Goal: Task Accomplishment & Management: Use online tool/utility

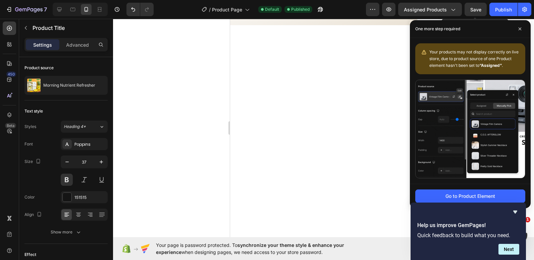
scroll to position [768, 0]
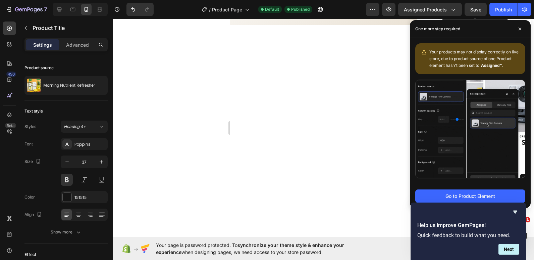
click at [490, 3] on button "Publish" at bounding box center [504, 9] width 28 height 13
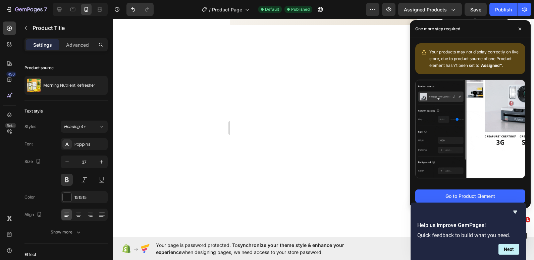
click at [490, 3] on button "Publish" at bounding box center [504, 9] width 28 height 13
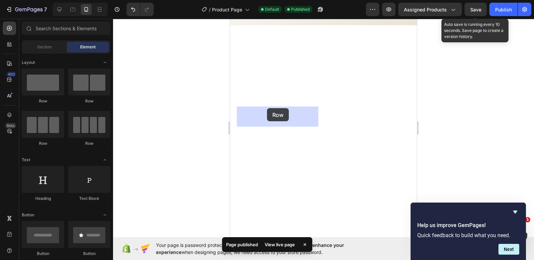
drag, startPoint x: 279, startPoint y: 102, endPoint x: 267, endPoint y: 108, distance: 12.8
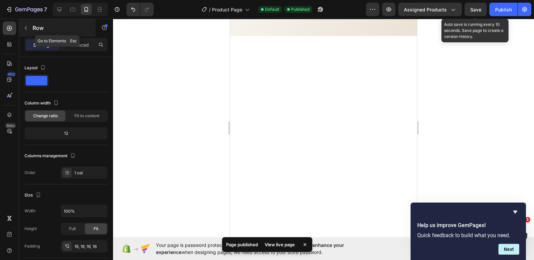
click at [27, 25] on icon "button" at bounding box center [25, 27] width 5 height 5
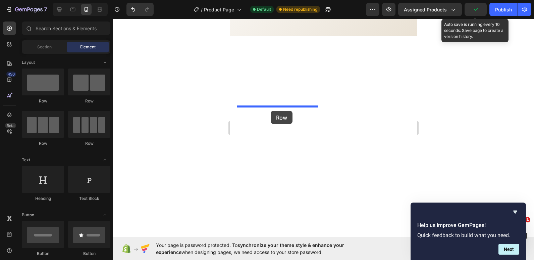
drag, startPoint x: 277, startPoint y: 99, endPoint x: 271, endPoint y: 111, distance: 13.4
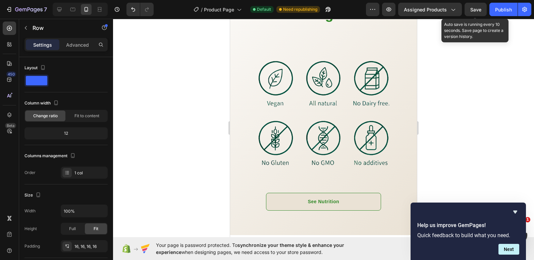
click at [164, 127] on div at bounding box center [323, 139] width 421 height 241
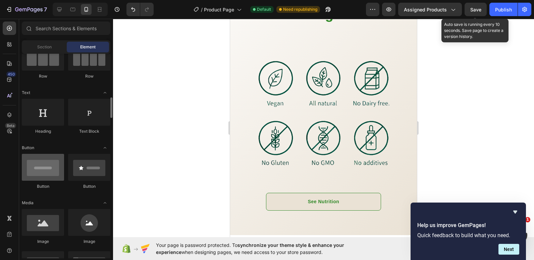
scroll to position [101, 0]
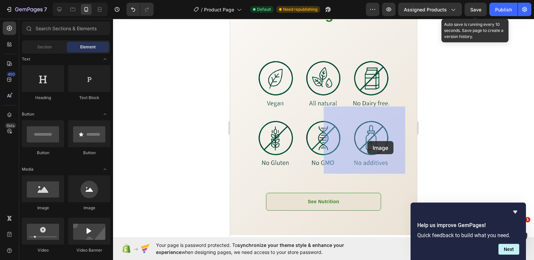
drag, startPoint x: 275, startPoint y: 208, endPoint x: 368, endPoint y: 141, distance: 114.1
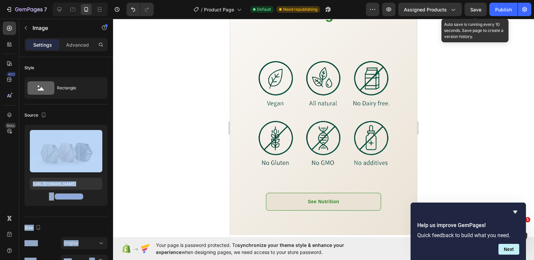
drag, startPoint x: 53, startPoint y: 147, endPoint x: 198, endPoint y: 172, distance: 147.4
click at [199, 0] on div "7 Version history / Product Page Default Need republishing Preview Assigned Pro…" at bounding box center [267, 0] width 534 height 0
drag, startPoint x: 49, startPoint y: 148, endPoint x: 223, endPoint y: 155, distance: 173.3
click at [223, 0] on div "7 Version history / Product Page Default Need republishing Preview Assigned Pro…" at bounding box center [267, 0] width 534 height 0
drag, startPoint x: 223, startPoint y: 155, endPoint x: 165, endPoint y: 158, distance: 57.8
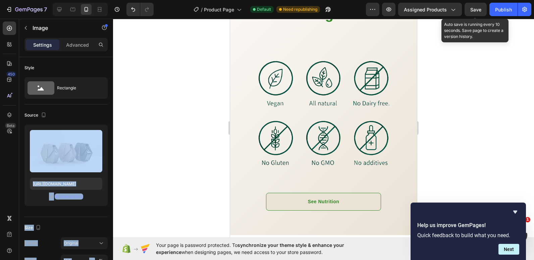
click at [165, 158] on div at bounding box center [323, 139] width 421 height 241
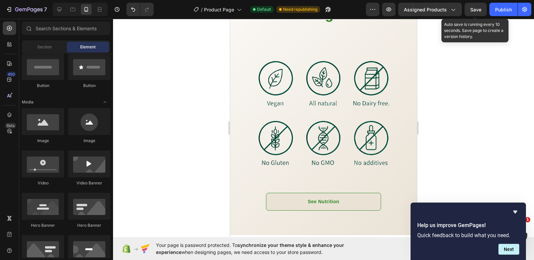
scroll to position [67, 0]
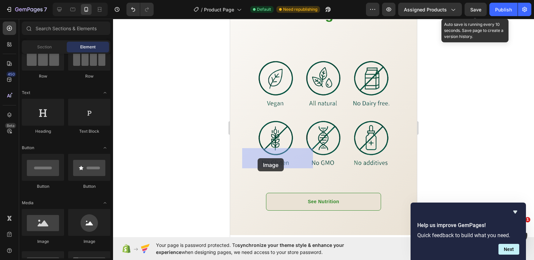
drag, startPoint x: 267, startPoint y: 248, endPoint x: 258, endPoint y: 158, distance: 90.1
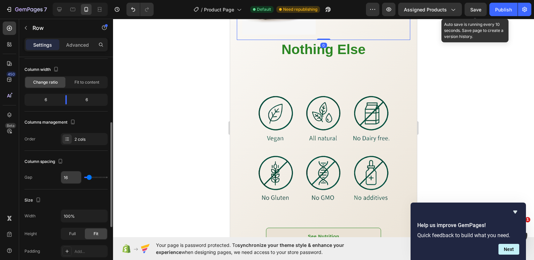
scroll to position [67, 0]
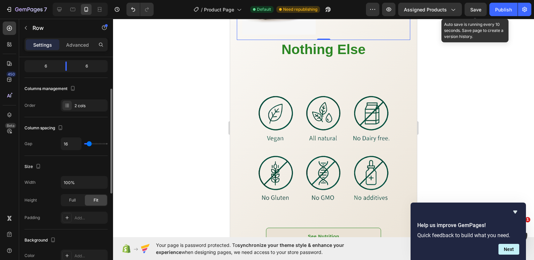
click at [85, 143] on div "16" at bounding box center [84, 143] width 47 height 13
type input "4"
type input "0"
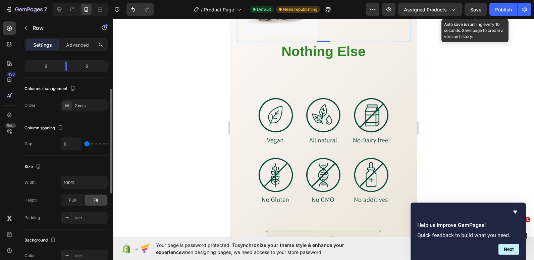
type input "9"
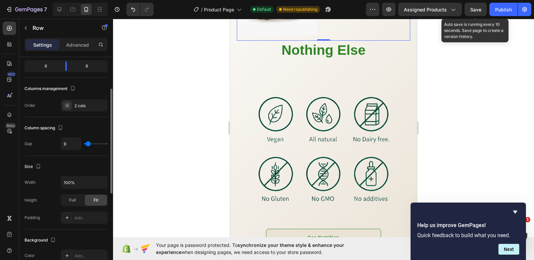
type input "11"
type input "16"
type input "18"
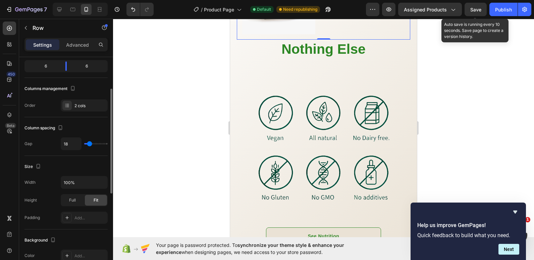
type input "18"
click at [90, 144] on input "range" at bounding box center [95, 143] width 23 height 1
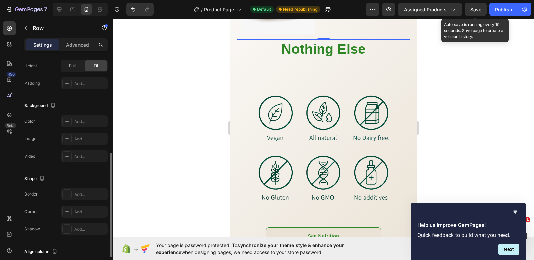
scroll to position [235, 0]
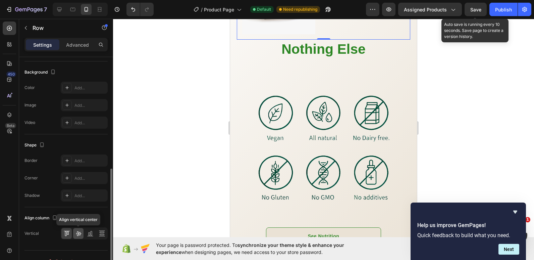
click at [81, 232] on icon at bounding box center [78, 233] width 7 height 7
click at [91, 233] on icon at bounding box center [90, 233] width 7 height 7
click at [80, 234] on icon at bounding box center [78, 233] width 7 height 7
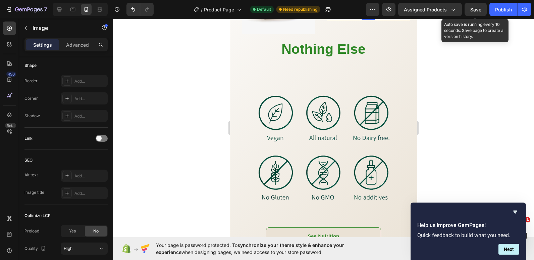
scroll to position [0, 0]
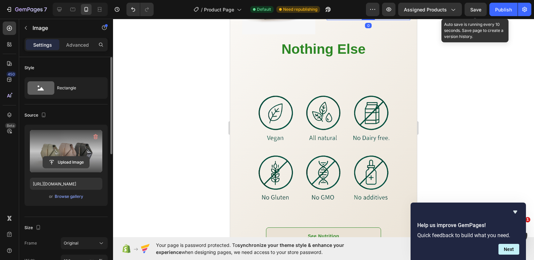
click at [62, 163] on input "file" at bounding box center [66, 161] width 46 height 11
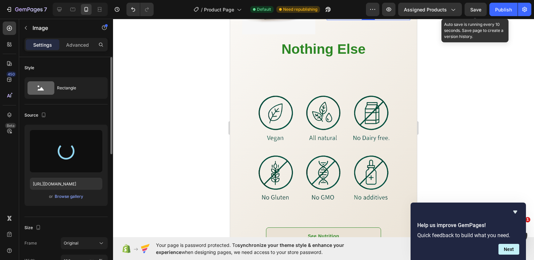
type input "https://cdn.shopify.com/s/files/1/0655/3354/2570/files/gempages_569040827234386…"
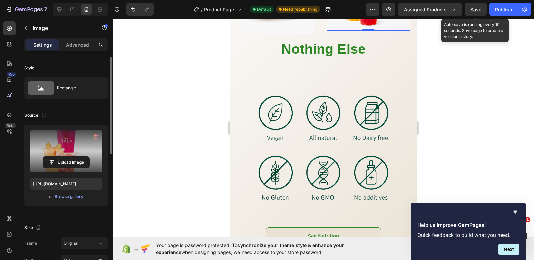
click at [163, 110] on div at bounding box center [323, 139] width 421 height 241
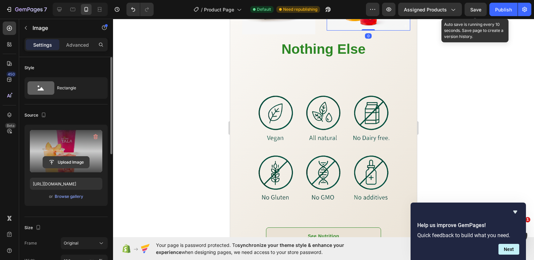
click at [78, 160] on input "file" at bounding box center [66, 161] width 46 height 11
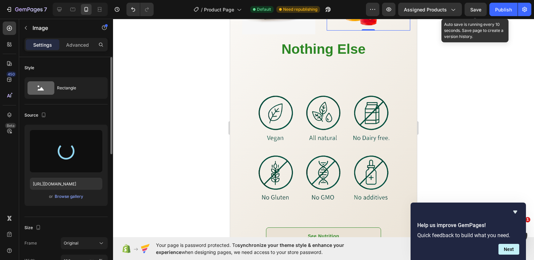
type input "[URL][DOMAIN_NAME]"
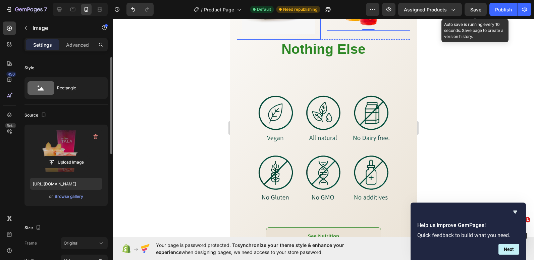
click at [243, 34] on img at bounding box center [278, 7] width 73 height 55
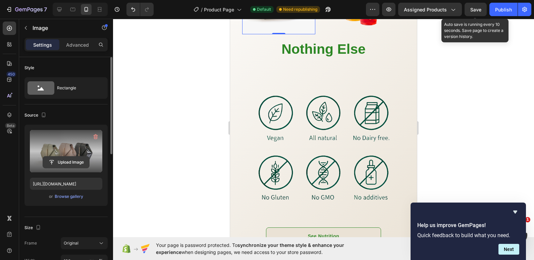
click at [67, 164] on input "file" at bounding box center [66, 161] width 46 height 11
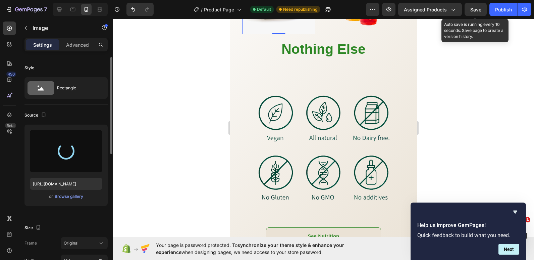
type input "[URL][DOMAIN_NAME]"
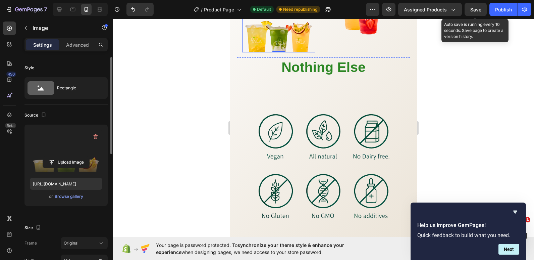
click at [189, 108] on div at bounding box center [323, 139] width 421 height 241
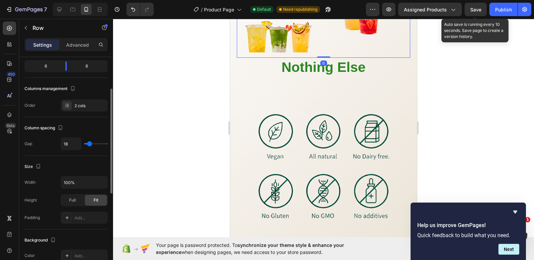
scroll to position [101, 0]
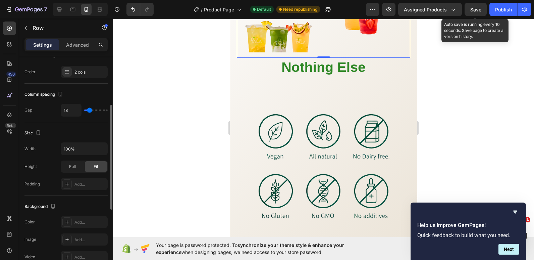
click at [87, 110] on input "range" at bounding box center [95, 109] width 23 height 1
type input "0"
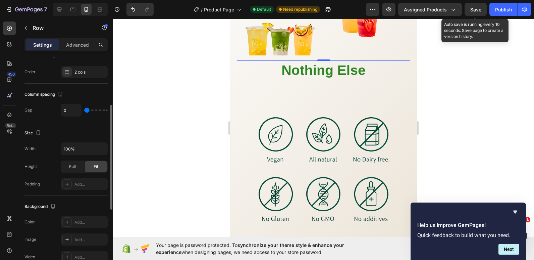
drag, startPoint x: 87, startPoint y: 110, endPoint x: 82, endPoint y: 111, distance: 4.8
type input "0"
click at [84, 111] on input "range" at bounding box center [95, 109] width 23 height 1
click at [164, 129] on div at bounding box center [323, 139] width 421 height 241
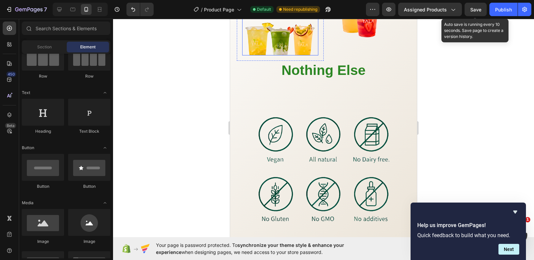
click at [304, 56] on img at bounding box center [280, 18] width 76 height 76
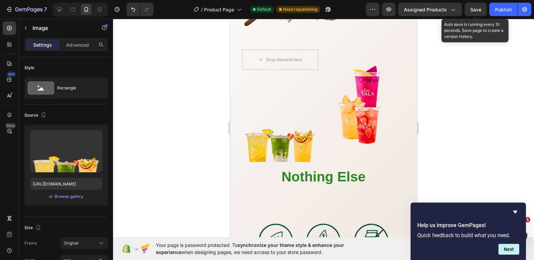
scroll to position [768, 0]
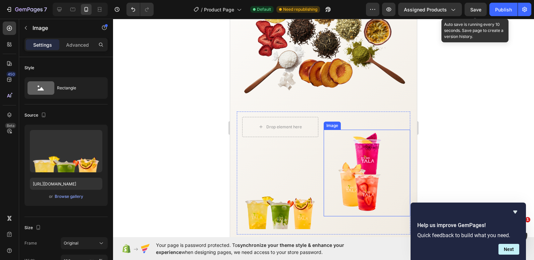
click at [387, 151] on img at bounding box center [367, 173] width 87 height 87
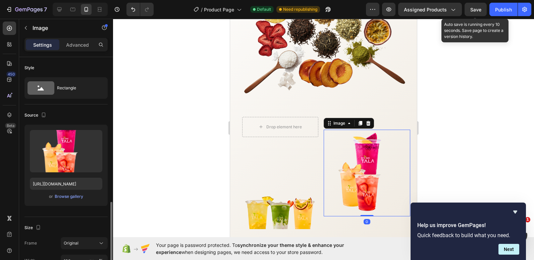
scroll to position [101, 0]
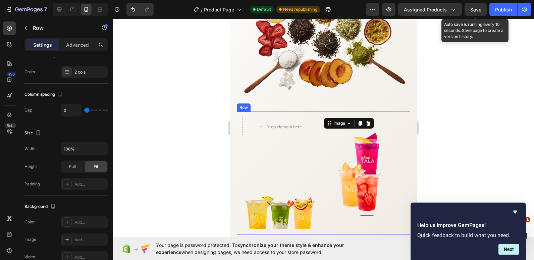
click at [355, 217] on div "Image 0" at bounding box center [367, 172] width 87 height 123
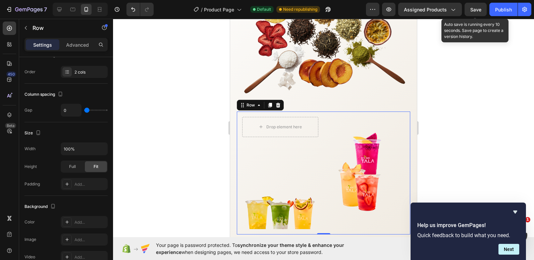
scroll to position [0, 0]
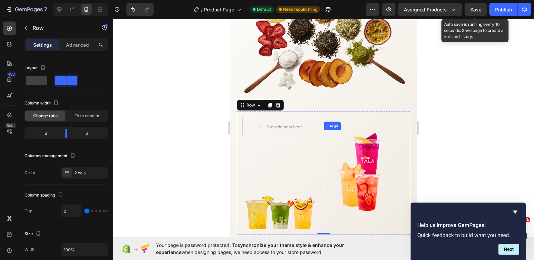
click at [333, 196] on img at bounding box center [367, 173] width 87 height 87
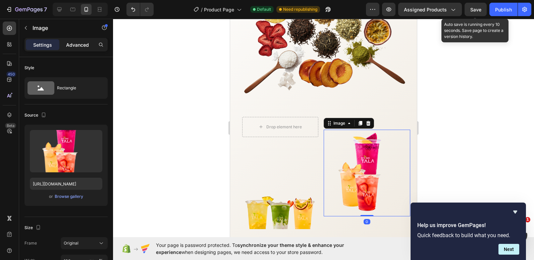
click at [80, 45] on p "Advanced" at bounding box center [77, 44] width 23 height 7
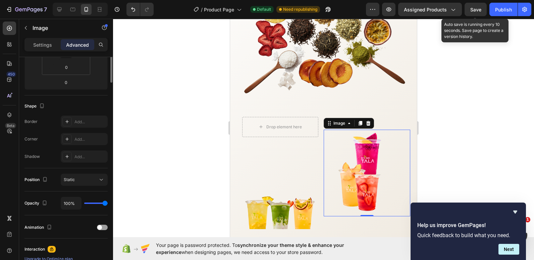
scroll to position [34, 0]
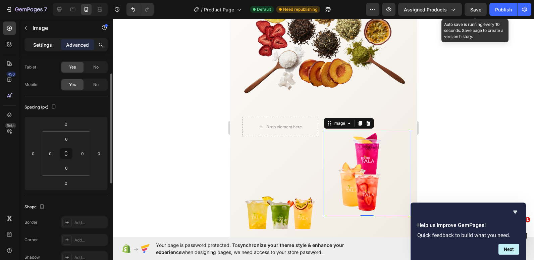
click at [43, 44] on p "Settings" at bounding box center [42, 44] width 19 height 7
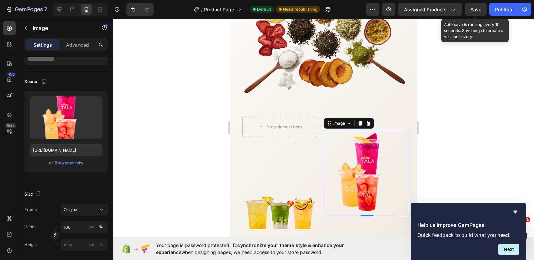
scroll to position [101, 0]
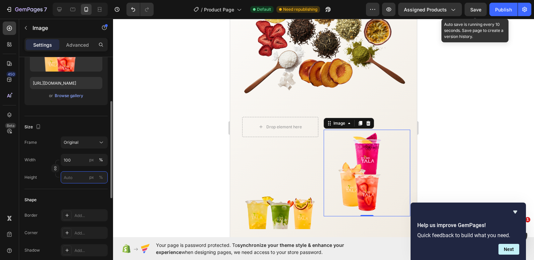
click at [71, 181] on input "px %" at bounding box center [84, 177] width 47 height 12
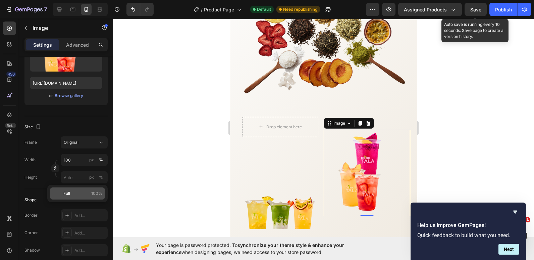
click at [94, 192] on span "100%" at bounding box center [96, 193] width 11 height 6
type input "100"
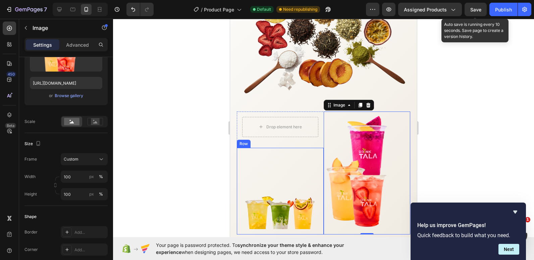
click at [240, 201] on div "Image Row" at bounding box center [280, 191] width 87 height 87
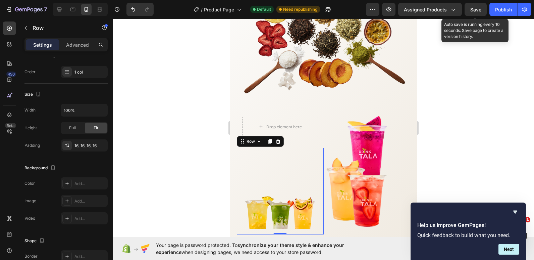
scroll to position [0, 0]
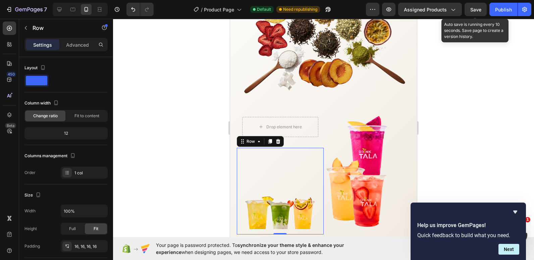
click at [198, 164] on div at bounding box center [323, 139] width 421 height 241
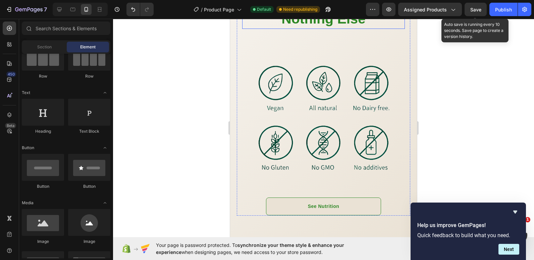
scroll to position [1037, 0]
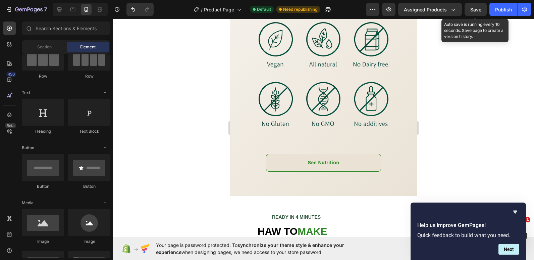
click at [171, 84] on div at bounding box center [323, 139] width 421 height 241
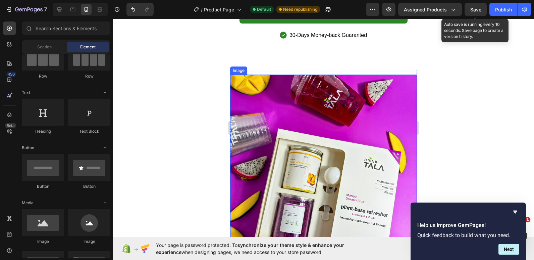
scroll to position [1537, 0]
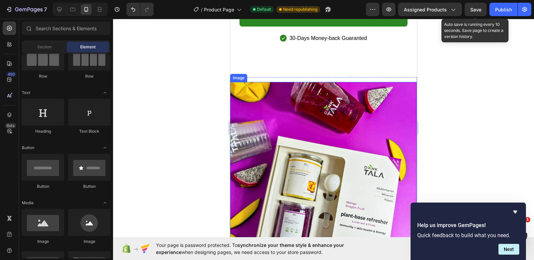
click at [298, 95] on img at bounding box center [323, 175] width 187 height 187
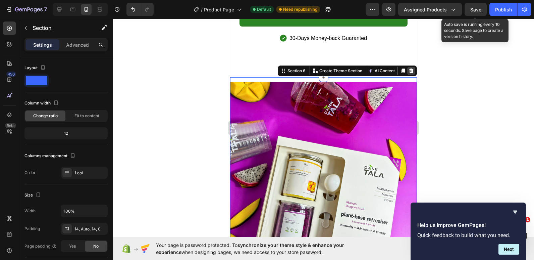
click at [409, 68] on icon at bounding box center [411, 70] width 5 height 5
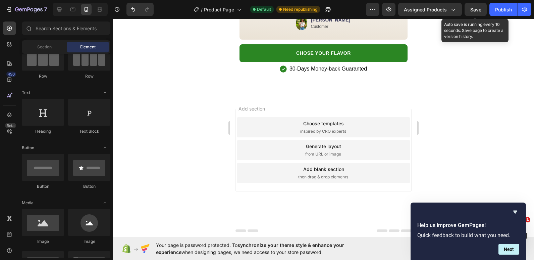
scroll to position [1672, 0]
click at [134, 8] on icon "Undo/Redo" at bounding box center [133, 9] width 4 height 4
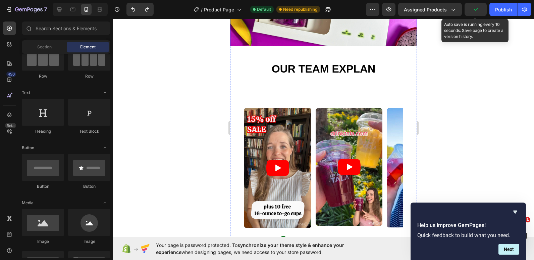
scroll to position [1621, 0]
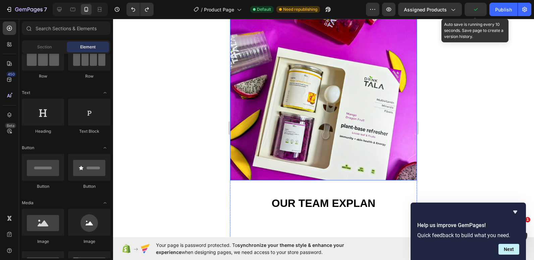
click at [247, 84] on img at bounding box center [323, 86] width 187 height 187
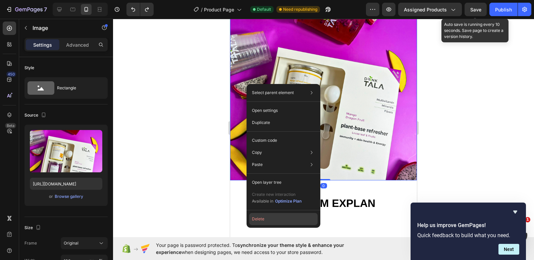
click at [273, 221] on button "Delete" at bounding box center [283, 219] width 68 height 12
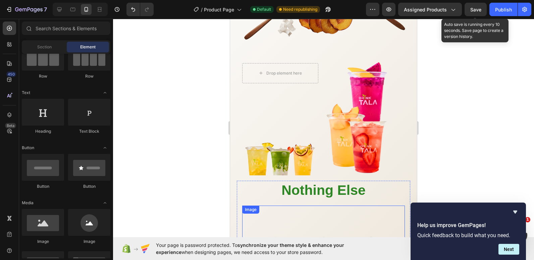
scroll to position [801, 0]
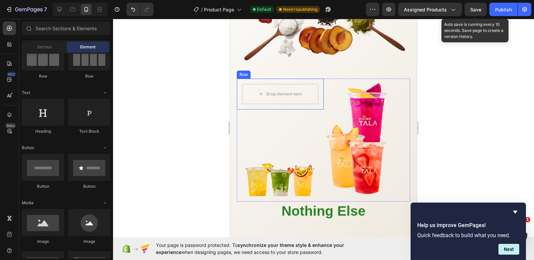
click at [252, 79] on div "Drop element here Row" at bounding box center [280, 94] width 87 height 31
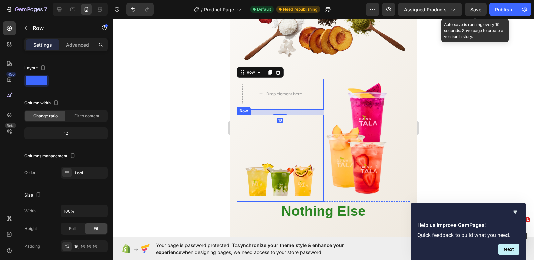
click at [242, 190] on div "Image Row" at bounding box center [280, 158] width 87 height 87
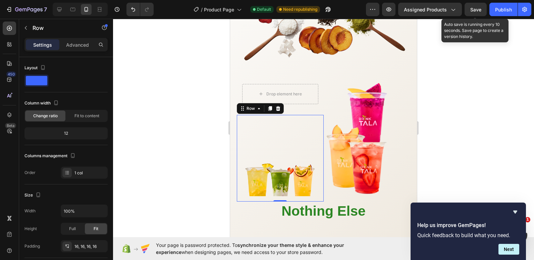
click at [451, 159] on div at bounding box center [323, 139] width 421 height 241
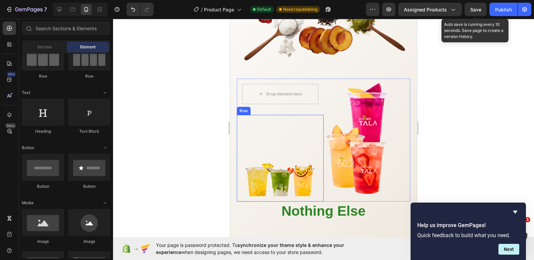
click at [320, 192] on div "Image Row" at bounding box center [280, 158] width 87 height 87
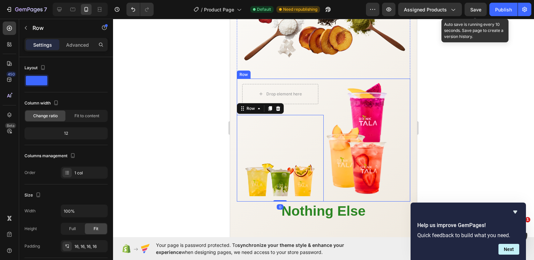
click at [312, 108] on div "Drop element here Row Image Row 0" at bounding box center [280, 140] width 87 height 123
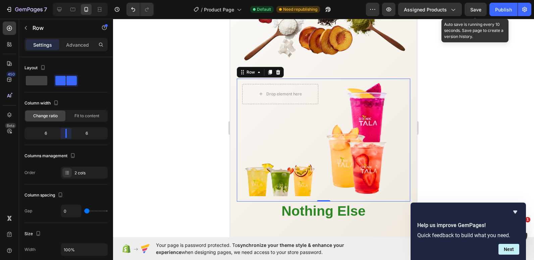
drag, startPoint x: 67, startPoint y: 134, endPoint x: 70, endPoint y: 135, distance: 3.5
click at [70, 0] on body "7 Version history / Product Page Default Need republishing Preview Assigned Pro…" at bounding box center [267, 0] width 534 height 0
drag, startPoint x: 65, startPoint y: 134, endPoint x: 70, endPoint y: 135, distance: 4.7
click at [70, 0] on body "7 Version history / Product Page Default Need republishing Preview Assigned Pro…" at bounding box center [267, 0] width 534 height 0
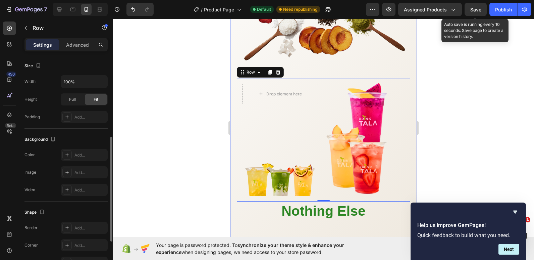
scroll to position [201, 0]
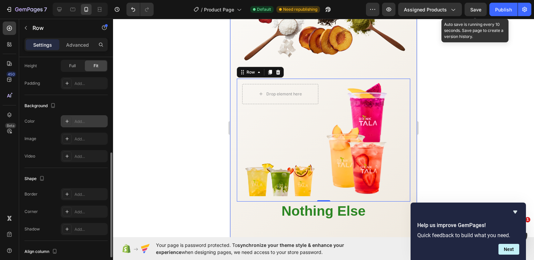
click at [82, 120] on div "Add..." at bounding box center [91, 121] width 32 height 6
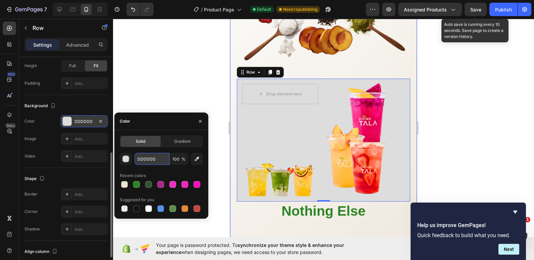
click at [147, 159] on input "DDDDDD" at bounding box center [152, 159] width 35 height 12
click at [123, 209] on div at bounding box center [124, 208] width 7 height 7
type input "000000"
type input "0"
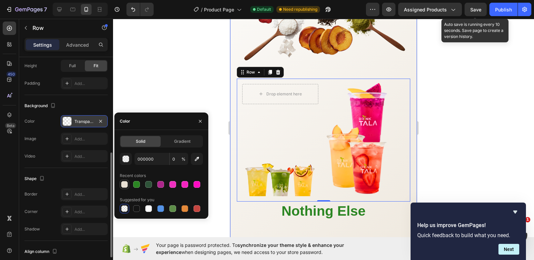
click at [126, 189] on div at bounding box center [124, 184] width 9 height 9
type input "EAE2D5"
type input "100"
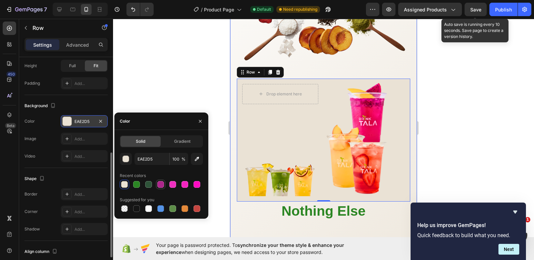
click at [159, 182] on div at bounding box center [160, 184] width 7 height 7
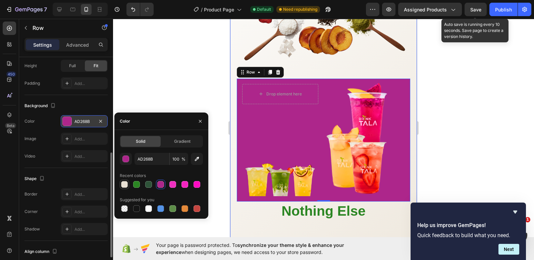
click at [124, 185] on div at bounding box center [124, 184] width 7 height 7
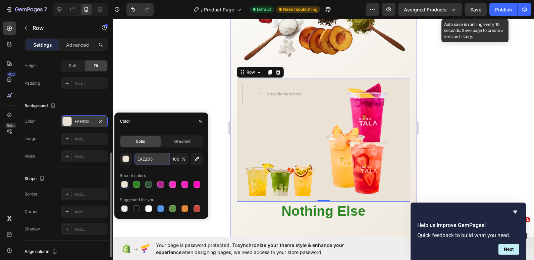
click at [149, 156] on input "EAE2D5" at bounding box center [152, 159] width 35 height 12
click at [126, 160] on div "button" at bounding box center [126, 159] width 7 height 7
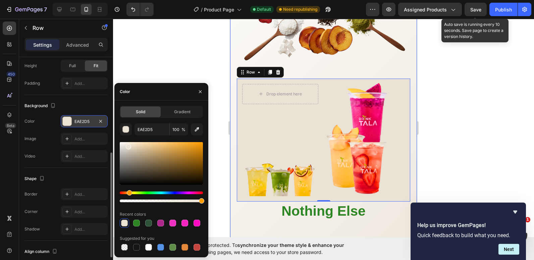
click at [124, 142] on div at bounding box center [161, 163] width 83 height 43
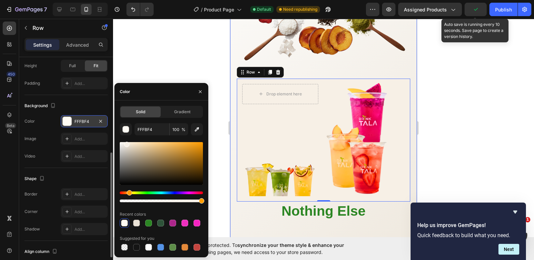
click at [126, 143] on div at bounding box center [126, 144] width 5 height 5
click at [125, 144] on div at bounding box center [125, 144] width 5 height 5
click at [125, 143] on div at bounding box center [125, 144] width 5 height 5
type input "F9F4EA"
click at [232, 130] on div "Powered by Biotin, Vitamin B5, E & B12 — working together to nourish hair from …" at bounding box center [323, 139] width 187 height 585
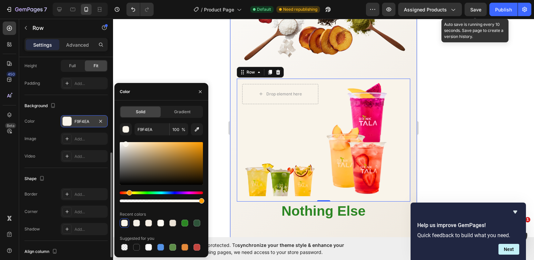
scroll to position [0, 0]
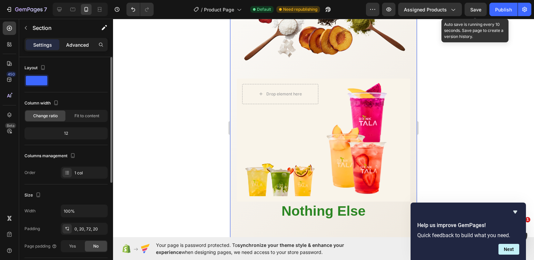
click at [75, 46] on p "Advanced" at bounding box center [77, 44] width 23 height 7
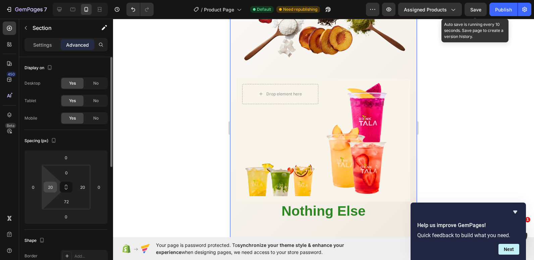
click at [48, 188] on input "20" at bounding box center [50, 187] width 10 height 10
click at [52, 187] on input "20" at bounding box center [50, 187] width 10 height 10
type input "0"
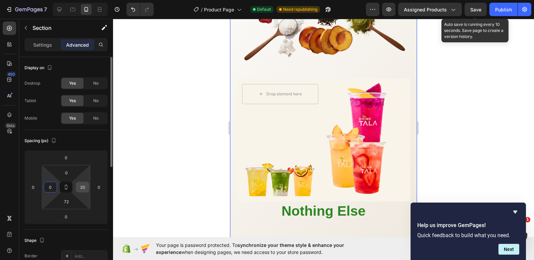
click at [83, 187] on input "20" at bounding box center [83, 187] width 10 height 10
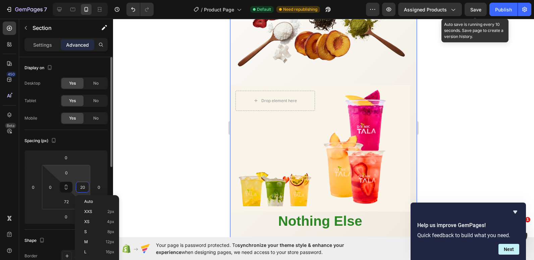
type input "0"
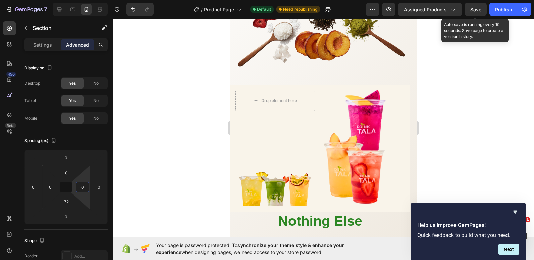
click at [187, 129] on div at bounding box center [323, 139] width 421 height 241
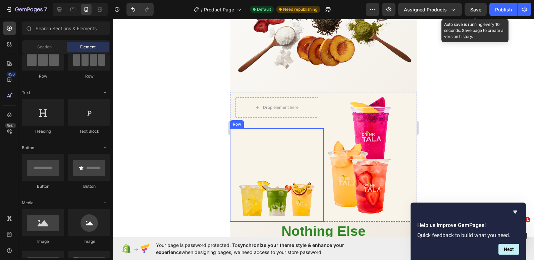
click at [188, 121] on div at bounding box center [323, 139] width 421 height 241
click at [295, 146] on img at bounding box center [277, 175] width 83 height 83
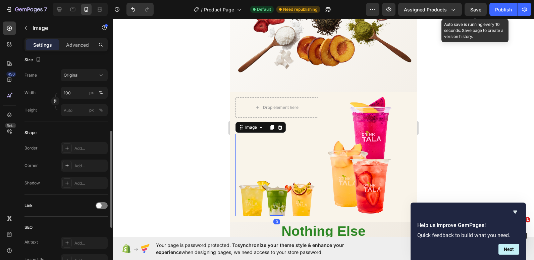
scroll to position [101, 0]
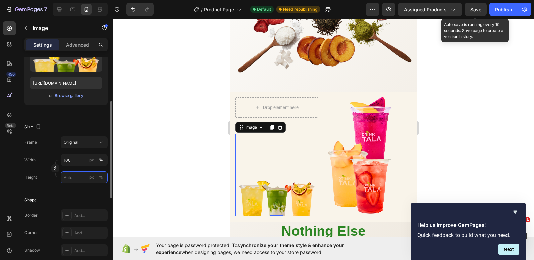
click at [70, 178] on input "px %" at bounding box center [84, 177] width 47 height 12
click at [70, 160] on input "100" at bounding box center [84, 160] width 47 height 12
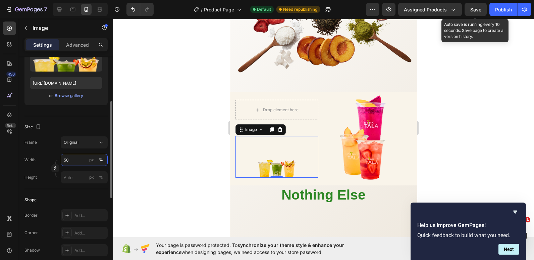
type input "505"
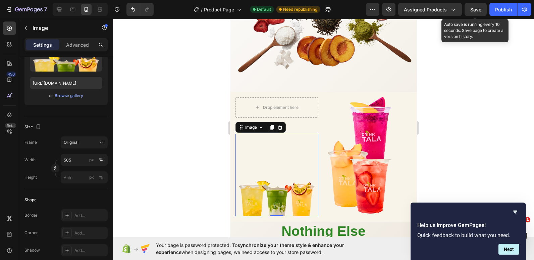
click at [201, 170] on div at bounding box center [323, 139] width 421 height 241
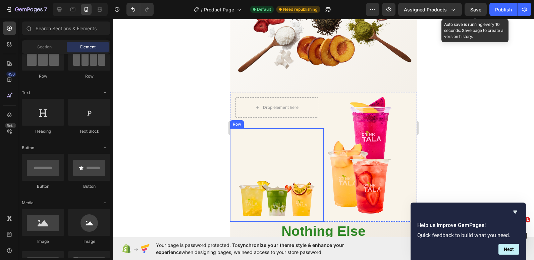
click at [313, 212] on div "Image Row" at bounding box center [277, 175] width 94 height 94
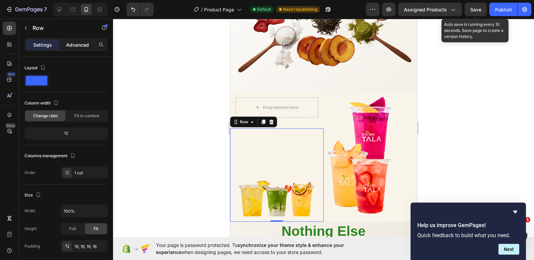
click at [67, 46] on p "Advanced" at bounding box center [77, 44] width 23 height 7
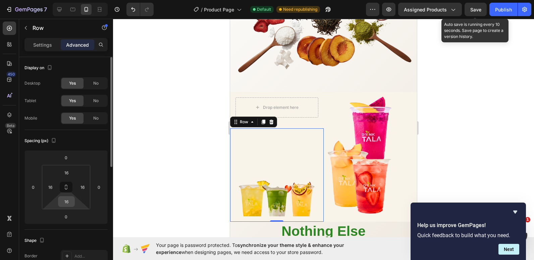
click at [67, 206] on input "16" at bounding box center [66, 201] width 13 height 10
click at [67, 202] on input "16" at bounding box center [66, 201] width 13 height 10
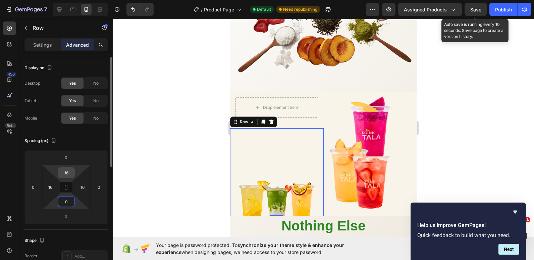
type input "0"
click at [66, 170] on input "16" at bounding box center [66, 173] width 13 height 10
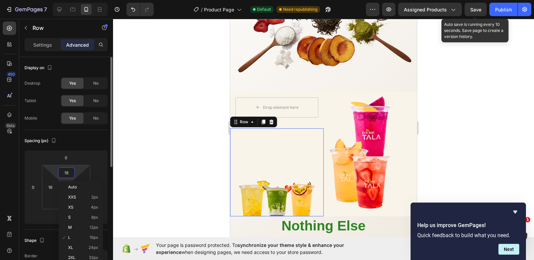
click at [68, 173] on input "16" at bounding box center [66, 173] width 13 height 10
type input "0"
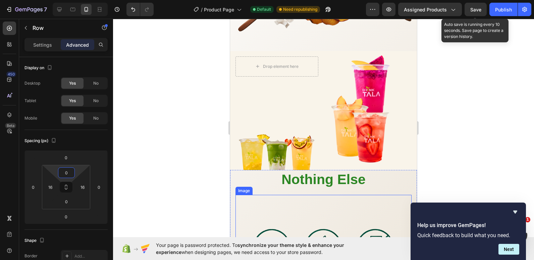
scroll to position [835, 0]
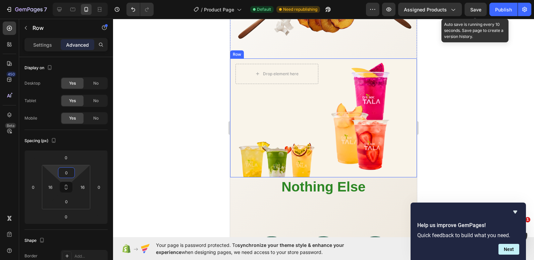
click at [316, 86] on div "Drop element here Row Image Row" at bounding box center [277, 117] width 94 height 119
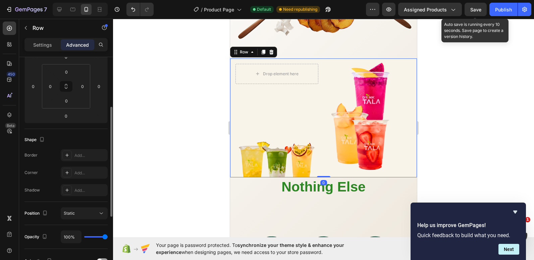
scroll to position [168, 0]
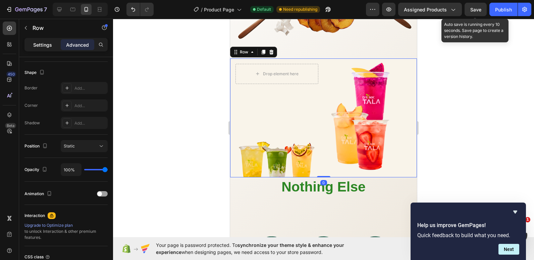
click at [47, 47] on p "Settings" at bounding box center [42, 44] width 19 height 7
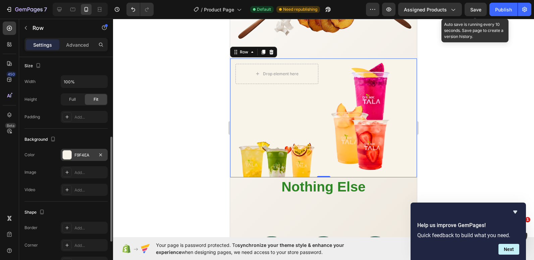
click at [75, 153] on div "F9F4EA" at bounding box center [84, 155] width 19 height 6
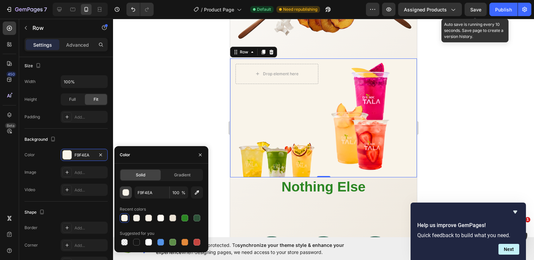
click at [124, 196] on button "button" at bounding box center [126, 192] width 12 height 12
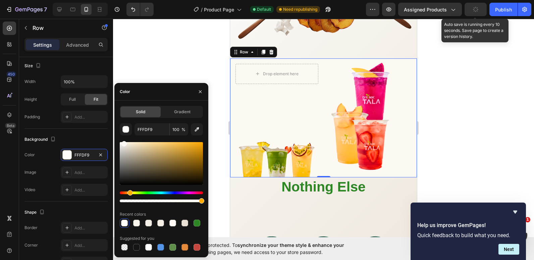
type input "FCF9F2"
drag, startPoint x: 126, startPoint y: 146, endPoint x: 123, endPoint y: 142, distance: 4.5
click at [123, 142] on div at bounding box center [124, 143] width 5 height 5
click at [161, 67] on div at bounding box center [323, 139] width 421 height 241
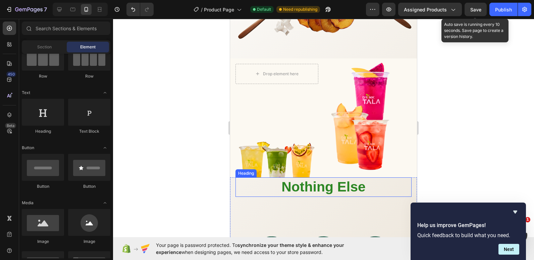
click at [313, 185] on strong "Nothing Else" at bounding box center [324, 186] width 84 height 15
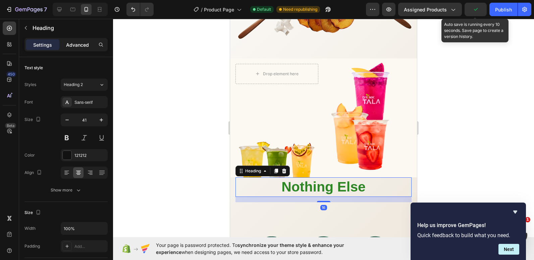
click at [78, 46] on p "Advanced" at bounding box center [77, 44] width 23 height 7
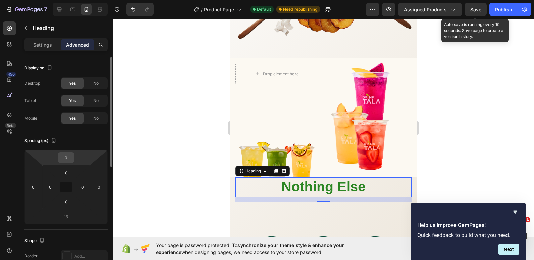
click at [67, 161] on input "0" at bounding box center [65, 157] width 13 height 10
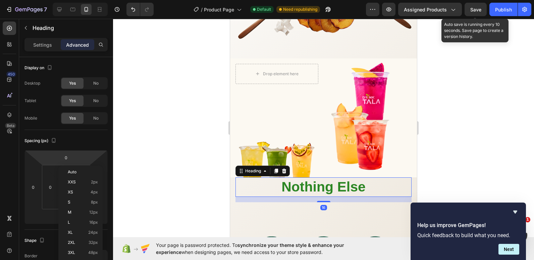
click at [59, 175] on div "Auto XXS 2px XS 4px S 8px M 12px L 16px XL 24px 2XL 32px 3XL 48px 4XL 80px 5XL …" at bounding box center [80, 227] width 44 height 124
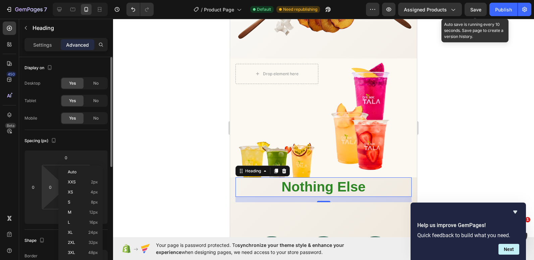
click at [46, 0] on html "7 Version history / Product Page Default Need republishing Preview Assigned Pro…" at bounding box center [267, 0] width 534 height 0
click at [65, 171] on input "0" at bounding box center [66, 173] width 13 height 10
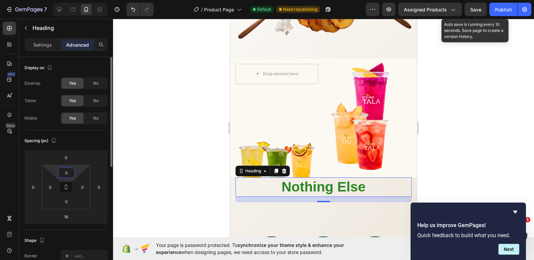
click at [65, 173] on input "0" at bounding box center [66, 173] width 13 height 10
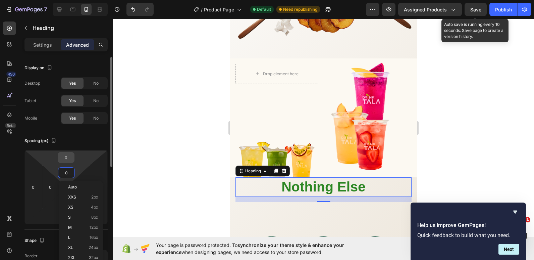
click at [68, 159] on input "0" at bounding box center [65, 157] width 13 height 10
type input "-1"
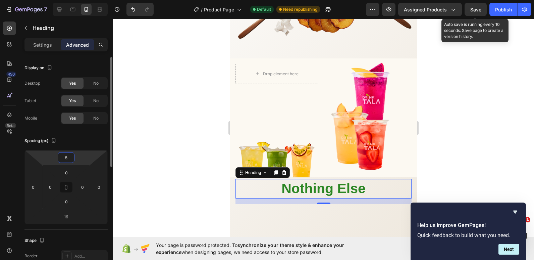
type input "53"
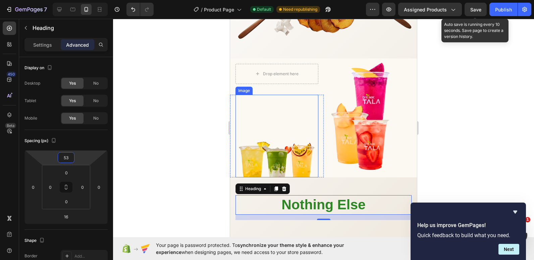
click at [199, 116] on div at bounding box center [323, 139] width 421 height 241
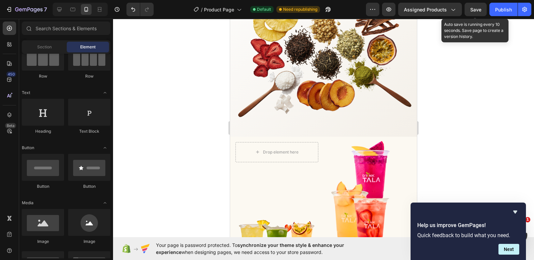
scroll to position [824, 0]
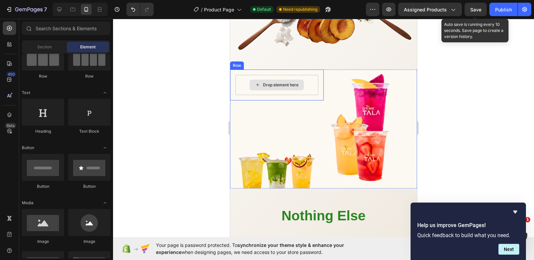
click at [312, 75] on div "Drop element here" at bounding box center [277, 85] width 83 height 20
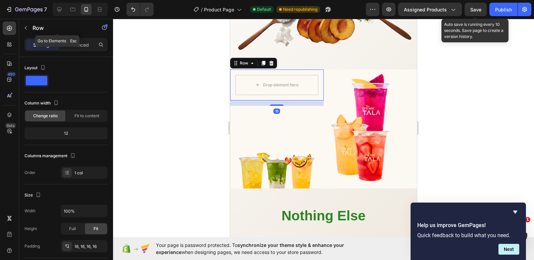
click at [26, 29] on icon "button" at bounding box center [25, 27] width 5 height 5
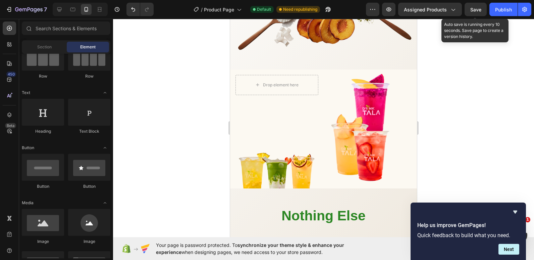
scroll to position [0, 0]
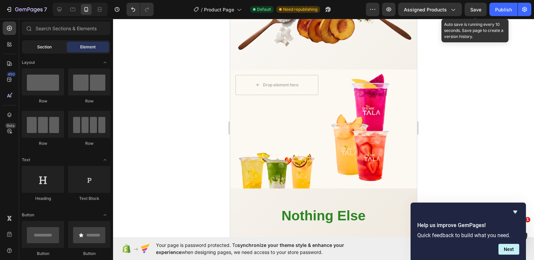
click at [43, 47] on span "Section" at bounding box center [44, 47] width 14 height 6
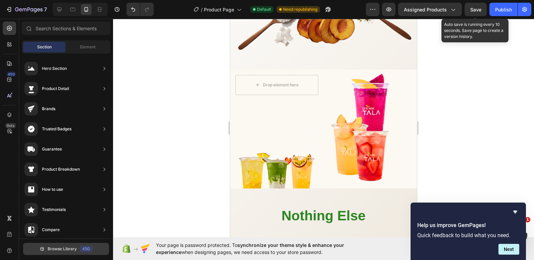
click at [55, 246] on span "Browse Library" at bounding box center [62, 249] width 29 height 6
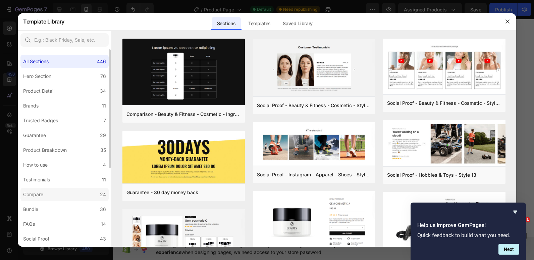
click at [51, 190] on label "Compare 24" at bounding box center [64, 194] width 88 height 13
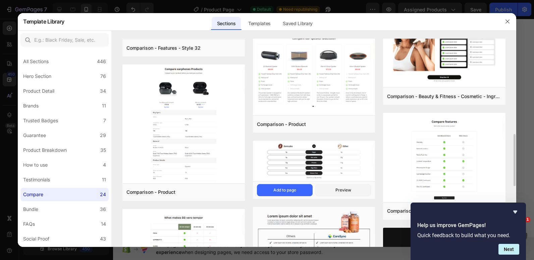
scroll to position [448, 0]
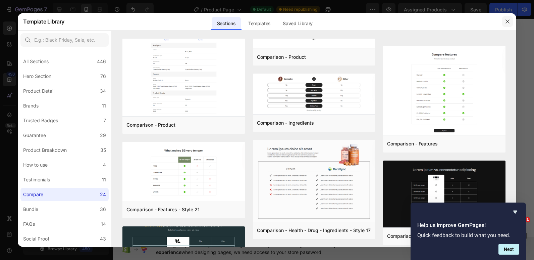
click at [509, 21] on icon "button" at bounding box center [508, 21] width 4 height 4
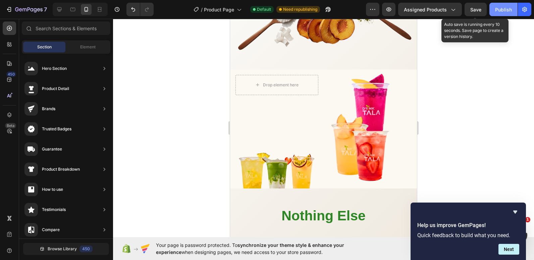
click at [503, 7] on div "Publish" at bounding box center [503, 9] width 17 height 7
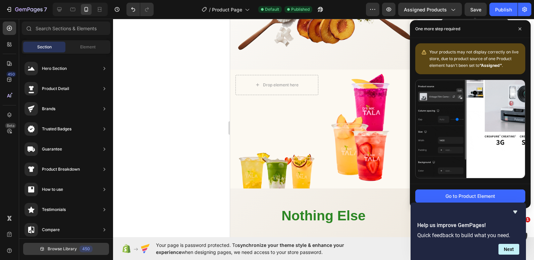
click at [46, 250] on button "Browse Library 450" at bounding box center [66, 249] width 86 height 12
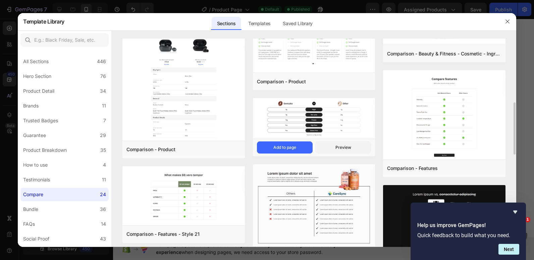
scroll to position [357, 0]
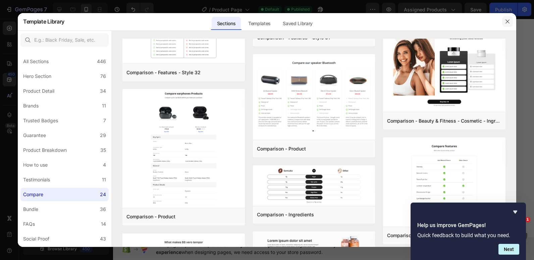
click at [511, 19] on button "button" at bounding box center [508, 21] width 11 height 11
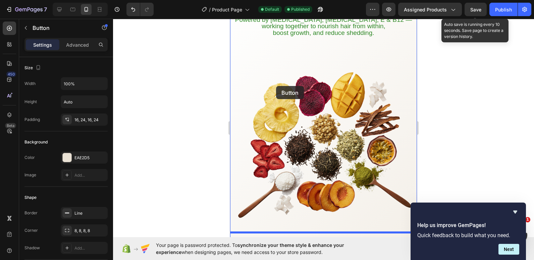
scroll to position [746, 0]
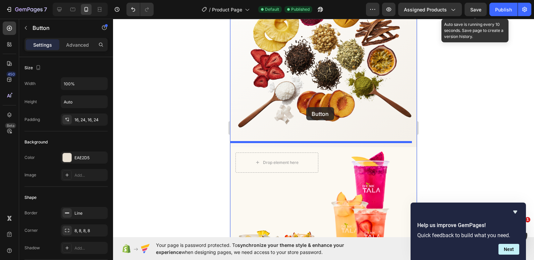
drag, startPoint x: 284, startPoint y: 201, endPoint x: 306, endPoint y: 107, distance: 96.3
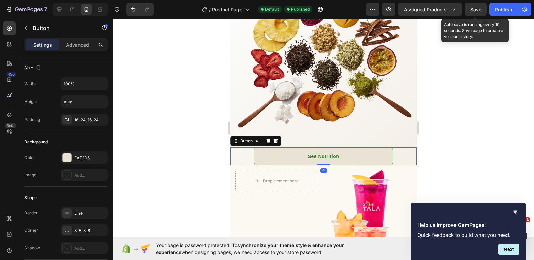
click at [196, 132] on div at bounding box center [323, 139] width 421 height 241
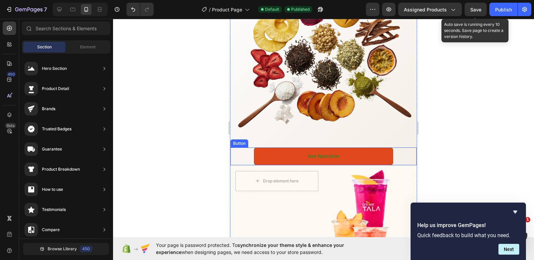
click at [268, 148] on link "See Nutrition" at bounding box center [323, 156] width 139 height 18
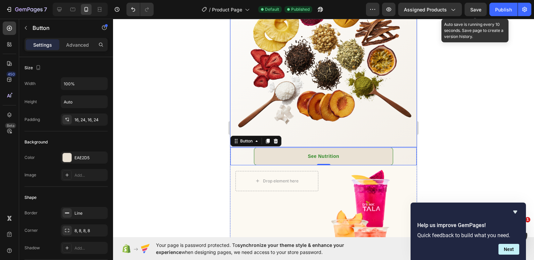
click at [235, 113] on img at bounding box center [323, 53] width 187 height 187
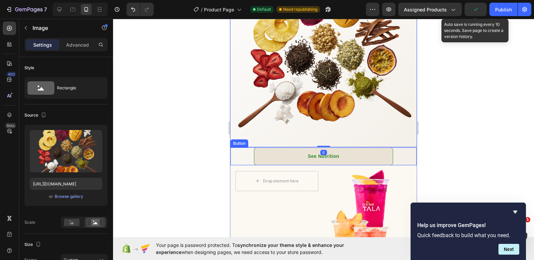
click at [234, 158] on div "See Nutrition Button" at bounding box center [323, 156] width 187 height 18
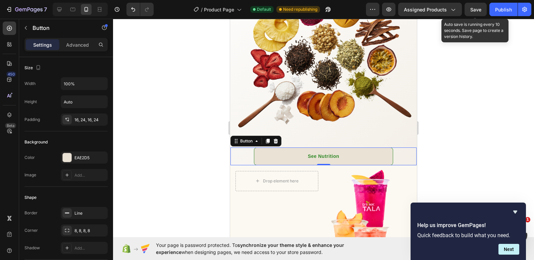
click at [408, 153] on div "See Nutrition Button 0" at bounding box center [323, 156] width 187 height 18
click at [78, 44] on p "Advanced" at bounding box center [77, 44] width 23 height 7
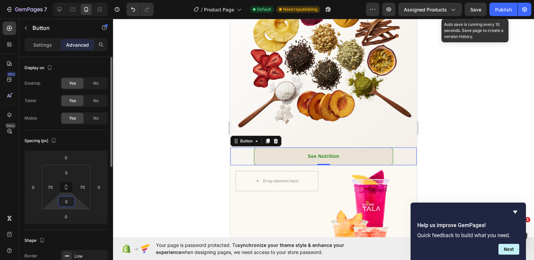
click at [67, 203] on input "0" at bounding box center [66, 201] width 13 height 10
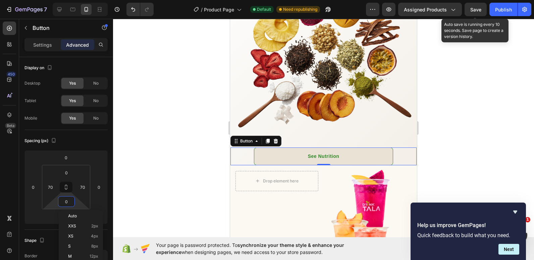
click at [57, 0] on html "7 Version history / Product Page Default Need republishing Preview Assigned Pro…" at bounding box center [267, 0] width 534 height 0
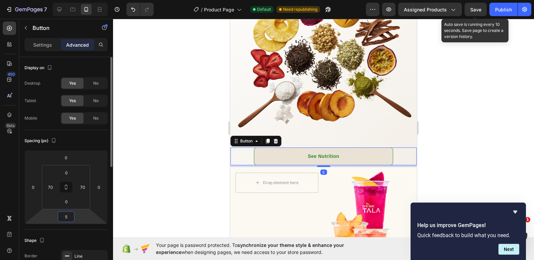
type input "50"
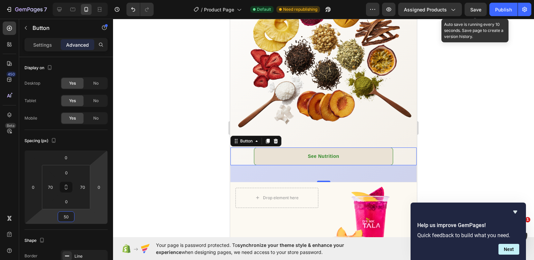
click at [122, 180] on div at bounding box center [323, 139] width 421 height 241
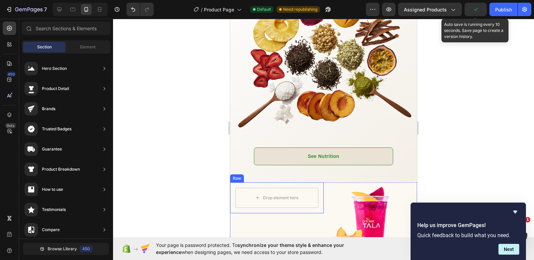
click at [232, 200] on div "Drop element here Row" at bounding box center [277, 197] width 94 height 31
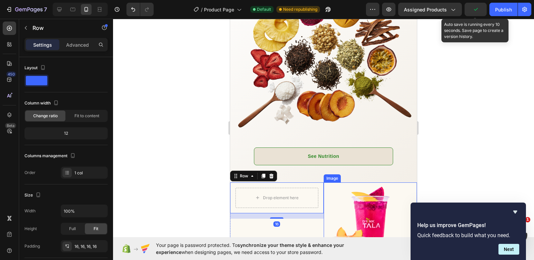
click at [324, 208] on img at bounding box center [371, 241] width 94 height 119
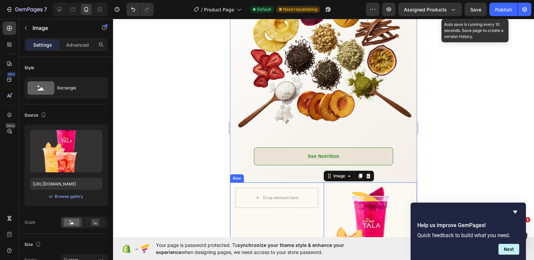
click at [319, 210] on div "Drop element here Row Image Row" at bounding box center [277, 241] width 94 height 119
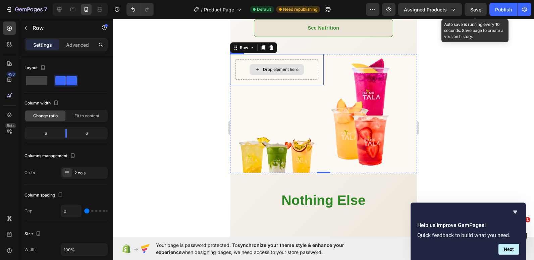
scroll to position [880, 0]
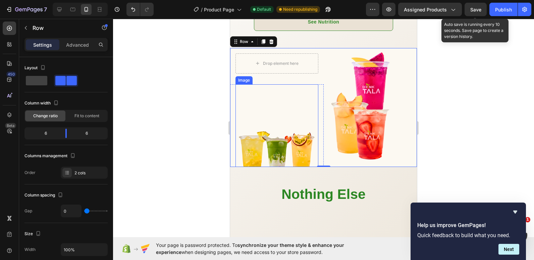
click at [315, 143] on img at bounding box center [277, 125] width 83 height 83
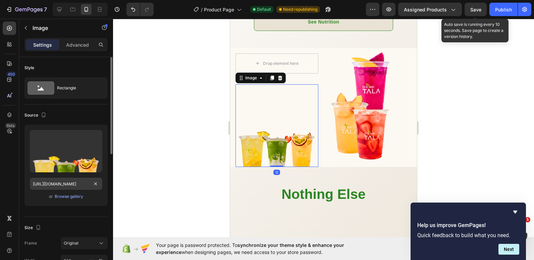
scroll to position [67, 0]
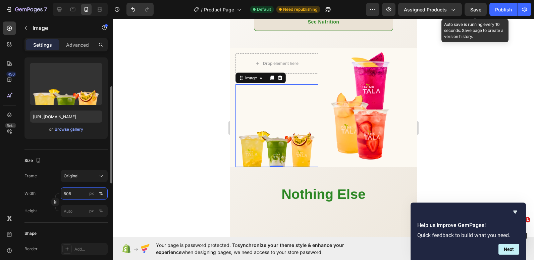
click at [71, 194] on input "505" at bounding box center [84, 193] width 47 height 12
click at [70, 191] on input "504" at bounding box center [84, 193] width 47 height 12
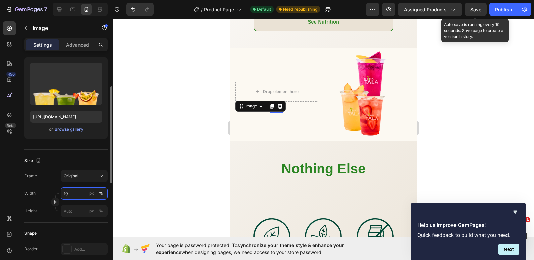
type input "100"
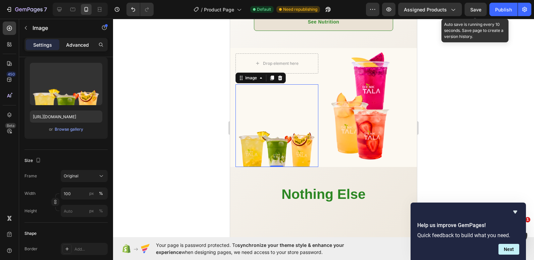
click at [76, 42] on p "Advanced" at bounding box center [77, 44] width 23 height 7
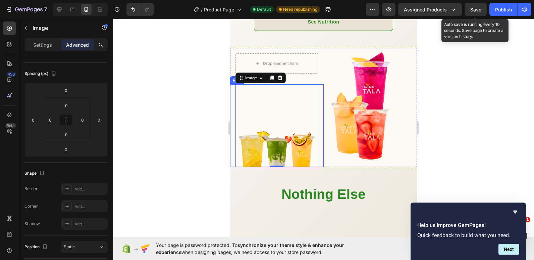
click at [234, 144] on div "Image 0 Row" at bounding box center [277, 125] width 94 height 83
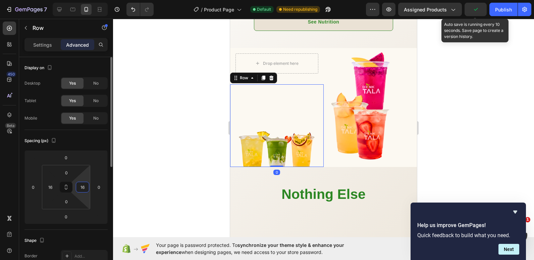
click at [87, 188] on input "16" at bounding box center [83, 187] width 10 height 10
type input "0"
click at [51, 187] on input "16" at bounding box center [50, 187] width 10 height 10
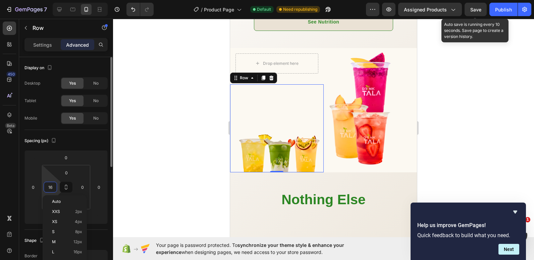
type input "0"
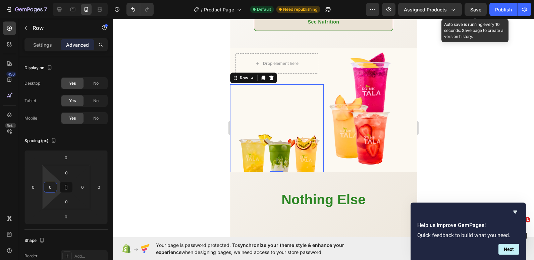
click at [145, 124] on div at bounding box center [323, 139] width 421 height 241
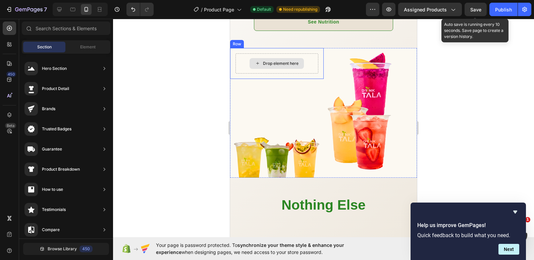
click at [305, 54] on div "Drop element here" at bounding box center [277, 63] width 83 height 20
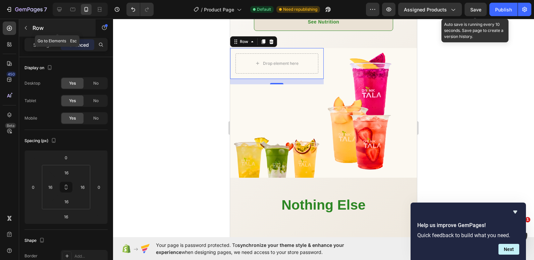
click at [25, 26] on icon "button" at bounding box center [25, 27] width 5 height 5
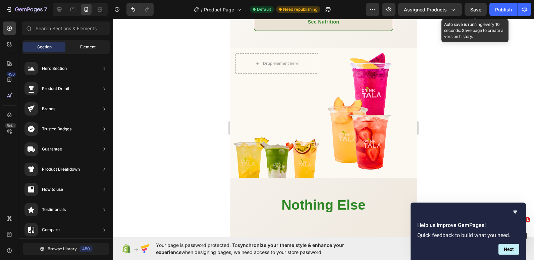
click at [87, 48] on span "Element" at bounding box center [87, 47] width 15 height 6
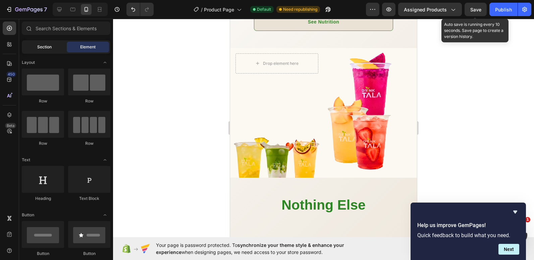
click at [41, 45] on span "Section" at bounding box center [44, 47] width 14 height 6
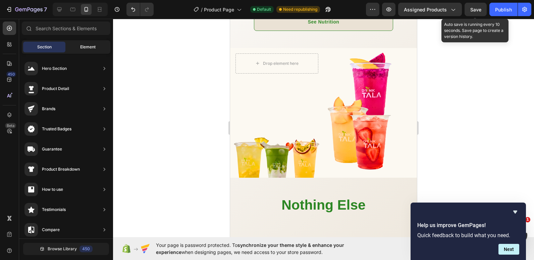
click at [78, 45] on div "Element" at bounding box center [88, 47] width 42 height 11
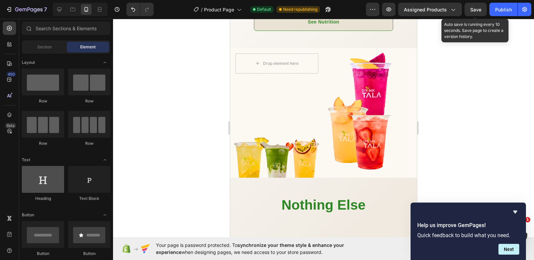
scroll to position [34, 0]
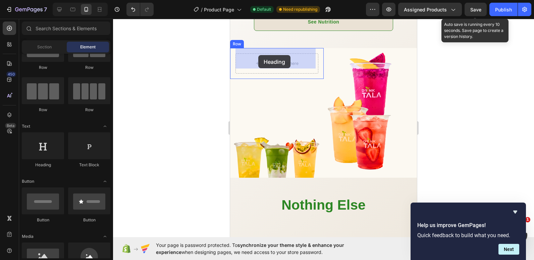
drag, startPoint x: 260, startPoint y: 163, endPoint x: 258, endPoint y: 55, distance: 107.8
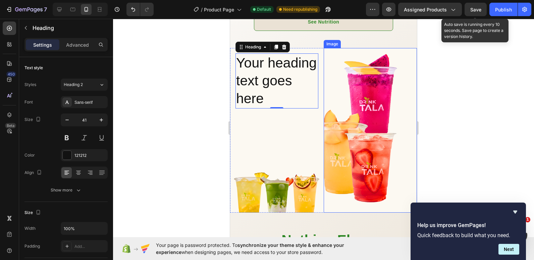
click at [387, 105] on img at bounding box center [371, 130] width 94 height 164
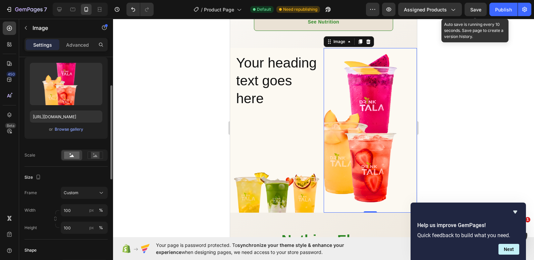
scroll to position [101, 0]
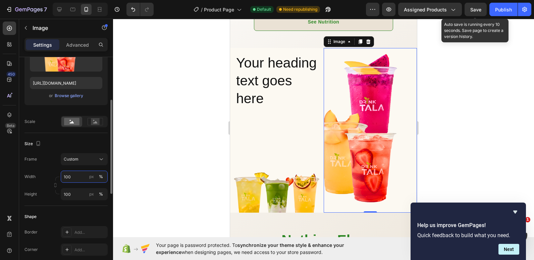
click at [69, 177] on input "100" at bounding box center [84, 177] width 47 height 12
click at [129, 167] on div at bounding box center [323, 139] width 421 height 241
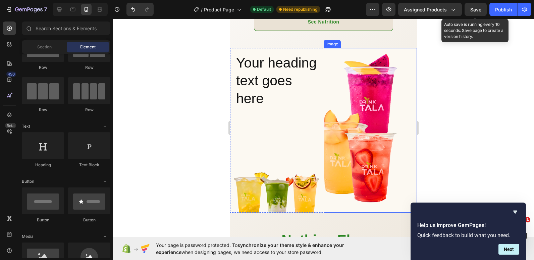
click at [399, 111] on img at bounding box center [371, 130] width 94 height 164
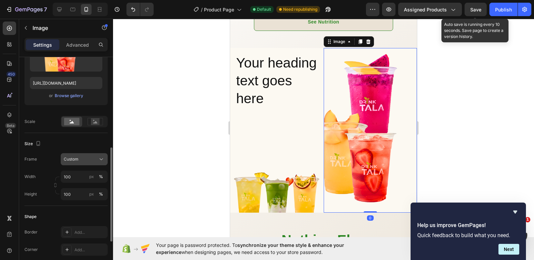
scroll to position [134, 0]
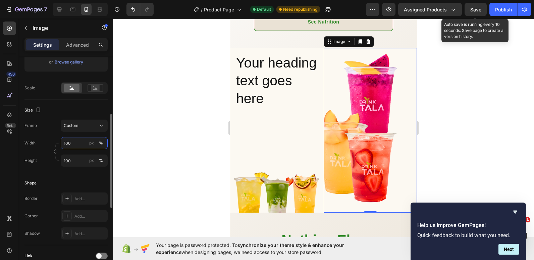
click at [67, 146] on input "100" at bounding box center [84, 143] width 47 height 12
click at [78, 141] on input "101" at bounding box center [84, 143] width 47 height 12
type input "8"
click at [355, 100] on img at bounding box center [371, 130] width 94 height 164
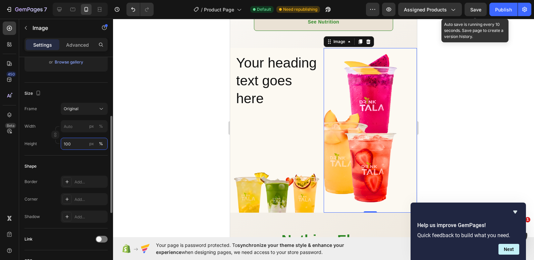
click at [81, 143] on input "100" at bounding box center [84, 144] width 47 height 12
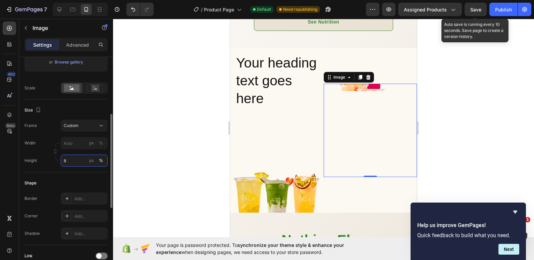
click at [82, 161] on input "8" at bounding box center [84, 160] width 47 height 12
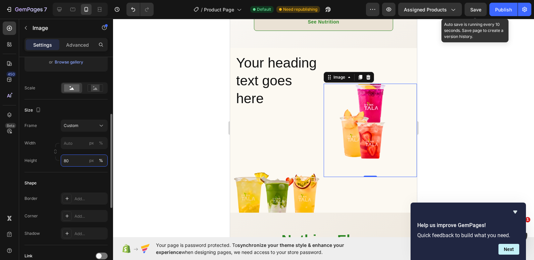
type input "8"
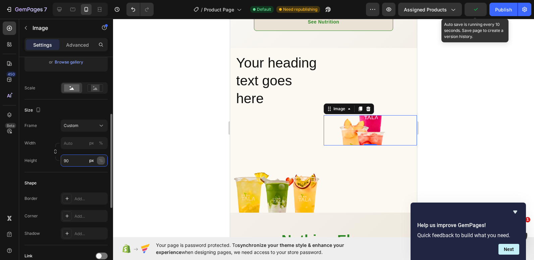
type input "90"
click at [100, 161] on div "%" at bounding box center [101, 160] width 4 height 6
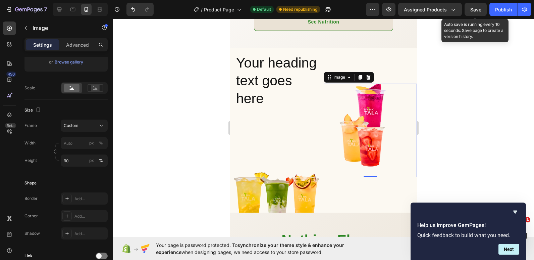
click at [358, 161] on div at bounding box center [371, 131] width 94 height 94
click at [71, 146] on input "px %" at bounding box center [84, 143] width 47 height 12
click at [94, 157] on span "100%" at bounding box center [96, 159] width 11 height 6
type input "100"
click at [76, 156] on input "90" at bounding box center [84, 160] width 47 height 12
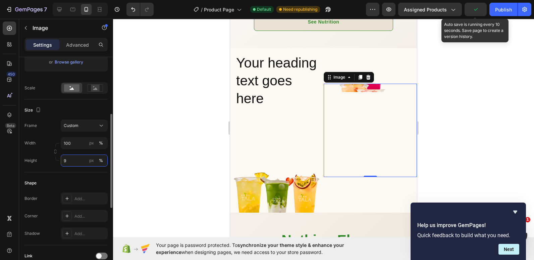
type input "95"
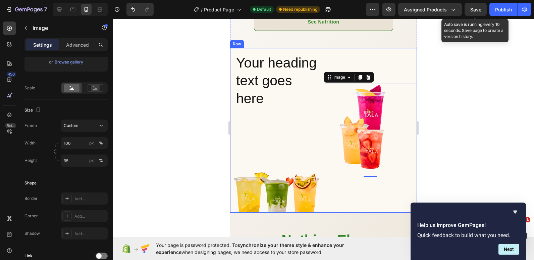
click at [355, 181] on div "Image 0" at bounding box center [371, 130] width 94 height 164
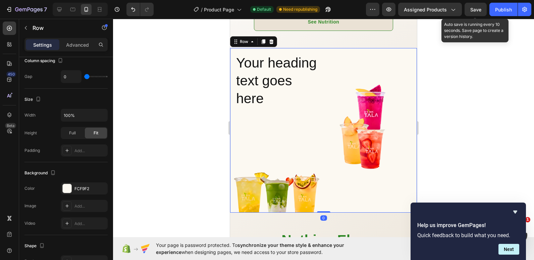
scroll to position [0, 0]
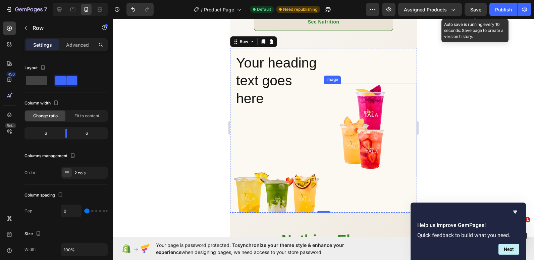
click at [338, 143] on img at bounding box center [371, 128] width 94 height 89
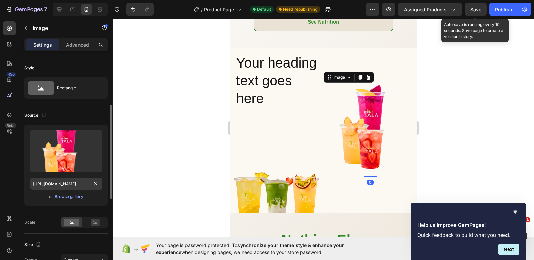
scroll to position [67, 0]
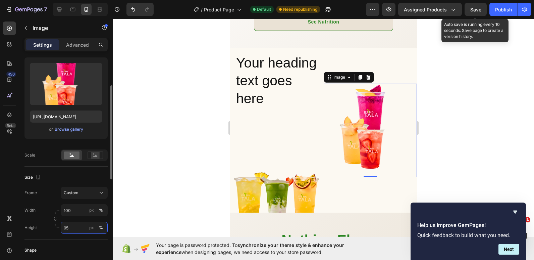
click at [67, 229] on input "95" at bounding box center [84, 228] width 47 height 12
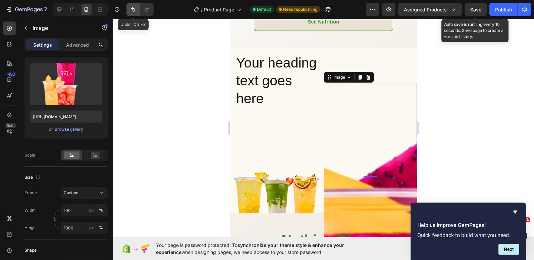
click at [133, 9] on icon "Undo/Redo" at bounding box center [133, 9] width 4 height 4
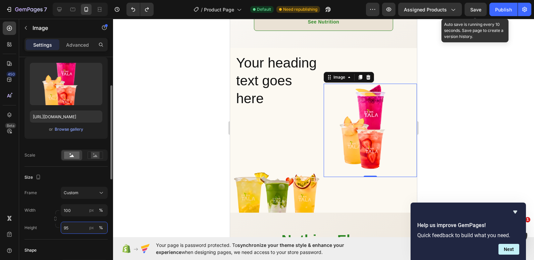
click at [66, 227] on input "95" at bounding box center [84, 228] width 47 height 12
type input "9"
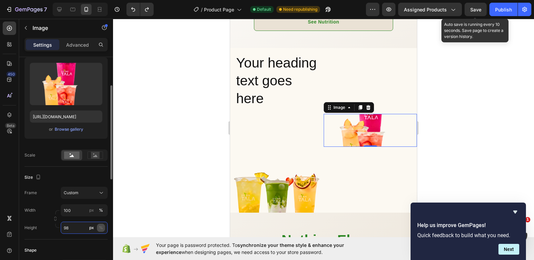
type input "98"
click at [103, 229] on button "%" at bounding box center [101, 228] width 8 height 8
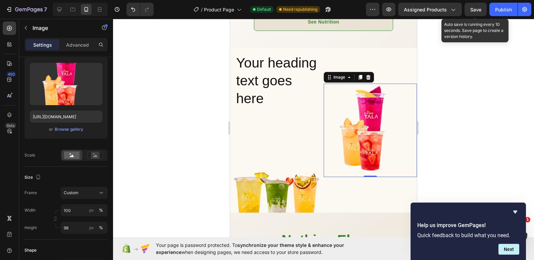
click at [151, 151] on div at bounding box center [323, 139] width 421 height 241
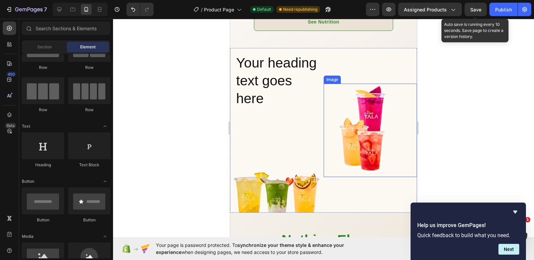
click at [361, 139] on img at bounding box center [371, 130] width 94 height 92
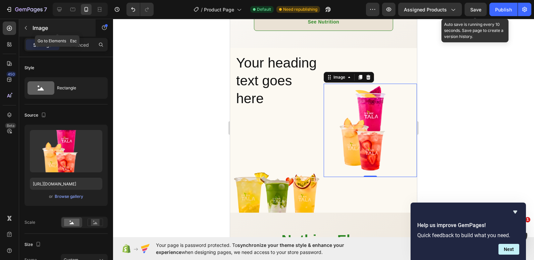
click at [26, 25] on button "button" at bounding box center [25, 27] width 11 height 11
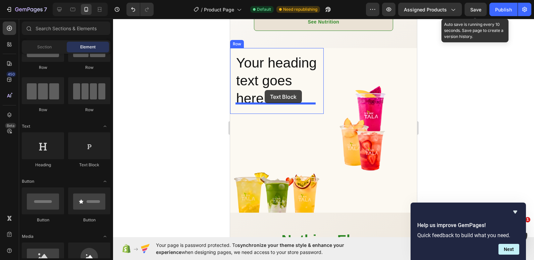
drag, startPoint x: 306, startPoint y: 167, endPoint x: 265, endPoint y: 90, distance: 87.7
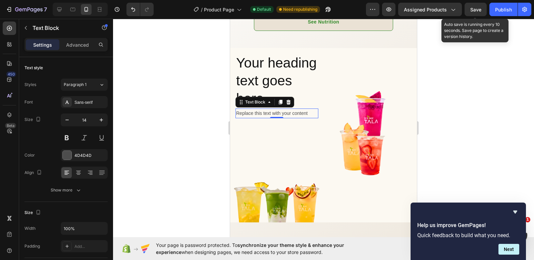
click at [278, 108] on div "Replace this text with your content" at bounding box center [277, 113] width 83 height 10
click at [278, 109] on p "Replace this text with your content" at bounding box center [277, 113] width 82 height 8
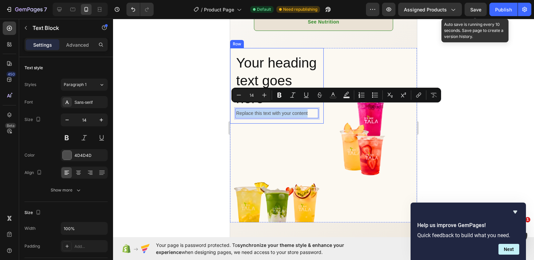
drag, startPoint x: 308, startPoint y: 107, endPoint x: 233, endPoint y: 108, distance: 74.9
click at [233, 108] on div "Your heading text goes here Heading Replace this text with your content Text Bl…" at bounding box center [277, 86] width 94 height 76
copy p "Replace this text with your content"
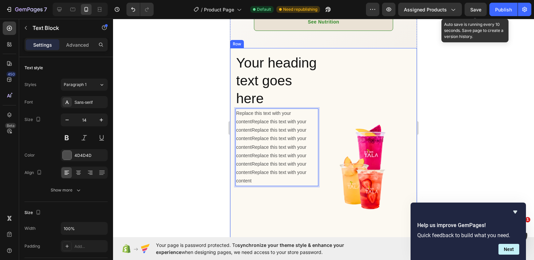
scroll to position [948, 0]
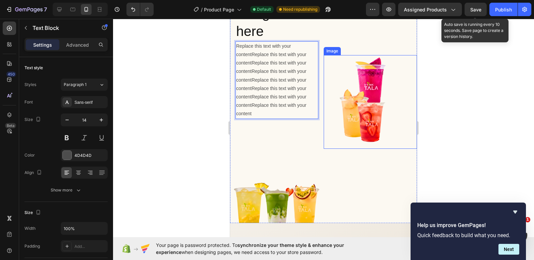
click at [340, 130] on img at bounding box center [371, 101] width 94 height 92
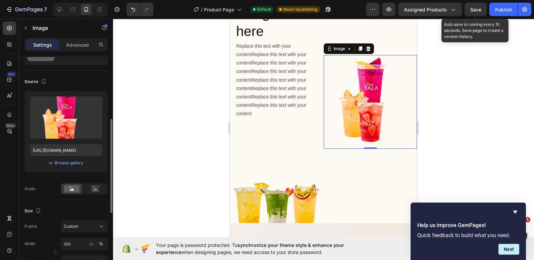
scroll to position [134, 0]
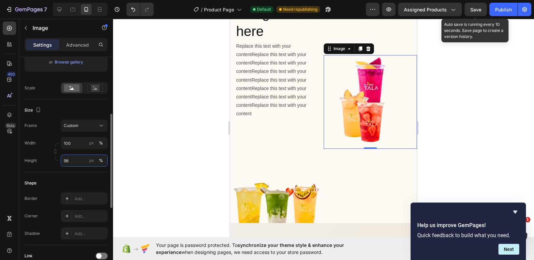
click at [72, 162] on input "98" at bounding box center [84, 160] width 47 height 12
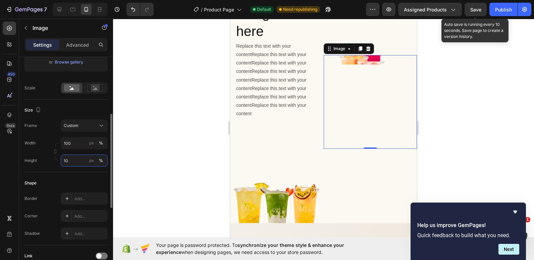
type input "100"
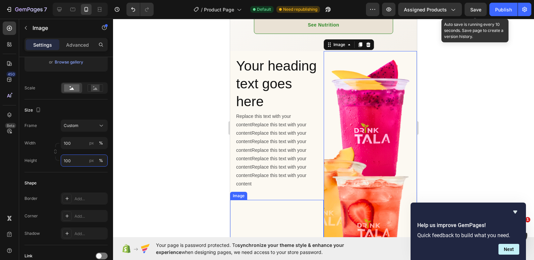
scroll to position [880, 0]
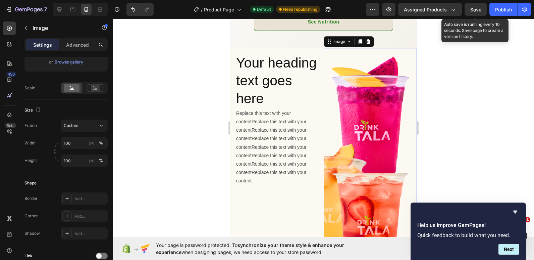
click at [189, 141] on div at bounding box center [323, 139] width 421 height 241
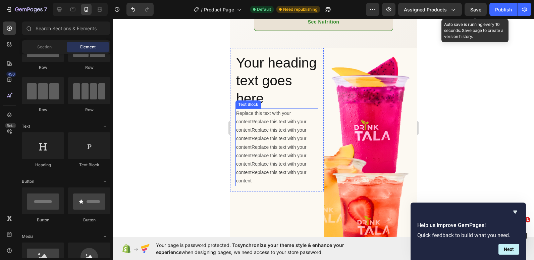
scroll to position [981, 0]
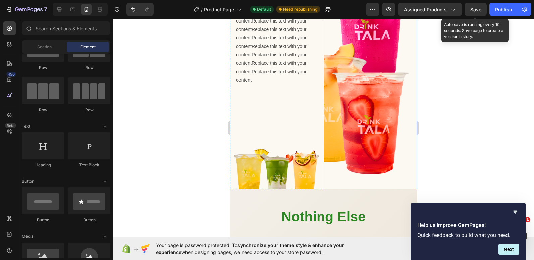
click at [326, 130] on img at bounding box center [371, 68] width 94 height 242
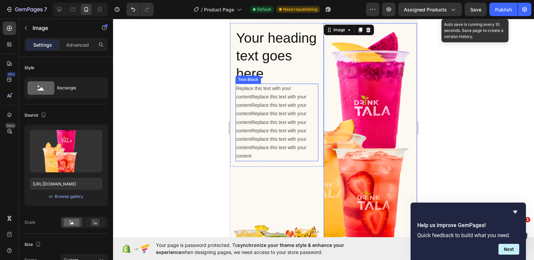
scroll to position [880, 0]
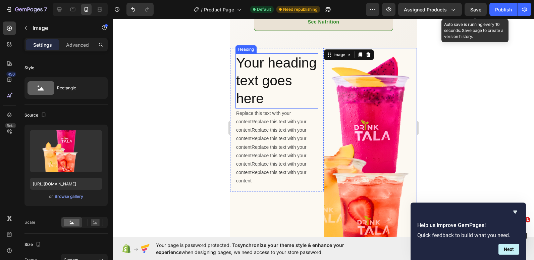
click at [277, 86] on h2 "Your heading text goes here" at bounding box center [277, 80] width 83 height 55
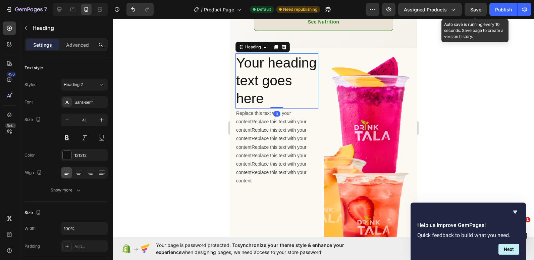
click at [280, 91] on h2 "Your heading text goes here" at bounding box center [277, 80] width 83 height 55
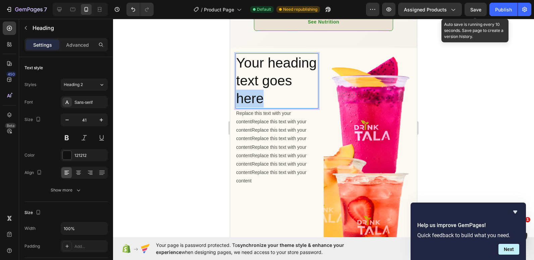
click at [280, 91] on p "Your heading text goes here" at bounding box center [277, 81] width 82 height 54
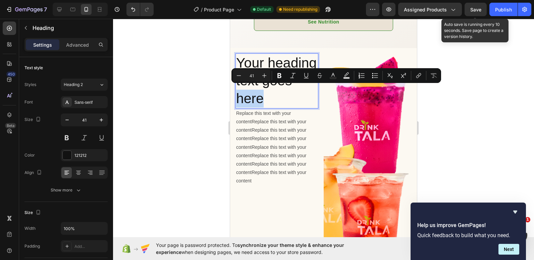
click at [276, 94] on p "Your heading text goes here" at bounding box center [277, 81] width 82 height 54
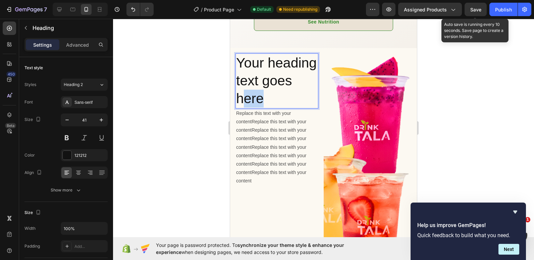
click at [275, 95] on p "Your heading text goes here" at bounding box center [277, 81] width 82 height 54
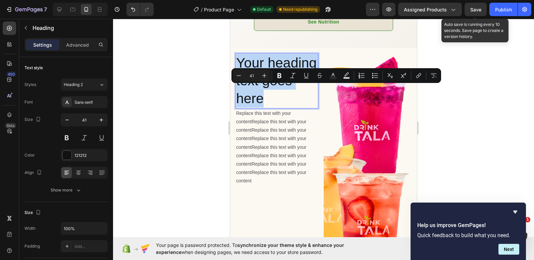
click at [275, 95] on p "Your heading text goes here" at bounding box center [277, 81] width 82 height 54
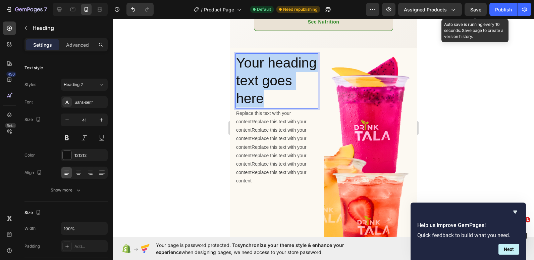
click at [275, 95] on p "Your heading text goes here" at bounding box center [277, 81] width 82 height 54
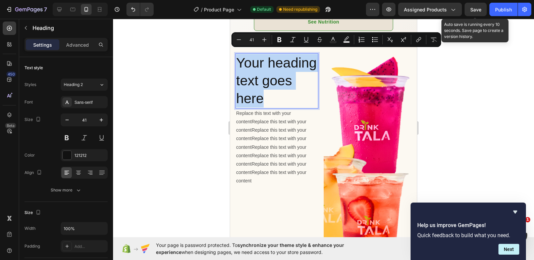
click at [275, 95] on p "Your heading text goes here" at bounding box center [277, 81] width 82 height 54
click at [293, 93] on p "Your heading text goes here" at bounding box center [277, 81] width 82 height 54
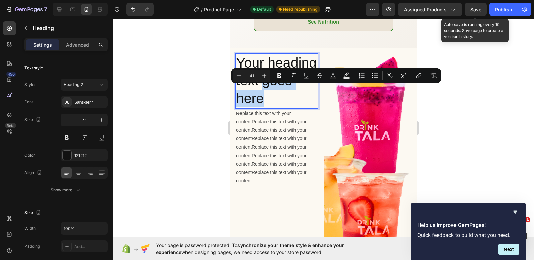
drag, startPoint x: 296, startPoint y: 94, endPoint x: 240, endPoint y: 96, distance: 55.8
click at [240, 96] on p "Your heading text goes here" at bounding box center [277, 81] width 82 height 54
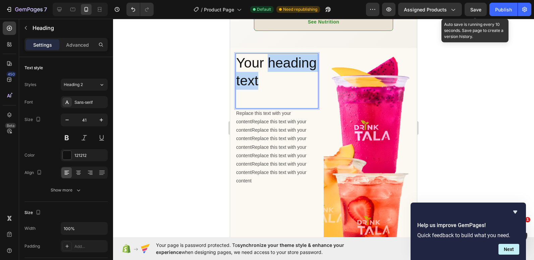
drag, startPoint x: 313, startPoint y: 77, endPoint x: 237, endPoint y: 77, distance: 75.9
click at [237, 77] on p "Your heading text" at bounding box center [277, 81] width 82 height 54
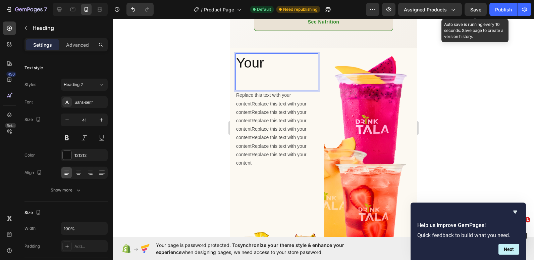
click at [247, 74] on p "Your" at bounding box center [277, 72] width 82 height 36
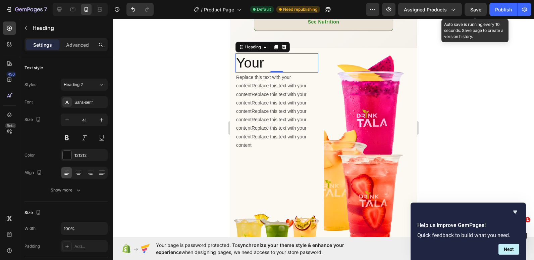
click at [181, 110] on div at bounding box center [323, 139] width 421 height 241
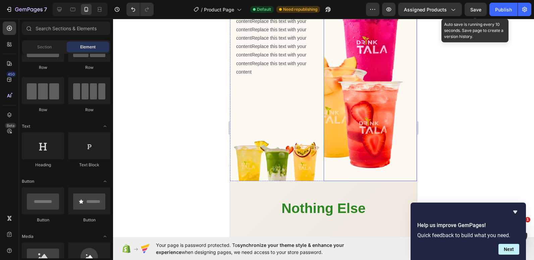
scroll to position [948, 0]
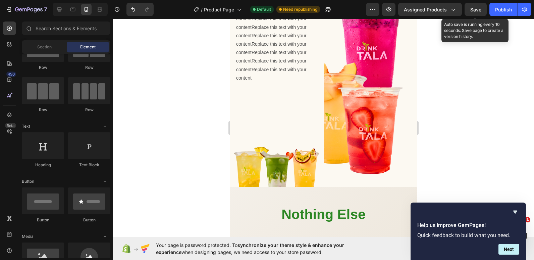
click at [182, 125] on div at bounding box center [323, 139] width 421 height 241
click at [259, 99] on img at bounding box center [277, 141] width 94 height 94
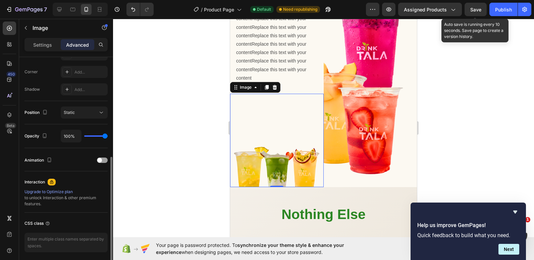
scroll to position [67, 0]
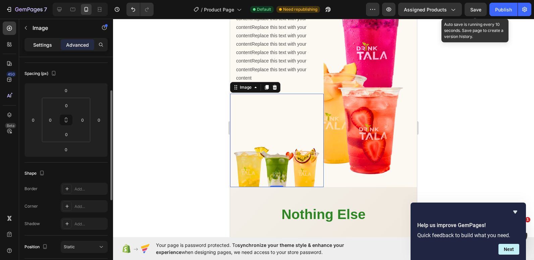
click at [44, 46] on p "Settings" at bounding box center [42, 44] width 19 height 7
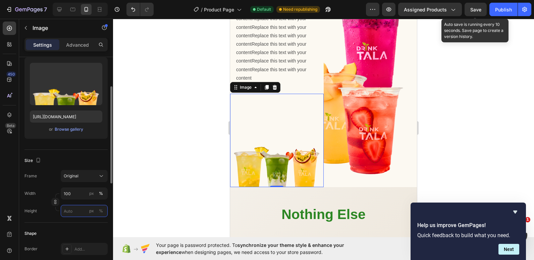
click at [68, 210] on input "px %" at bounding box center [84, 211] width 47 height 12
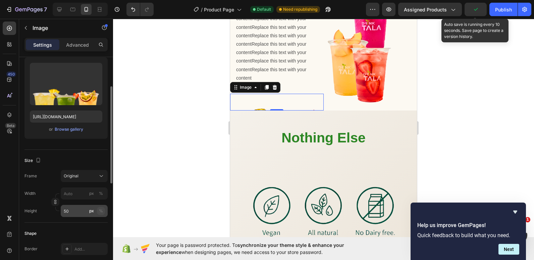
click at [101, 210] on div "%" at bounding box center [101, 211] width 4 height 6
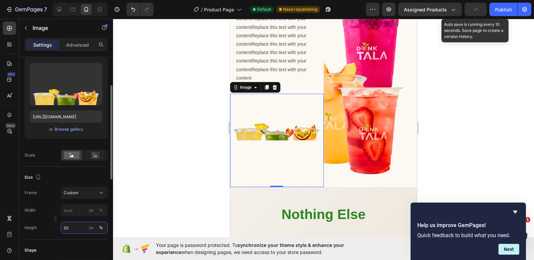
click at [71, 227] on input "50" at bounding box center [84, 228] width 47 height 12
drag, startPoint x: 71, startPoint y: 227, endPoint x: 62, endPoint y: 226, distance: 9.4
click at [62, 226] on input "50" at bounding box center [84, 228] width 47 height 12
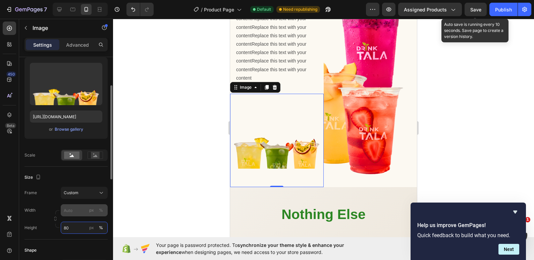
type input "80"
click at [76, 207] on input "px %" at bounding box center [84, 210] width 47 height 12
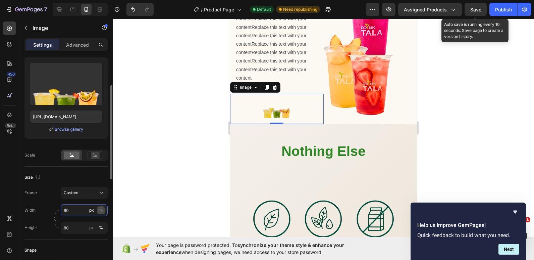
type input "90"
click at [98, 209] on button "%" at bounding box center [101, 210] width 8 height 8
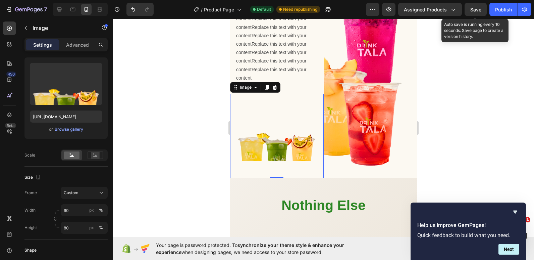
click at [274, 98] on img at bounding box center [277, 127] width 84 height 67
click at [276, 85] on icon at bounding box center [275, 87] width 4 height 5
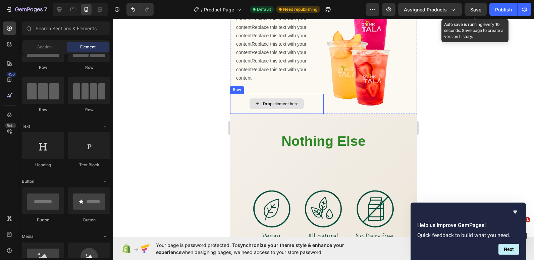
click at [287, 98] on div "Drop element here" at bounding box center [277, 103] width 54 height 11
click at [233, 94] on div "Drop element here" at bounding box center [277, 104] width 94 height 20
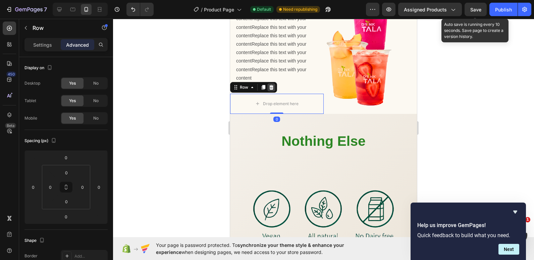
click at [271, 85] on icon at bounding box center [271, 87] width 5 height 5
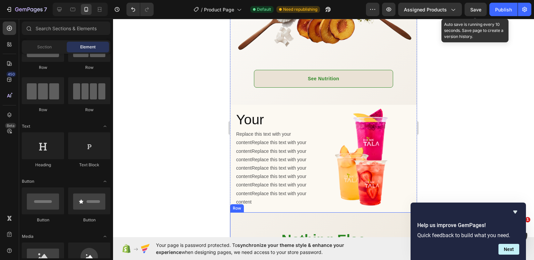
scroll to position [813, 0]
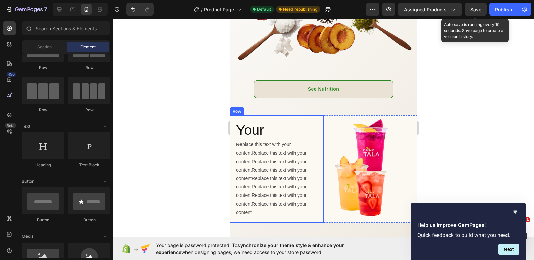
click at [192, 136] on div at bounding box center [323, 139] width 421 height 241
click at [321, 115] on div "Your Heading Replace this text with your contentReplace this text with your con…" at bounding box center [277, 168] width 94 height 107
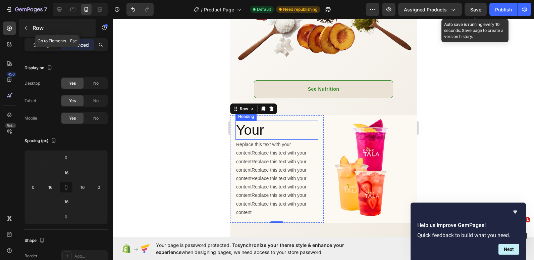
click at [29, 26] on button "button" at bounding box center [25, 27] width 11 height 11
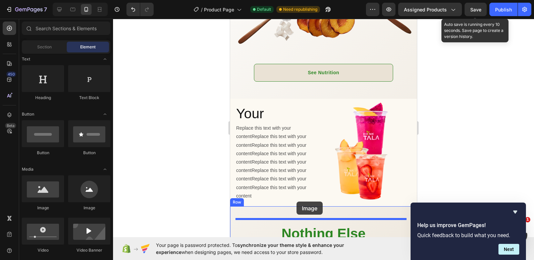
scroll to position [834, 0]
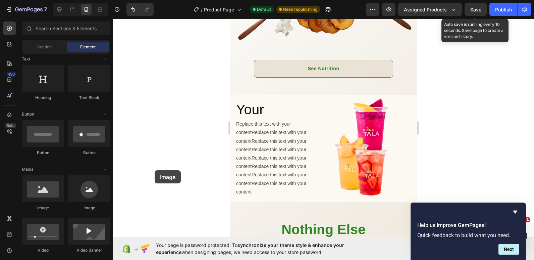
drag, startPoint x: 46, startPoint y: 199, endPoint x: 154, endPoint y: 168, distance: 112.3
click at [154, 0] on div "7 Version history / Product Page Default Need republishing Preview Assigned Pro…" at bounding box center [267, 0] width 534 height 0
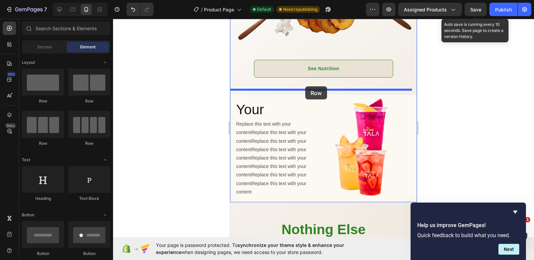
drag, startPoint x: 272, startPoint y: 96, endPoint x: 305, endPoint y: 86, distance: 35.3
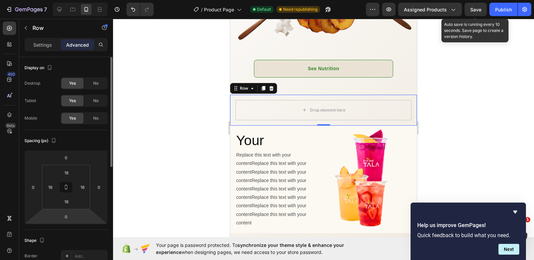
scroll to position [34, 0]
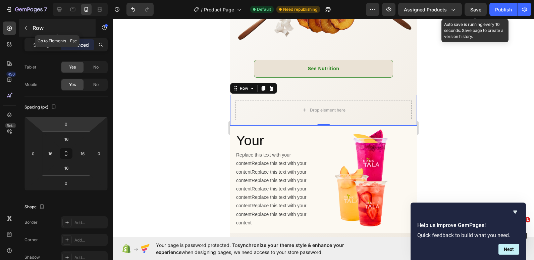
click at [31, 27] on button "button" at bounding box center [25, 27] width 11 height 11
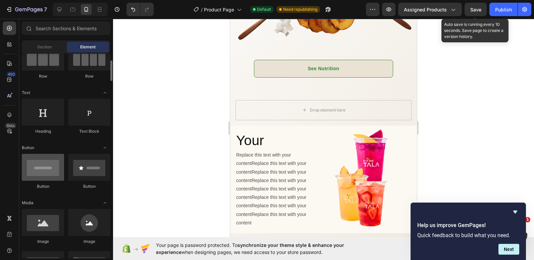
scroll to position [101, 0]
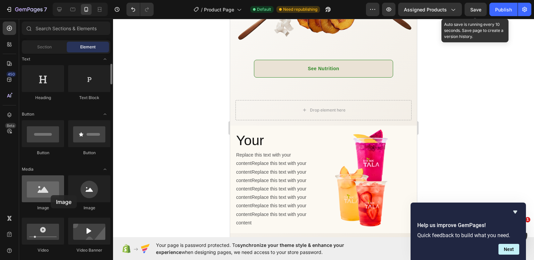
drag, startPoint x: 44, startPoint y: 199, endPoint x: 48, endPoint y: 197, distance: 4.2
click at [50, 195] on div at bounding box center [43, 188] width 42 height 27
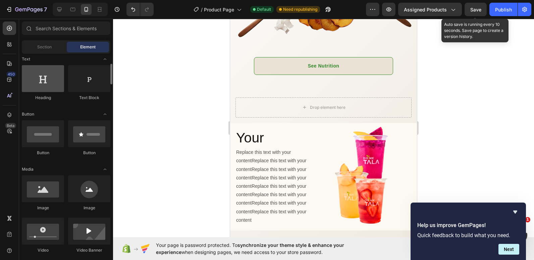
scroll to position [0, 0]
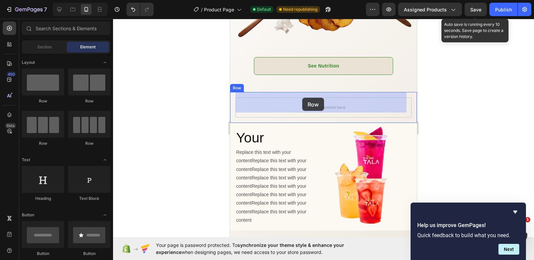
drag, startPoint x: 320, startPoint y: 108, endPoint x: 306, endPoint y: 98, distance: 17.3
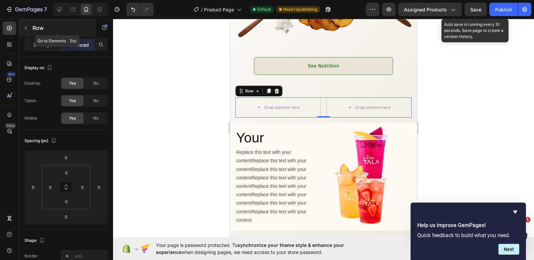
click at [26, 27] on icon "button" at bounding box center [26, 28] width 2 height 4
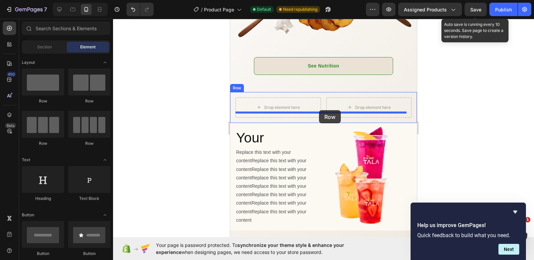
drag, startPoint x: 274, startPoint y: 110, endPoint x: 319, endPoint y: 110, distance: 45.0
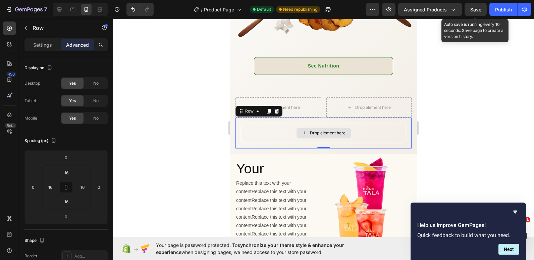
click at [365, 124] on div "Drop element here" at bounding box center [323, 133] width 165 height 20
click at [276, 108] on icon at bounding box center [276, 110] width 5 height 5
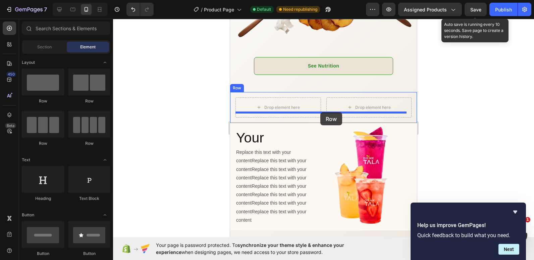
drag, startPoint x: 314, startPoint y: 104, endPoint x: 321, endPoint y: 112, distance: 10.3
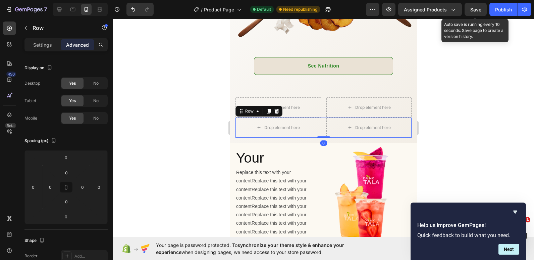
click at [163, 103] on div at bounding box center [323, 139] width 421 height 241
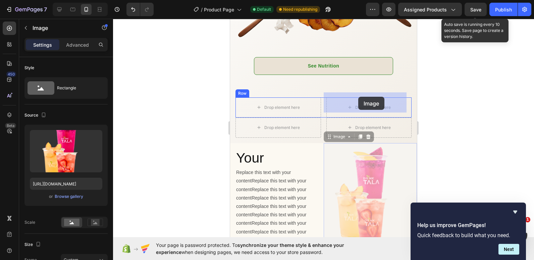
drag, startPoint x: 354, startPoint y: 157, endPoint x: 358, endPoint y: 97, distance: 60.2
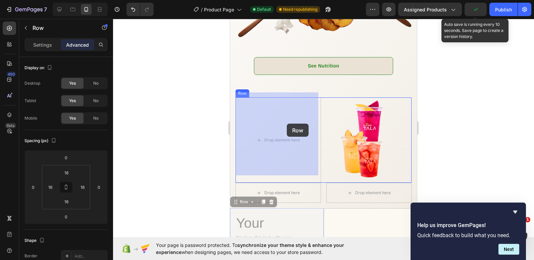
drag, startPoint x: 320, startPoint y: 226, endPoint x: 407, endPoint y: 136, distance: 125.1
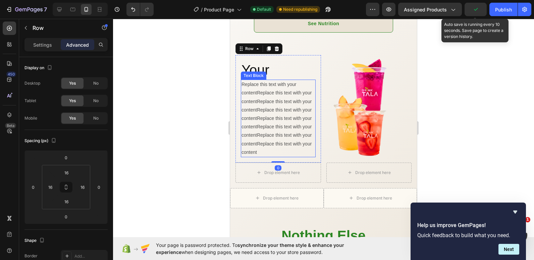
scroll to position [904, 0]
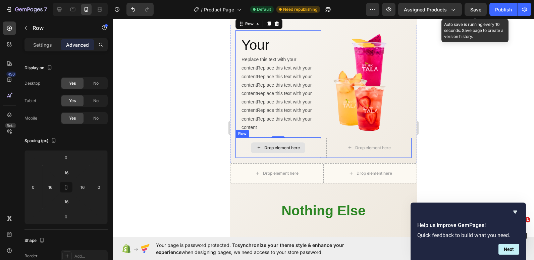
click at [247, 143] on div "Drop element here" at bounding box center [279, 148] width 86 height 20
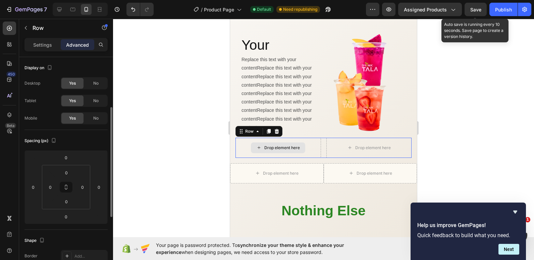
scroll to position [34, 0]
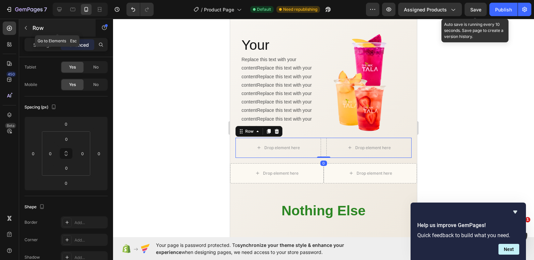
click at [28, 27] on icon "button" at bounding box center [25, 27] width 5 height 5
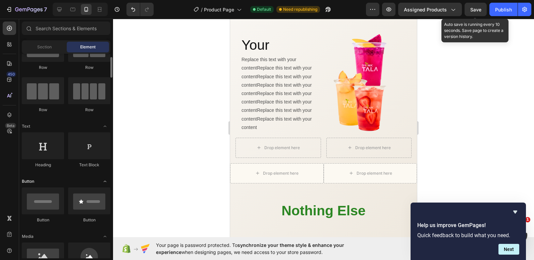
scroll to position [67, 0]
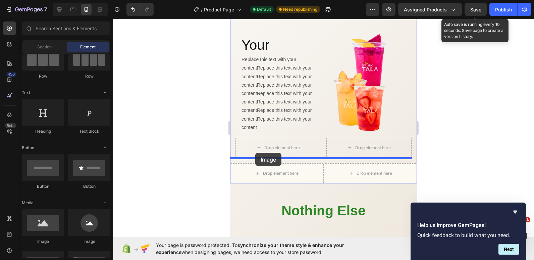
drag, startPoint x: 275, startPoint y: 246, endPoint x: 355, endPoint y: 176, distance: 106.4
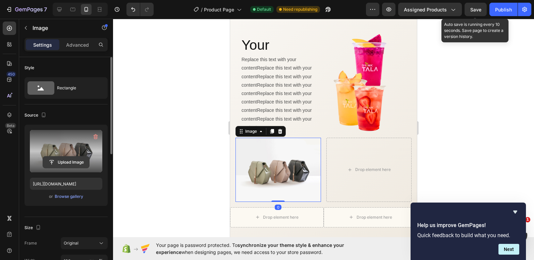
click at [63, 163] on input "file" at bounding box center [66, 161] width 46 height 11
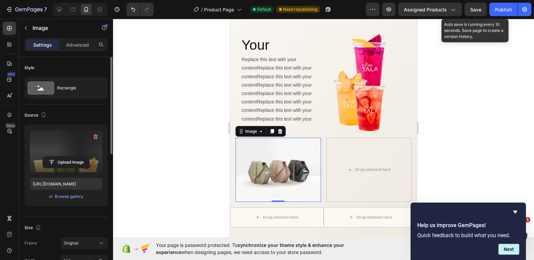
type input "https://cdn.shopify.com/s/files/1/0655/3354/2570/files/gempages_569040827234386…"
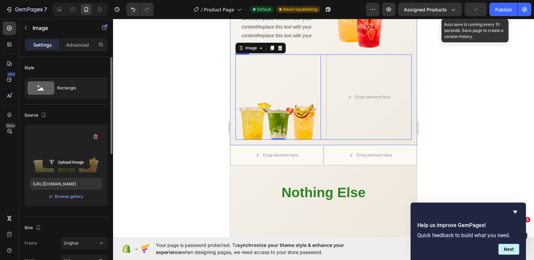
scroll to position [1004, 0]
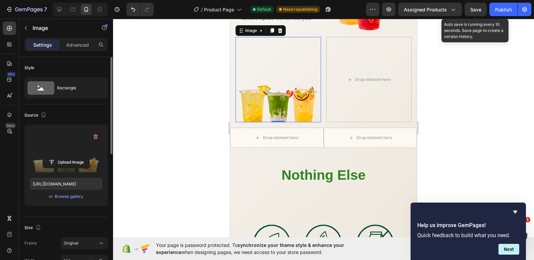
click at [303, 61] on img at bounding box center [279, 80] width 86 height 86
click at [75, 45] on p "Advanced" at bounding box center [77, 44] width 23 height 7
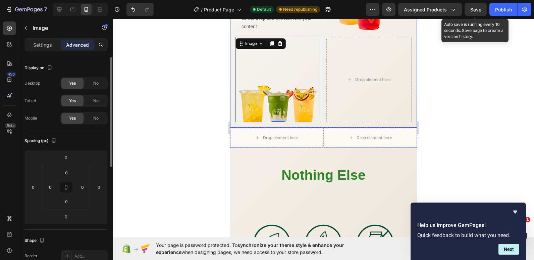
click at [234, 98] on div "Your Heading Replace this text with your contentReplace this text with your con…" at bounding box center [323, 26] width 187 height 204
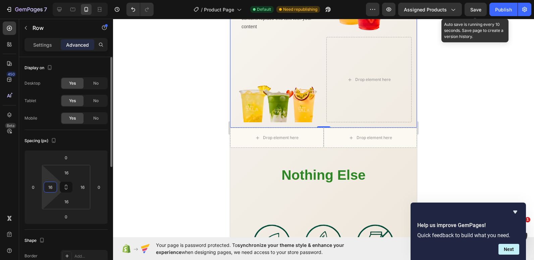
click at [48, 185] on input "16" at bounding box center [50, 187] width 10 height 10
type input "0"
click at [84, 186] on input "16" at bounding box center [83, 187] width 10 height 10
type input "1600"
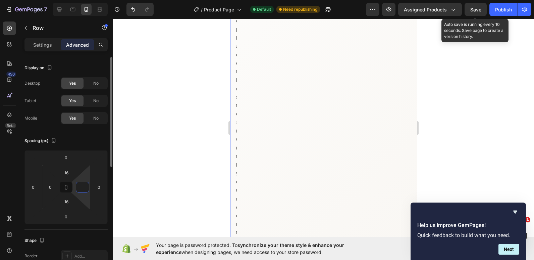
click at [81, 190] on input at bounding box center [83, 187] width 10 height 10
type input "0"
click at [158, 128] on div at bounding box center [323, 139] width 421 height 241
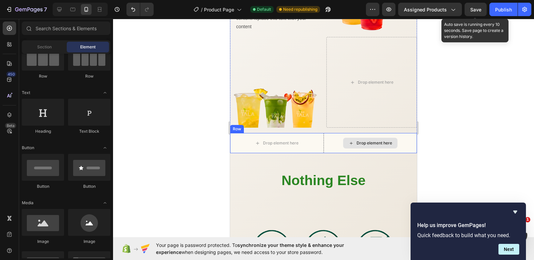
scroll to position [904, 0]
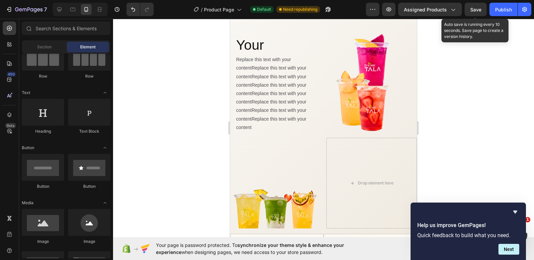
click at [204, 151] on div at bounding box center [323, 139] width 421 height 241
click at [269, 121] on p "Replace this text with your contentReplace this text with your contentReplace t…" at bounding box center [275, 93] width 79 height 76
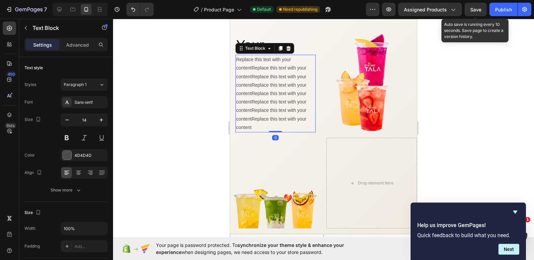
click at [265, 126] on p "Replace this text with your contentReplace this text with your contentReplace t…" at bounding box center [275, 93] width 79 height 76
click at [267, 123] on p "Replace this text with your contentReplace this text with your contentReplace t…" at bounding box center [275, 93] width 79 height 76
click at [264, 122] on p "Replace this text with your contentReplace this text with your contentReplace t…" at bounding box center [275, 93] width 79 height 76
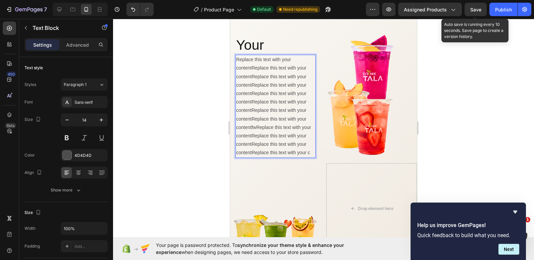
click at [181, 87] on div at bounding box center [323, 139] width 421 height 241
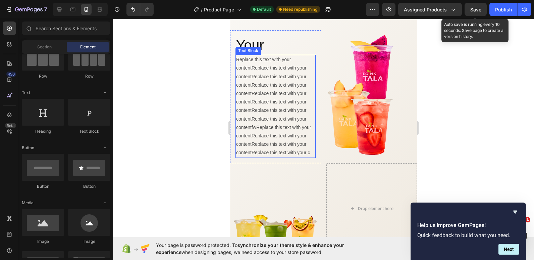
click at [311, 150] on p "Replace this text with your contentReplace this text with your contentReplace t…" at bounding box center [275, 105] width 79 height 101
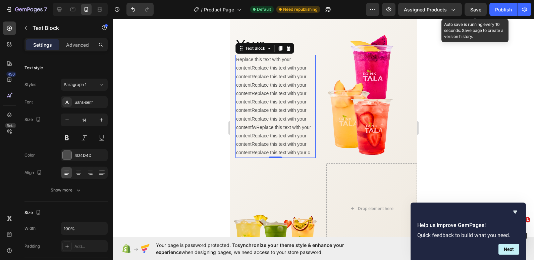
click at [311, 149] on p "Replace this text with your contentReplace this text with your contentReplace t…" at bounding box center [275, 105] width 79 height 101
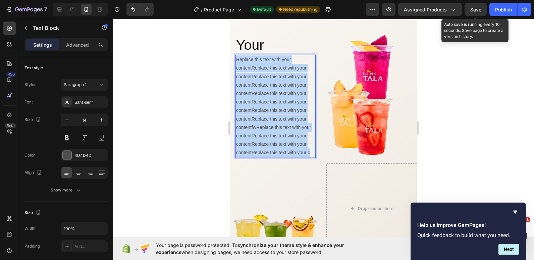
click at [311, 149] on p "Replace this text with your contentReplace this text with your contentReplace t…" at bounding box center [275, 105] width 79 height 101
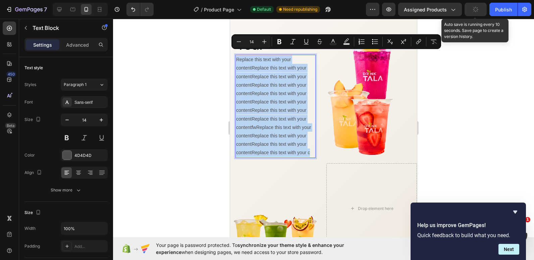
click at [309, 148] on p "Replace this text with your contentReplace this text with your contentReplace t…" at bounding box center [275, 105] width 79 height 101
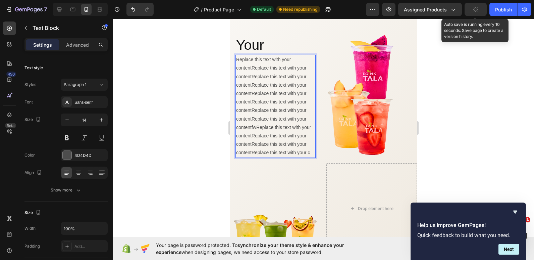
click at [309, 148] on p "Replace this text with your contentReplace this text with your contentReplace t…" at bounding box center [275, 105] width 79 height 101
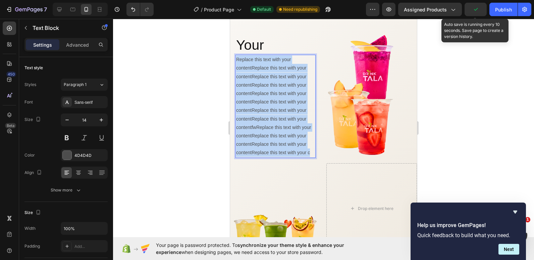
click at [309, 148] on p "Replace this text with your contentReplace this text with your contentReplace t…" at bounding box center [275, 105] width 79 height 101
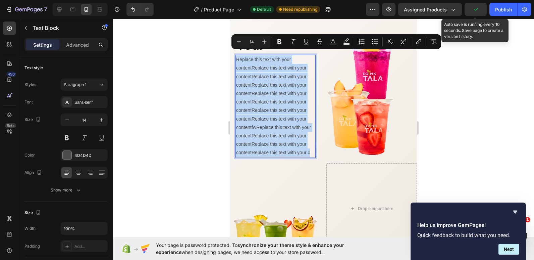
click at [309, 148] on p "Replace this text with your contentReplace this text with your contentReplace t…" at bounding box center [275, 105] width 79 height 101
click at [312, 147] on p "Replace this text with your contentReplace this text with your contentReplace t…" at bounding box center [275, 105] width 79 height 101
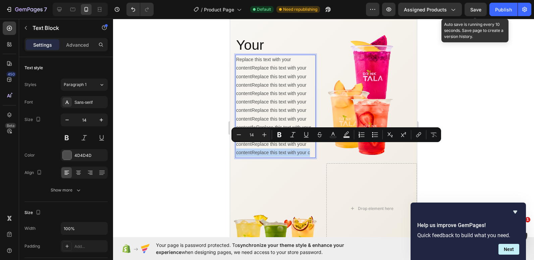
drag, startPoint x: 312, startPoint y: 147, endPoint x: 237, endPoint y: 149, distance: 74.2
click at [237, 149] on p "Replace this text with your contentReplace this text with your contentReplace t…" at bounding box center [275, 105] width 79 height 101
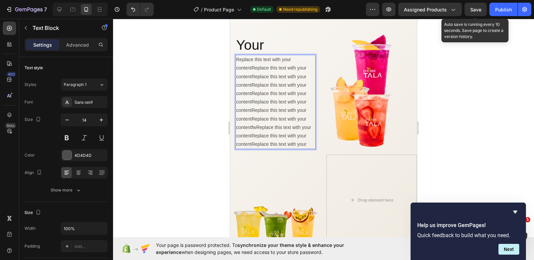
click at [502, 94] on div at bounding box center [323, 139] width 421 height 241
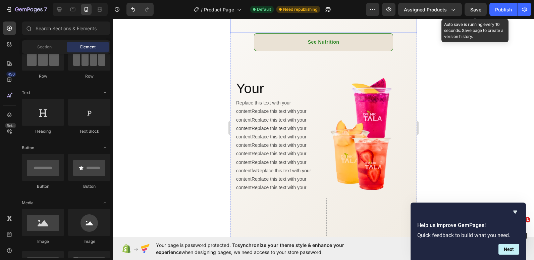
scroll to position [803, 0]
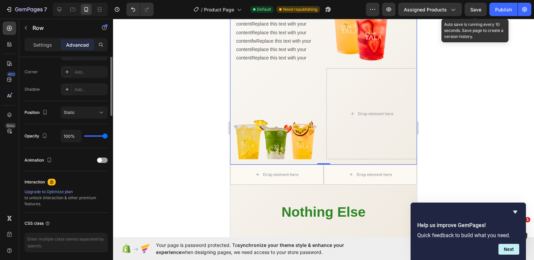
scroll to position [101, 0]
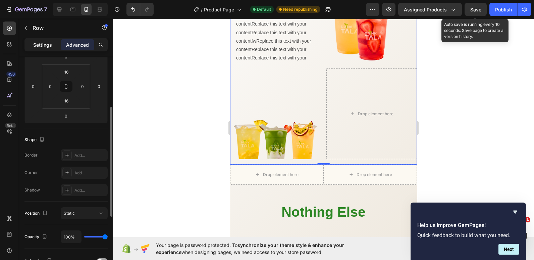
click at [45, 43] on p "Settings" at bounding box center [42, 44] width 19 height 7
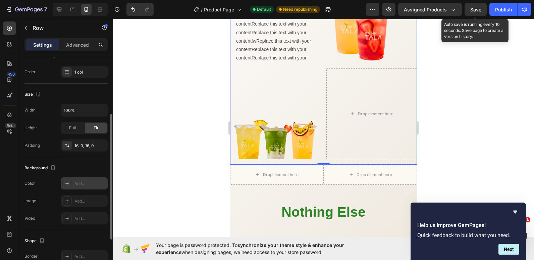
click at [71, 183] on div at bounding box center [66, 183] width 9 height 9
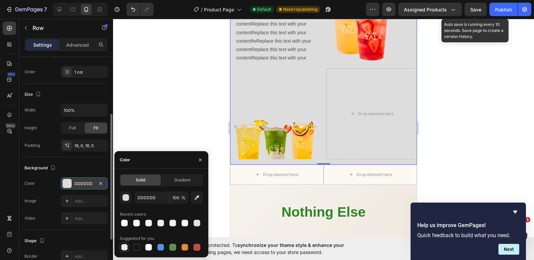
click at [123, 249] on div at bounding box center [124, 247] width 7 height 7
type input "000000"
type input "0"
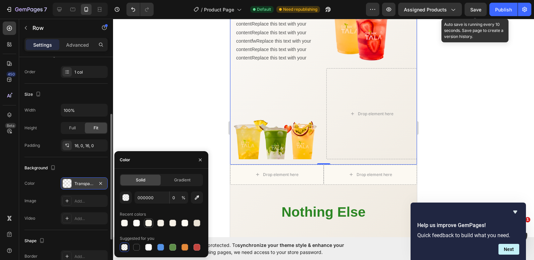
click at [146, 226] on div at bounding box center [149, 223] width 8 height 8
type input "F9F4EA"
type input "100"
click at [125, 223] on div at bounding box center [124, 223] width 7 height 7
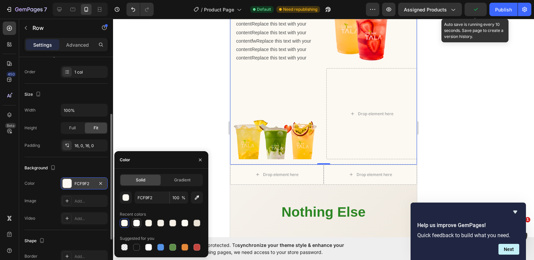
click at [136, 225] on div at bounding box center [136, 223] width 7 height 7
click at [148, 248] on div at bounding box center [148, 247] width 7 height 7
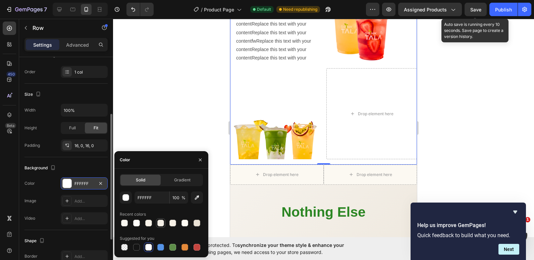
click at [160, 225] on div at bounding box center [160, 223] width 7 height 7
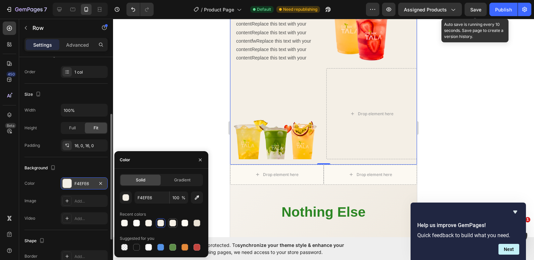
click at [170, 225] on div at bounding box center [173, 223] width 7 height 7
click at [184, 225] on div at bounding box center [185, 223] width 7 height 7
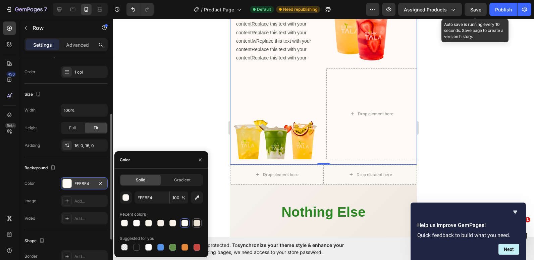
click at [194, 221] on div at bounding box center [197, 223] width 7 height 7
type input "EAE2D5"
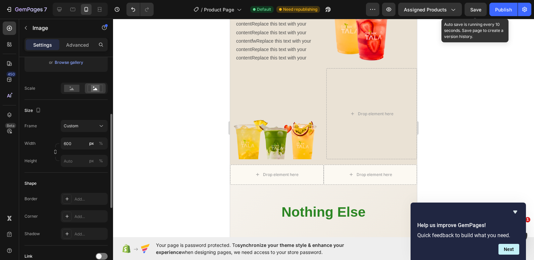
scroll to position [0, 0]
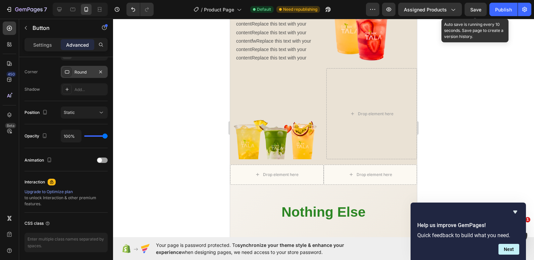
scroll to position [34, 0]
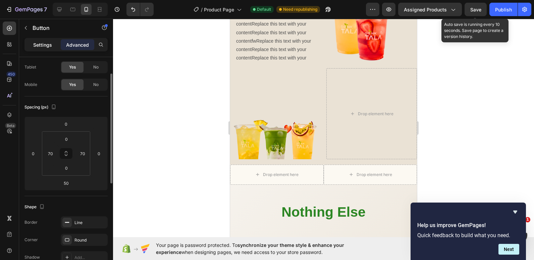
click at [41, 41] on p "Settings" at bounding box center [42, 44] width 19 height 7
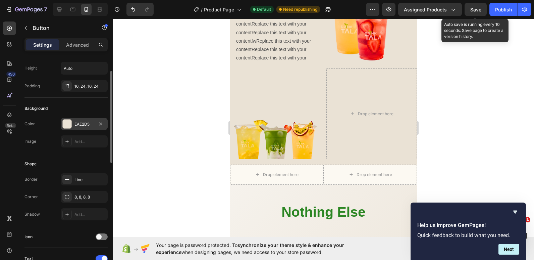
click at [63, 119] on div at bounding box center [67, 123] width 9 height 9
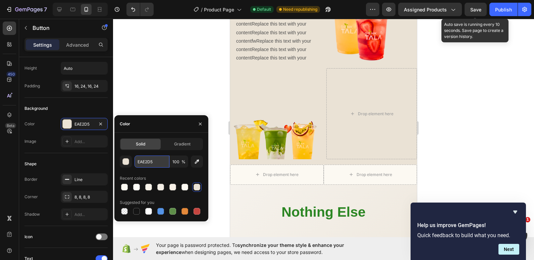
click at [148, 163] on input "EAE2D5" at bounding box center [152, 161] width 35 height 12
click at [318, 125] on div "Your Heading Replace this text with your contentReplace this text with your con…" at bounding box center [323, 52] width 187 height 226
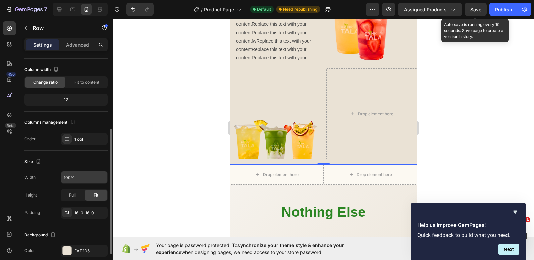
scroll to position [67, 0]
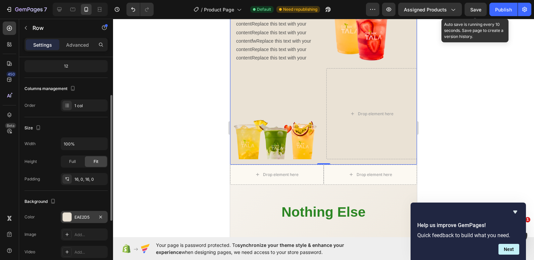
click at [79, 215] on div "EAE2D5" at bounding box center [84, 217] width 19 height 6
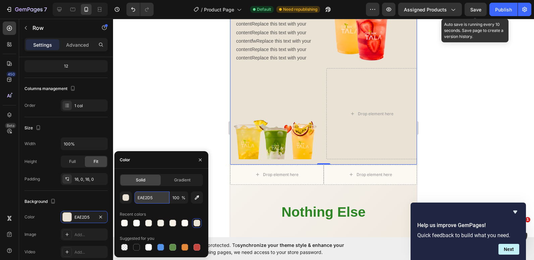
click at [152, 196] on input "EAE2D5" at bounding box center [152, 197] width 35 height 12
click at [126, 194] on div "button" at bounding box center [126, 197] width 7 height 7
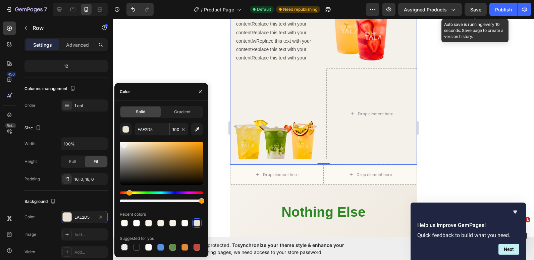
click at [123, 143] on div at bounding box center [161, 163] width 83 height 43
click at [123, 141] on div at bounding box center [161, 172] width 83 height 63
click at [122, 140] on div "F4F1EB 100 % Recent colors Suggested for you" at bounding box center [161, 187] width 83 height 129
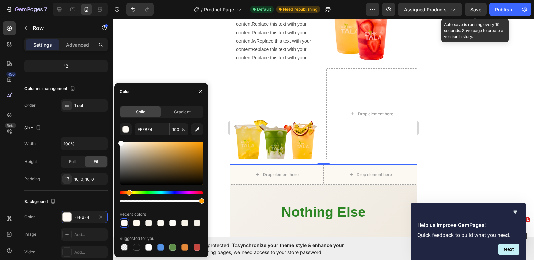
type input "FFFFFF"
drag, startPoint x: 125, startPoint y: 145, endPoint x: 119, endPoint y: 142, distance: 6.3
click at [119, 142] on div at bounding box center [120, 143] width 5 height 5
click at [181, 59] on div at bounding box center [323, 139] width 421 height 241
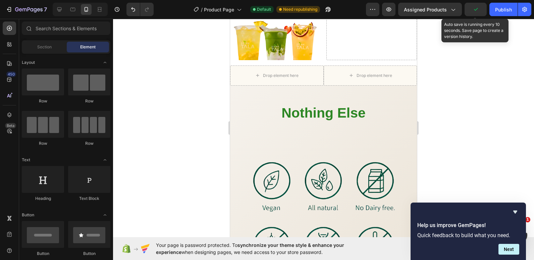
scroll to position [904, 0]
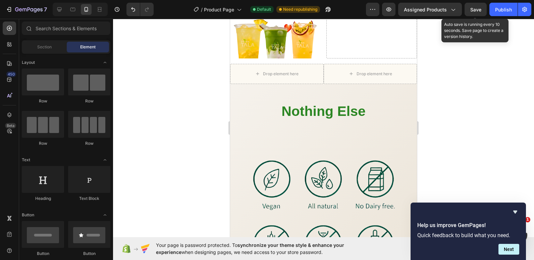
click at [188, 132] on div at bounding box center [323, 139] width 421 height 241
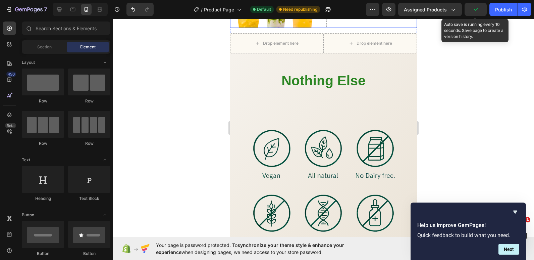
scroll to position [937, 0]
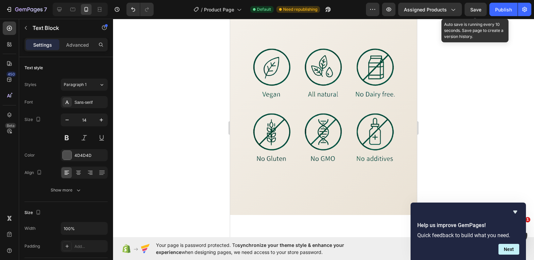
scroll to position [1038, 0]
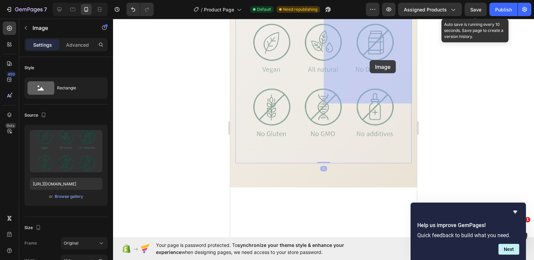
drag, startPoint x: 353, startPoint y: 208, endPoint x: 370, endPoint y: 60, distance: 149.0
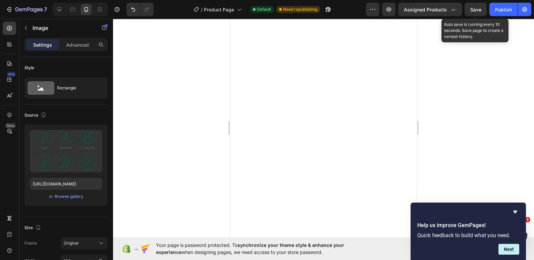
click at [192, 82] on div at bounding box center [323, 139] width 421 height 241
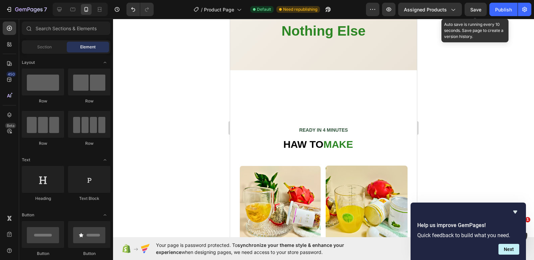
scroll to position [1071, 0]
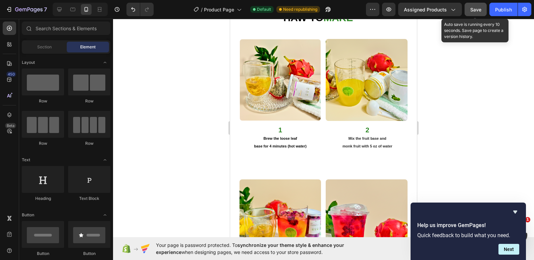
click at [480, 8] on span "Save" at bounding box center [476, 10] width 11 height 6
click at [498, 6] on div "Publish" at bounding box center [503, 9] width 17 height 7
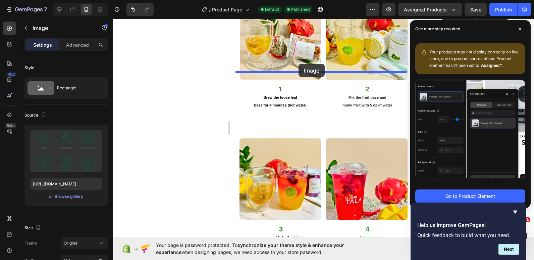
scroll to position [1085, 0]
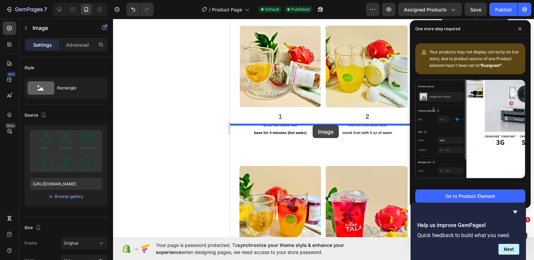
drag, startPoint x: 361, startPoint y: 110, endPoint x: 313, endPoint y: 125, distance: 49.6
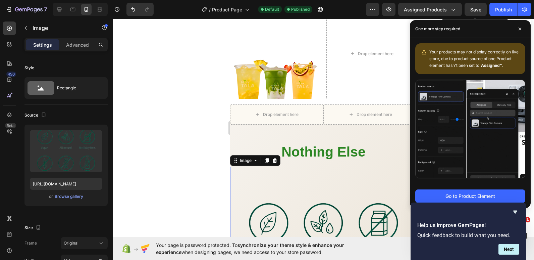
scroll to position [850, 0]
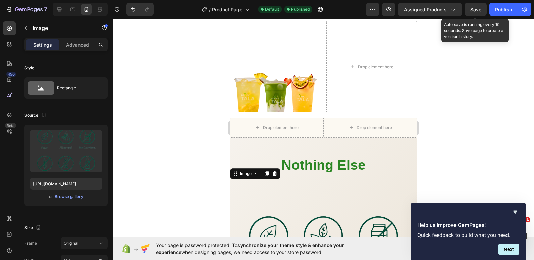
click at [200, 110] on div at bounding box center [323, 139] width 421 height 241
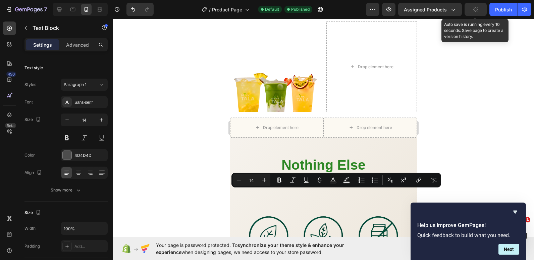
drag, startPoint x: 264, startPoint y: 193, endPoint x: 252, endPoint y: 192, distance: 11.8
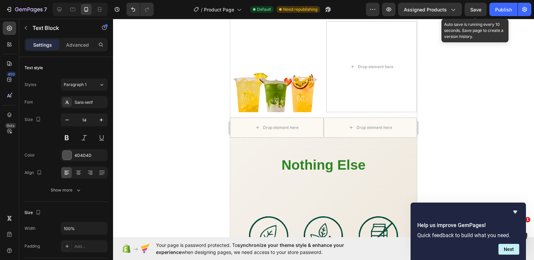
drag, startPoint x: 307, startPoint y: 192, endPoint x: 237, endPoint y: 166, distance: 75.1
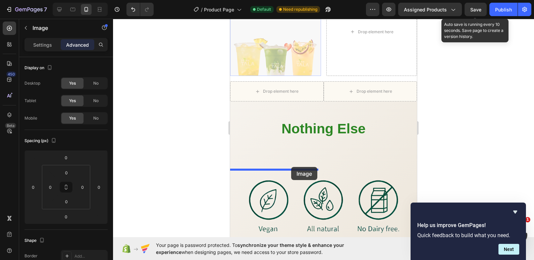
drag, startPoint x: 304, startPoint y: 206, endPoint x: 291, endPoint y: 167, distance: 41.3
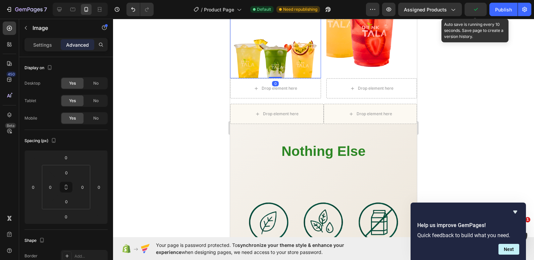
click at [163, 158] on div at bounding box center [323, 139] width 421 height 241
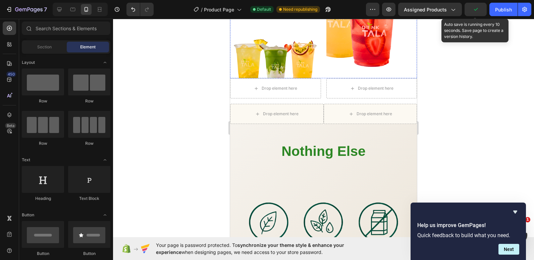
scroll to position [951, 0]
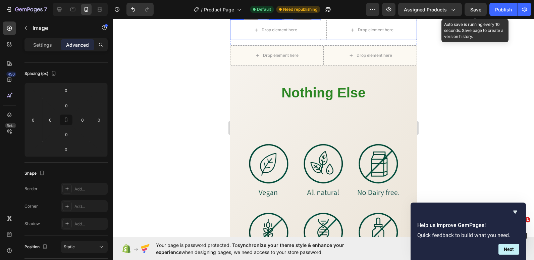
scroll to position [883, 0]
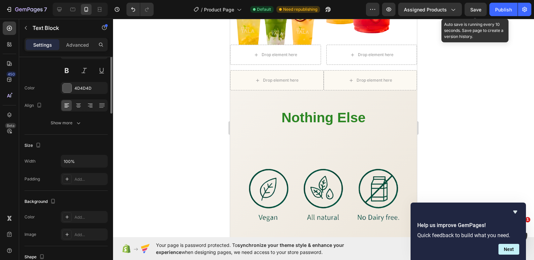
scroll to position [0, 0]
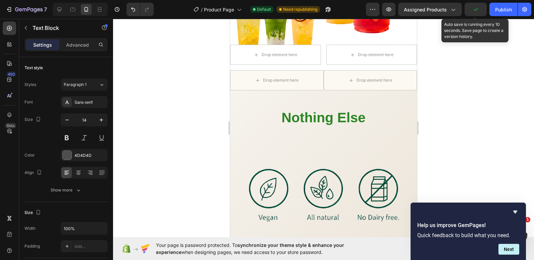
drag, startPoint x: 308, startPoint y: 126, endPoint x: 256, endPoint y: 126, distance: 52.0
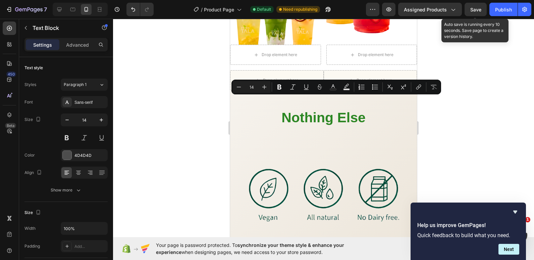
drag, startPoint x: 307, startPoint y: 125, endPoint x: 237, endPoint y: 103, distance: 73.8
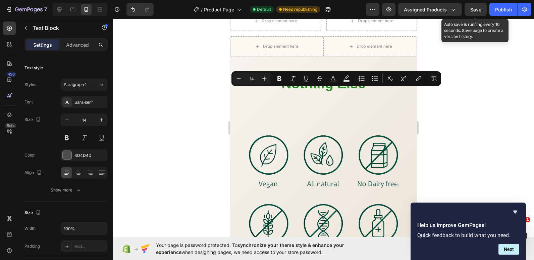
drag, startPoint x: 308, startPoint y: 92, endPoint x: 246, endPoint y: 92, distance: 61.8
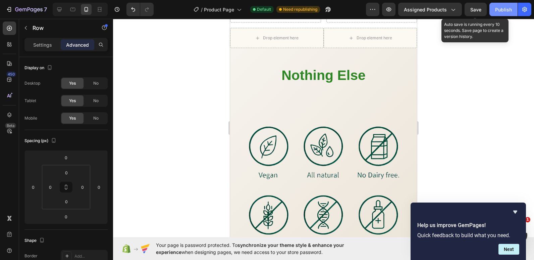
click at [474, 11] on span "Save" at bounding box center [476, 10] width 11 height 6
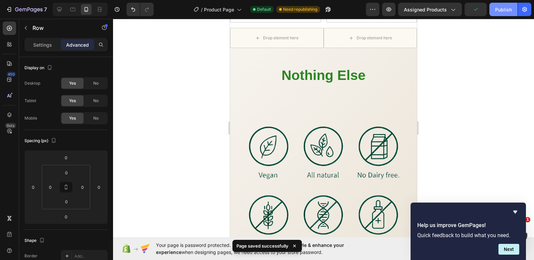
click at [497, 8] on div "Publish" at bounding box center [503, 9] width 17 height 7
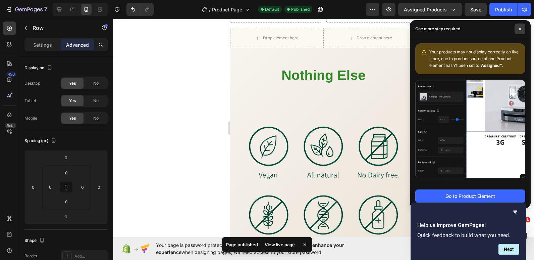
click at [520, 30] on icon at bounding box center [520, 28] width 3 height 3
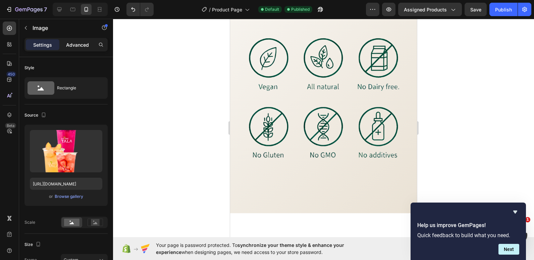
click at [72, 45] on p "Advanced" at bounding box center [77, 44] width 23 height 7
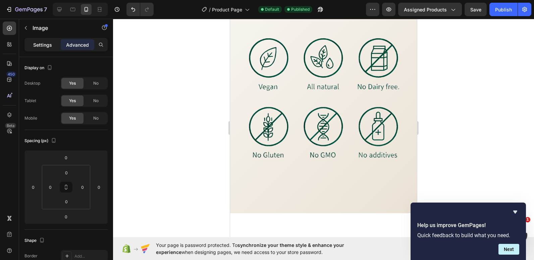
click at [35, 44] on p "Settings" at bounding box center [42, 44] width 19 height 7
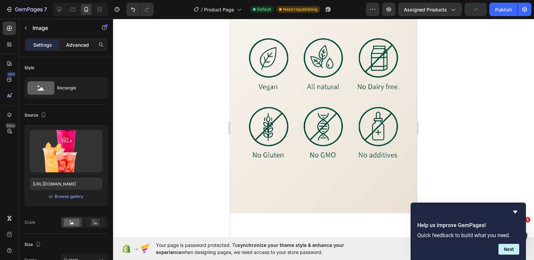
click at [79, 44] on p "Advanced" at bounding box center [77, 44] width 23 height 7
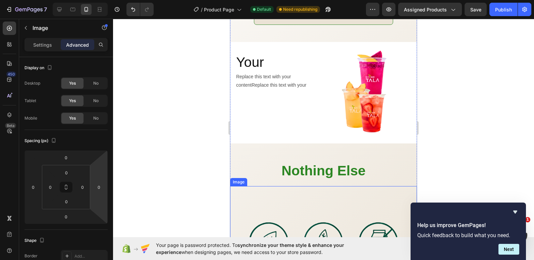
scroll to position [816, 0]
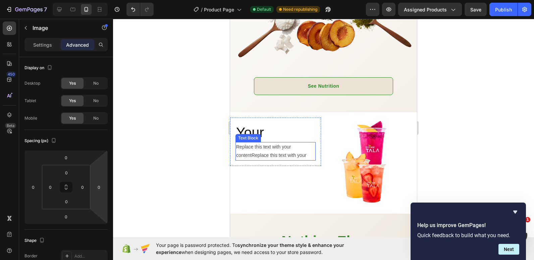
click at [311, 145] on p "Replace this text with your contentReplace this text with your" at bounding box center [275, 151] width 79 height 17
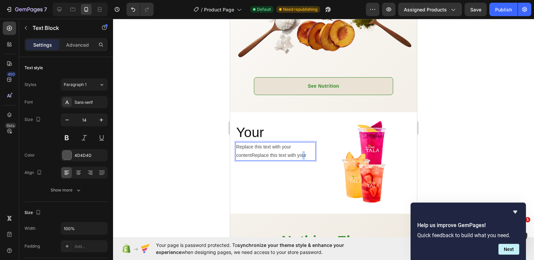
drag, startPoint x: 304, startPoint y: 155, endPoint x: 302, endPoint y: 151, distance: 4.2
click at [302, 156] on div "Your Heading Replace this text with your contentReplace this text with your Tex…" at bounding box center [275, 141] width 91 height 48
click at [307, 149] on p "Replace this text with your contentReplace this text with your" at bounding box center [275, 151] width 79 height 17
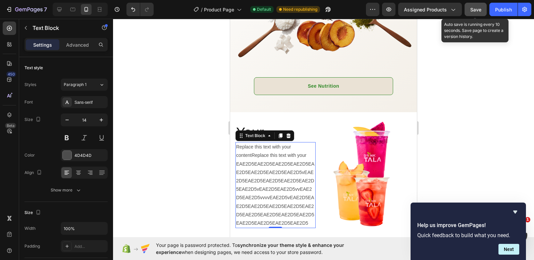
click at [477, 13] on div "Save" at bounding box center [476, 9] width 11 height 7
click at [501, 12] on div "Publish" at bounding box center [503, 9] width 17 height 7
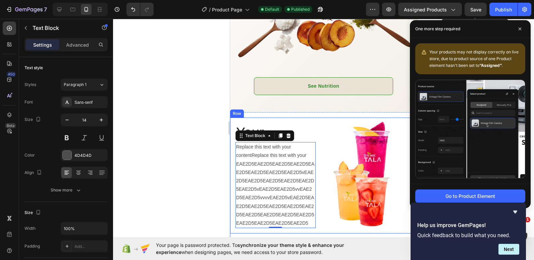
click at [323, 172] on div "Your Heading Replace this text with your contentReplace this text with your EAE…" at bounding box center [323, 175] width 187 height 116
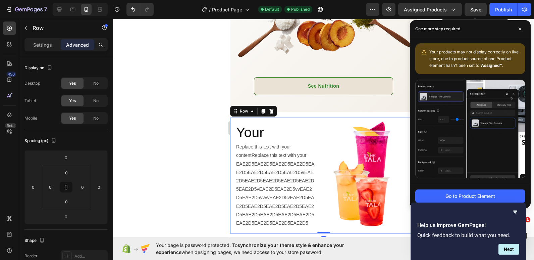
click at [323, 137] on div "Your Heading Replace this text with your contentReplace this text with your EAE…" at bounding box center [323, 175] width 187 height 116
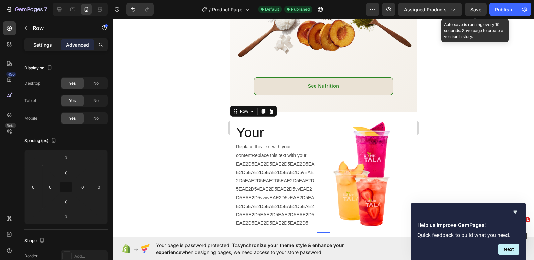
click at [39, 44] on p "Settings" at bounding box center [42, 44] width 19 height 7
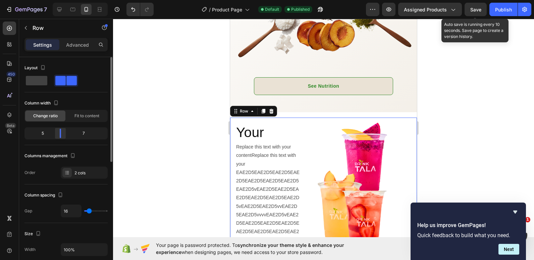
drag, startPoint x: 68, startPoint y: 136, endPoint x: 63, endPoint y: 137, distance: 4.8
click at [63, 137] on div at bounding box center [60, 133] width 12 height 9
click at [474, 9] on span "Save" at bounding box center [476, 10] width 11 height 6
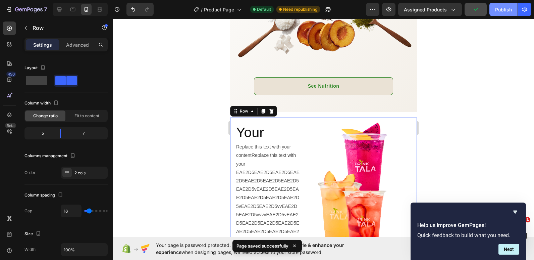
click at [497, 6] on div "Publish" at bounding box center [503, 9] width 17 height 7
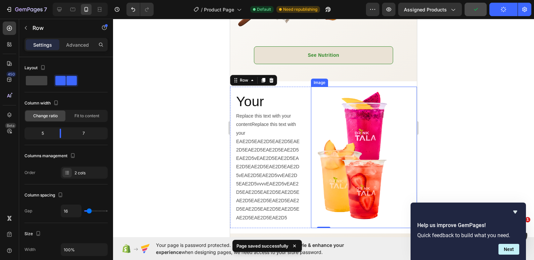
scroll to position [883, 0]
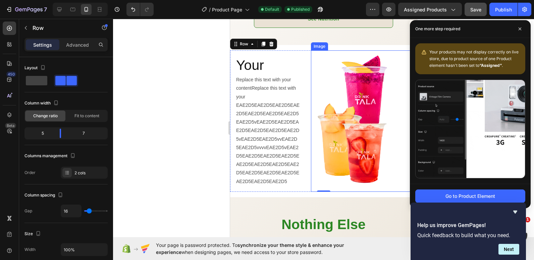
click at [385, 112] on img at bounding box center [364, 120] width 106 height 141
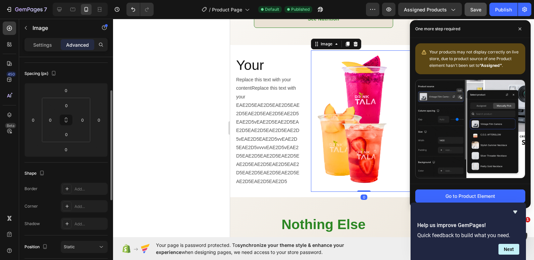
scroll to position [101, 0]
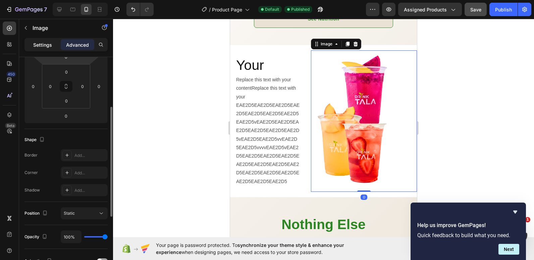
click at [45, 40] on div "Settings" at bounding box center [43, 44] width 34 height 11
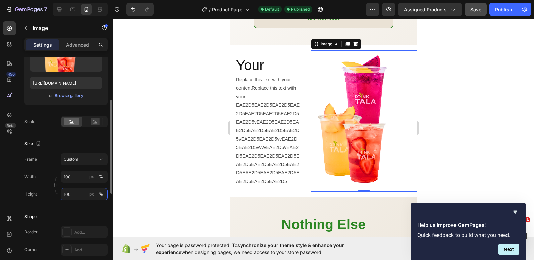
click at [73, 196] on input "100" at bounding box center [84, 194] width 47 height 12
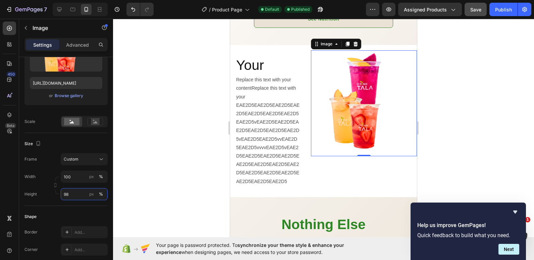
type input "98"
click at [393, 132] on img at bounding box center [364, 102] width 106 height 104
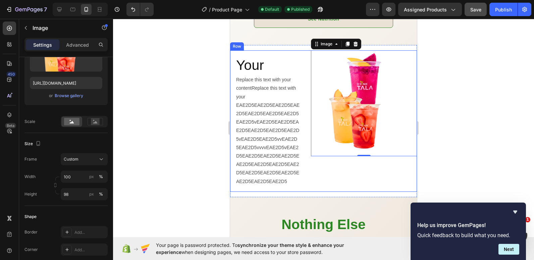
click at [306, 172] on div "Your Heading Replace this text with your contentReplace this text with your EAE…" at bounding box center [323, 120] width 187 height 141
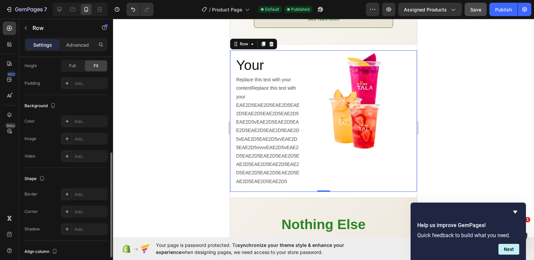
scroll to position [247, 0]
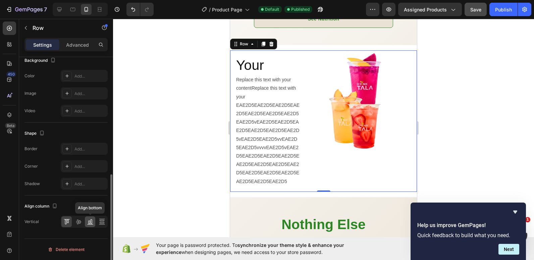
click at [88, 221] on icon at bounding box center [90, 221] width 7 height 7
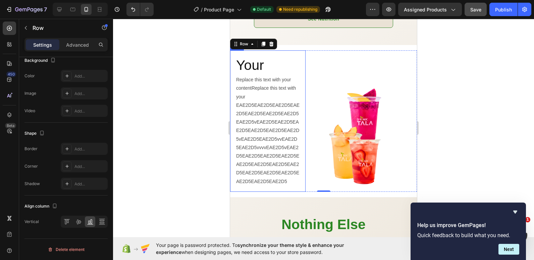
click at [290, 191] on div "Your Heading Replace this text with your contentReplace this text with your EAE…" at bounding box center [268, 120] width 76 height 141
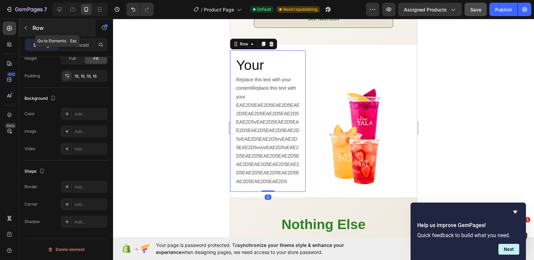
click at [23, 25] on button "button" at bounding box center [25, 27] width 11 height 11
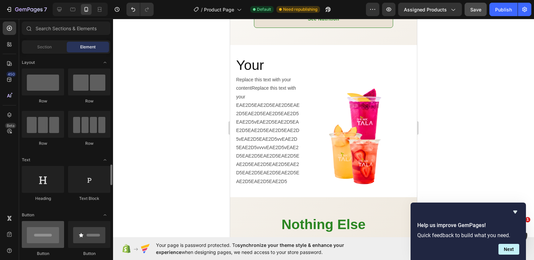
scroll to position [134, 0]
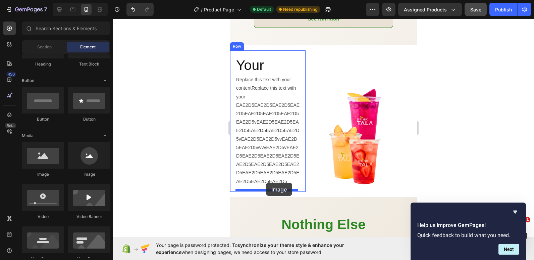
drag, startPoint x: 276, startPoint y: 181, endPoint x: 266, endPoint y: 183, distance: 9.5
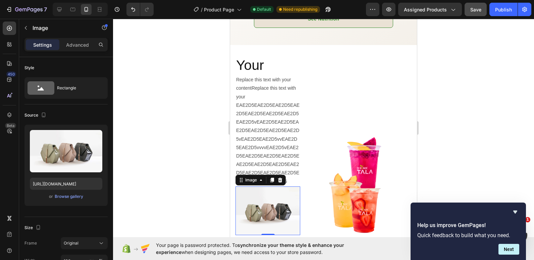
click at [195, 161] on div at bounding box center [323, 139] width 421 height 241
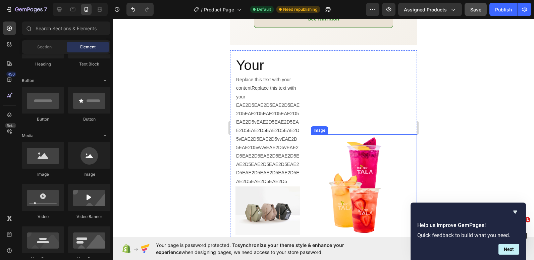
scroll to position [984, 0]
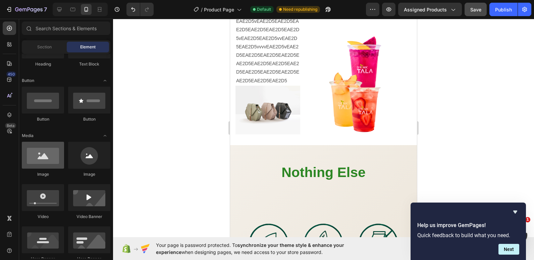
click at [44, 151] on div at bounding box center [43, 155] width 42 height 27
click at [50, 160] on div at bounding box center [43, 155] width 42 height 27
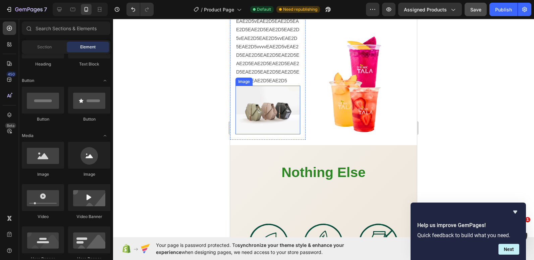
click at [286, 113] on img at bounding box center [268, 110] width 65 height 49
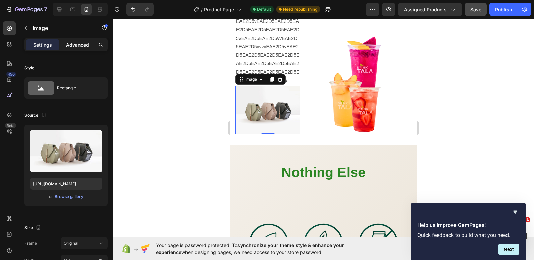
click at [80, 43] on p "Advanced" at bounding box center [77, 44] width 23 height 7
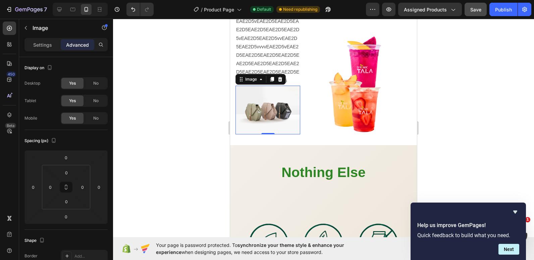
click at [264, 110] on img at bounding box center [268, 110] width 65 height 49
click at [33, 26] on p "Image" at bounding box center [61, 28] width 57 height 8
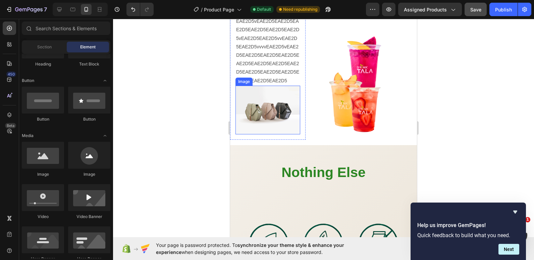
click at [256, 105] on img at bounding box center [268, 110] width 65 height 49
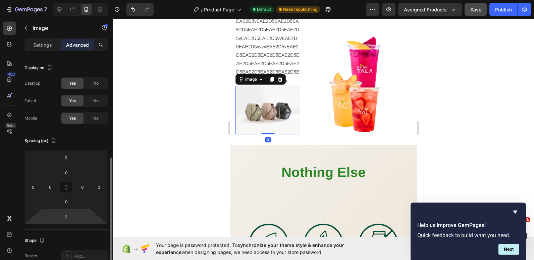
scroll to position [168, 0]
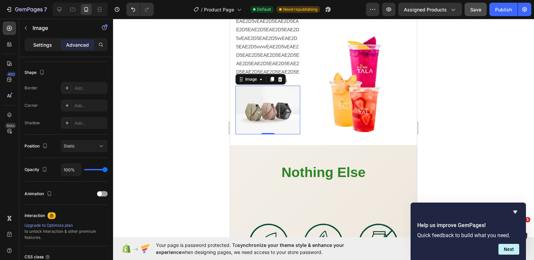
click at [36, 42] on p "Settings" at bounding box center [42, 44] width 19 height 7
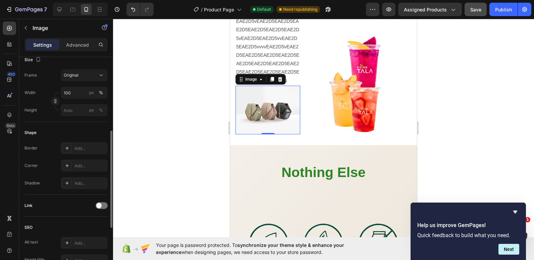
scroll to position [0, 0]
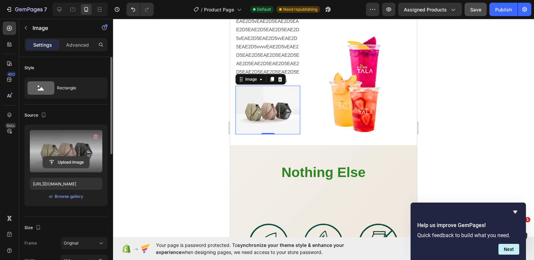
click at [63, 161] on input "file" at bounding box center [66, 161] width 46 height 11
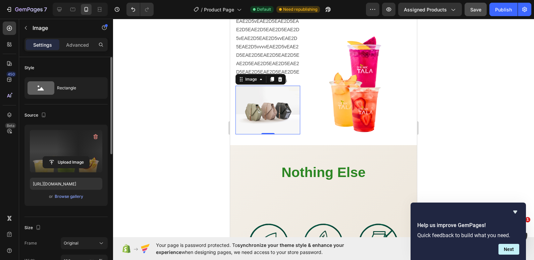
type input "[URL][DOMAIN_NAME]"
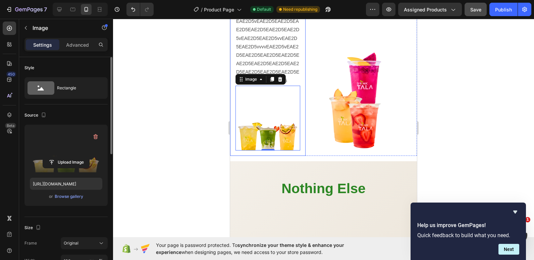
click at [302, 112] on div "Your Heading Replace this text with your contentReplace this text with your EAE…" at bounding box center [268, 53] width 76 height 206
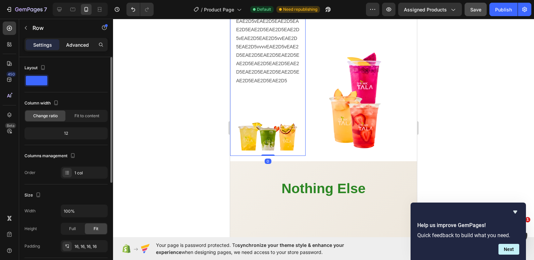
click at [75, 44] on p "Advanced" at bounding box center [77, 44] width 23 height 7
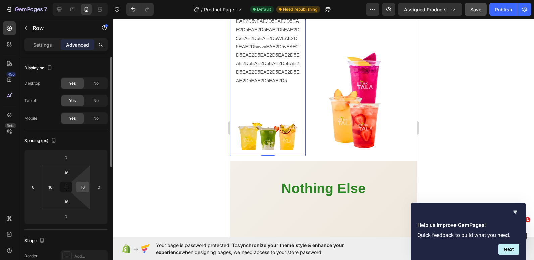
click at [88, 188] on div "16" at bounding box center [82, 187] width 13 height 11
click at [84, 187] on input "16" at bounding box center [83, 187] width 10 height 10
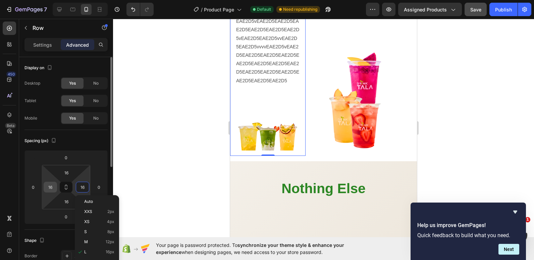
click at [51, 186] on input "16" at bounding box center [50, 187] width 10 height 10
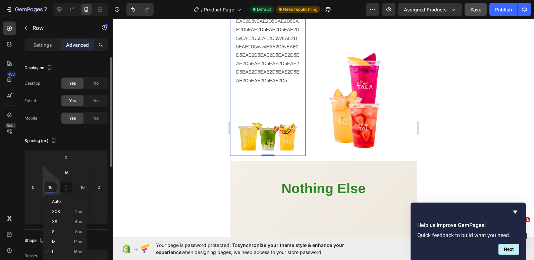
click at [51, 186] on input "16" at bounding box center [50, 187] width 10 height 10
type input "0"
click at [84, 187] on input "16" at bounding box center [83, 187] width 10 height 10
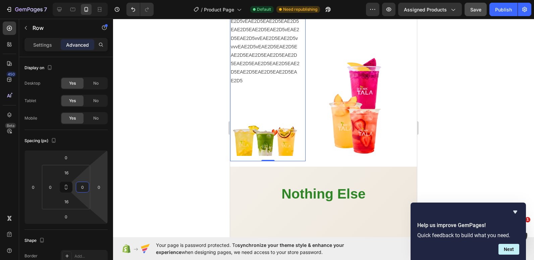
type input "0"
click at [299, 131] on div "Your Heading Replace this text with your contentReplace this text with your EAE…" at bounding box center [268, 55] width 76 height 211
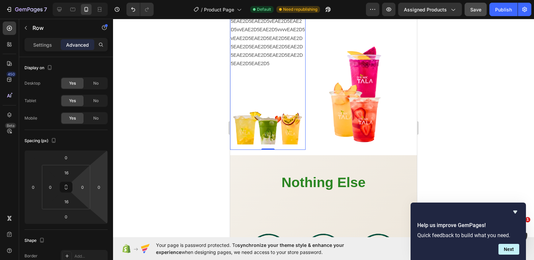
click at [297, 139] on div "Your Heading Replace this text with your contentReplace this text with your EAE…" at bounding box center [268, 50] width 76 height 200
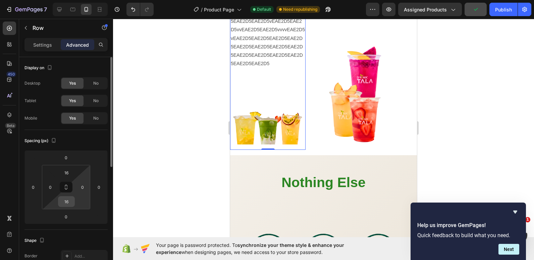
click at [70, 202] on input "16" at bounding box center [66, 201] width 13 height 10
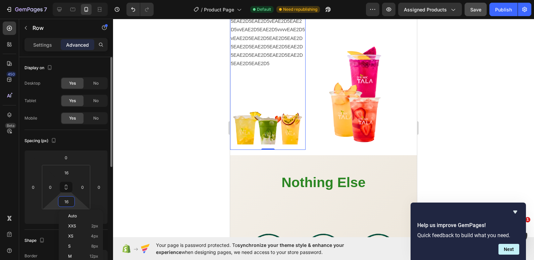
type input "0"
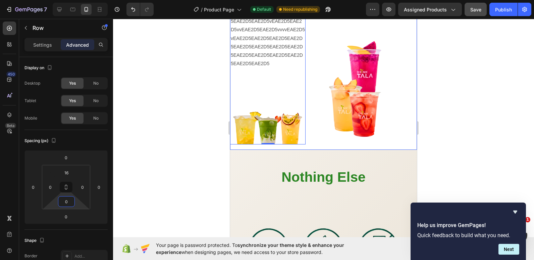
click at [283, 137] on div "Your Heading Replace this text with your contentReplace this text with your EAE…" at bounding box center [323, 46] width 187 height 205
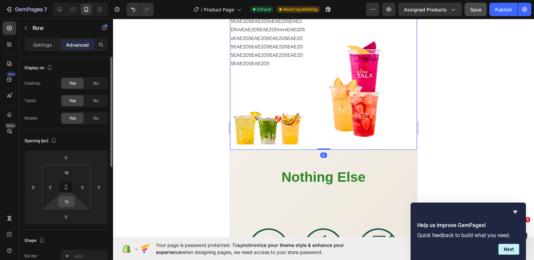
click at [64, 201] on input "16" at bounding box center [66, 201] width 13 height 10
type input "0"
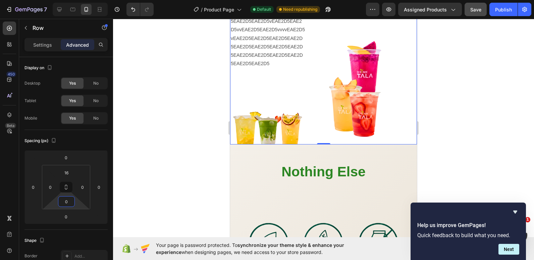
click at [193, 130] on div at bounding box center [323, 139] width 421 height 241
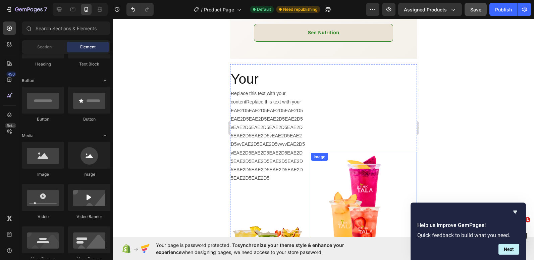
scroll to position [850, 0]
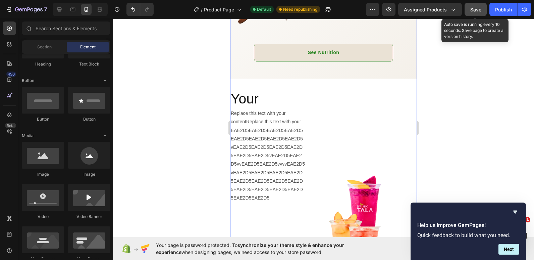
click at [475, 12] on span "Save" at bounding box center [476, 10] width 11 height 6
click at [495, 10] on button "Publish" at bounding box center [504, 9] width 28 height 13
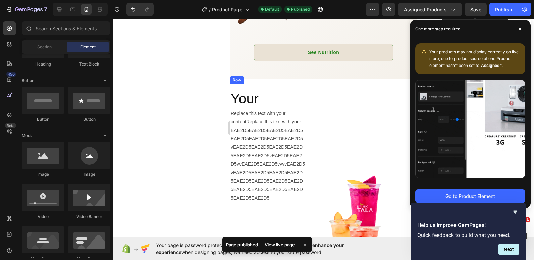
click at [325, 85] on div "Image" at bounding box center [364, 181] width 106 height 195
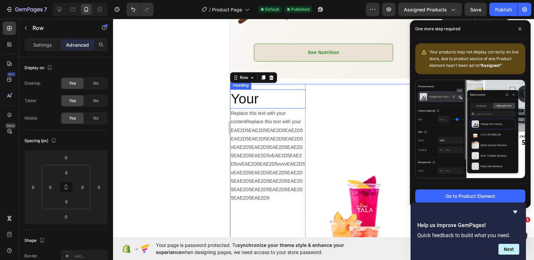
click at [272, 91] on h2 "Your" at bounding box center [268, 98] width 76 height 19
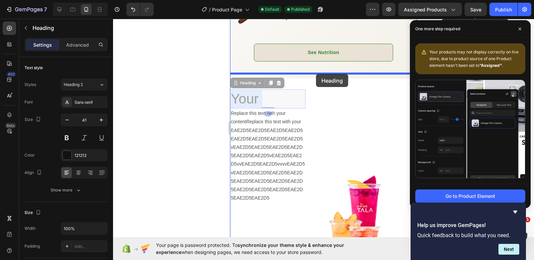
drag, startPoint x: 287, startPoint y: 95, endPoint x: 316, endPoint y: 74, distance: 35.8
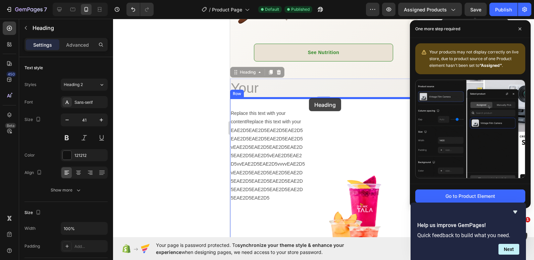
drag, startPoint x: 310, startPoint y: 78, endPoint x: 309, endPoint y: 98, distance: 20.5
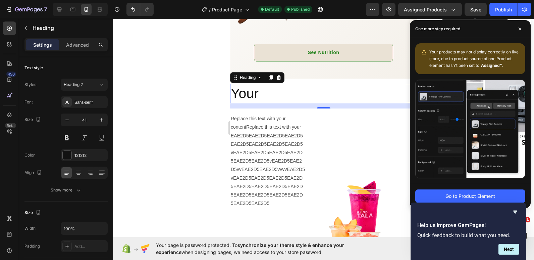
click at [232, 86] on h2 "Your" at bounding box center [323, 93] width 187 height 19
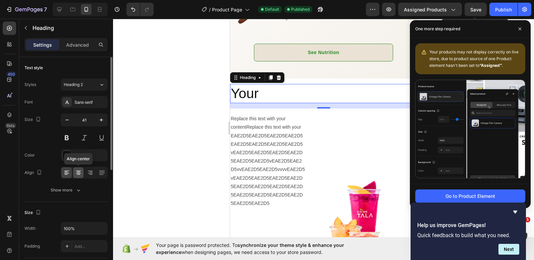
click at [82, 173] on icon at bounding box center [78, 172] width 7 height 7
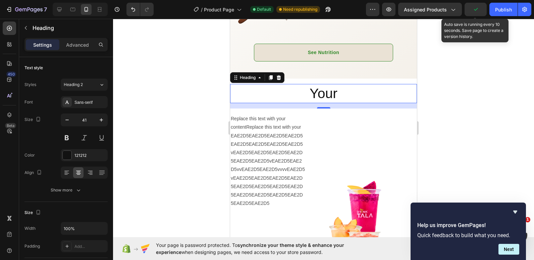
click at [150, 137] on div at bounding box center [323, 139] width 421 height 241
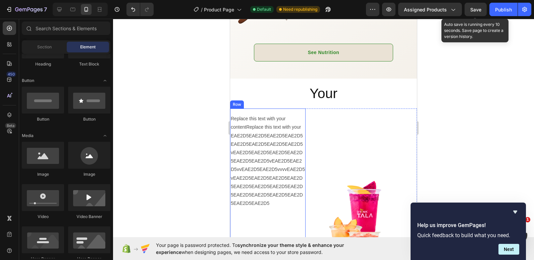
click at [290, 108] on div "Replace this text with your contentReplace this text with your EAE2D5EAE2D5EAE2…" at bounding box center [268, 196] width 76 height 176
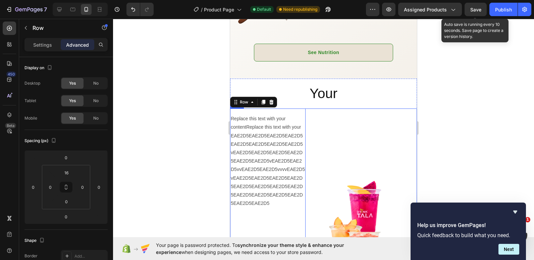
click at [304, 111] on div "Replace this text with your contentReplace this text with your EAE2D5EAE2D5EAE2…" at bounding box center [323, 196] width 187 height 176
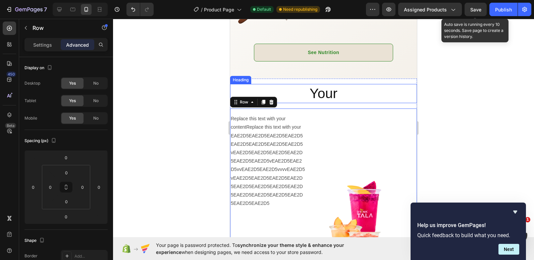
click at [312, 95] on p "Your" at bounding box center [324, 94] width 186 height 18
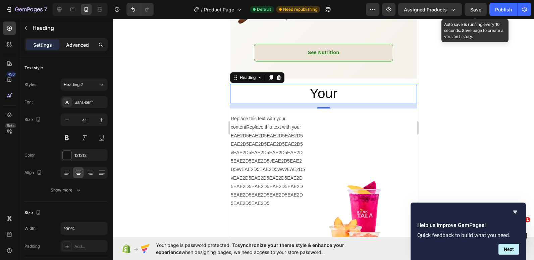
click at [72, 40] on div "Advanced" at bounding box center [78, 44] width 34 height 11
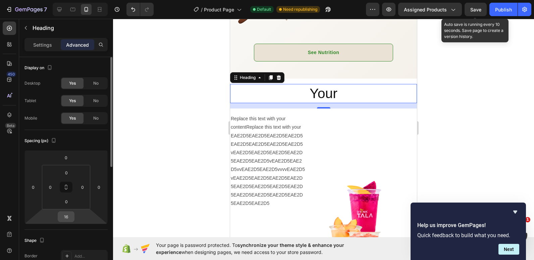
click at [68, 220] on input "16" at bounding box center [65, 216] width 13 height 10
type input "9"
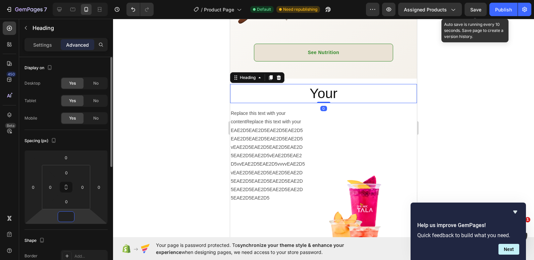
type input "9"
type input "0"
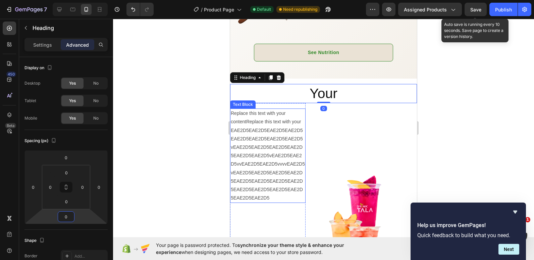
drag, startPoint x: 437, startPoint y: 142, endPoint x: 242, endPoint y: 122, distance: 196.7
click at [242, 122] on p "Replace this text with your contentReplace this text with your EAE2D5EAE2D5EAE2…" at bounding box center [268, 155] width 74 height 93
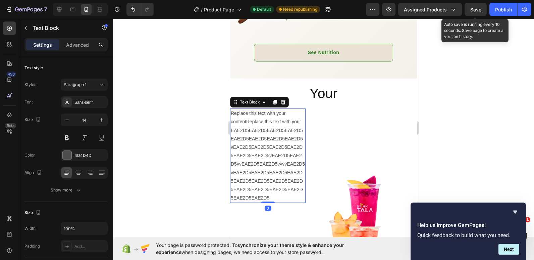
click at [207, 123] on div at bounding box center [323, 139] width 421 height 241
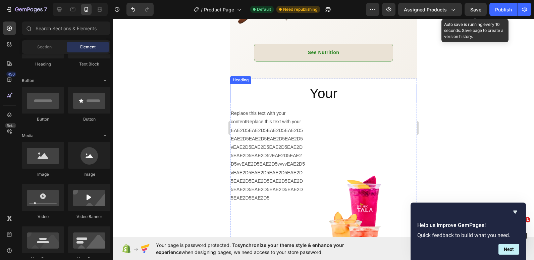
click at [335, 86] on p "Your" at bounding box center [324, 94] width 186 height 18
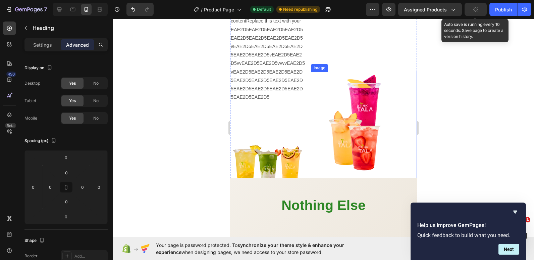
scroll to position [984, 0]
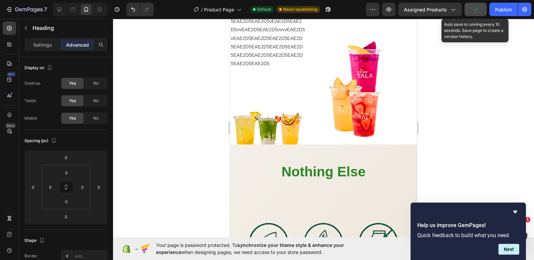
click at [474, 7] on icon "button" at bounding box center [476, 9] width 7 height 7
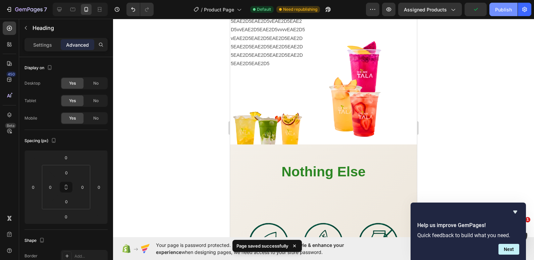
click at [494, 5] on button "Publish" at bounding box center [504, 9] width 28 height 13
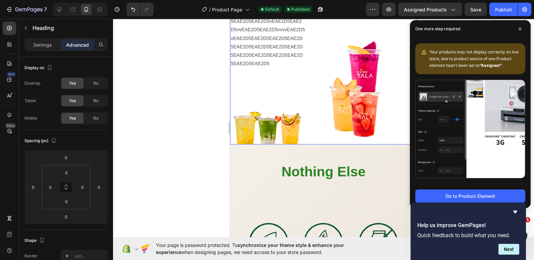
click at [307, 135] on div "Replace this text with your contentReplace this text with your EAE2D5EAE2D5EAE2…" at bounding box center [323, 57] width 187 height 176
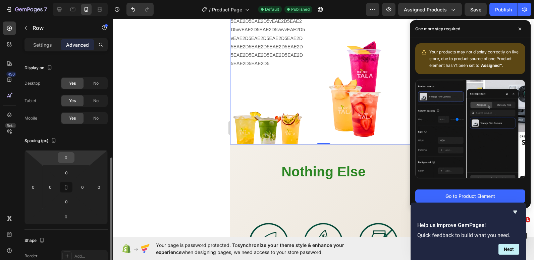
scroll to position [101, 0]
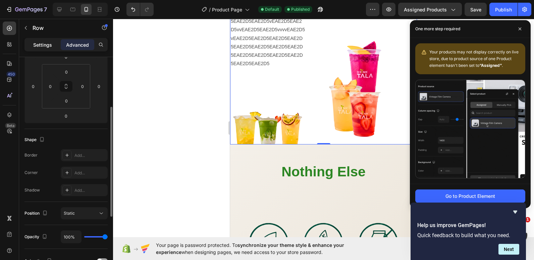
click at [50, 47] on p "Settings" at bounding box center [42, 44] width 19 height 7
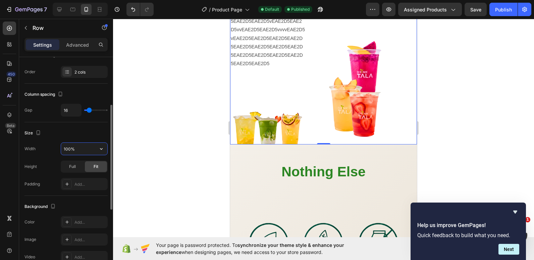
click at [66, 146] on input "100%" at bounding box center [84, 149] width 46 height 12
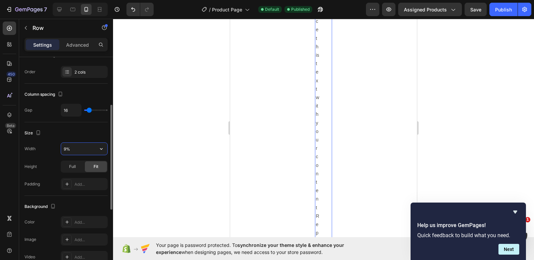
type input "90%"
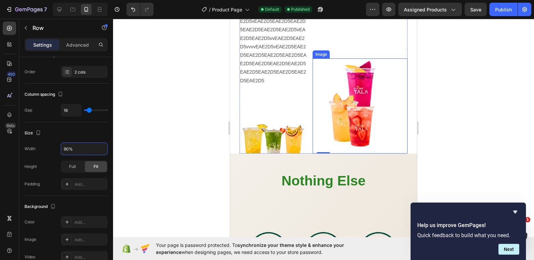
click at [320, 97] on img at bounding box center [360, 104] width 95 height 93
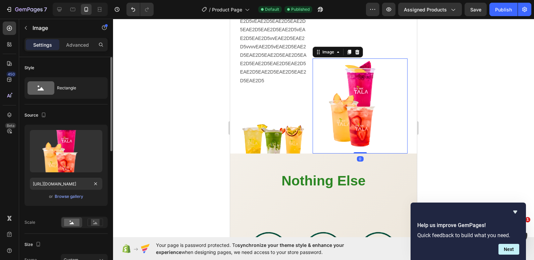
scroll to position [67, 0]
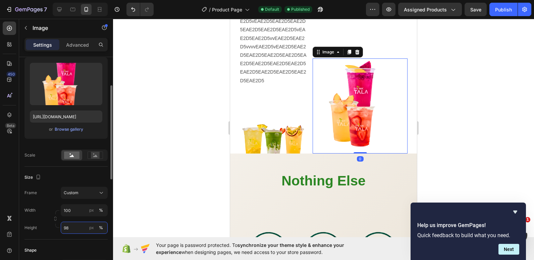
click at [67, 225] on input "98" at bounding box center [84, 228] width 47 height 12
click at [70, 224] on input "98" at bounding box center [84, 228] width 47 height 12
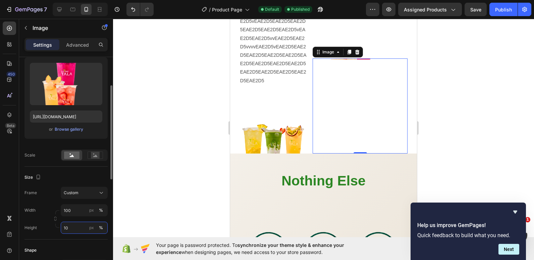
type input "100"
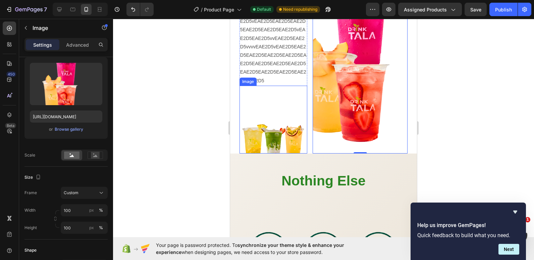
click at [274, 110] on img at bounding box center [274, 120] width 68 height 68
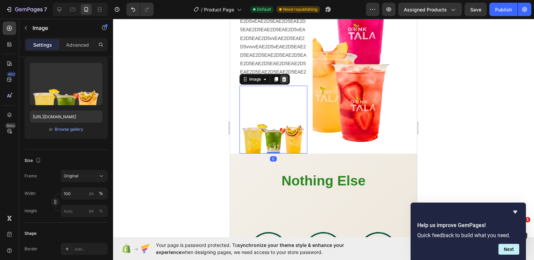
click at [284, 77] on icon at bounding box center [284, 79] width 4 height 5
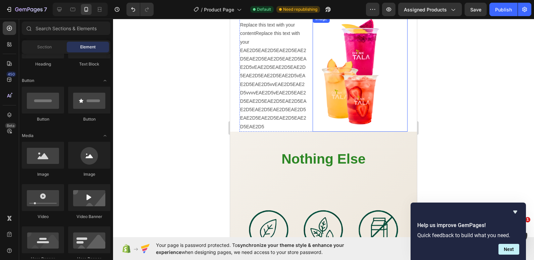
scroll to position [917, 0]
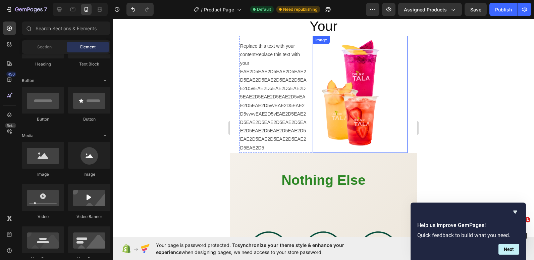
click at [320, 115] on img at bounding box center [360, 94] width 95 height 117
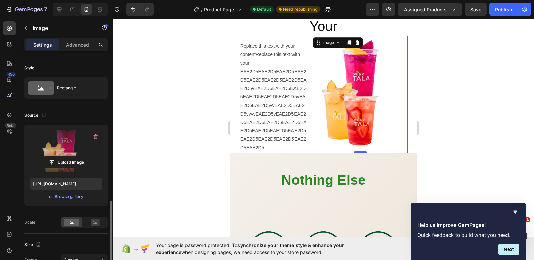
scroll to position [101, 0]
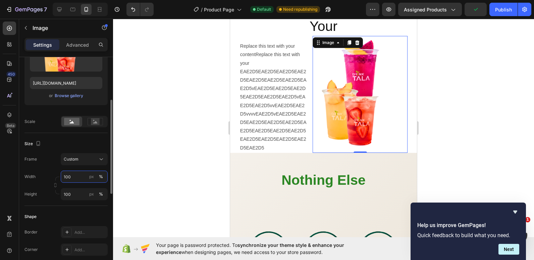
click at [71, 175] on input "100" at bounding box center [84, 177] width 47 height 12
type input "90"
click at [66, 194] on input "100" at bounding box center [84, 194] width 47 height 12
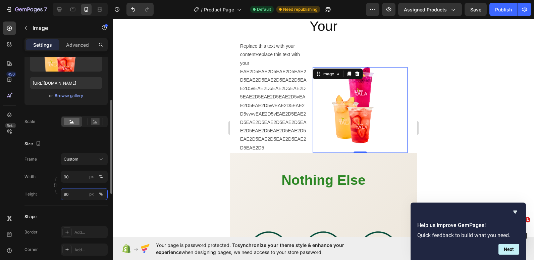
type input "9"
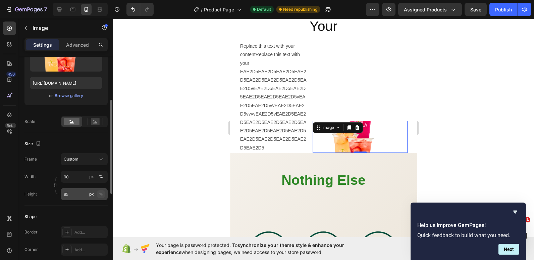
click at [100, 195] on div "%" at bounding box center [101, 194] width 4 height 6
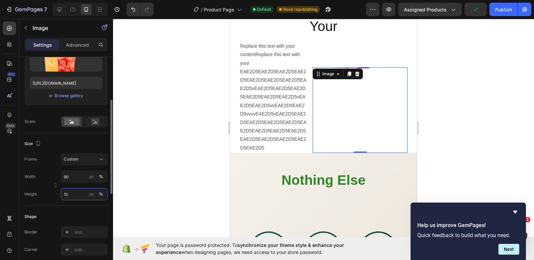
type input "100"
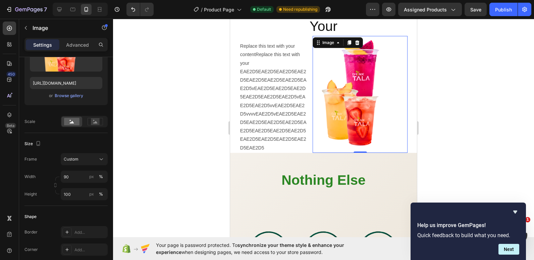
click at [200, 104] on div at bounding box center [323, 139] width 421 height 241
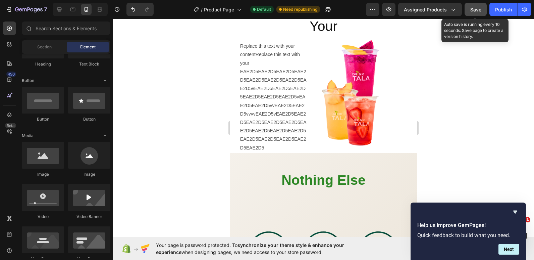
click at [473, 8] on span "Save" at bounding box center [476, 10] width 11 height 6
click at [512, 11] on div "Publish" at bounding box center [503, 9] width 17 height 7
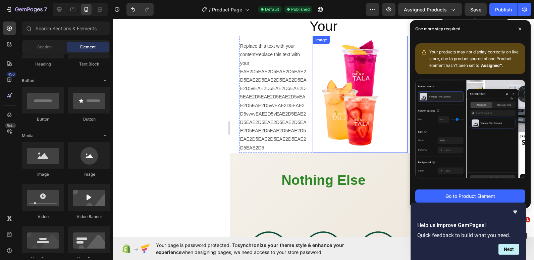
click at [396, 84] on img at bounding box center [361, 94] width 86 height 117
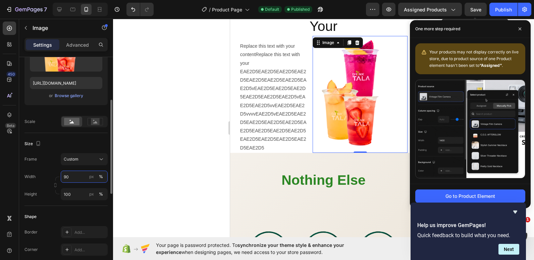
click at [70, 175] on input "90" at bounding box center [84, 177] width 47 height 12
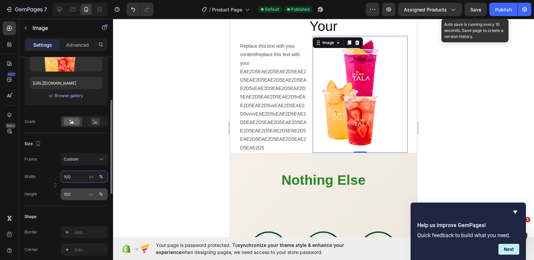
type input "100"
click at [71, 193] on input "100" at bounding box center [84, 194] width 47 height 12
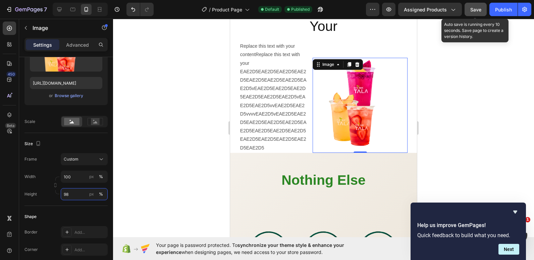
type input "98"
click at [481, 8] on span "Save" at bounding box center [476, 10] width 11 height 6
click at [493, 6] on button "Publish" at bounding box center [504, 9] width 28 height 13
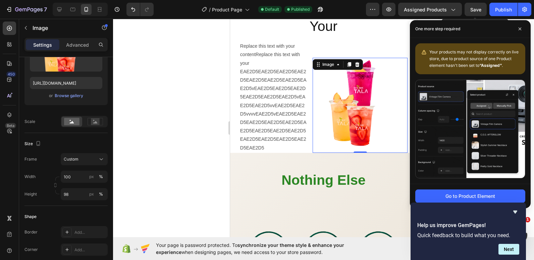
click at [370, 95] on img at bounding box center [360, 104] width 95 height 93
click at [387, 106] on img at bounding box center [360, 104] width 95 height 93
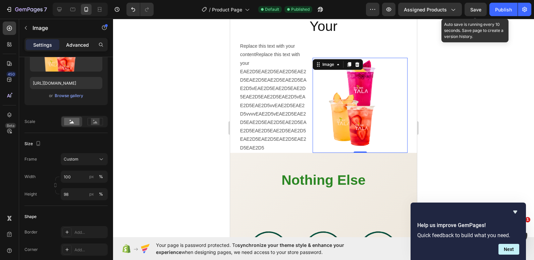
click at [84, 45] on p "Advanced" at bounding box center [77, 44] width 23 height 7
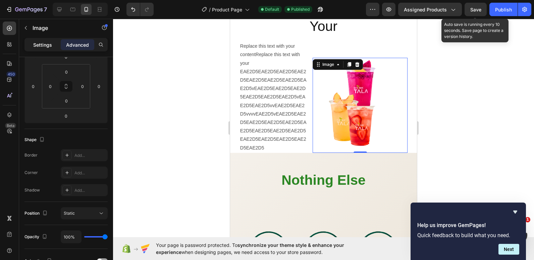
click at [46, 45] on p "Settings" at bounding box center [42, 44] width 19 height 7
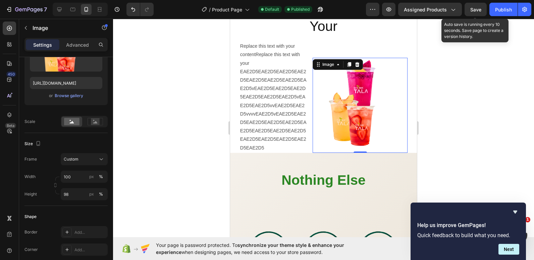
click at [84, 39] on div "Settings Advanced" at bounding box center [66, 44] width 83 height 13
click at [83, 43] on p "Advanced" at bounding box center [77, 44] width 23 height 7
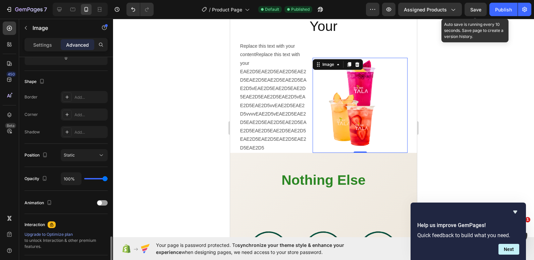
scroll to position [226, 0]
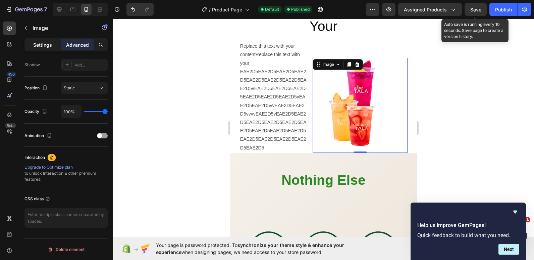
click at [48, 42] on p "Settings" at bounding box center [42, 44] width 19 height 7
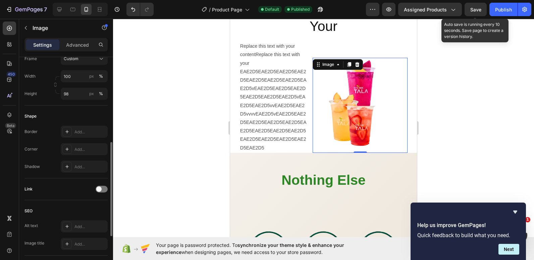
scroll to position [168, 0]
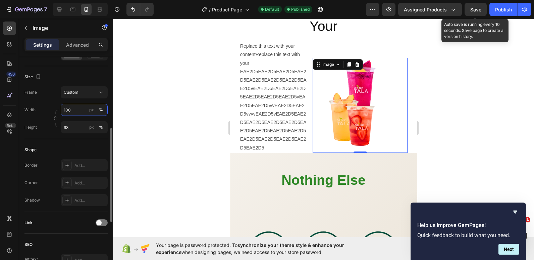
click at [73, 112] on input "100" at bounding box center [84, 110] width 47 height 12
click at [71, 109] on input "100" at bounding box center [84, 110] width 47 height 12
click at [84, 91] on div "Custom" at bounding box center [80, 92] width 33 height 6
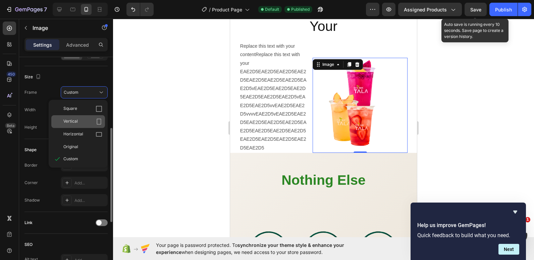
click at [78, 119] on div "Vertical" at bounding box center [82, 121] width 39 height 7
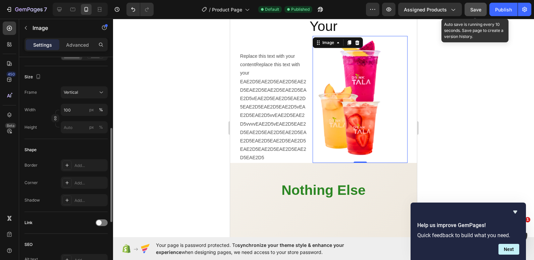
click at [471, 10] on span "Save" at bounding box center [476, 10] width 11 height 6
click at [506, 12] on div "Publish" at bounding box center [503, 9] width 17 height 7
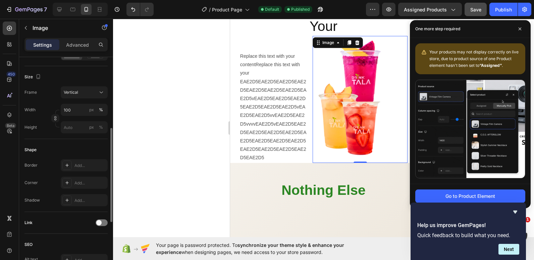
click at [389, 85] on img at bounding box center [360, 99] width 95 height 127
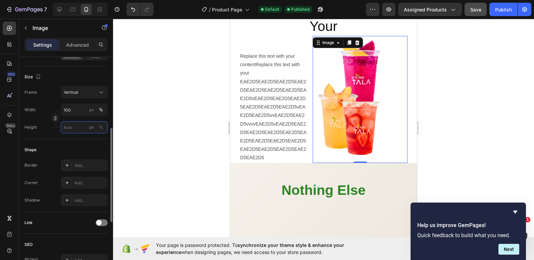
click at [76, 130] on input "px %" at bounding box center [84, 127] width 47 height 12
click at [139, 109] on div at bounding box center [323, 139] width 421 height 241
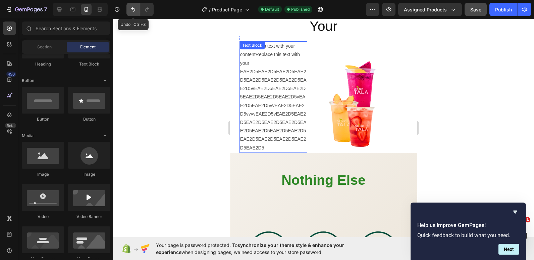
click at [135, 8] on icon "Undo/Redo" at bounding box center [133, 9] width 7 height 7
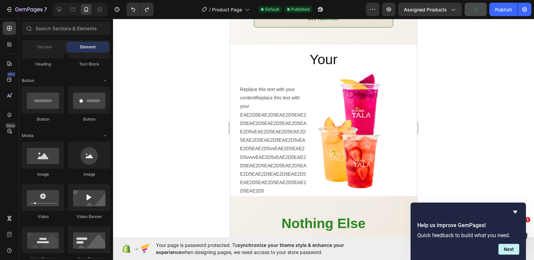
scroll to position [917, 0]
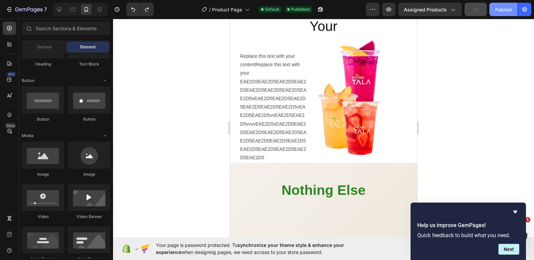
click at [500, 10] on div "Publish" at bounding box center [503, 9] width 17 height 7
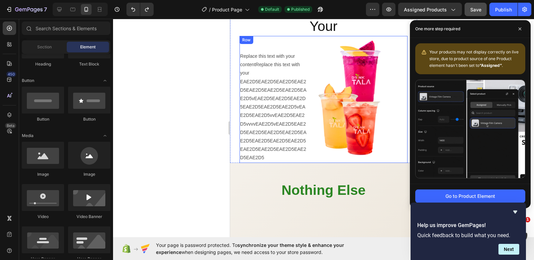
scroll to position [951, 0]
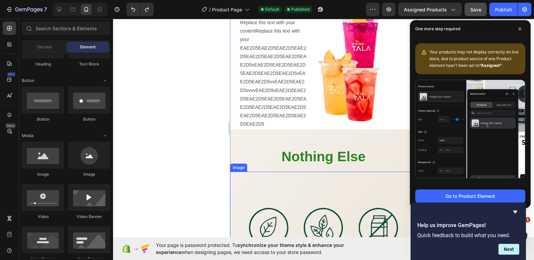
click at [276, 177] on img at bounding box center [323, 265] width 187 height 187
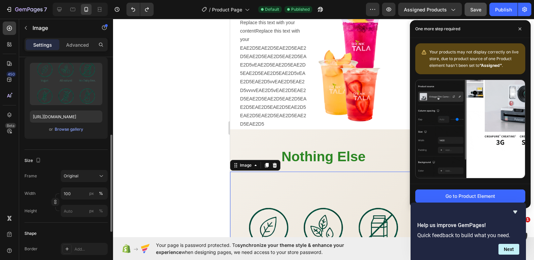
scroll to position [134, 0]
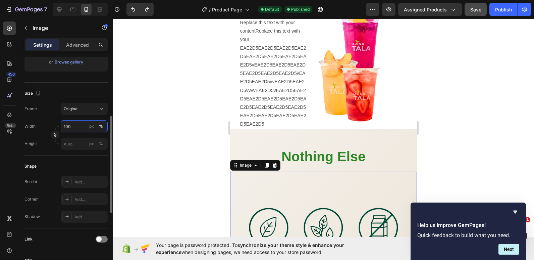
click at [75, 128] on input "100" at bounding box center [84, 126] width 47 height 12
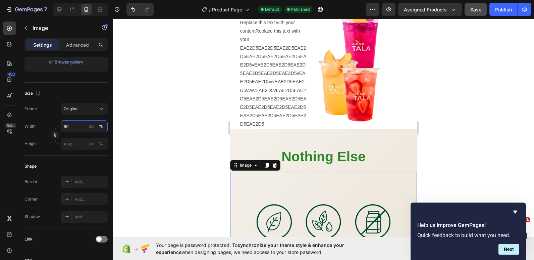
scroll to position [1051, 0]
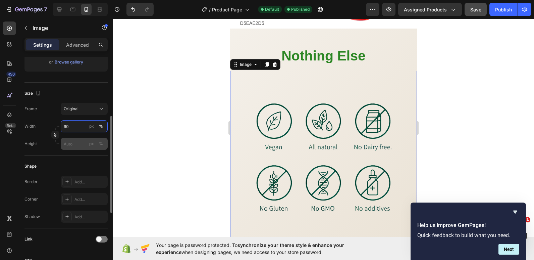
type input "90"
click at [70, 146] on input "px %" at bounding box center [84, 144] width 47 height 12
click at [100, 142] on div "%" at bounding box center [101, 144] width 4 height 6
click at [78, 145] on input "px %" at bounding box center [84, 144] width 47 height 12
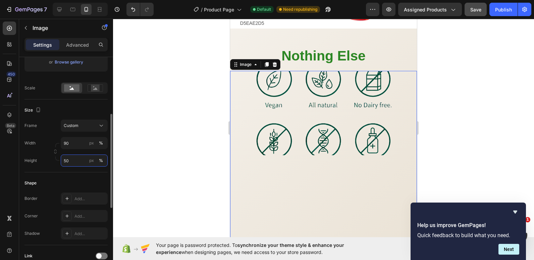
type input "50"
click at [78, 145] on input "90" at bounding box center [84, 143] width 47 height 12
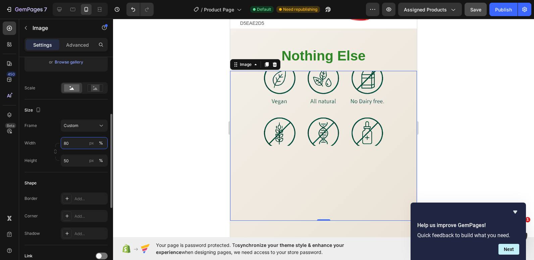
type input "8"
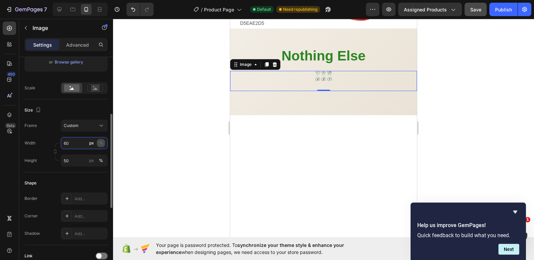
type input "60"
click at [102, 145] on div "%" at bounding box center [101, 143] width 4 height 6
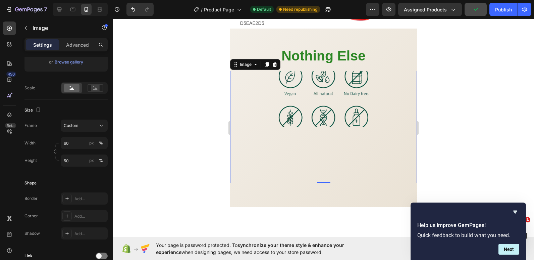
click at [330, 144] on div at bounding box center [323, 127] width 187 height 112
click at [73, 42] on p "Advanced" at bounding box center [77, 44] width 23 height 7
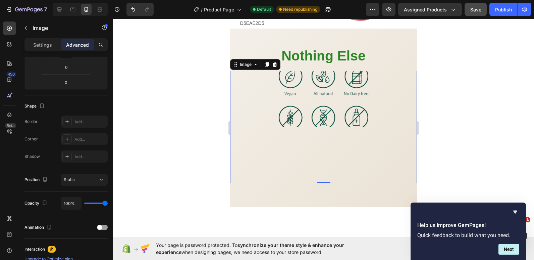
click at [185, 91] on div at bounding box center [323, 139] width 421 height 241
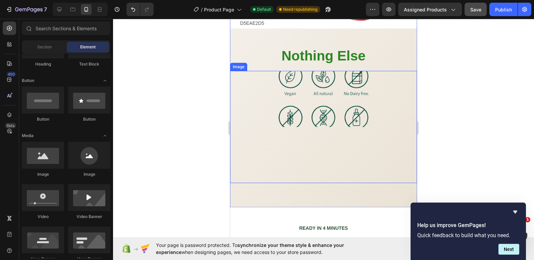
scroll to position [951, 0]
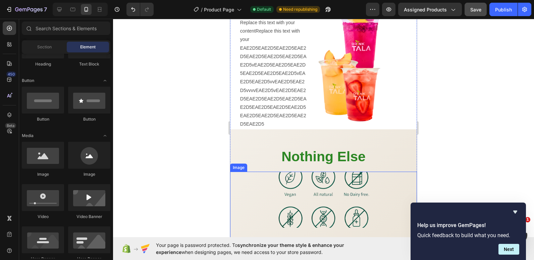
click at [385, 172] on div at bounding box center [323, 228] width 187 height 112
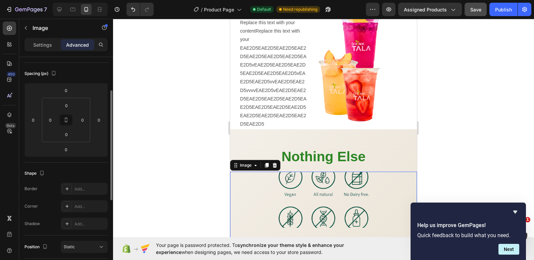
scroll to position [0, 0]
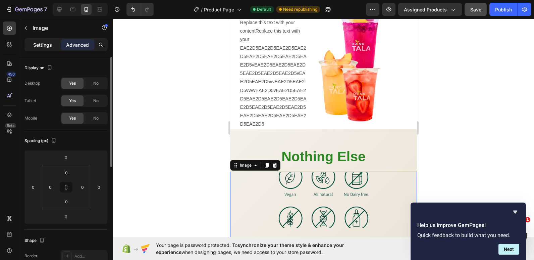
click at [41, 44] on p "Settings" at bounding box center [42, 44] width 19 height 7
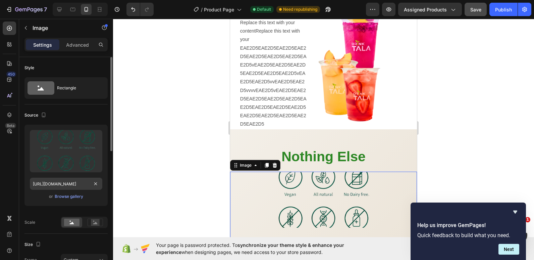
scroll to position [101, 0]
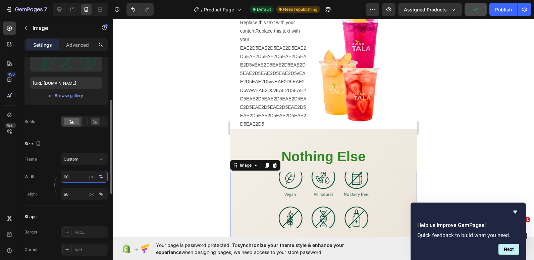
click at [65, 177] on input "60" at bounding box center [84, 177] width 47 height 12
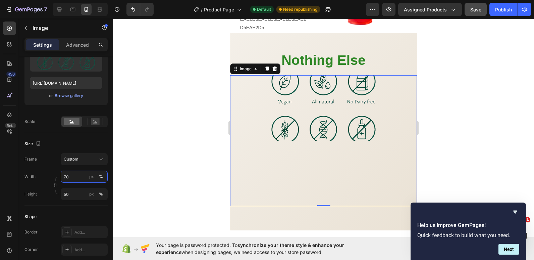
scroll to position [1051, 0]
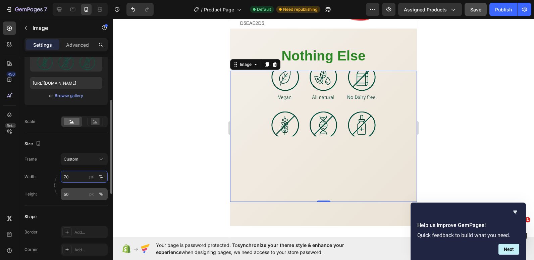
type input "70"
click at [70, 197] on input "50" at bounding box center [84, 194] width 47 height 12
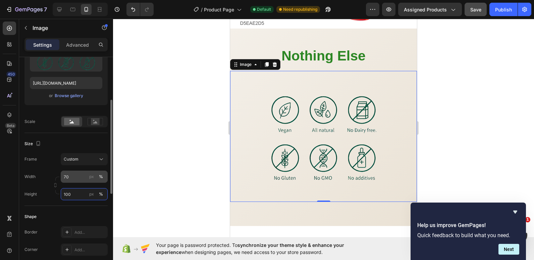
type input "100"
click at [70, 180] on input "70" at bounding box center [84, 177] width 47 height 12
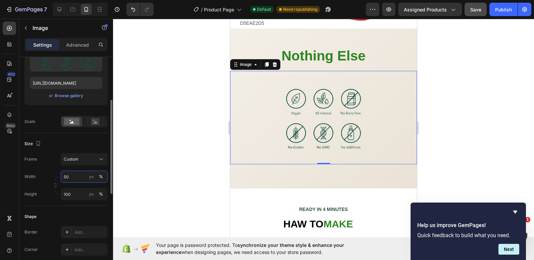
type input "5"
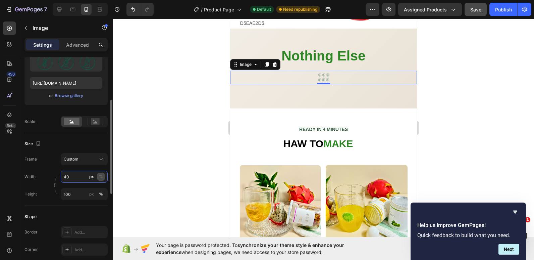
type input "40"
click at [102, 181] on button "%" at bounding box center [101, 177] width 8 height 8
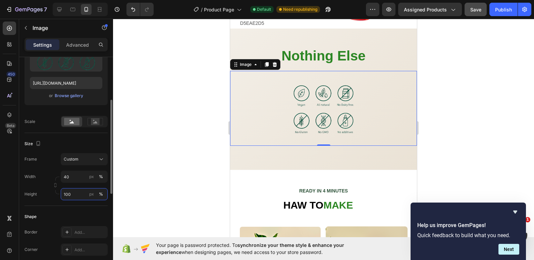
click at [69, 195] on input "100" at bounding box center [84, 194] width 47 height 12
click at [247, 104] on div at bounding box center [323, 108] width 187 height 75
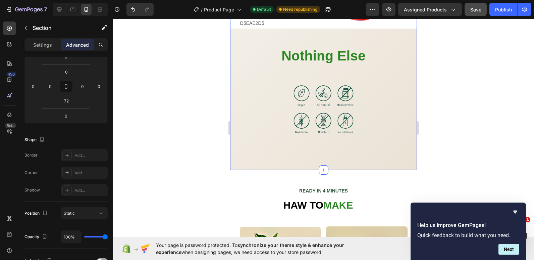
scroll to position [0, 0]
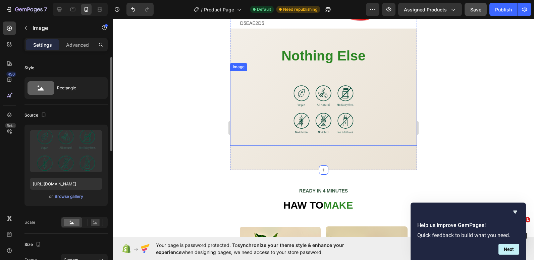
click at [253, 114] on div at bounding box center [323, 108] width 187 height 75
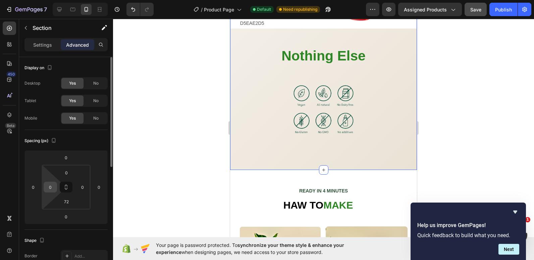
click at [50, 184] on input "0" at bounding box center [50, 187] width 10 height 10
click at [51, 185] on input "0" at bounding box center [50, 187] width 10 height 10
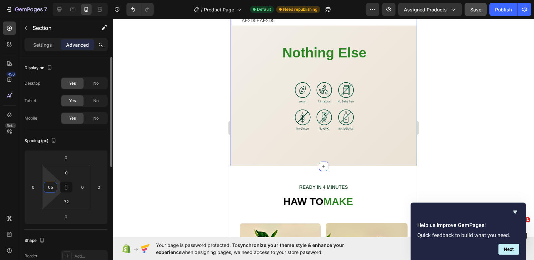
type input "0"
type input "6"
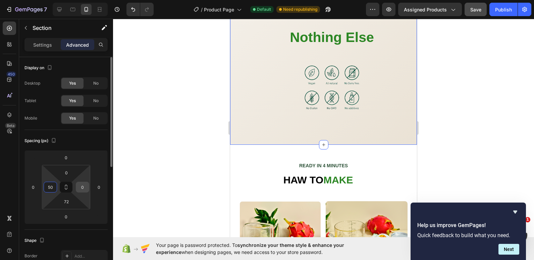
type input "50"
click at [86, 189] on input "0" at bounding box center [83, 187] width 10 height 10
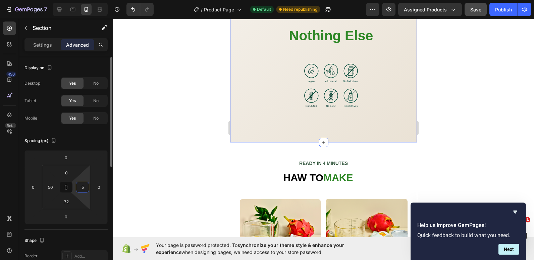
type input "50"
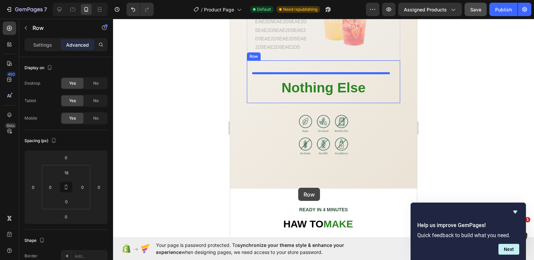
scroll to position [1014, 0]
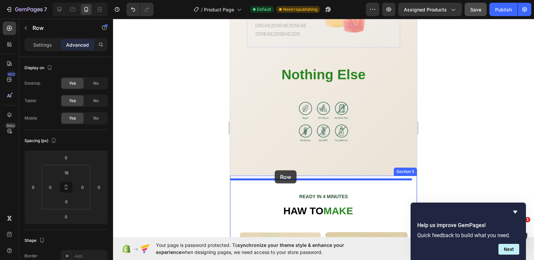
drag, startPoint x: 290, startPoint y: 148, endPoint x: 275, endPoint y: 170, distance: 26.7
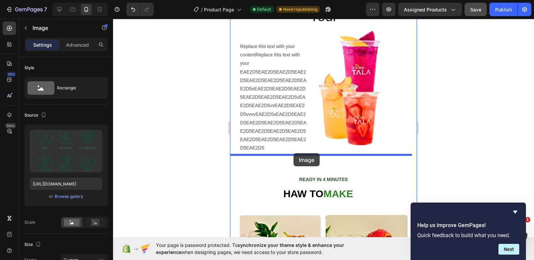
scroll to position [1048, 0]
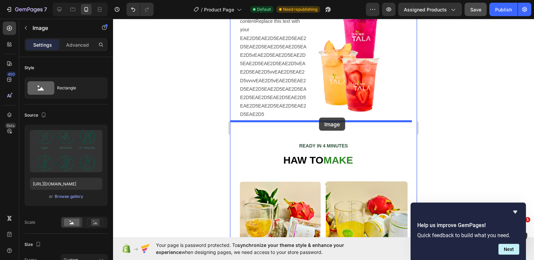
drag, startPoint x: 282, startPoint y: 116, endPoint x: 320, endPoint y: 117, distance: 37.6
click at [320, 117] on div "Your Heading Replace this text with your contentReplace this text with your EAE…" at bounding box center [323, 228] width 187 height 521
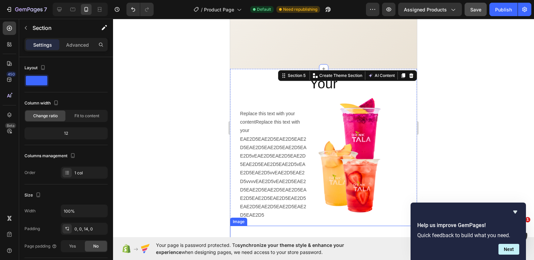
scroll to position [880, 0]
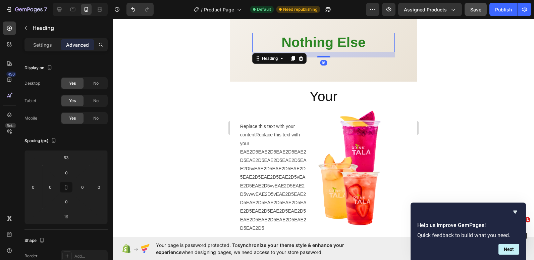
click at [317, 37] on strong "Nothing Else" at bounding box center [324, 42] width 84 height 15
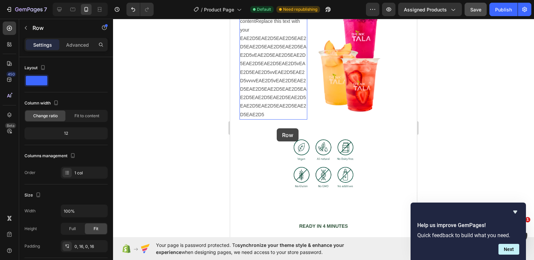
scroll to position [1014, 0]
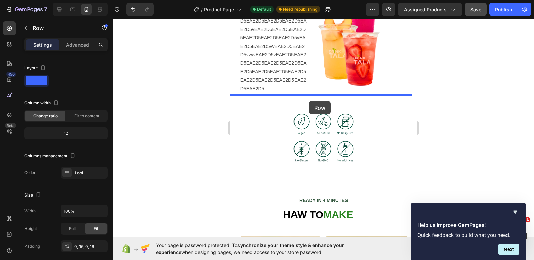
drag, startPoint x: 249, startPoint y: 36, endPoint x: 309, endPoint y: 101, distance: 88.6
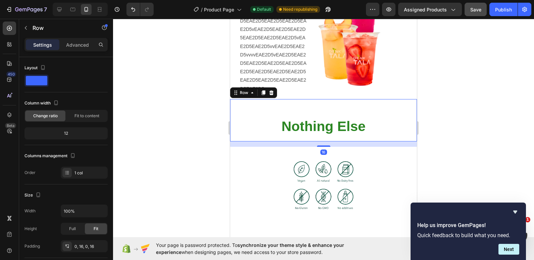
click at [196, 100] on div at bounding box center [323, 139] width 421 height 241
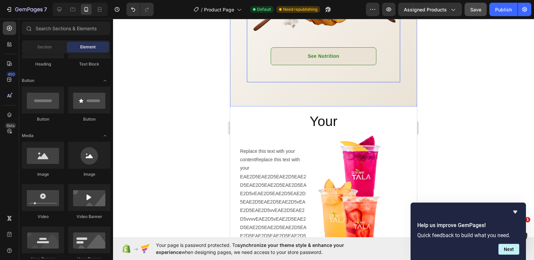
scroll to position [880, 0]
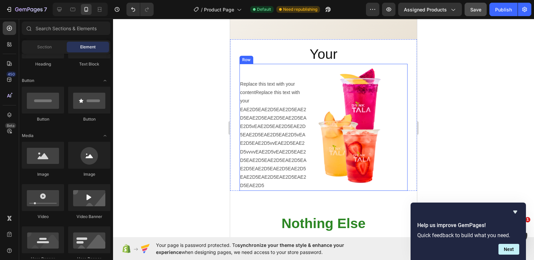
click at [308, 66] on div "Replace this text with your contentReplace this text with your EAE2D5EAE2D5EAE2…" at bounding box center [324, 127] width 168 height 127
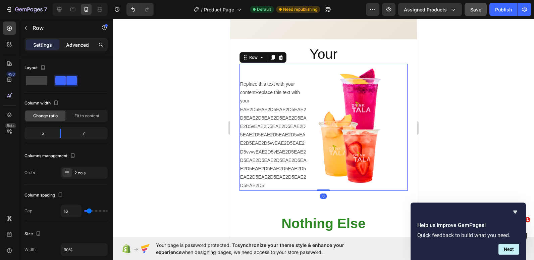
click at [78, 43] on p "Advanced" at bounding box center [77, 44] width 23 height 7
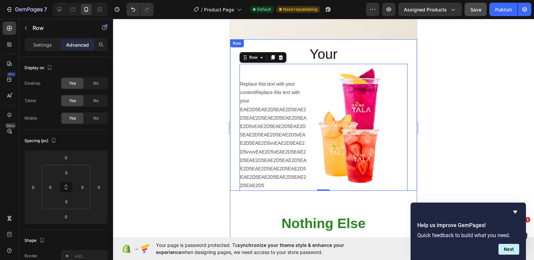
click at [237, 98] on div "Your Heading Replace this text with your contentReplace this text with your EAE…" at bounding box center [323, 118] width 187 height 146
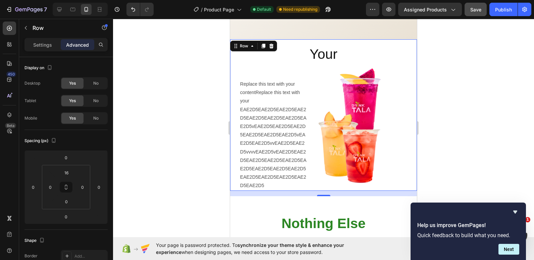
click at [237, 153] on div "Your Heading Replace this text with your contentReplace this text with your EAE…" at bounding box center [323, 118] width 187 height 146
click at [308, 178] on div "Replace this text with your contentReplace this text with your EAE2D5EAE2D5EAE2…" at bounding box center [324, 127] width 168 height 127
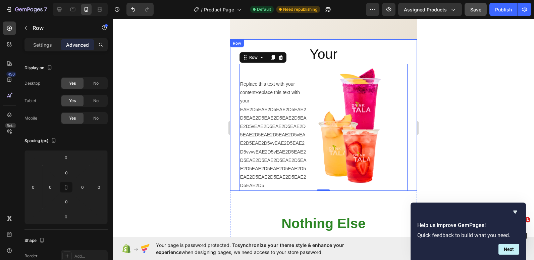
click at [406, 176] on div "Your Heading Replace this text with your contentReplace this text with your EAE…" at bounding box center [323, 118] width 187 height 146
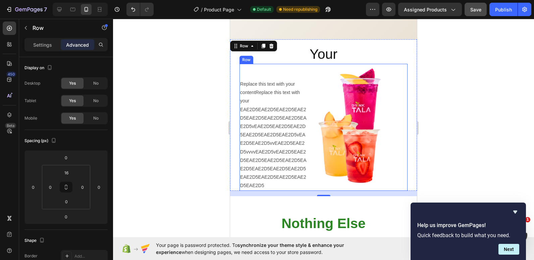
click at [309, 64] on div "Replace this text with your contentReplace this text with your EAE2D5EAE2D5EAE2…" at bounding box center [324, 127] width 168 height 127
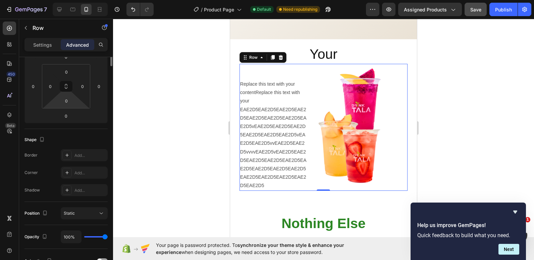
scroll to position [0, 0]
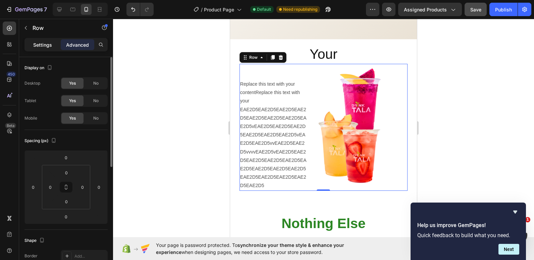
click at [41, 46] on p "Settings" at bounding box center [42, 44] width 19 height 7
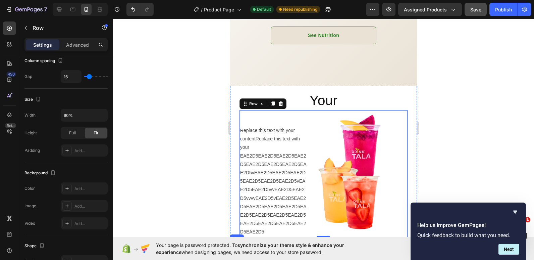
scroll to position [779, 0]
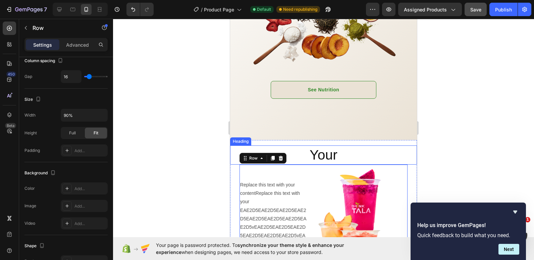
click at [354, 145] on h2 "Your" at bounding box center [323, 154] width 187 height 19
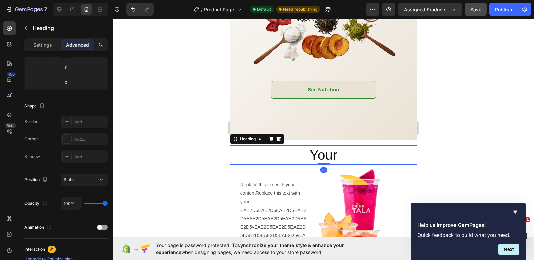
scroll to position [0, 0]
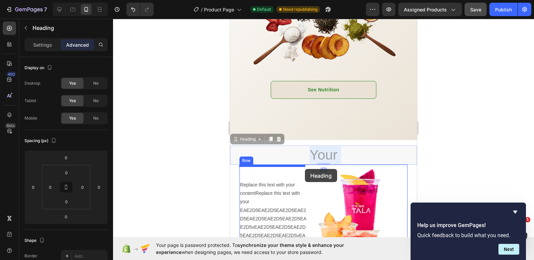
drag, startPoint x: 354, startPoint y: 144, endPoint x: 305, endPoint y: 169, distance: 54.9
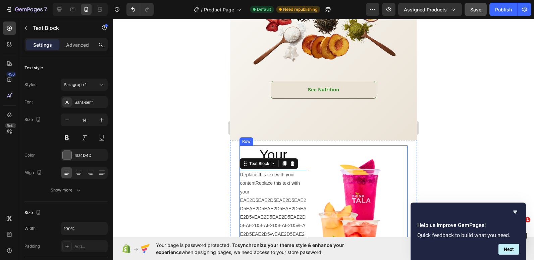
drag, startPoint x: 308, startPoint y: 167, endPoint x: 310, endPoint y: 158, distance: 9.6
click at [310, 158] on div "Your Heading Replace this text with your contentReplace this text with your EAE…" at bounding box center [324, 213] width 168 height 136
click at [131, 7] on icon "Undo/Redo" at bounding box center [133, 9] width 7 height 7
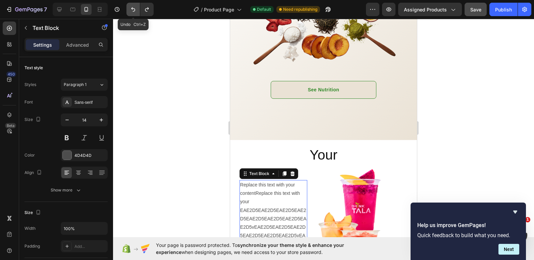
click at [131, 7] on icon "Undo/Redo" at bounding box center [133, 9] width 7 height 7
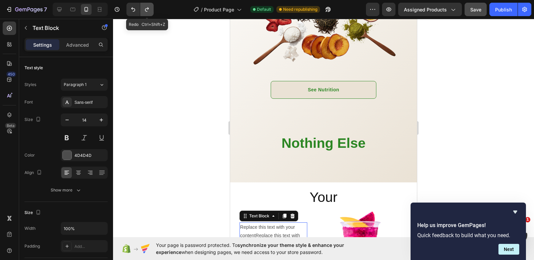
click at [143, 11] on button "Undo/Redo" at bounding box center [146, 9] width 13 height 13
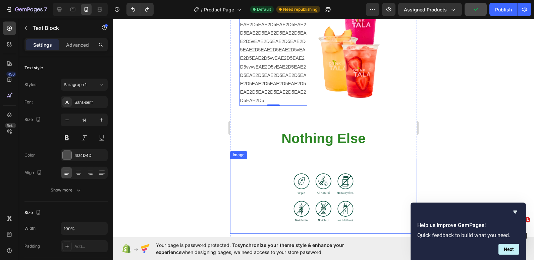
scroll to position [980, 0]
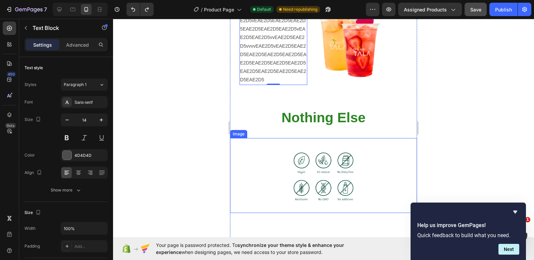
click at [266, 158] on div at bounding box center [323, 175] width 187 height 75
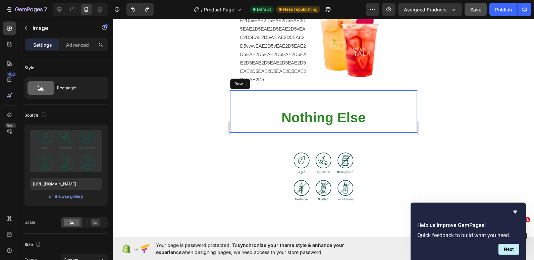
click at [271, 97] on div "Nothing Else Heading" at bounding box center [324, 111] width 176 height 42
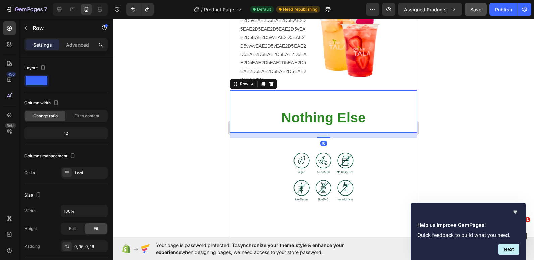
click at [409, 133] on div "16" at bounding box center [323, 135] width 187 height 5
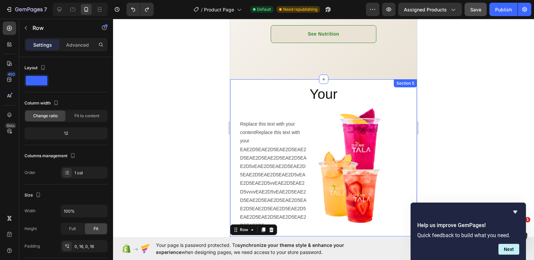
scroll to position [813, 0]
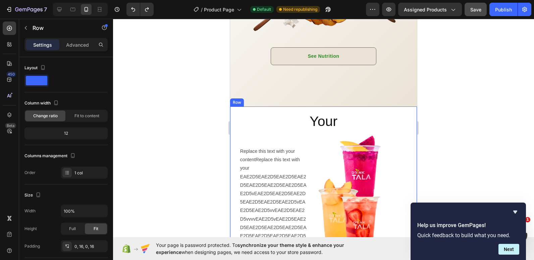
click at [263, 106] on div "Your Heading Replace this text with your contentReplace this text with your EAE…" at bounding box center [323, 181] width 187 height 151
click at [297, 106] on div "Your Heading Replace this text with your contentReplace this text with your EAE…" at bounding box center [323, 181] width 187 height 151
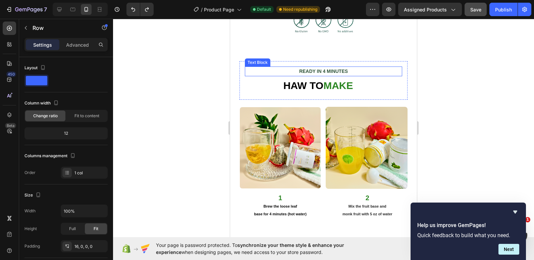
scroll to position [1215, 0]
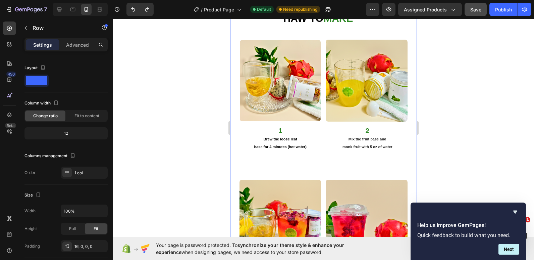
click at [233, 160] on div "READY IN 4 MINUTES Text Block HAW TO MAKE Heading Row Image 1 Brew the loose le…" at bounding box center [323, 171] width 187 height 354
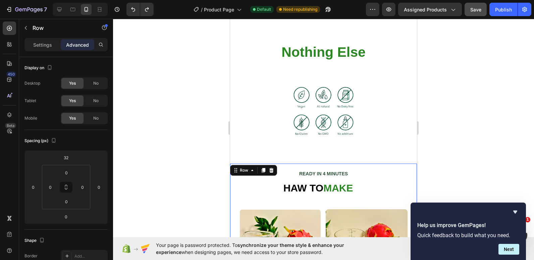
scroll to position [1081, 0]
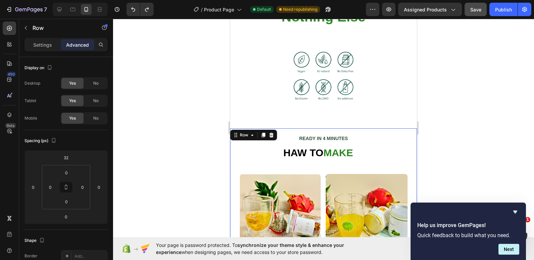
click at [451, 118] on div at bounding box center [323, 139] width 421 height 241
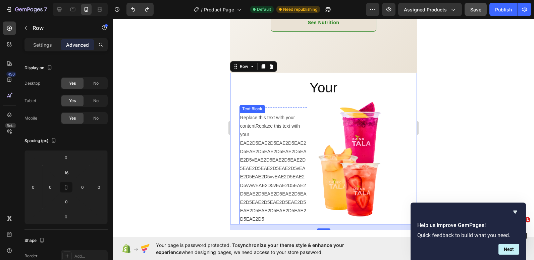
scroll to position [947, 0]
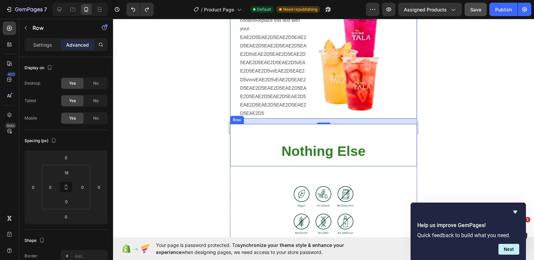
click at [241, 124] on div "Nothing Else Heading" at bounding box center [324, 145] width 176 height 42
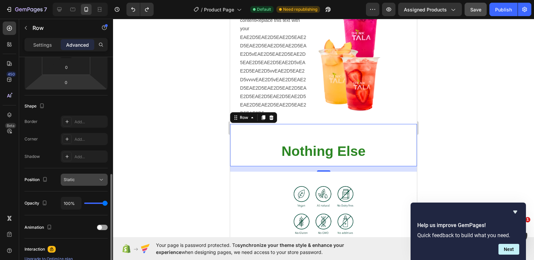
scroll to position [201, 0]
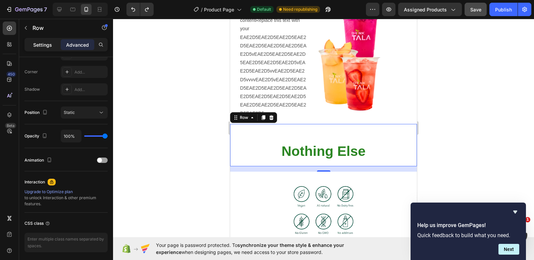
click at [42, 46] on p "Settings" at bounding box center [42, 44] width 19 height 7
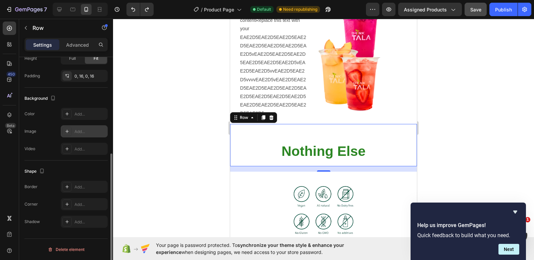
scroll to position [137, 0]
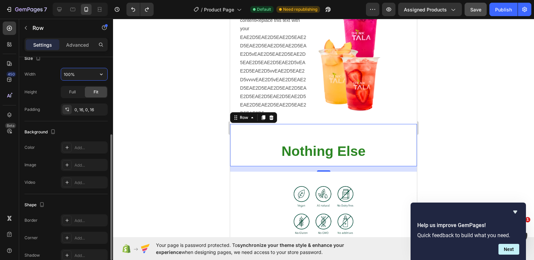
click at [68, 76] on input "100%" at bounding box center [84, 74] width 46 height 12
click at [67, 73] on input "100%" at bounding box center [84, 74] width 46 height 12
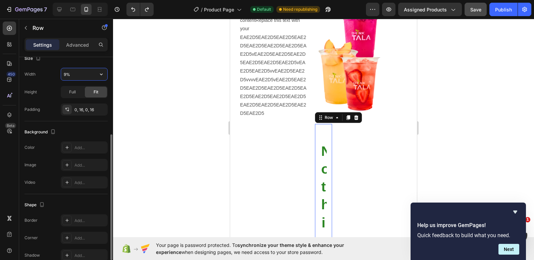
type input "90%"
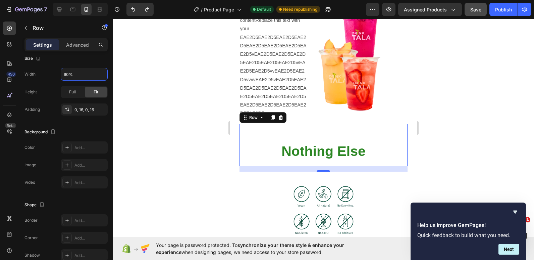
click at [170, 130] on div at bounding box center [323, 139] width 421 height 241
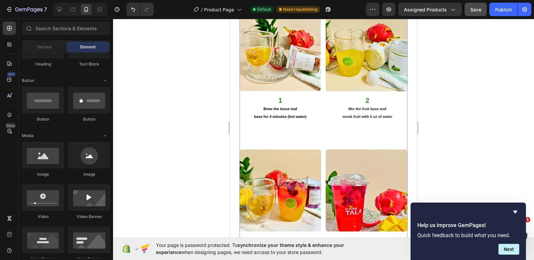
scroll to position [1316, 0]
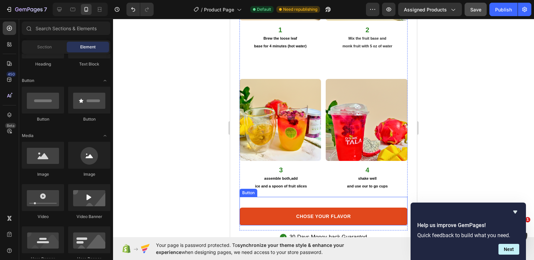
click at [280, 207] on link "CHOSE YOUR FLAVOR" at bounding box center [324, 216] width 168 height 18
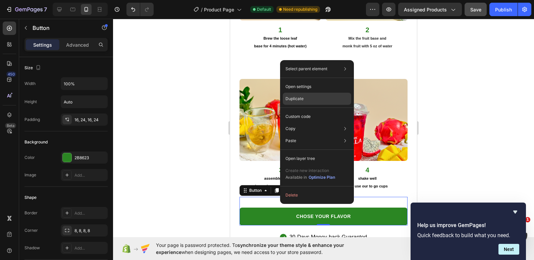
click at [302, 96] on p "Duplicate" at bounding box center [295, 99] width 18 height 6
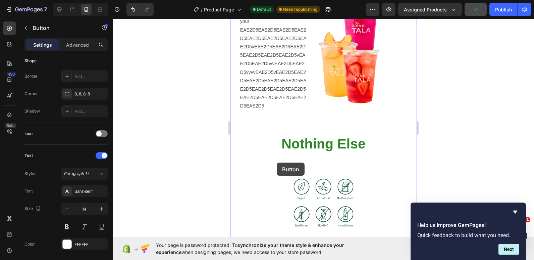
scroll to position [913, 0]
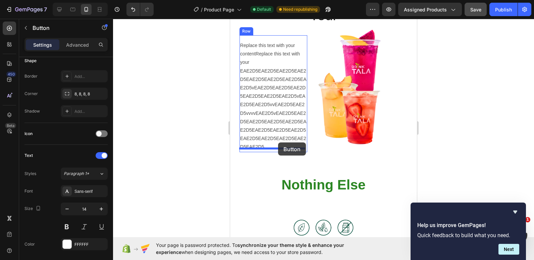
drag, startPoint x: 290, startPoint y: 205, endPoint x: 278, endPoint y: 142, distance: 63.9
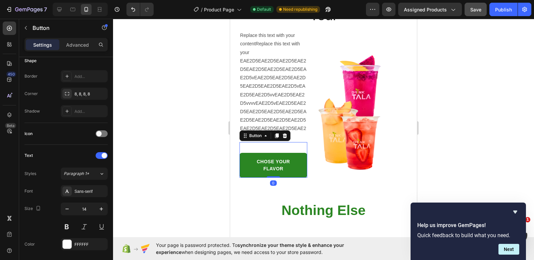
click at [179, 136] on div at bounding box center [323, 139] width 421 height 241
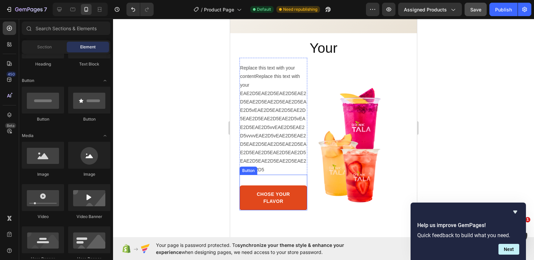
scroll to position [880, 0]
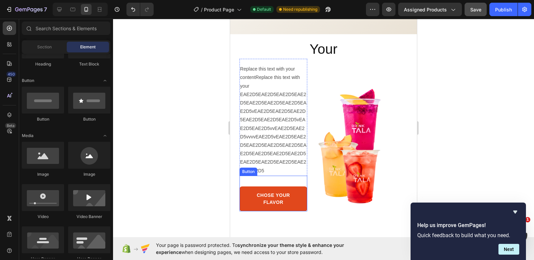
click at [300, 196] on link "CHOSE YOUR FLAVOR" at bounding box center [274, 198] width 68 height 25
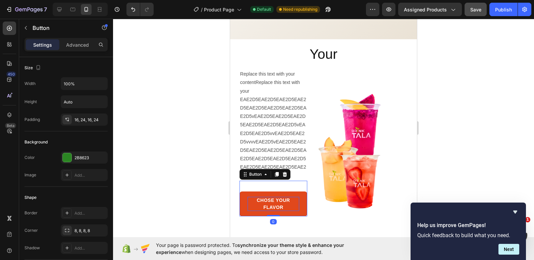
click at [278, 201] on strong "CHOSE YOUR FLAVOR" at bounding box center [273, 203] width 33 height 12
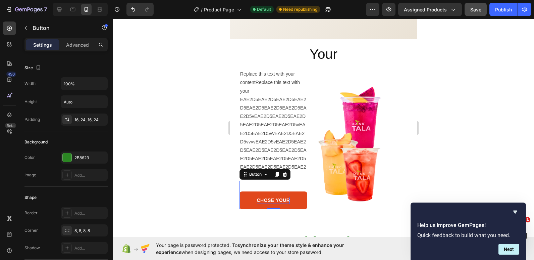
click at [160, 109] on div at bounding box center [323, 139] width 421 height 241
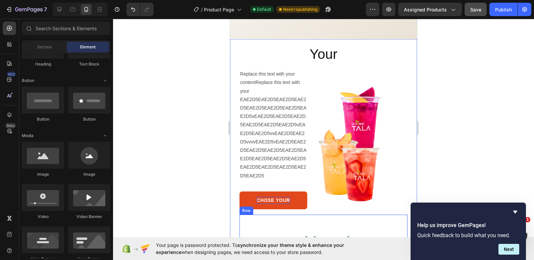
click at [315, 219] on div "Nothing Else Heading" at bounding box center [323, 235] width 157 height 42
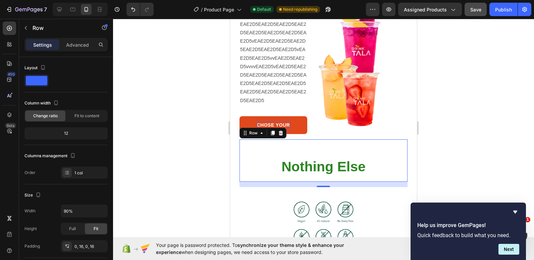
scroll to position [980, 0]
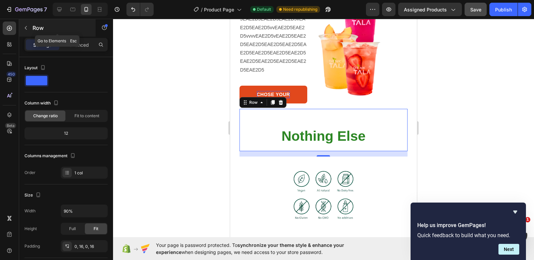
click at [25, 27] on icon "button" at bounding box center [25, 27] width 5 height 5
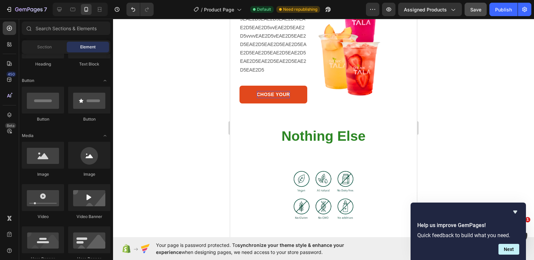
scroll to position [0, 0]
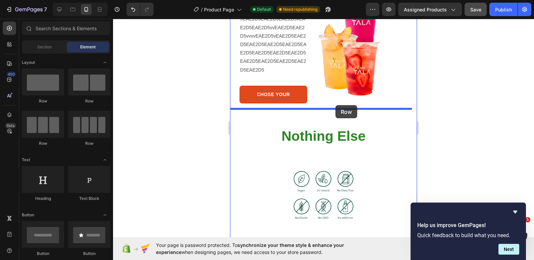
drag, startPoint x: 278, startPoint y: 109, endPoint x: 336, endPoint y: 105, distance: 57.5
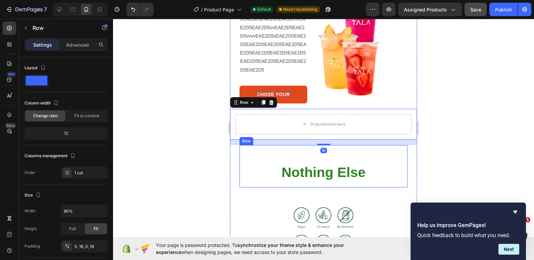
scroll to position [137, 0]
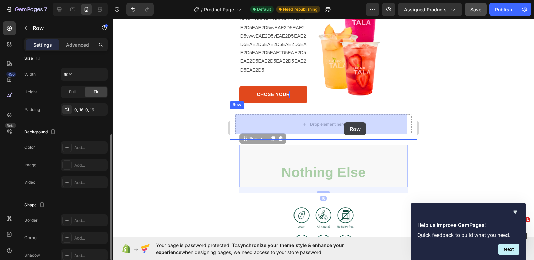
drag, startPoint x: 399, startPoint y: 157, endPoint x: 344, endPoint y: 122, distance: 65.1
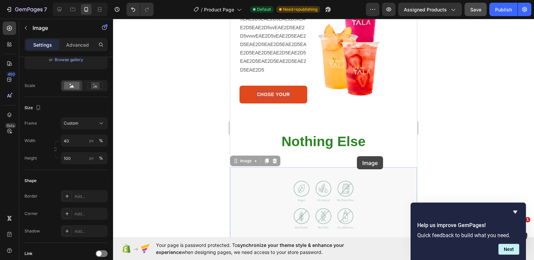
scroll to position [0, 0]
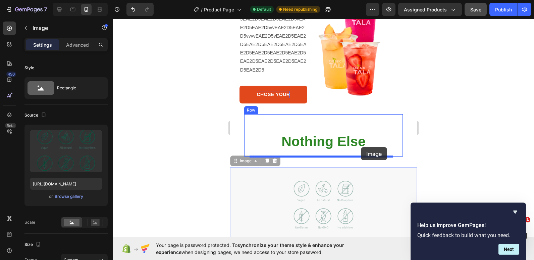
drag, startPoint x: 371, startPoint y: 195, endPoint x: 361, endPoint y: 147, distance: 49.3
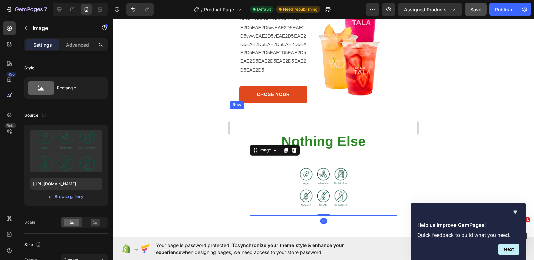
click at [196, 139] on div at bounding box center [323, 139] width 421 height 241
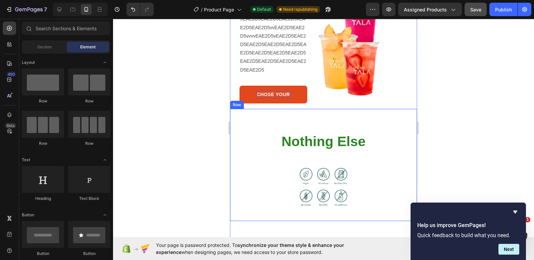
click at [235, 140] on div "Nothing Else Heading Image Row Row" at bounding box center [323, 165] width 187 height 112
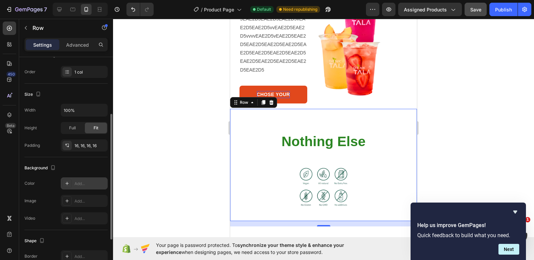
scroll to position [134, 0]
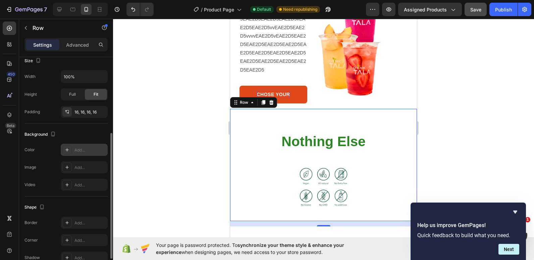
click at [80, 148] on div "Add..." at bounding box center [91, 150] width 32 height 6
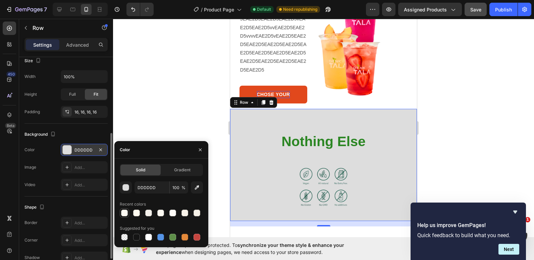
click at [125, 211] on div at bounding box center [124, 212] width 7 height 7
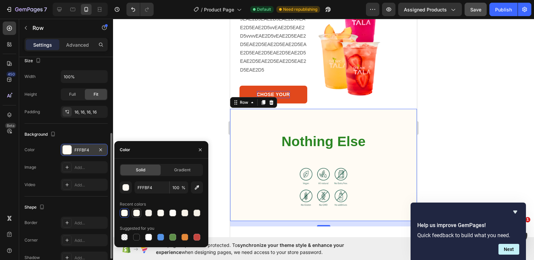
click at [137, 214] on div at bounding box center [136, 212] width 7 height 7
click at [146, 212] on div at bounding box center [148, 212] width 7 height 7
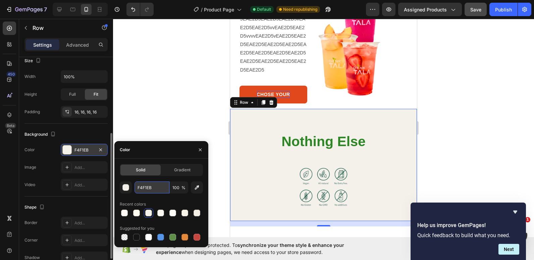
click at [148, 188] on input "F4F1EB" at bounding box center [152, 187] width 35 height 12
paste input "EAE2D5"
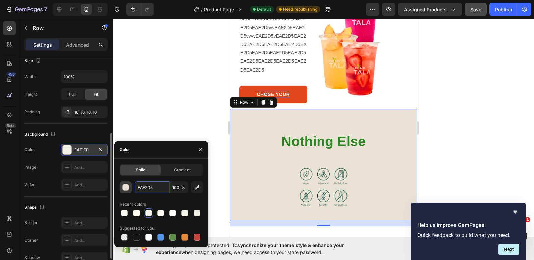
type input "EAE2D5"
click at [125, 186] on div "button" at bounding box center [126, 187] width 7 height 7
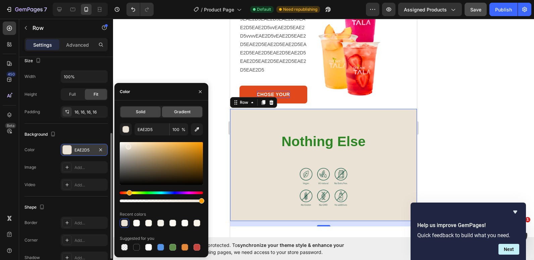
click at [177, 116] on div "Gradient" at bounding box center [182, 111] width 40 height 11
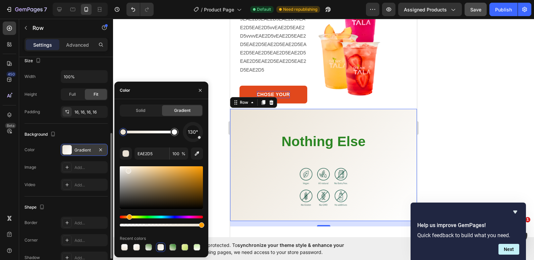
click at [153, 39] on div at bounding box center [323, 139] width 421 height 241
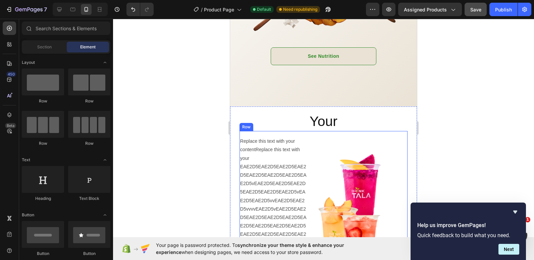
scroll to position [712, 0]
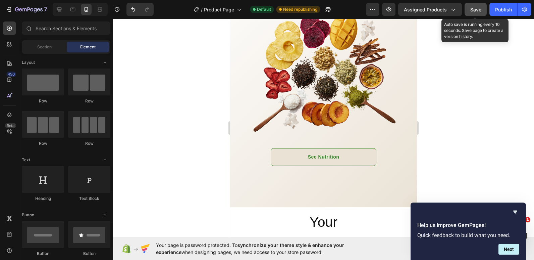
click at [480, 8] on span "Save" at bounding box center [476, 10] width 11 height 6
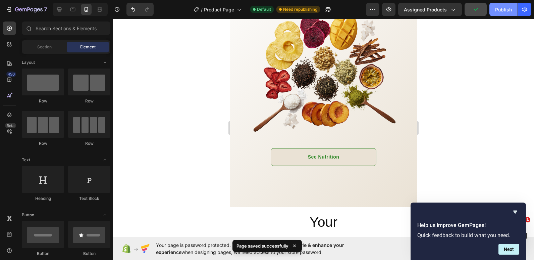
click at [504, 5] on button "Publish" at bounding box center [504, 9] width 28 height 13
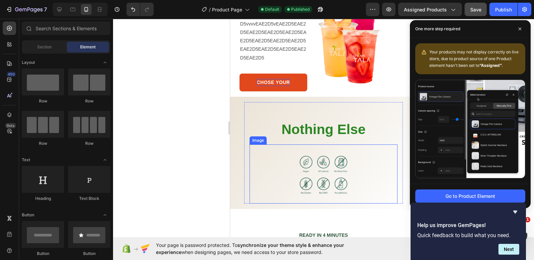
scroll to position [1014, 0]
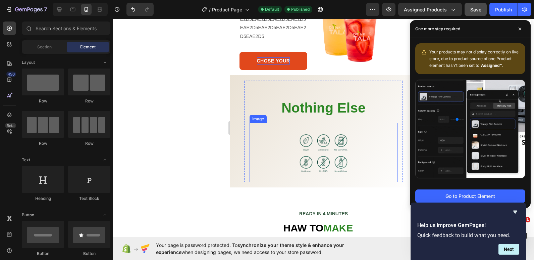
click at [354, 155] on div at bounding box center [324, 152] width 148 height 59
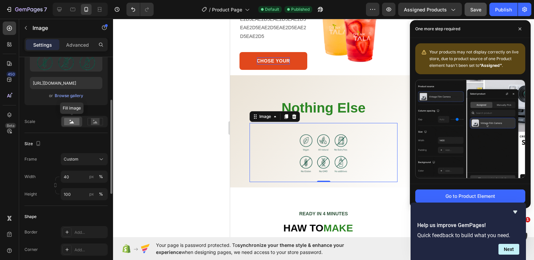
scroll to position [67, 0]
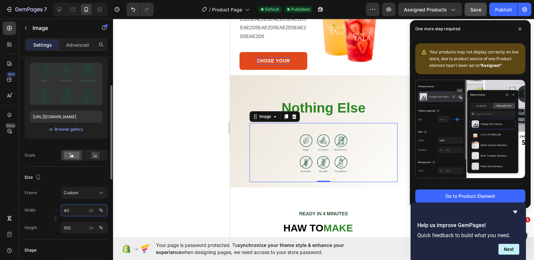
click at [68, 207] on input "40" at bounding box center [84, 210] width 47 height 12
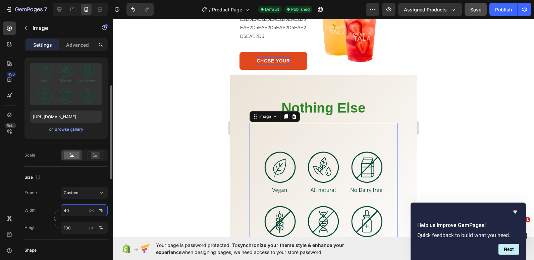
type input "4"
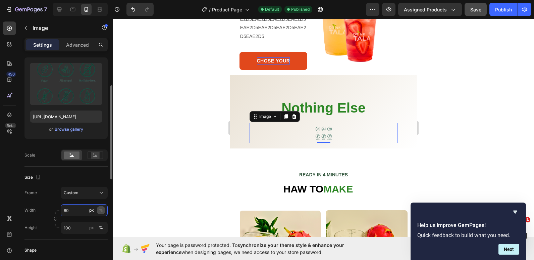
type input "60"
click at [100, 211] on div "%" at bounding box center [101, 210] width 4 height 6
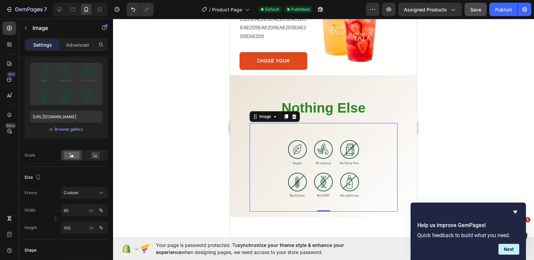
click at [186, 140] on div at bounding box center [323, 139] width 421 height 241
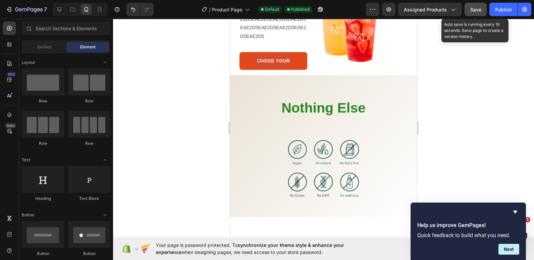
click at [471, 7] on span "Save" at bounding box center [476, 10] width 11 height 6
click at [500, 8] on div "Publish" at bounding box center [503, 9] width 17 height 7
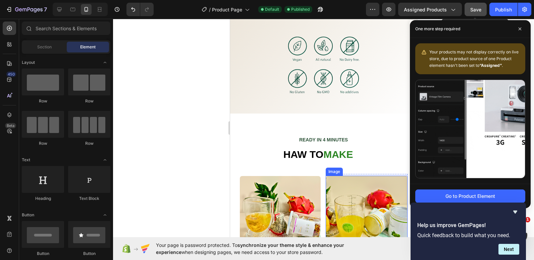
scroll to position [1115, 0]
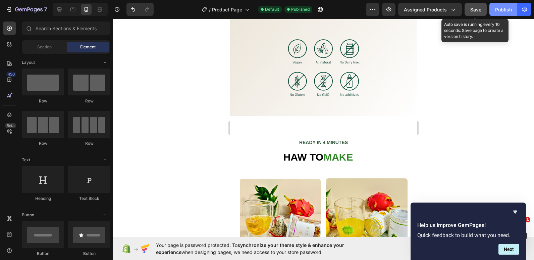
click at [503, 4] on button "Publish" at bounding box center [504, 9] width 28 height 13
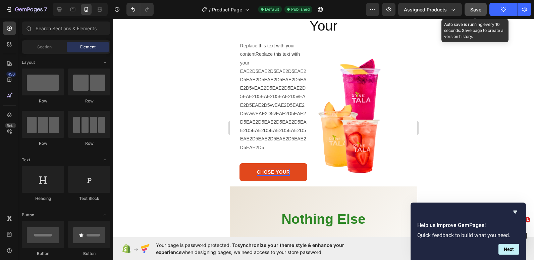
scroll to position [880, 0]
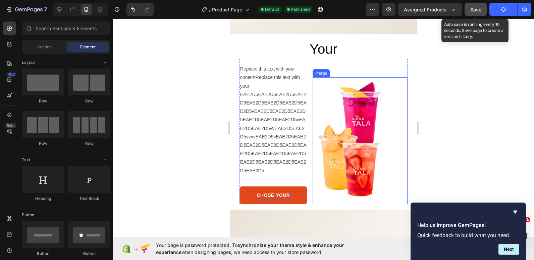
click at [376, 124] on img at bounding box center [360, 140] width 95 height 127
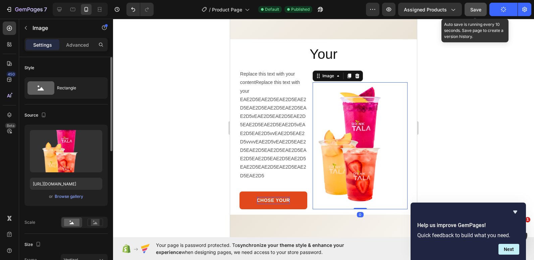
scroll to position [101, 0]
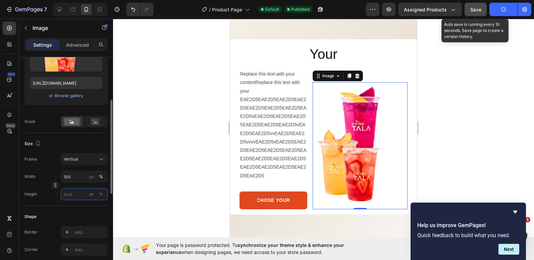
click at [76, 193] on input "px %" at bounding box center [84, 194] width 47 height 12
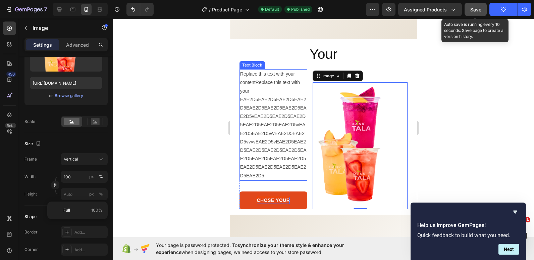
drag, startPoint x: 288, startPoint y: 164, endPoint x: 291, endPoint y: 169, distance: 5.9
click at [289, 164] on p "Replace this text with your contentReplace this text with your EAE2D5EAE2D5EAE2…" at bounding box center [273, 125] width 66 height 110
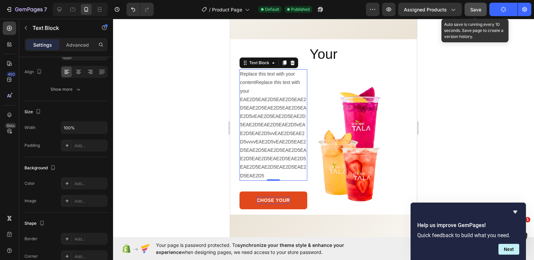
scroll to position [0, 0]
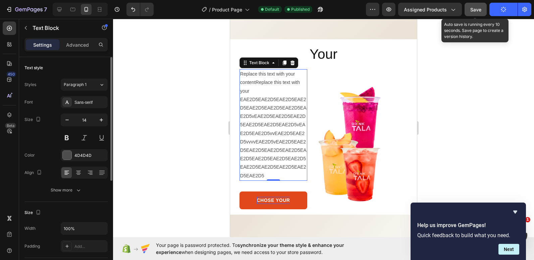
click at [292, 170] on p "Replace this text with your contentReplace this text with your EAE2D5EAE2D5EAE2…" at bounding box center [273, 125] width 66 height 110
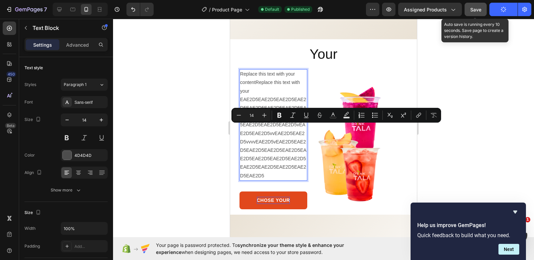
drag, startPoint x: 292, startPoint y: 170, endPoint x: 243, endPoint y: 132, distance: 62.5
click at [243, 132] on p "Replace this text with your contentReplace this text with your EAE2D5EAE2D5EAE2…" at bounding box center [273, 125] width 66 height 110
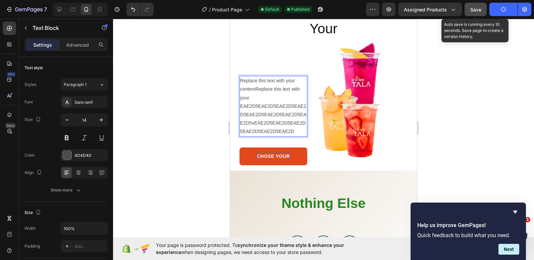
scroll to position [909, 0]
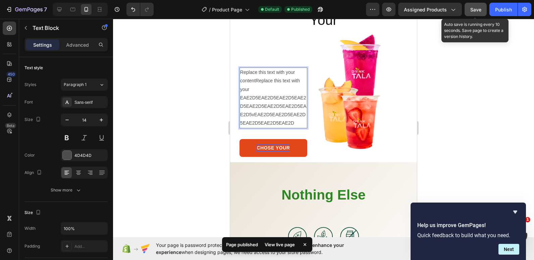
click at [480, 5] on button "Save" at bounding box center [476, 9] width 22 height 13
click at [502, 6] on div "Publish" at bounding box center [503, 9] width 17 height 7
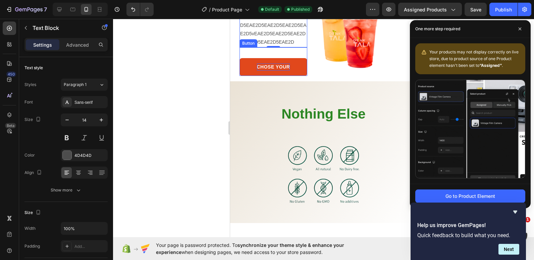
scroll to position [1009, 0]
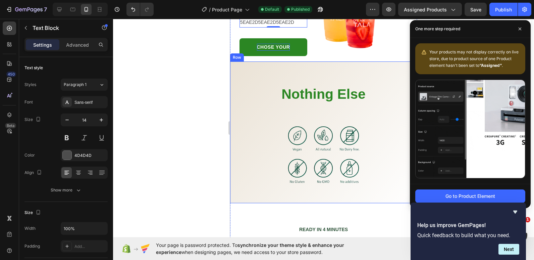
click at [238, 180] on div "Nothing Else Heading Image Row" at bounding box center [324, 132] width 176 height 131
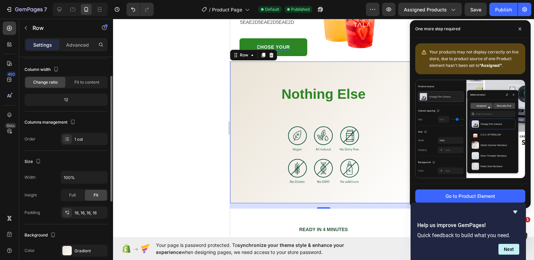
scroll to position [101, 0]
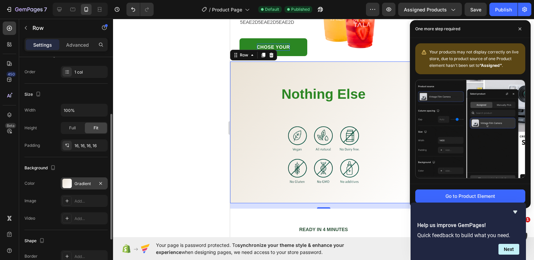
click at [68, 184] on div at bounding box center [66, 183] width 9 height 9
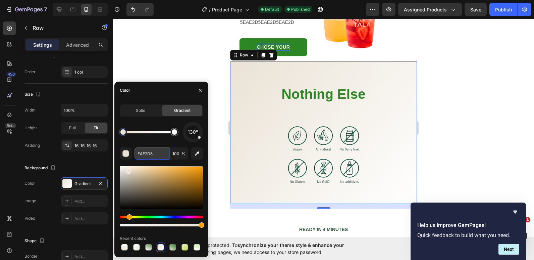
click at [140, 154] on input "EAE2D5" at bounding box center [152, 153] width 35 height 12
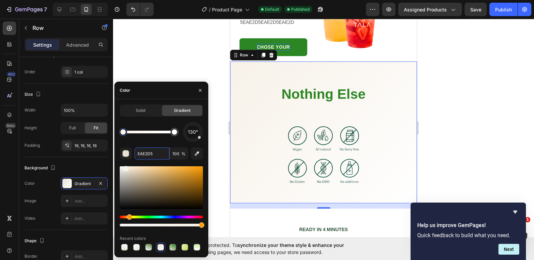
type input "F7F1E8"
drag, startPoint x: 126, startPoint y: 171, endPoint x: 125, endPoint y: 167, distance: 3.9
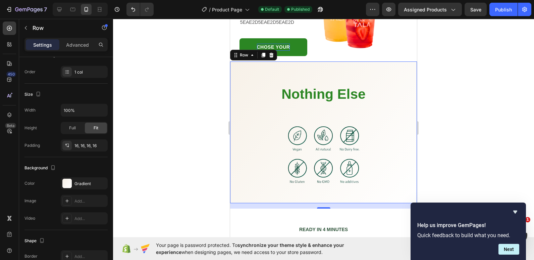
click at [157, 65] on div at bounding box center [323, 139] width 421 height 241
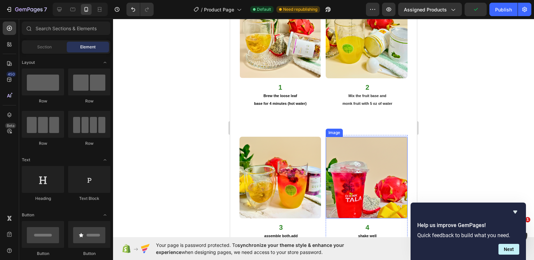
scroll to position [1345, 0]
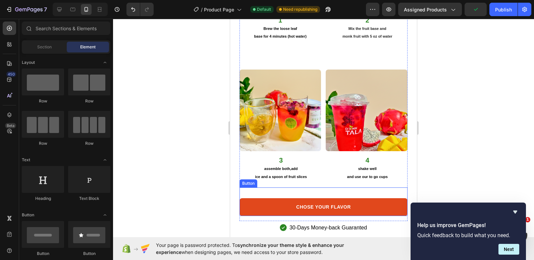
drag, startPoint x: 255, startPoint y: 193, endPoint x: 264, endPoint y: 188, distance: 10.5
click at [255, 198] on link "CHOSE YOUR FLAVOR" at bounding box center [324, 207] width 168 height 18
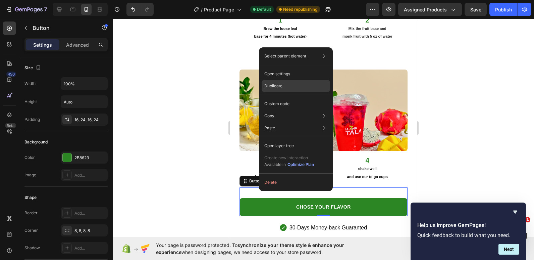
click at [282, 87] on p "Duplicate" at bounding box center [274, 86] width 18 height 6
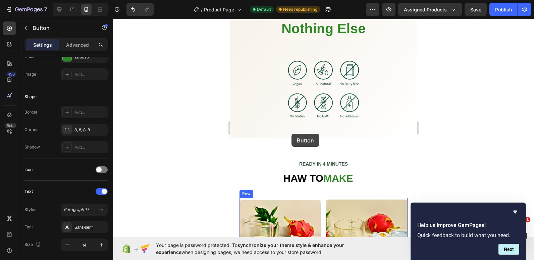
scroll to position [1043, 0]
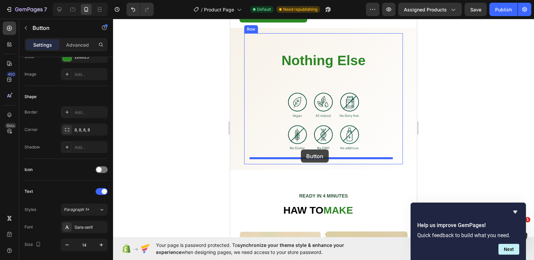
drag, startPoint x: 284, startPoint y: 190, endPoint x: 301, endPoint y: 149, distance: 44.1
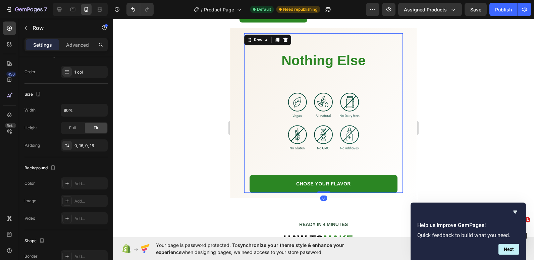
click at [245, 174] on div "Nothing Else Heading Image CHOSE YOUR FLAVOR Button Row 0" at bounding box center [323, 113] width 159 height 160
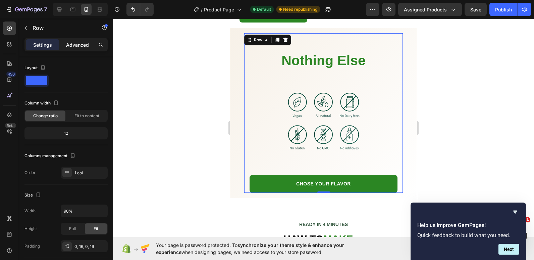
click at [91, 44] on div "Advanced" at bounding box center [78, 44] width 34 height 11
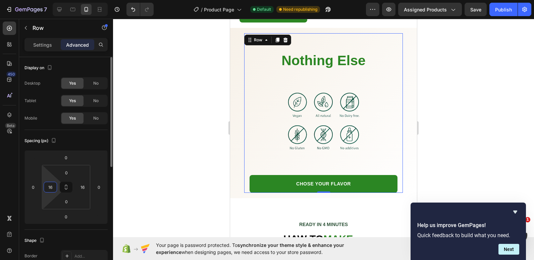
click at [50, 187] on input "16" at bounding box center [50, 187] width 10 height 10
type input "0"
click at [85, 188] on input "16" at bounding box center [83, 187] width 10 height 10
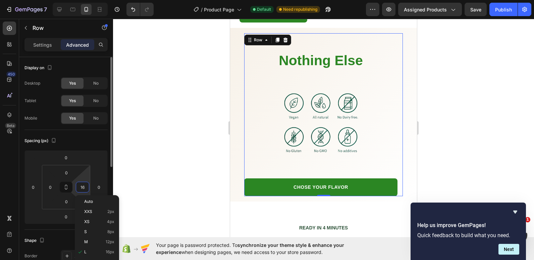
type input "0"
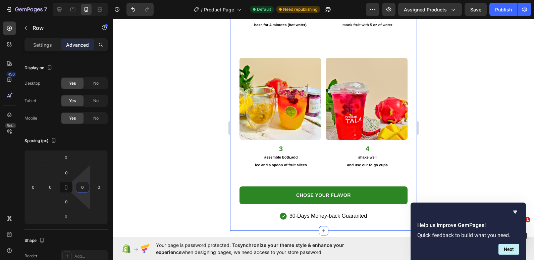
scroll to position [1446, 0]
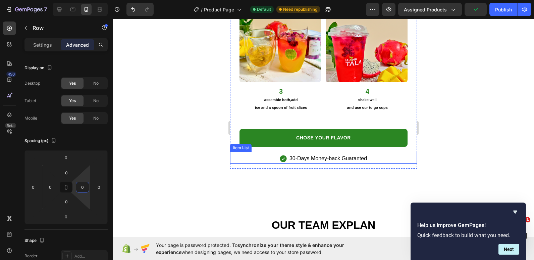
click at [275, 153] on div "30-Days Money-back Guaranted" at bounding box center [323, 158] width 187 height 10
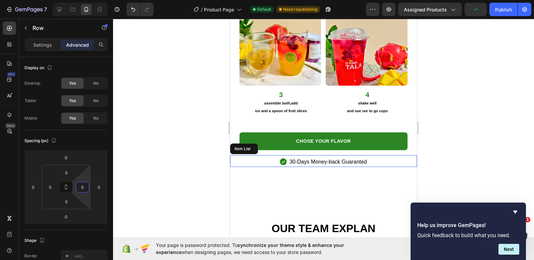
scroll to position [1449, 0]
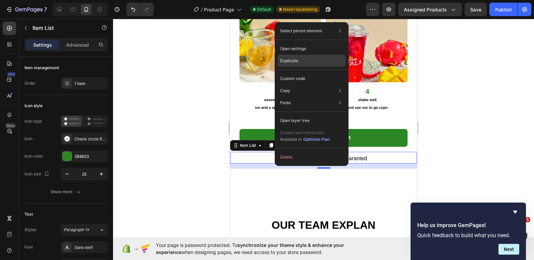
click at [292, 62] on p "Duplicate" at bounding box center [289, 61] width 18 height 6
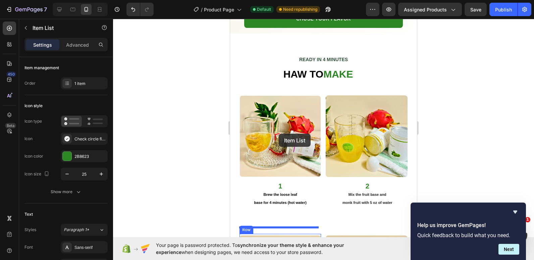
scroll to position [1046, 0]
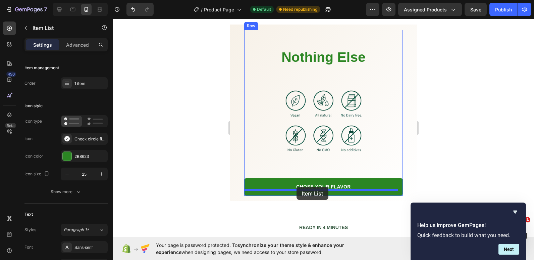
drag, startPoint x: 272, startPoint y: 166, endPoint x: 297, endPoint y: 187, distance: 32.4
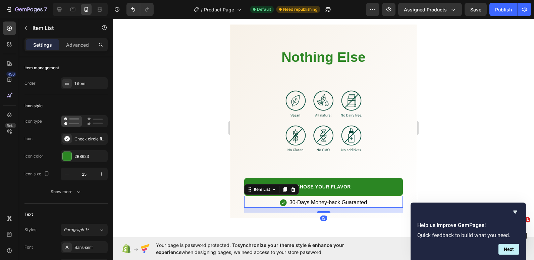
drag, startPoint x: 173, startPoint y: 168, endPoint x: 80, endPoint y: 116, distance: 106.4
click at [173, 168] on div at bounding box center [323, 139] width 421 height 241
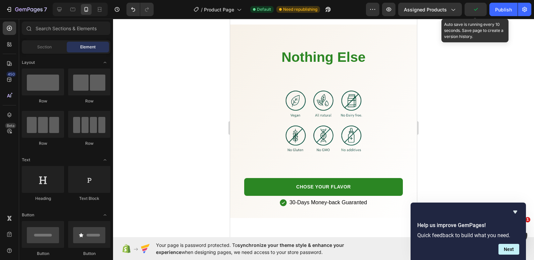
click at [478, 11] on icon "button" at bounding box center [476, 9] width 7 height 7
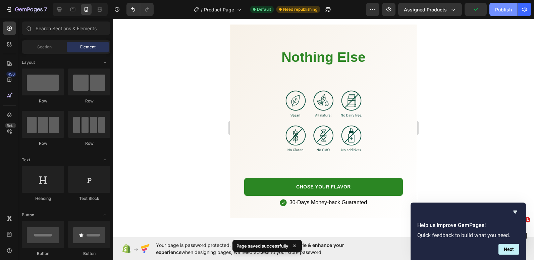
click at [490, 7] on button "Publish" at bounding box center [504, 9] width 28 height 13
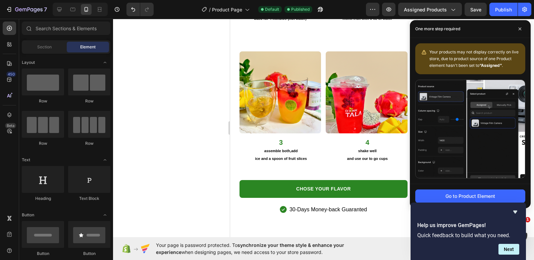
scroll to position [1314, 0]
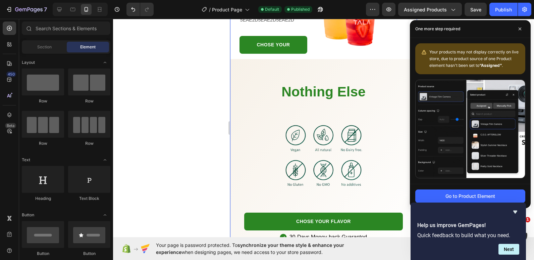
scroll to position [878, 0]
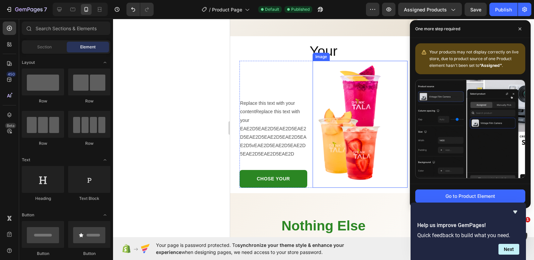
click at [378, 86] on img at bounding box center [360, 124] width 95 height 127
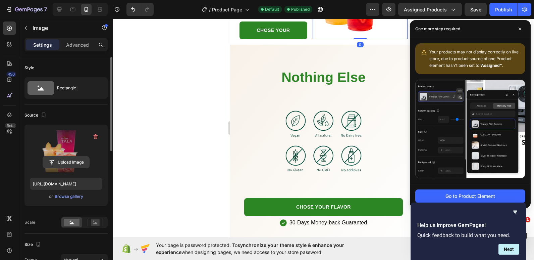
scroll to position [101, 0]
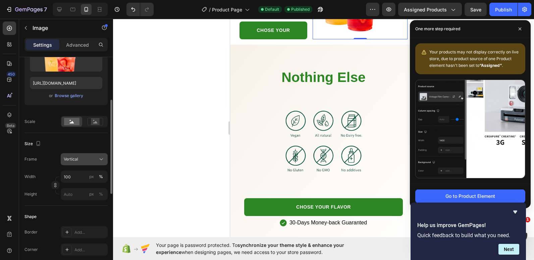
click at [95, 160] on div "Vertical" at bounding box center [80, 159] width 33 height 6
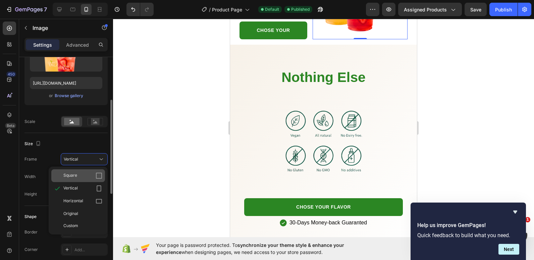
click at [94, 177] on div "Square" at bounding box center [82, 175] width 39 height 7
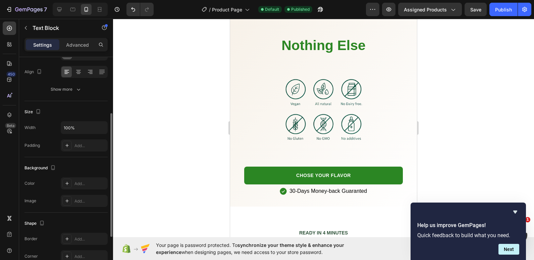
scroll to position [0, 0]
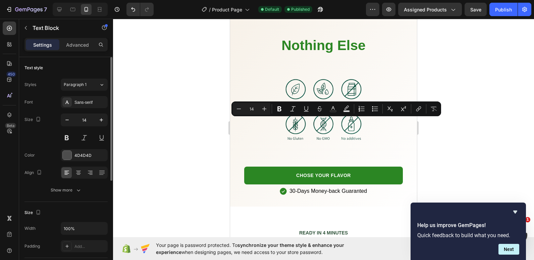
drag, startPoint x: 303, startPoint y: 122, endPoint x: 296, endPoint y: 123, distance: 7.5
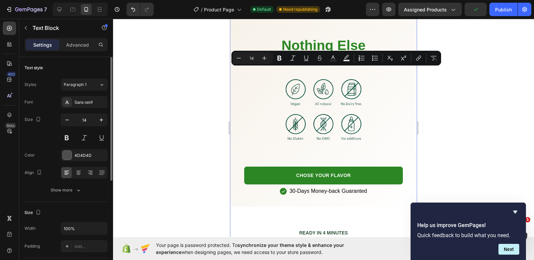
drag, startPoint x: 300, startPoint y: 77, endPoint x: 236, endPoint y: 71, distance: 64.4
copy p "Replace this text with your contentReplace this text with"
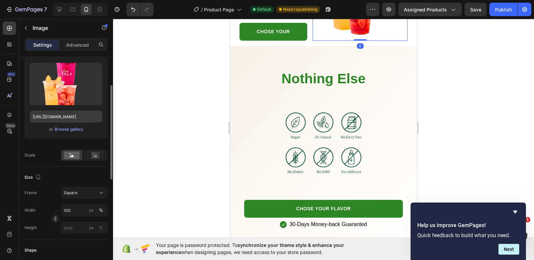
scroll to position [101, 0]
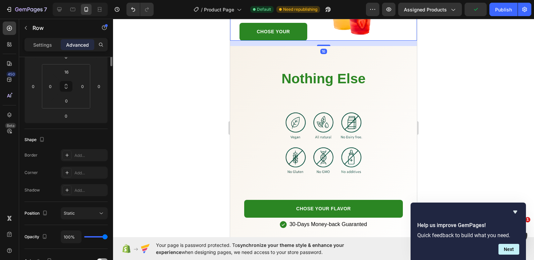
scroll to position [0, 0]
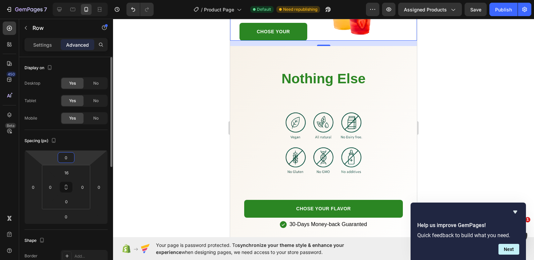
click at [68, 159] on input "0" at bounding box center [65, 157] width 13 height 10
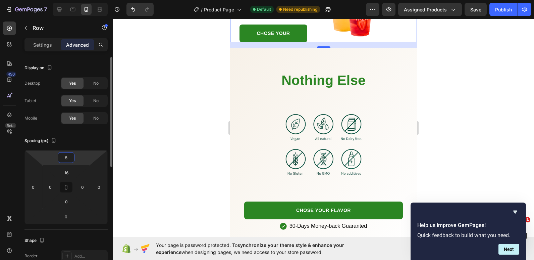
type input "53"
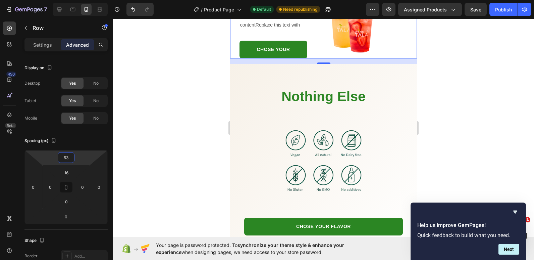
click at [161, 124] on div at bounding box center [323, 139] width 421 height 241
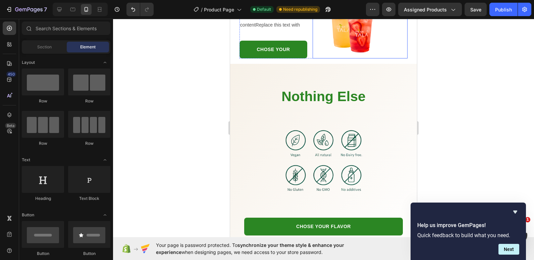
click at [369, 58] on img at bounding box center [360, 10] width 95 height 95
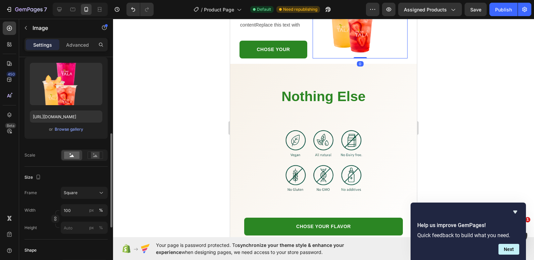
scroll to position [101, 0]
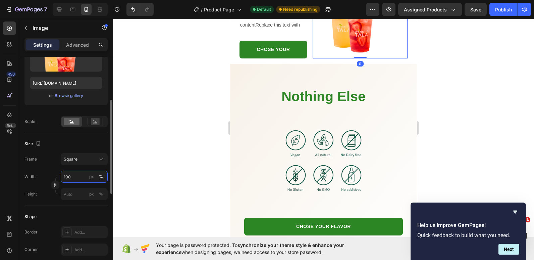
click at [73, 179] on input "100" at bounding box center [84, 177] width 47 height 12
click at [38, 159] on div "Frame Square" at bounding box center [66, 159] width 83 height 12
click at [77, 194] on input "px %" at bounding box center [84, 194] width 47 height 12
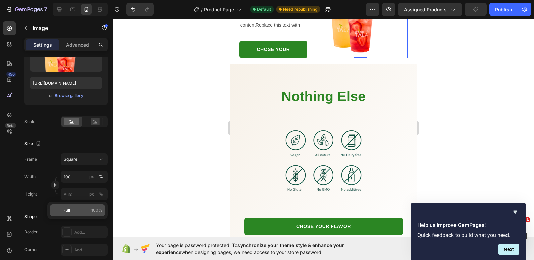
click at [98, 211] on span "100%" at bounding box center [96, 210] width 11 height 6
type input "100"
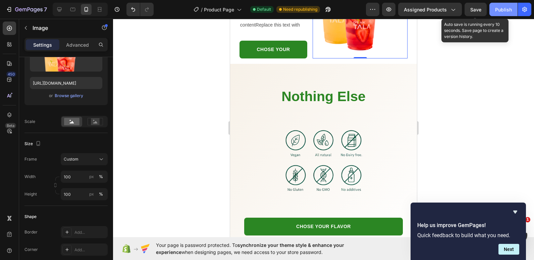
drag, startPoint x: 469, startPoint y: 8, endPoint x: 496, endPoint y: 8, distance: 26.9
click at [470, 7] on button "Save" at bounding box center [476, 9] width 22 height 13
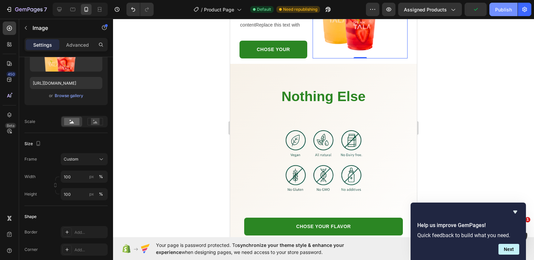
click at [497, 7] on div "Publish" at bounding box center [503, 9] width 17 height 7
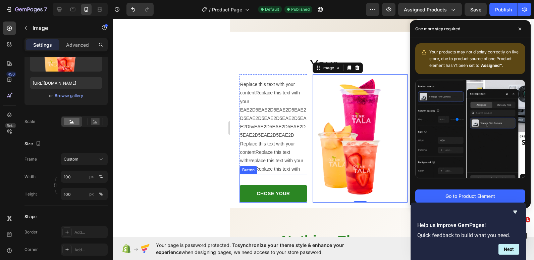
scroll to position [878, 0]
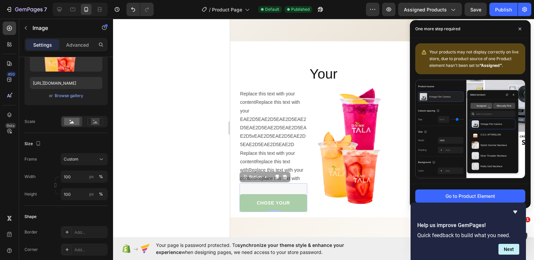
drag, startPoint x: 297, startPoint y: 194, endPoint x: 312, endPoint y: 197, distance: 15.6
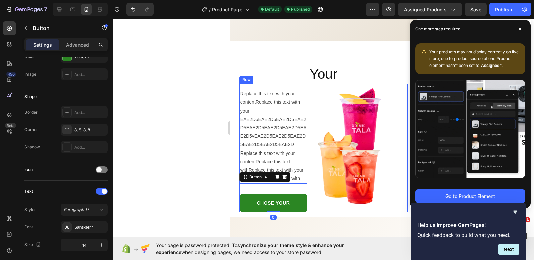
scroll to position [0, 0]
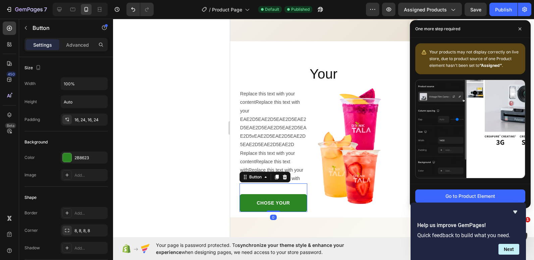
click at [211, 189] on div at bounding box center [323, 139] width 421 height 241
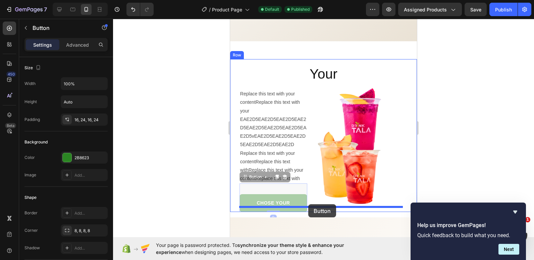
drag, startPoint x: 297, startPoint y: 194, endPoint x: 308, endPoint y: 204, distance: 14.7
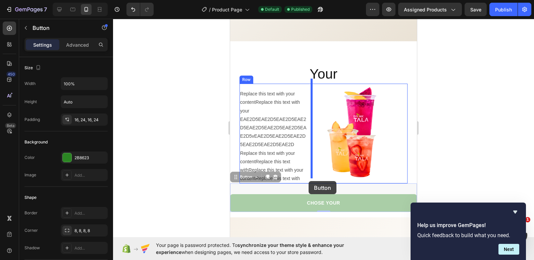
drag, startPoint x: 324, startPoint y: 187, endPoint x: 309, endPoint y: 181, distance: 16.1
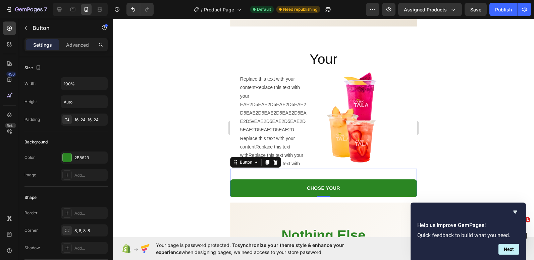
scroll to position [844, 0]
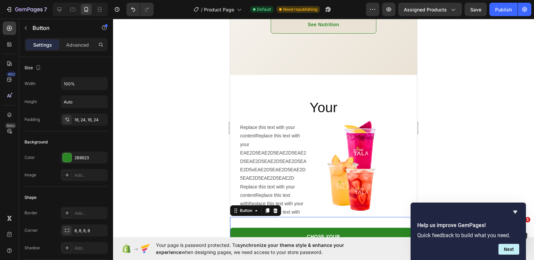
click at [304, 217] on div "CHOSE YOUR Button 0" at bounding box center [323, 231] width 187 height 29
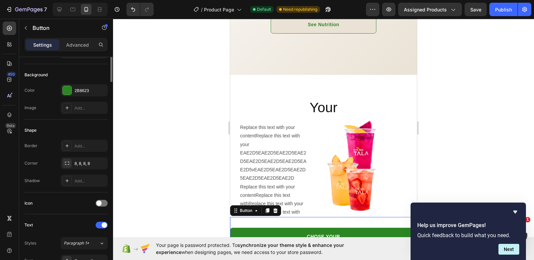
scroll to position [0, 0]
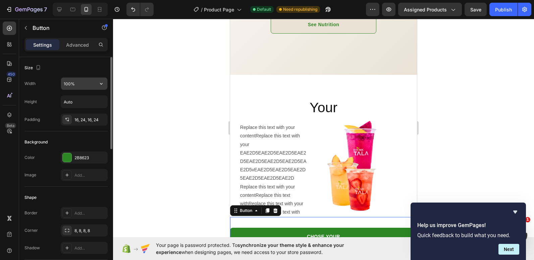
click at [66, 81] on input "100%" at bounding box center [84, 84] width 46 height 12
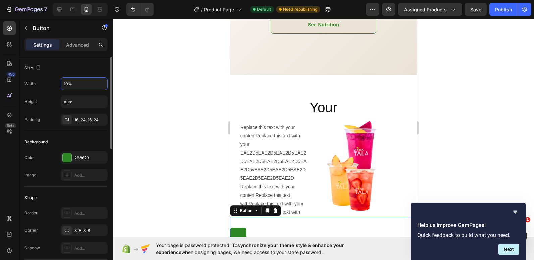
type input "100%"
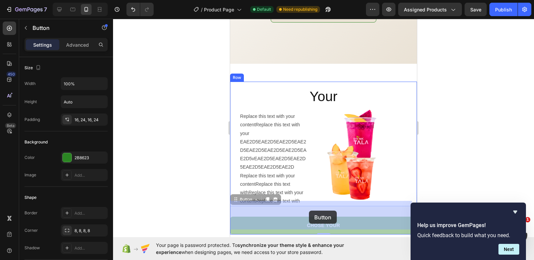
scroll to position [857, 0]
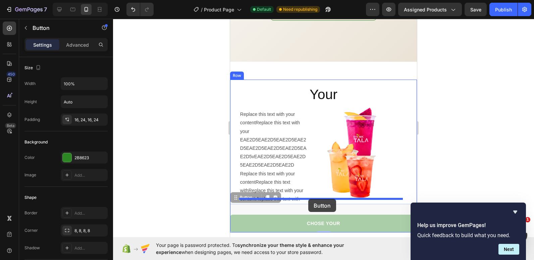
drag, startPoint x: 340, startPoint y: 214, endPoint x: 308, endPoint y: 199, distance: 35.4
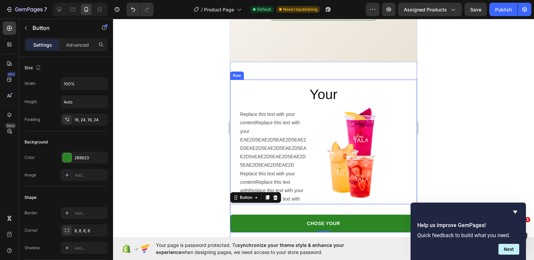
click at [318, 80] on div "Your Heading Replace this text with your contentReplace this text with your EAE…" at bounding box center [323, 156] width 187 height 153
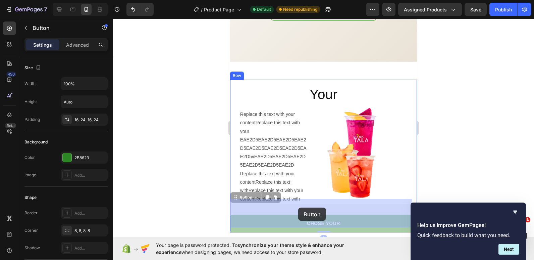
drag, startPoint x: 289, startPoint y: 214, endPoint x: 297, endPoint y: 208, distance: 9.8
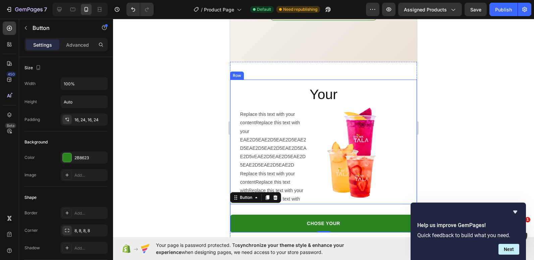
click at [313, 80] on div "Your Heading Replace this text with your contentReplace this text with your EAE…" at bounding box center [323, 156] width 187 height 153
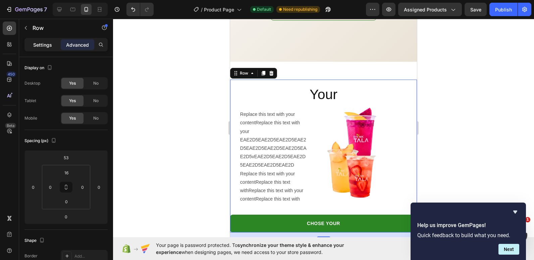
click at [43, 44] on p "Settings" at bounding box center [42, 44] width 19 height 7
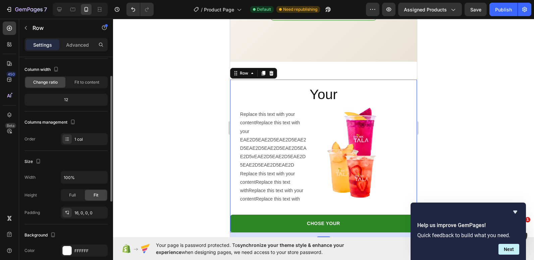
scroll to position [67, 0]
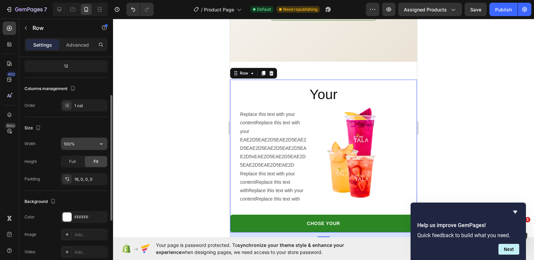
click at [64, 141] on input "100%" at bounding box center [84, 144] width 46 height 12
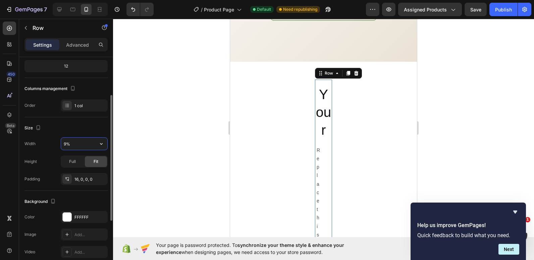
type input "90%"
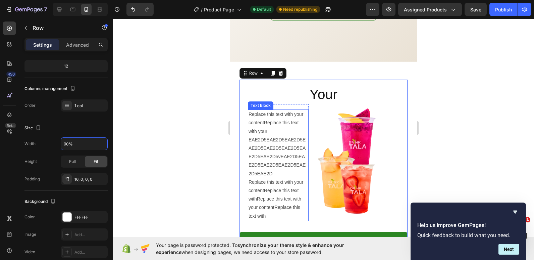
click at [249, 178] on p "Replace this text with your contentReplace this text withReplace this text with…" at bounding box center [278, 199] width 59 height 42
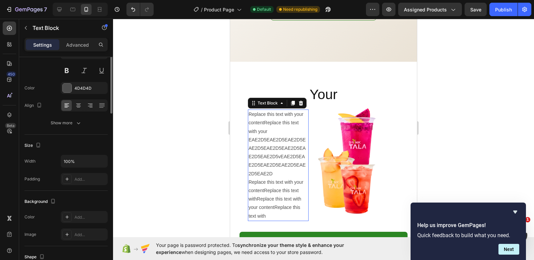
scroll to position [0, 0]
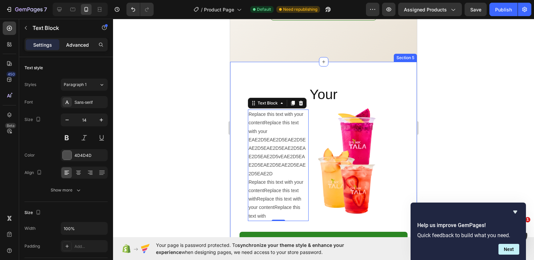
click at [80, 42] on p "Advanced" at bounding box center [77, 44] width 23 height 7
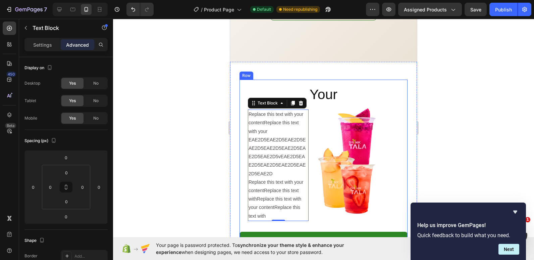
click at [244, 151] on div "Your Heading Replace this text with your contentReplace this text with your EAE…" at bounding box center [324, 167] width 168 height 164
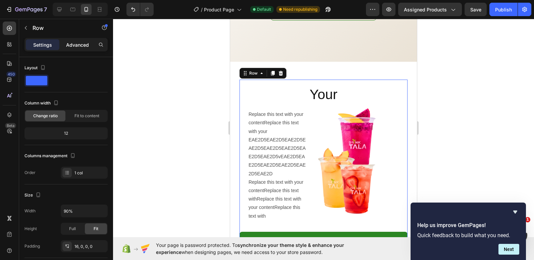
click at [77, 41] on p "Advanced" at bounding box center [77, 44] width 23 height 7
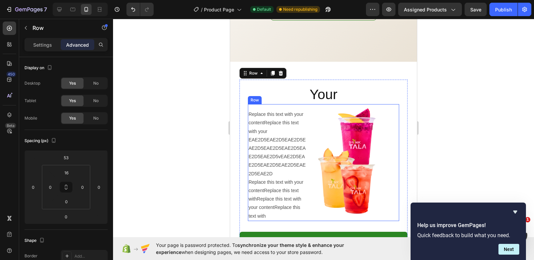
click at [310, 160] on div "Replace this text with your contentReplace this text with your EAE2D5EAE2D5EAE2…" at bounding box center [323, 162] width 151 height 117
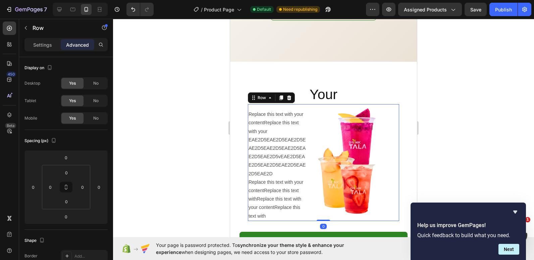
click at [309, 161] on div "Replace this text with your contentReplace this text with your EAE2D5EAE2D5EAE2…" at bounding box center [323, 162] width 151 height 117
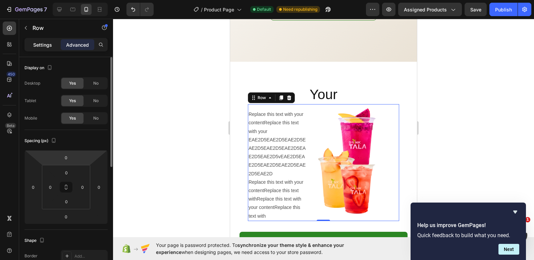
click at [42, 47] on p "Settings" at bounding box center [42, 44] width 19 height 7
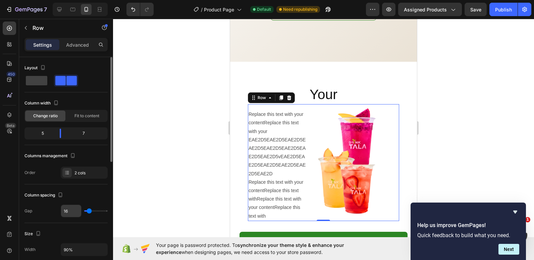
scroll to position [67, 0]
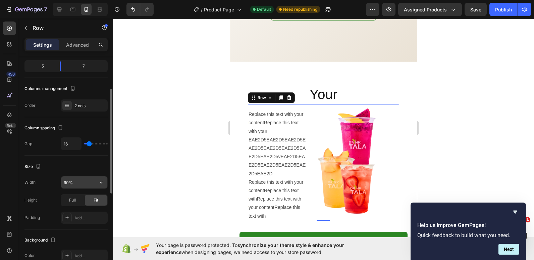
click at [66, 178] on input "90%" at bounding box center [84, 182] width 46 height 12
click at [70, 181] on input "90%" at bounding box center [84, 182] width 46 height 12
click at [67, 183] on input "90%" at bounding box center [84, 182] width 46 height 12
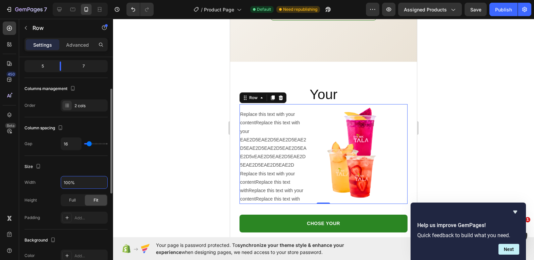
type input "100%"
type input "0"
click at [85, 144] on input "range" at bounding box center [95, 143] width 23 height 1
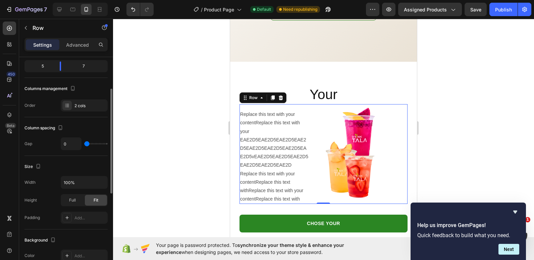
type input "13"
type input "20"
type input "24"
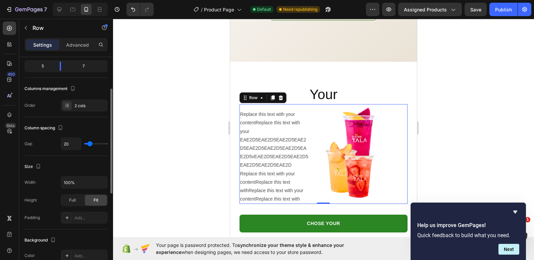
type input "24"
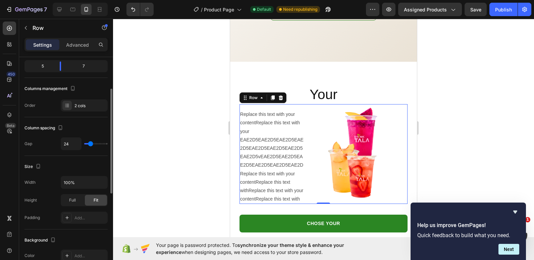
type input "29"
type input "31"
type input "33"
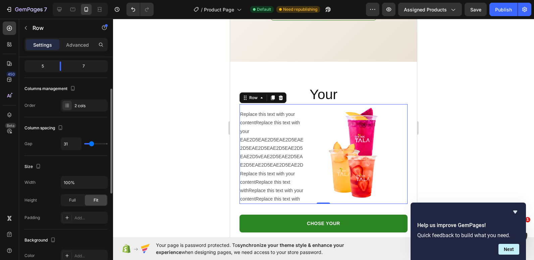
type input "33"
type input "42"
type input "47"
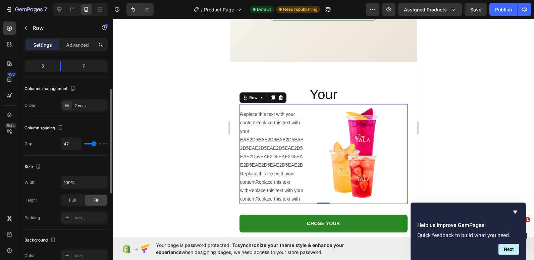
type input "49"
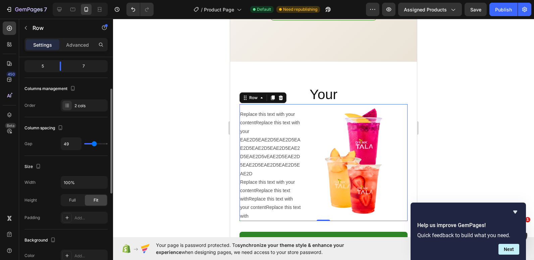
type input "53"
type input "58"
type input "67"
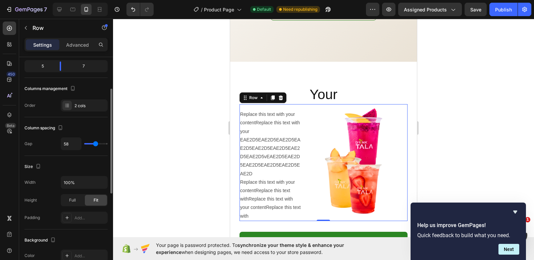
type input "67"
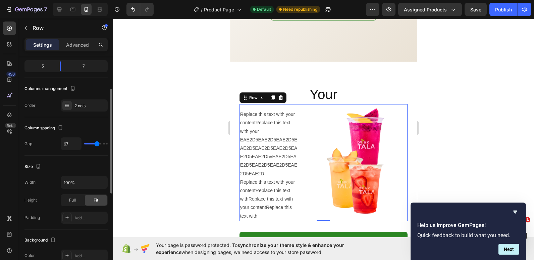
type input "71"
type input "82"
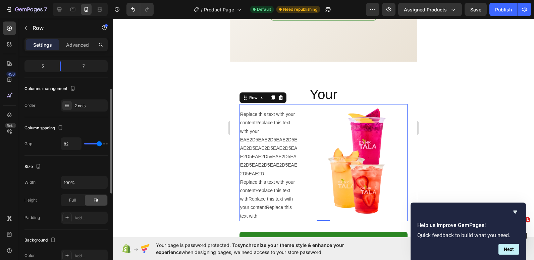
type input "89"
type input "93"
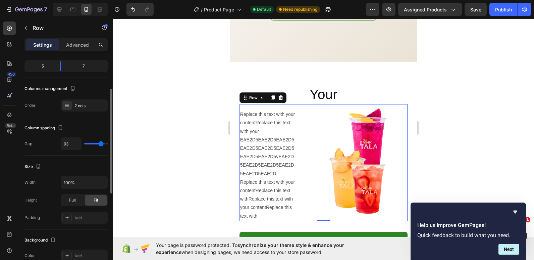
type input "96"
type input "100"
type input "76"
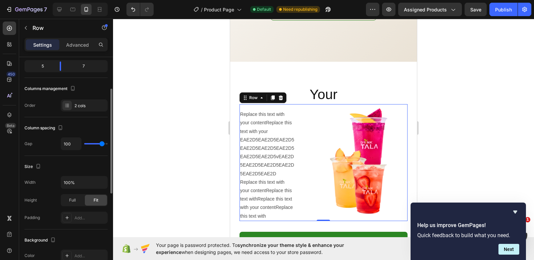
type input "76"
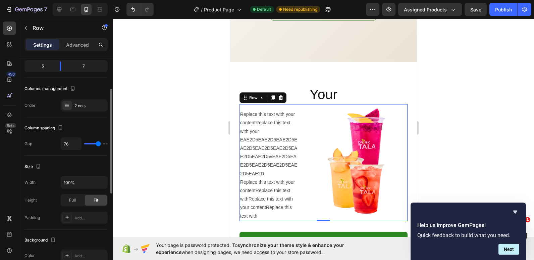
type input "67"
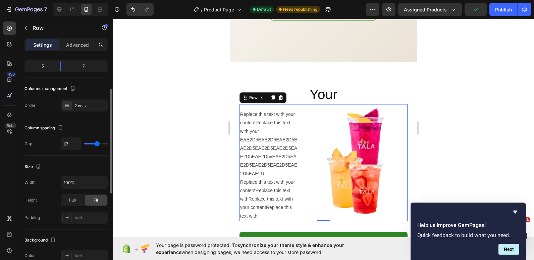
type input "69"
type input "73"
type input "78"
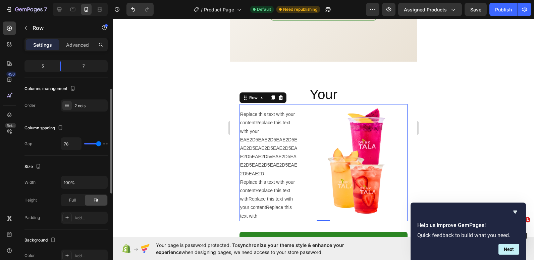
drag, startPoint x: 88, startPoint y: 143, endPoint x: 99, endPoint y: 142, distance: 11.2
type input "78"
click at [99, 143] on input "range" at bounding box center [95, 143] width 23 height 1
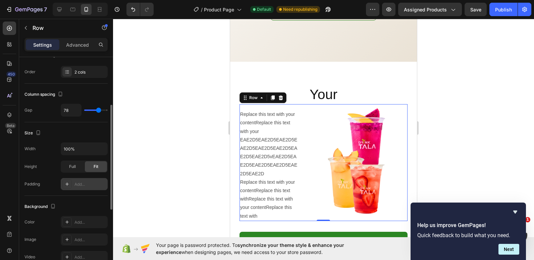
scroll to position [134, 0]
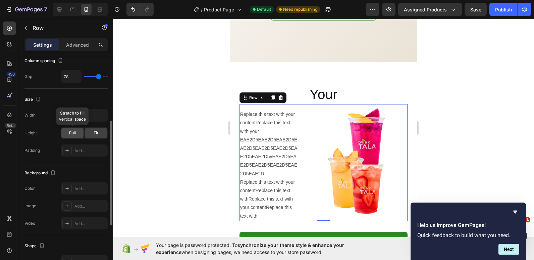
click at [79, 135] on div "Full" at bounding box center [72, 133] width 22 height 11
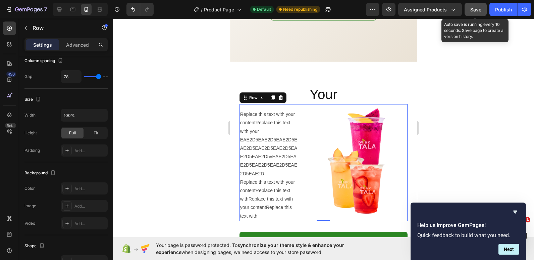
click at [473, 4] on button "Save" at bounding box center [476, 9] width 22 height 13
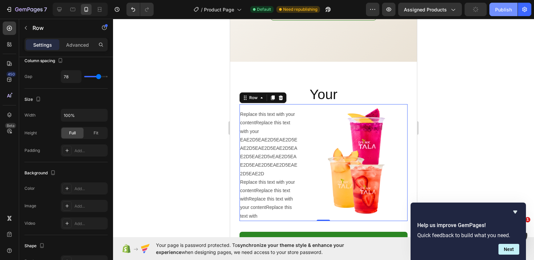
click at [504, 10] on div "Publish" at bounding box center [503, 9] width 17 height 7
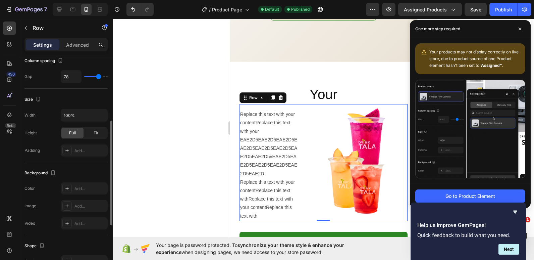
click at [95, 127] on div "Full Fit" at bounding box center [84, 133] width 47 height 12
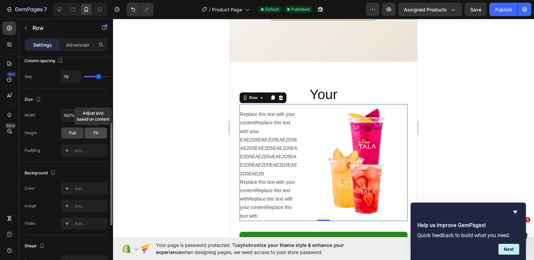
click at [91, 131] on div "Fit" at bounding box center [96, 133] width 22 height 11
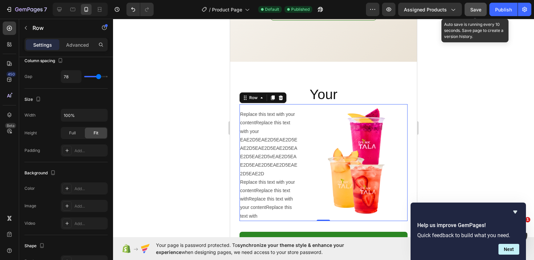
click at [478, 7] on span "Save" at bounding box center [476, 10] width 11 height 6
click at [500, 10] on div "Publish" at bounding box center [503, 9] width 17 height 7
click at [503, 78] on div at bounding box center [323, 139] width 421 height 241
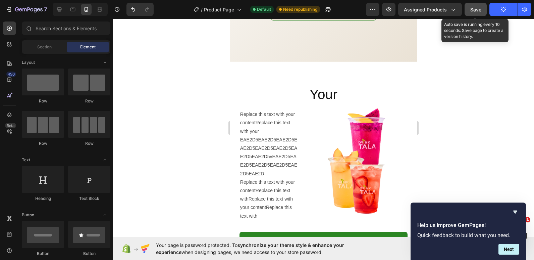
click at [502, 13] on button "Publish" at bounding box center [504, 9] width 28 height 13
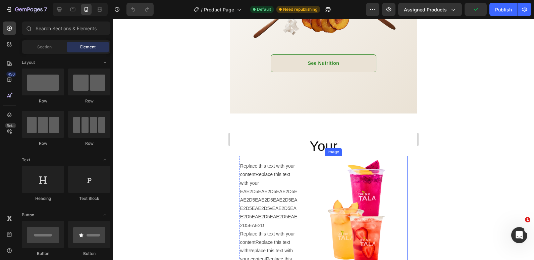
scroll to position [839, 0]
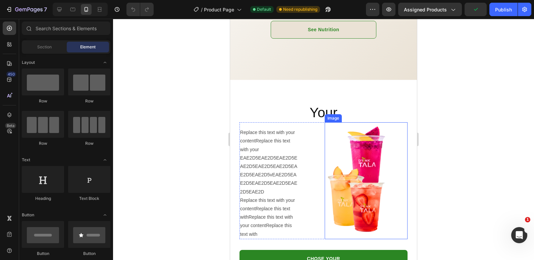
click at [350, 161] on img at bounding box center [366, 180] width 83 height 117
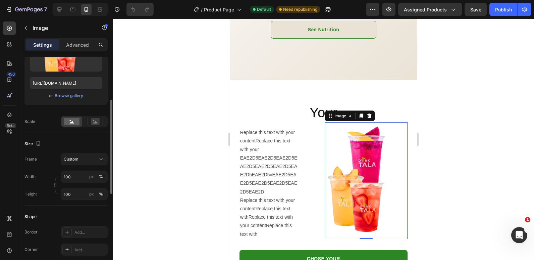
scroll to position [134, 0]
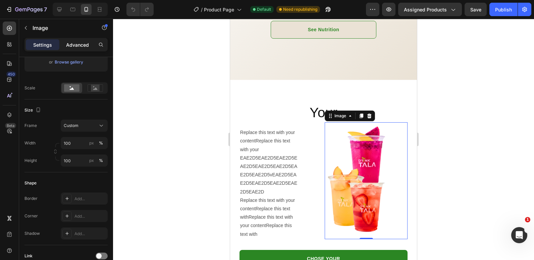
click at [83, 41] on div "Advanced" at bounding box center [78, 44] width 34 height 11
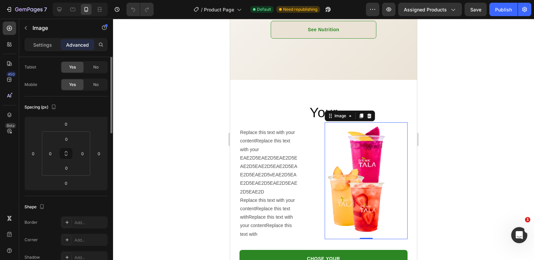
scroll to position [0, 0]
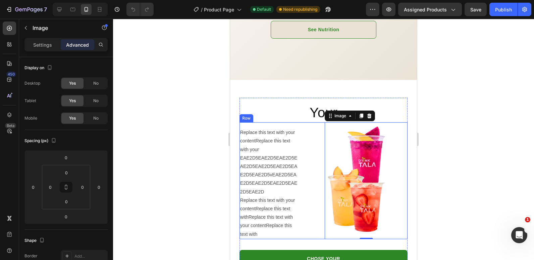
click at [322, 117] on h2 "Your" at bounding box center [324, 112] width 168 height 19
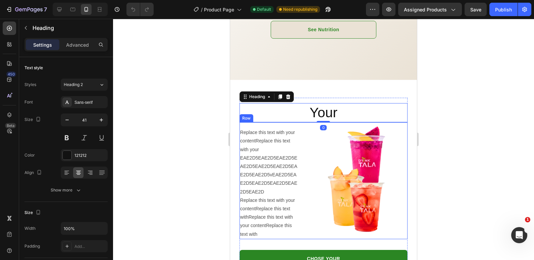
click at [307, 211] on div "Replace this text with your contentReplace this text with your EAE2D5EAE2D5EAE2…" at bounding box center [324, 180] width 168 height 117
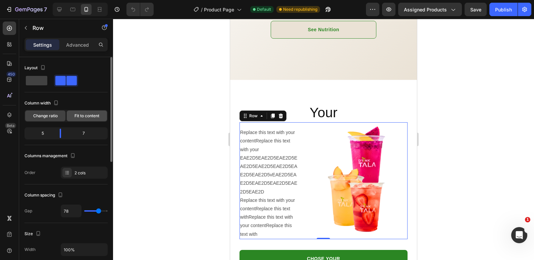
click at [76, 115] on span "Fit to content" at bounding box center [87, 116] width 25 height 6
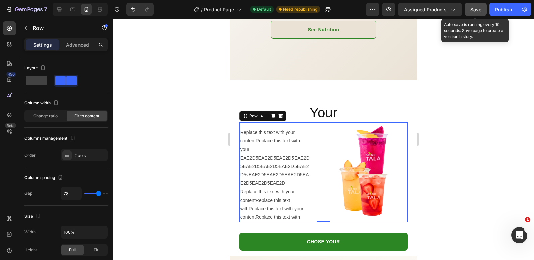
click at [478, 7] on span "Save" at bounding box center [476, 10] width 11 height 6
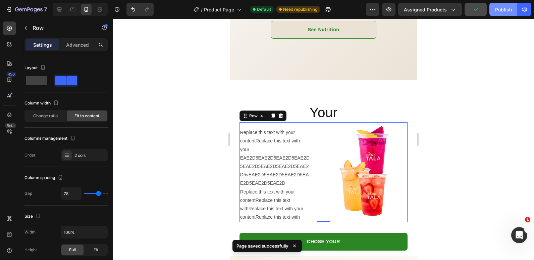
click at [500, 13] on button "Publish" at bounding box center [504, 9] width 28 height 13
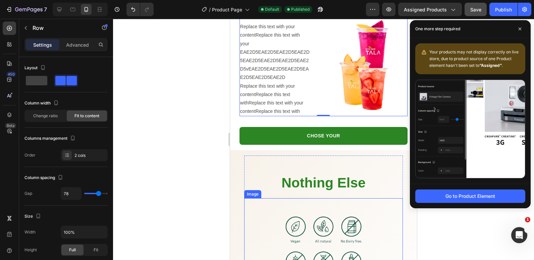
scroll to position [1007, 0]
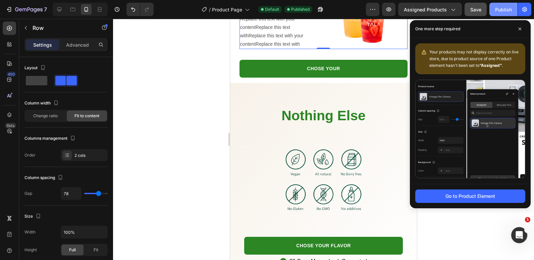
click at [502, 10] on div "Publish" at bounding box center [503, 9] width 17 height 7
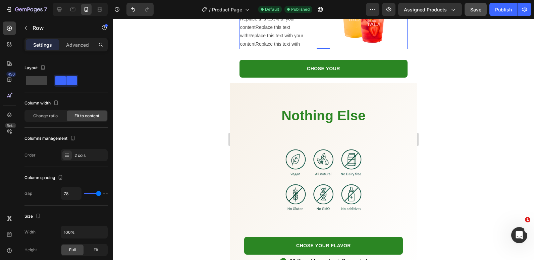
click at [86, 194] on div "78" at bounding box center [84, 193] width 47 height 13
click at [85, 194] on div "78" at bounding box center [84, 193] width 47 height 13
type input "0"
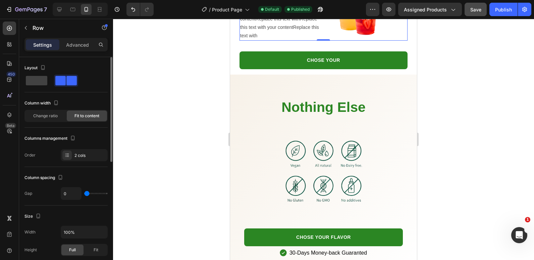
scroll to position [998, 0]
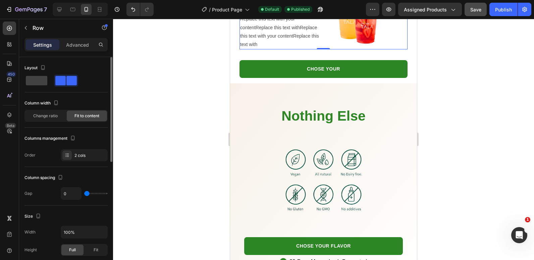
type input "9"
type input "16"
type input "13"
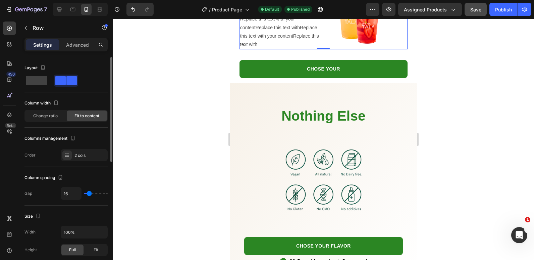
type input "13"
type input "9"
type input "4"
drag, startPoint x: 100, startPoint y: 192, endPoint x: 88, endPoint y: 193, distance: 12.2
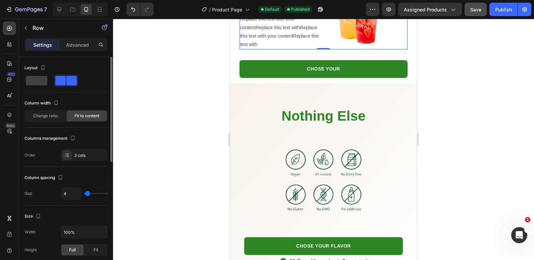
type input "4"
click at [88, 193] on input "range" at bounding box center [95, 193] width 23 height 1
click at [497, 9] on div "Publish" at bounding box center [503, 9] width 17 height 7
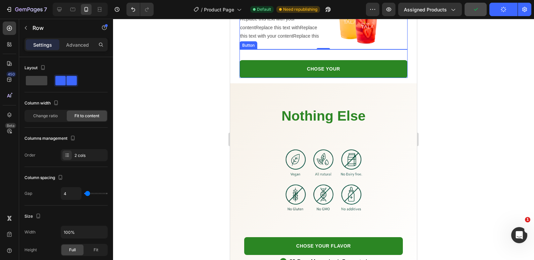
scroll to position [830, 0]
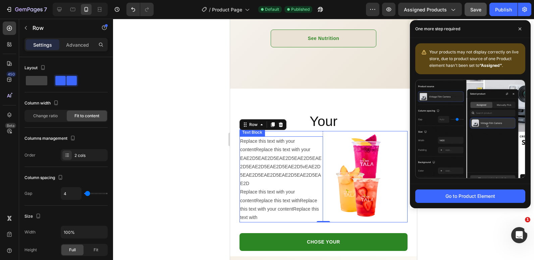
click at [309, 146] on p "Replace this text with your contentReplace this text with your EAE2D5EAE2D5EAE2…" at bounding box center [281, 162] width 82 height 51
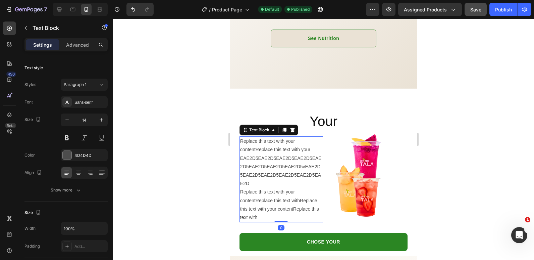
click at [309, 146] on p "Replace this text with your contentReplace this text with your EAE2D5EAE2D5EAE2…" at bounding box center [281, 162] width 82 height 51
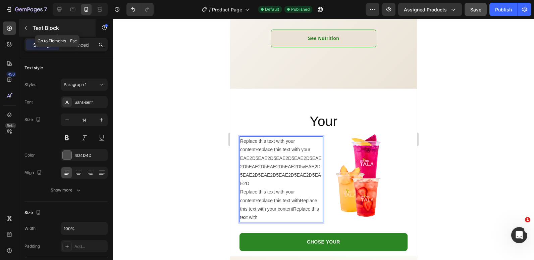
click at [27, 29] on icon "button" at bounding box center [25, 27] width 5 height 5
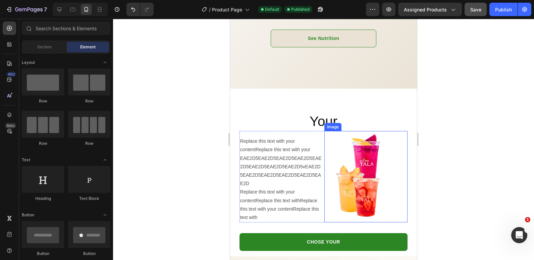
click at [325, 143] on img at bounding box center [367, 176] width 84 height 91
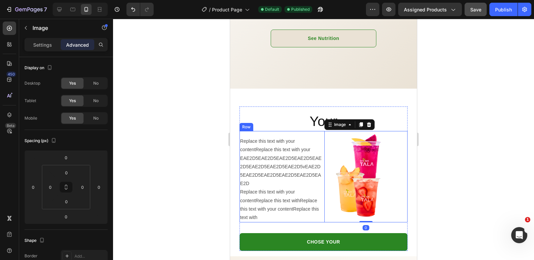
click at [321, 134] on div "Replace this text with your contentReplace this text with your EAE2D5EAE2D5EAE2…" at bounding box center [324, 176] width 168 height 91
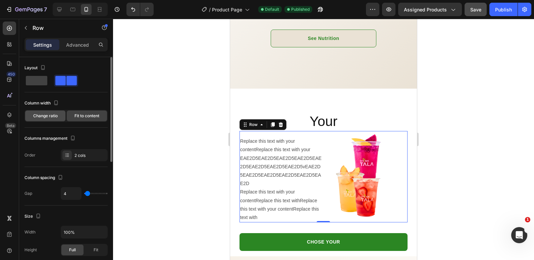
click at [46, 117] on span "Change ratio" at bounding box center [45, 116] width 25 height 6
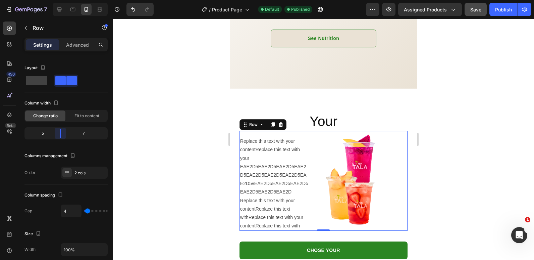
drag, startPoint x: 59, startPoint y: 135, endPoint x: 63, endPoint y: 135, distance: 4.4
click at [63, 0] on body "7 Version history / Product Page Default Published Preview Assigned Products Sa…" at bounding box center [267, 0] width 534 height 0
drag, startPoint x: 60, startPoint y: 133, endPoint x: 63, endPoint y: 135, distance: 3.6
click at [63, 0] on body "7 Version history / Product Page Default Published Preview Assigned Products Sa…" at bounding box center [267, 0] width 534 height 0
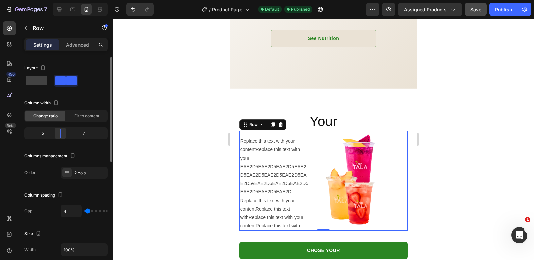
click at [62, 0] on body "7 Version history / Product Page Default Published Preview Assigned Products Sa…" at bounding box center [267, 0] width 534 height 0
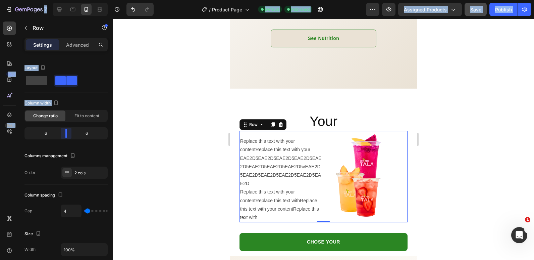
click at [64, 0] on body "7 Version history / Product Page Default Published Preview Assigned Products Sa…" at bounding box center [267, 0] width 534 height 0
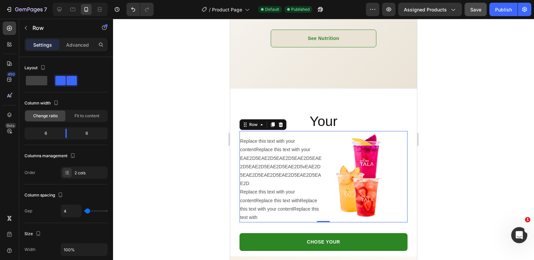
click at [201, 130] on div at bounding box center [323, 139] width 421 height 241
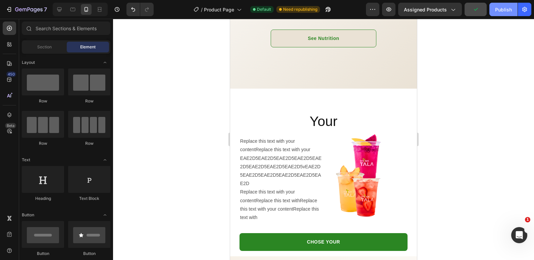
click at [499, 14] on button "Publish" at bounding box center [504, 9] width 28 height 13
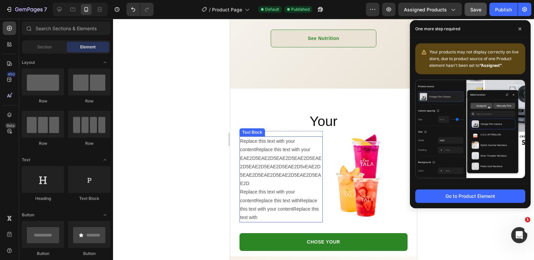
click at [320, 153] on div "Replace this text with your contentReplace this text with your EAE2D5EAE2D5EAE2…" at bounding box center [282, 179] width 84 height 86
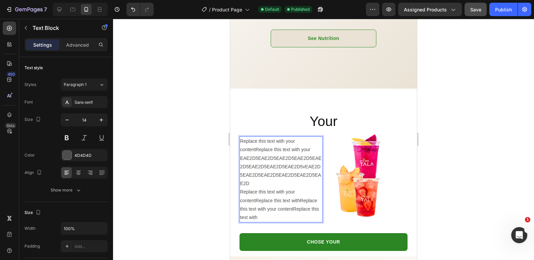
click at [318, 153] on p "Replace this text with your contentReplace this text with your EAE2D5EAE2D5EAE2…" at bounding box center [281, 162] width 82 height 51
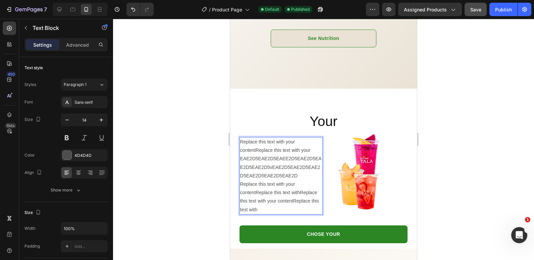
click at [317, 152] on p "Replace this text with your contentReplace this text with your EAE2D5EAE2D5EAEE…" at bounding box center [281, 159] width 82 height 42
click at [317, 139] on p "Replace this text with your contentReplace this text with your EAE2D5EAE2D5EAEE…" at bounding box center [281, 159] width 82 height 42
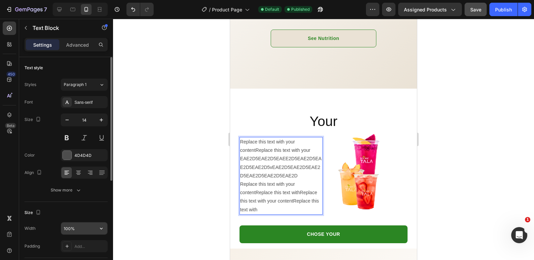
click at [69, 229] on input "100%" at bounding box center [84, 228] width 46 height 12
click at [67, 230] on input "100%" at bounding box center [84, 228] width 46 height 12
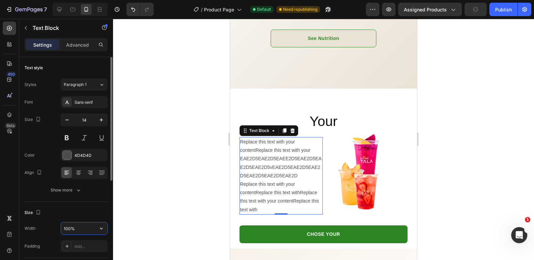
drag, startPoint x: 69, startPoint y: 229, endPoint x: 61, endPoint y: 232, distance: 8.4
click at [61, 231] on input "100%" at bounding box center [84, 228] width 46 height 12
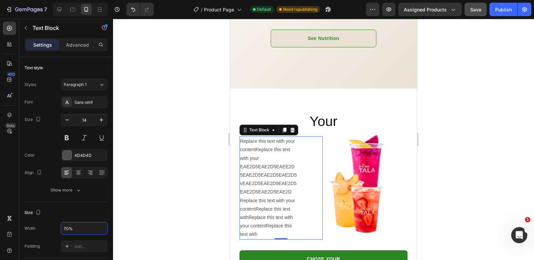
type input "70%"
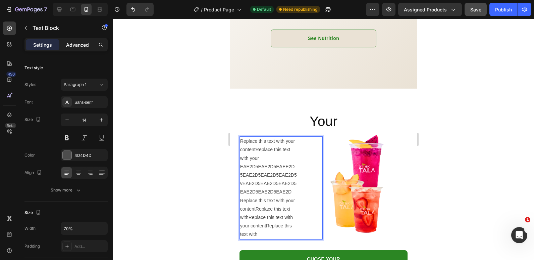
click at [76, 45] on p "Advanced" at bounding box center [77, 44] width 23 height 7
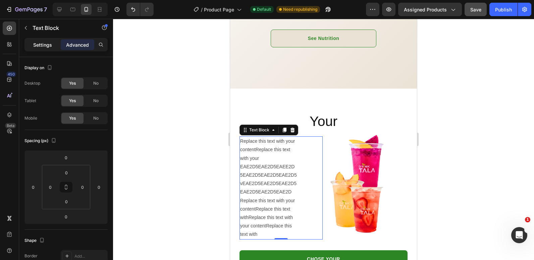
click at [45, 45] on p "Settings" at bounding box center [42, 44] width 19 height 7
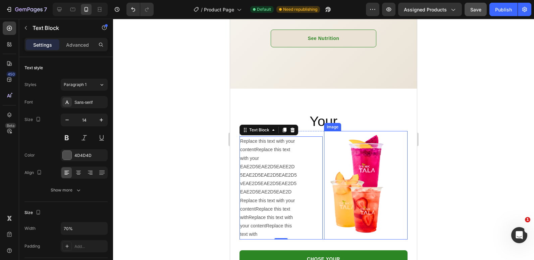
click at [324, 140] on img at bounding box center [366, 185] width 84 height 108
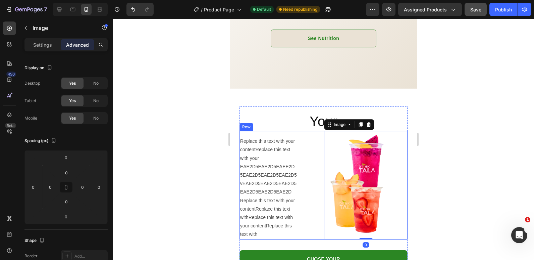
click at [321, 131] on div "Replace this text with your contentReplace this text with your EAE2D5EAE2D5EAEE…" at bounding box center [324, 185] width 168 height 108
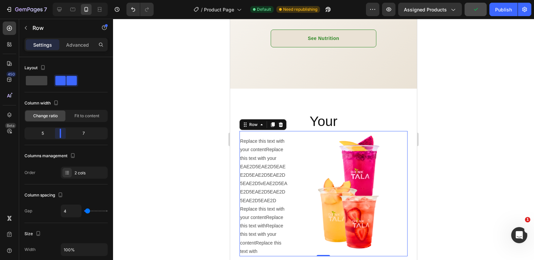
drag, startPoint x: 66, startPoint y: 129, endPoint x: 63, endPoint y: 130, distance: 3.4
click at [63, 0] on body "7 Version history / Product Page Default Need republishing Preview Assigned Pro…" at bounding box center [267, 0] width 534 height 0
click at [208, 151] on div at bounding box center [323, 139] width 421 height 241
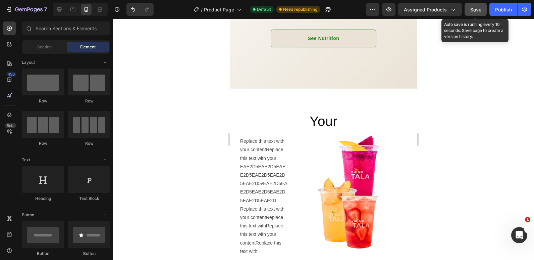
click at [473, 8] on span "Save" at bounding box center [476, 10] width 11 height 6
click at [495, 9] on button "Publish" at bounding box center [504, 9] width 28 height 13
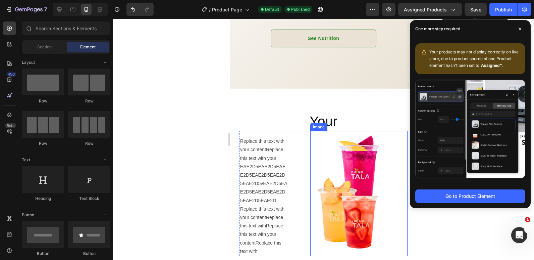
click at [353, 183] on img at bounding box center [358, 193] width 97 height 125
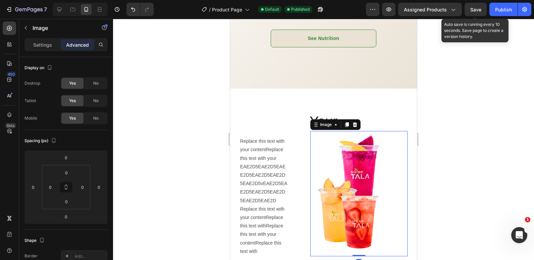
click at [82, 46] on p "Advanced" at bounding box center [77, 44] width 23 height 7
click at [36, 46] on p "Settings" at bounding box center [42, 44] width 19 height 7
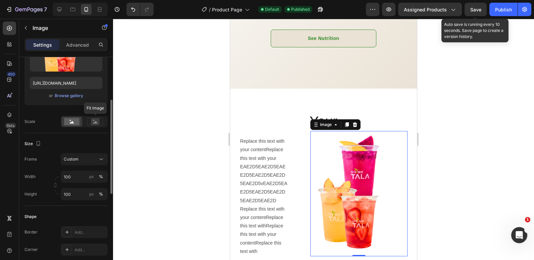
scroll to position [134, 0]
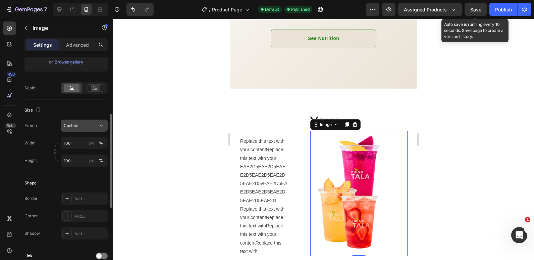
click at [90, 128] on div "Custom" at bounding box center [80, 126] width 33 height 6
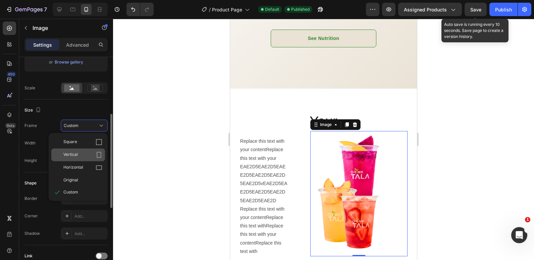
click at [93, 155] on div "Vertical" at bounding box center [82, 154] width 39 height 7
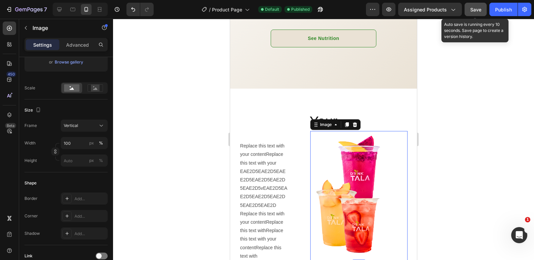
click at [472, 7] on span "Save" at bounding box center [476, 10] width 11 height 6
click at [498, 9] on div "Publish" at bounding box center [503, 9] width 17 height 7
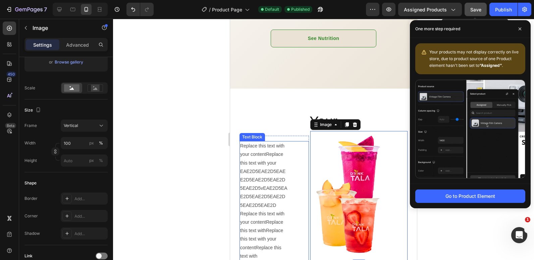
drag, startPoint x: 288, startPoint y: 143, endPoint x: 286, endPoint y: 150, distance: 7.2
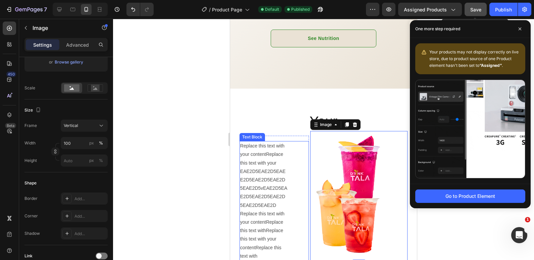
click at [289, 143] on div "Replace this text with your contentReplace this text with your EAE2D5EAE2D5EAEE…" at bounding box center [274, 201] width 69 height 120
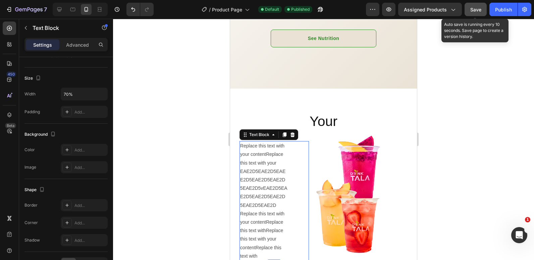
scroll to position [0, 0]
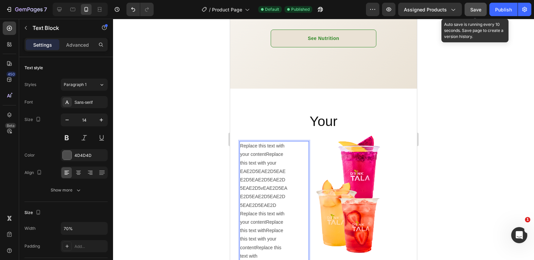
click at [268, 244] on p "Replace this text with your contentReplace this text withReplace this text with…" at bounding box center [263, 234] width 47 height 51
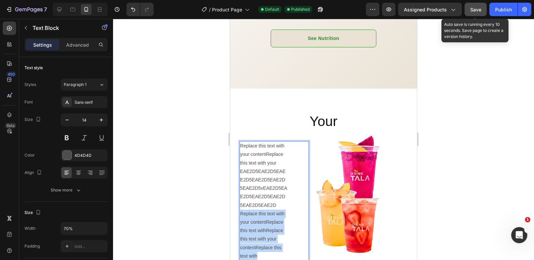
click at [268, 244] on p "Replace this text with your contentReplace this text withReplace this text with…" at bounding box center [263, 234] width 47 height 51
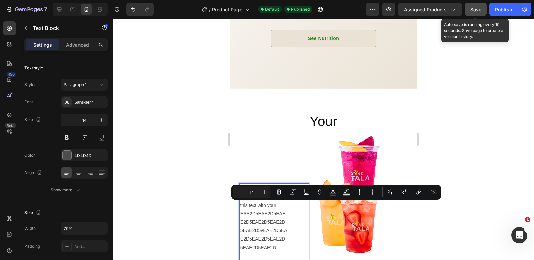
scroll to position [873, 0]
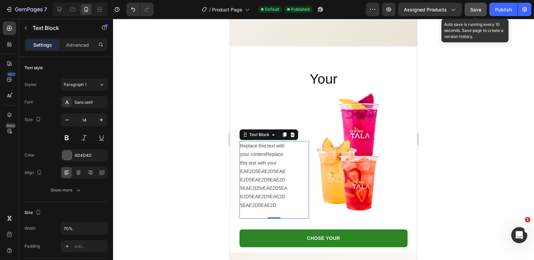
click at [170, 146] on div at bounding box center [323, 139] width 421 height 241
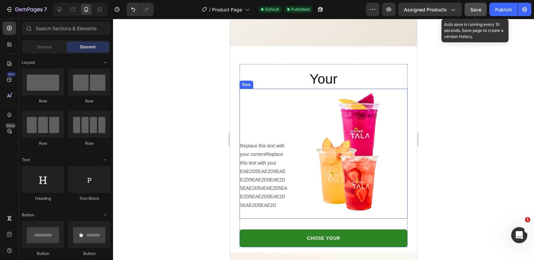
click at [268, 118] on div "Replace this text with your contentReplace this text with your EAE2D5EAE2D5EAEE…" at bounding box center [274, 154] width 69 height 130
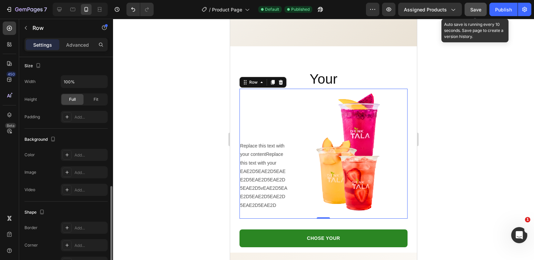
scroll to position [201, 0]
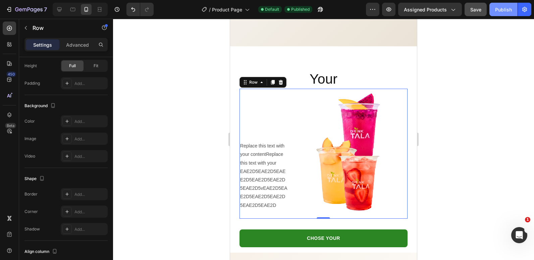
click at [498, 7] on div "Publish" at bounding box center [503, 9] width 17 height 7
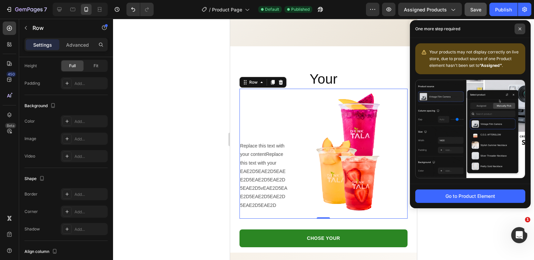
click at [522, 28] on icon at bounding box center [520, 28] width 3 height 3
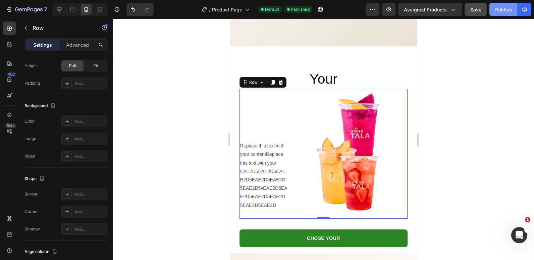
click at [507, 9] on div "Publish" at bounding box center [503, 9] width 17 height 7
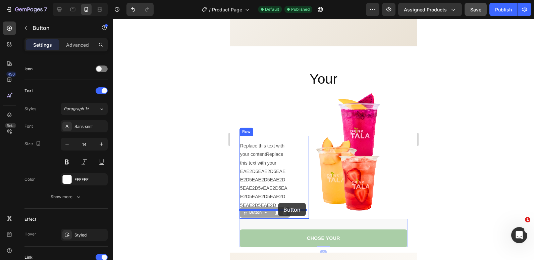
scroll to position [0, 0]
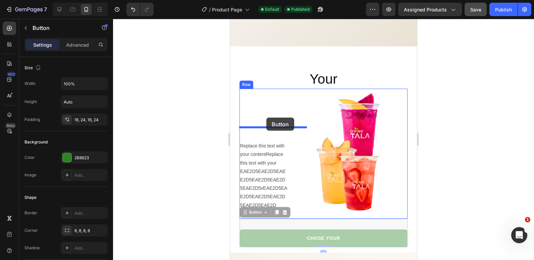
drag, startPoint x: 376, startPoint y: 235, endPoint x: 267, endPoint y: 117, distance: 160.8
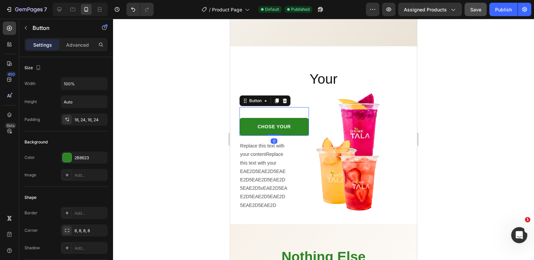
click at [153, 98] on div at bounding box center [323, 139] width 421 height 241
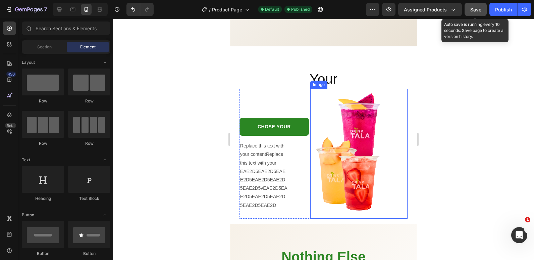
click at [480, 10] on span "Save" at bounding box center [476, 10] width 11 height 6
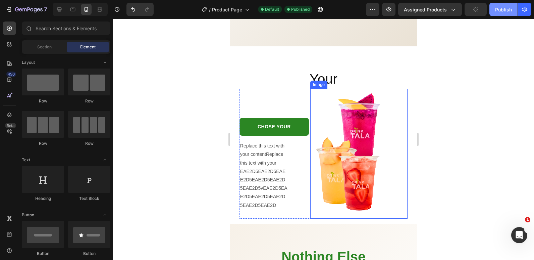
click at [496, 8] on div "Publish" at bounding box center [503, 9] width 17 height 7
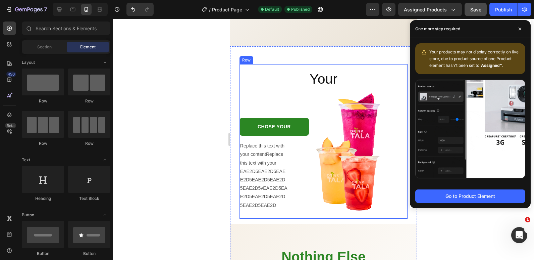
click at [264, 64] on div "Your Heading CHOSE YOUR Button Replace this text with your contentReplace this …" at bounding box center [324, 141] width 168 height 154
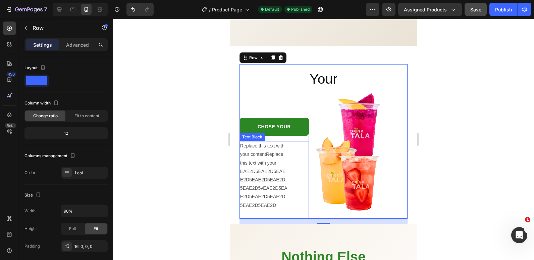
click at [298, 179] on div "Replace this text with your contentReplace this text with your EAE2D5EAE2D5EAEE…" at bounding box center [274, 180] width 69 height 78
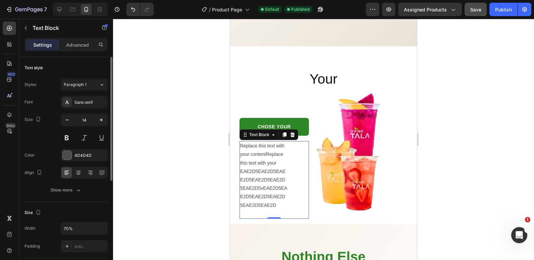
scroll to position [67, 0]
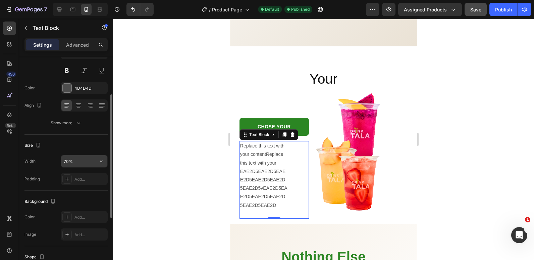
click at [66, 160] on input "70%" at bounding box center [84, 161] width 46 height 12
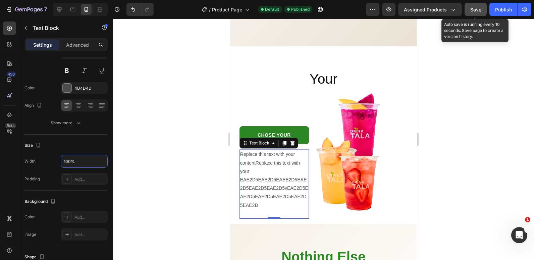
type input "100%"
click at [474, 5] on button "Save" at bounding box center [476, 9] width 22 height 13
click at [496, 8] on div "Publish" at bounding box center [503, 9] width 17 height 7
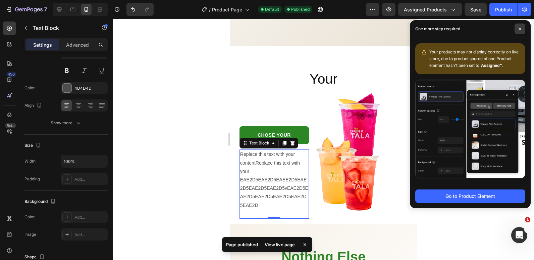
click at [521, 26] on span at bounding box center [520, 28] width 11 height 11
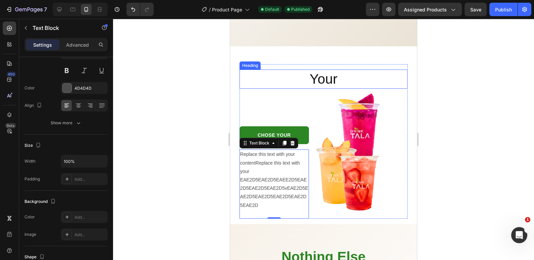
click at [245, 69] on h2 "Your" at bounding box center [324, 78] width 168 height 19
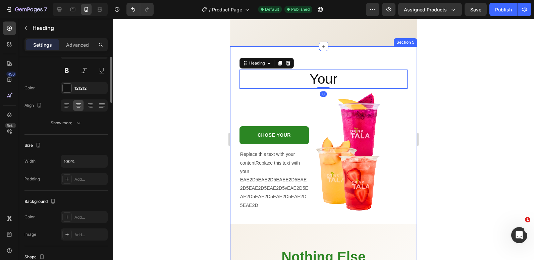
scroll to position [0, 0]
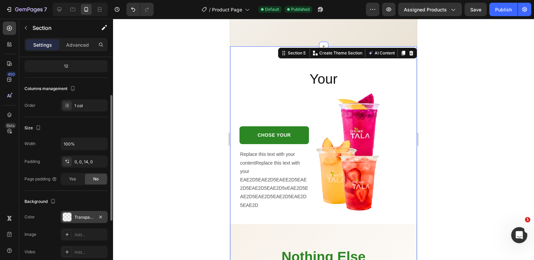
click at [80, 214] on div "Transparent" at bounding box center [84, 217] width 19 height 6
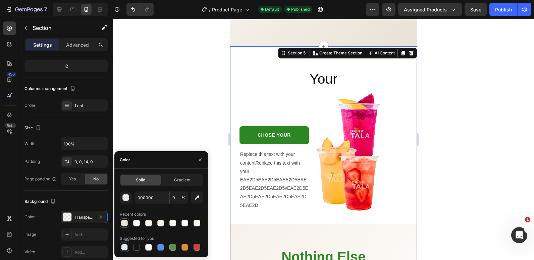
click at [123, 224] on div at bounding box center [124, 223] width 7 height 7
type input "EAE2D5"
type input "100"
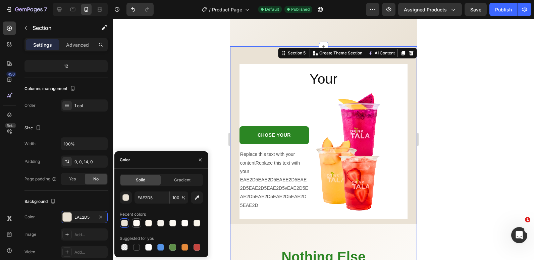
click at [135, 223] on div at bounding box center [136, 223] width 7 height 7
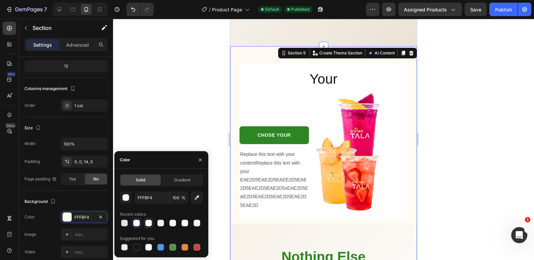
click at [148, 223] on div at bounding box center [148, 223] width 7 height 7
click at [147, 249] on div at bounding box center [148, 247] width 7 height 7
type input "FFFFFF"
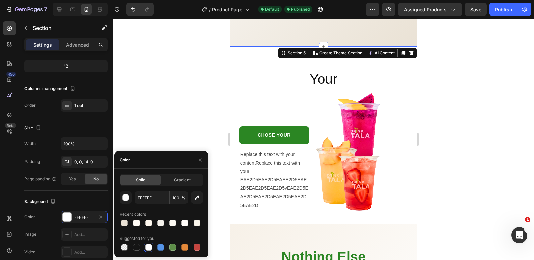
click at [159, 49] on div at bounding box center [323, 139] width 421 height 241
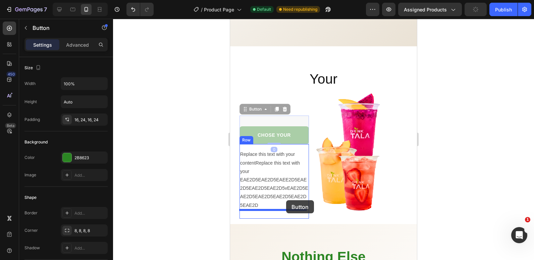
drag, startPoint x: 301, startPoint y: 122, endPoint x: 286, endPoint y: 200, distance: 79.7
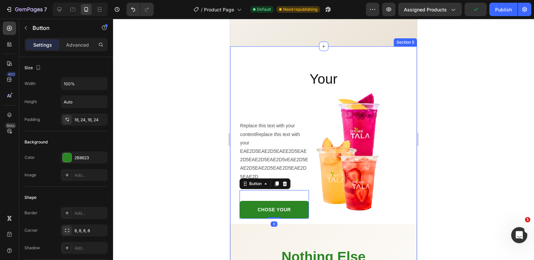
click at [214, 146] on div at bounding box center [323, 139] width 421 height 241
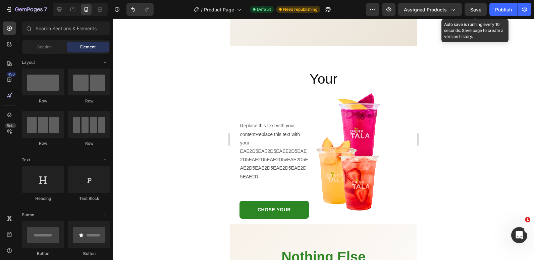
click at [477, 8] on span "Save" at bounding box center [476, 10] width 11 height 6
click at [495, 9] on button "Publish" at bounding box center [504, 9] width 28 height 13
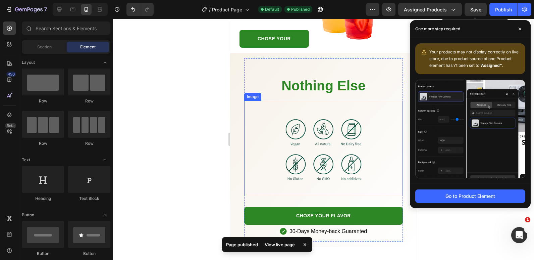
scroll to position [1041, 0]
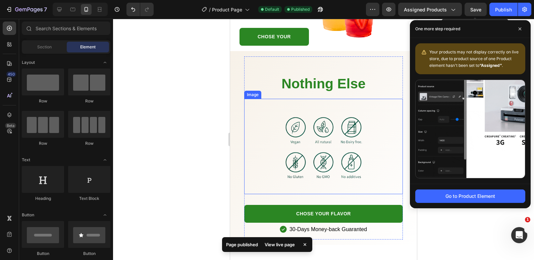
click at [278, 149] on img at bounding box center [323, 146] width 95 height 95
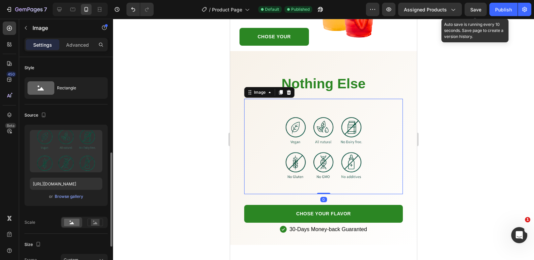
scroll to position [101, 0]
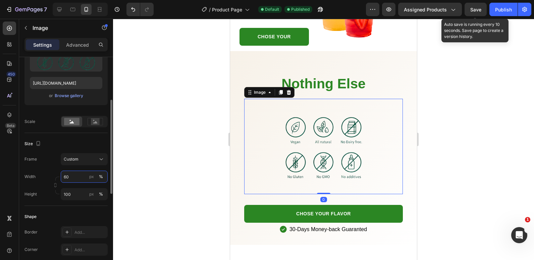
click at [70, 177] on input "60" at bounding box center [84, 177] width 47 height 12
click at [65, 177] on input "60" at bounding box center [84, 177] width 47 height 12
click at [67, 178] on input "60" at bounding box center [84, 177] width 47 height 12
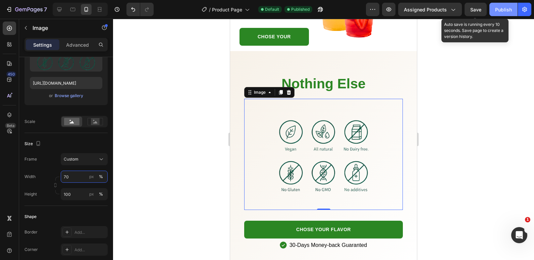
type input "70"
click at [473, 12] on div "Save" at bounding box center [476, 9] width 11 height 7
click at [496, 10] on div "Publish" at bounding box center [503, 9] width 17 height 7
click at [196, 65] on div at bounding box center [323, 139] width 421 height 241
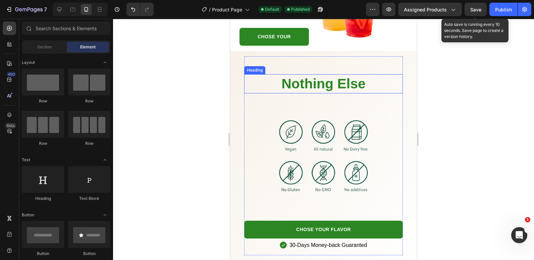
scroll to position [973, 0]
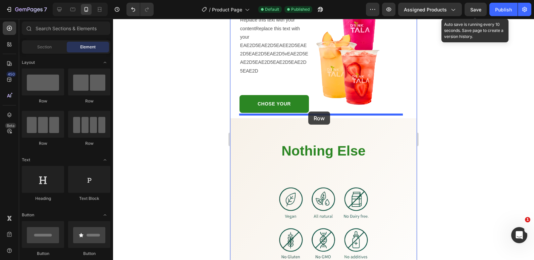
drag, startPoint x: 276, startPoint y: 106, endPoint x: 308, endPoint y: 111, distance: 33.4
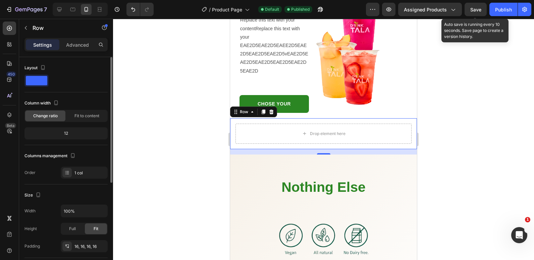
scroll to position [101, 0]
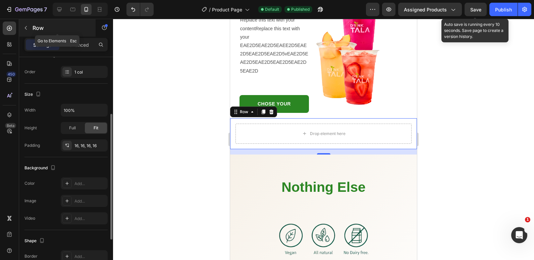
click at [28, 27] on icon "button" at bounding box center [25, 27] width 5 height 5
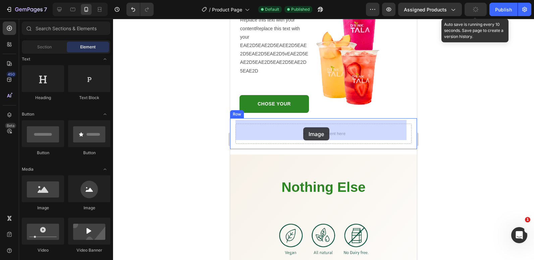
drag, startPoint x: 278, startPoint y: 214, endPoint x: 303, endPoint y: 127, distance: 90.6
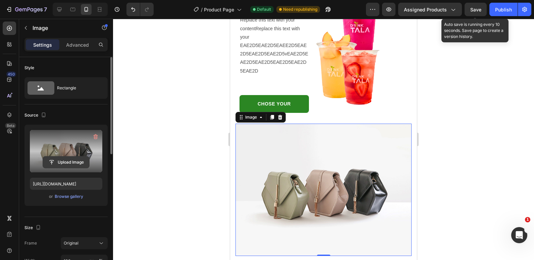
click at [61, 157] on input "file" at bounding box center [66, 161] width 46 height 11
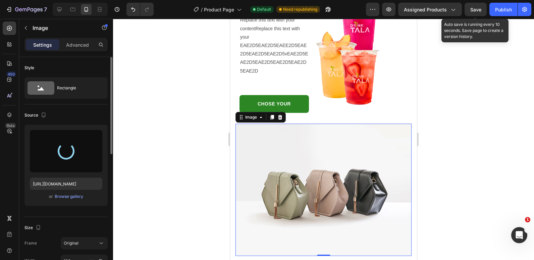
type input "[URL][DOMAIN_NAME]"
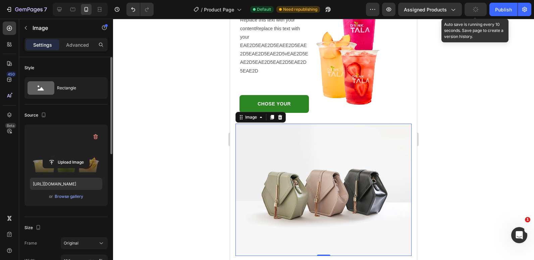
scroll to position [1041, 0]
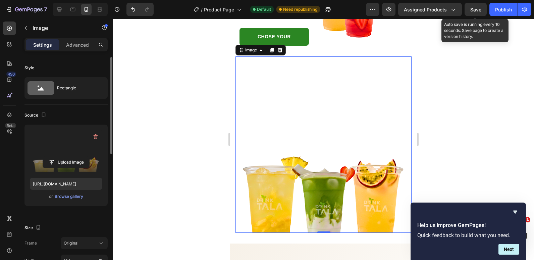
click at [176, 90] on div at bounding box center [323, 139] width 421 height 241
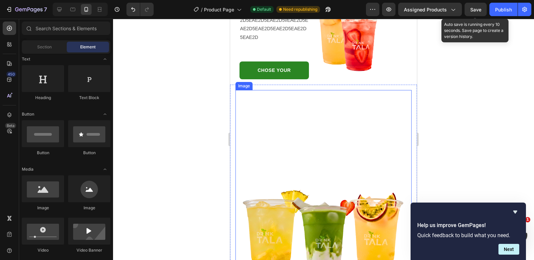
scroll to position [973, 0]
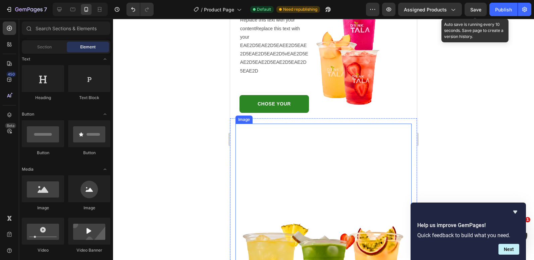
click at [288, 128] on img at bounding box center [324, 212] width 176 height 176
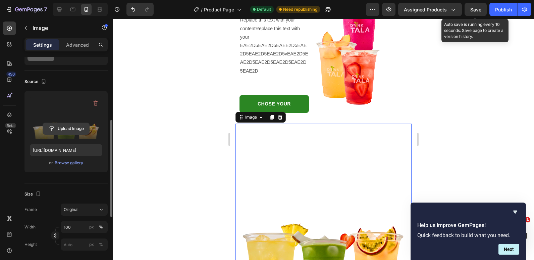
scroll to position [67, 0]
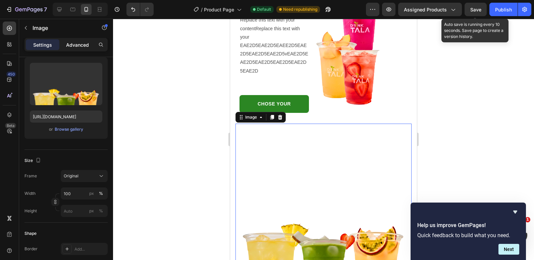
click at [79, 42] on p "Advanced" at bounding box center [77, 44] width 23 height 7
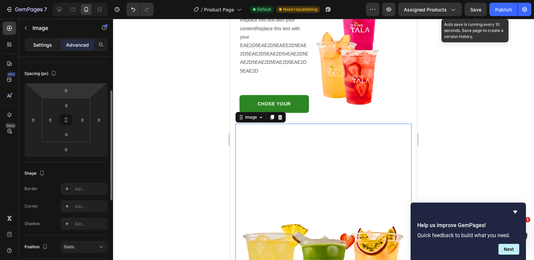
click at [45, 42] on p "Settings" at bounding box center [42, 44] width 19 height 7
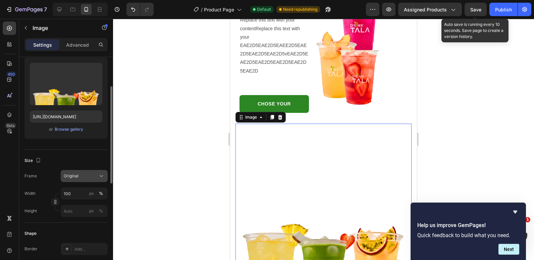
click at [104, 178] on icon at bounding box center [101, 176] width 7 height 7
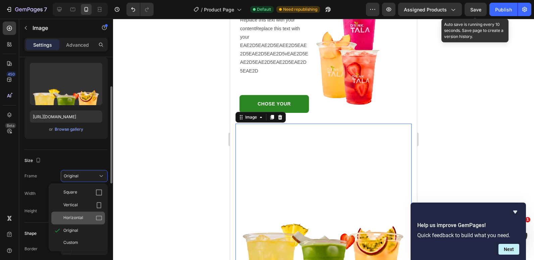
click at [96, 218] on icon at bounding box center [99, 218] width 6 height 4
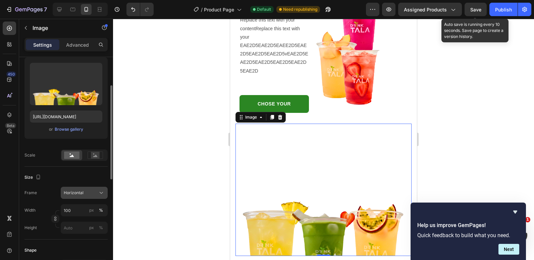
click at [97, 188] on button "Horizontal" at bounding box center [84, 193] width 47 height 12
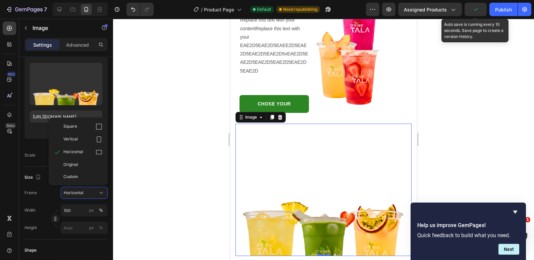
click at [159, 158] on div at bounding box center [323, 139] width 421 height 241
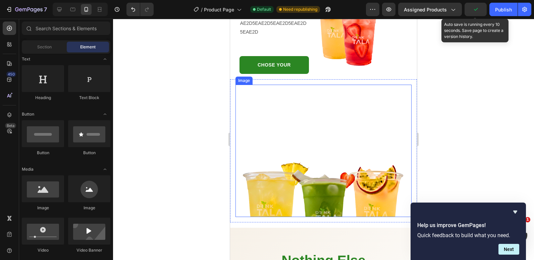
scroll to position [1041, 0]
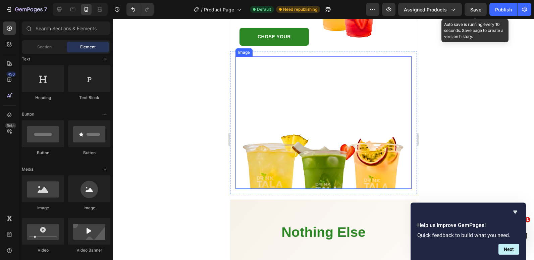
click at [317, 103] on img at bounding box center [324, 122] width 176 height 132
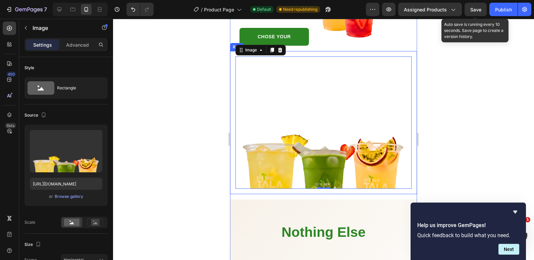
click at [318, 183] on div "Image 0 Row" at bounding box center [323, 122] width 187 height 143
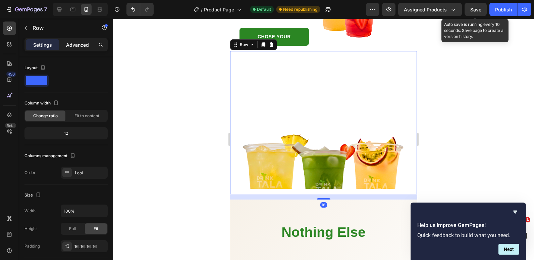
click at [79, 44] on p "Advanced" at bounding box center [77, 44] width 23 height 7
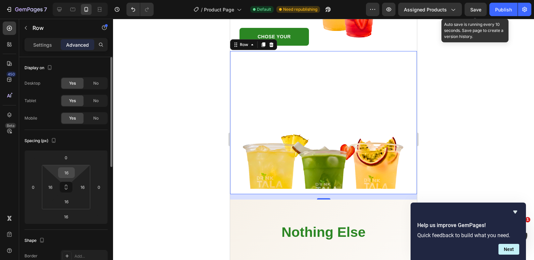
click at [67, 174] on input "16" at bounding box center [66, 173] width 13 height 10
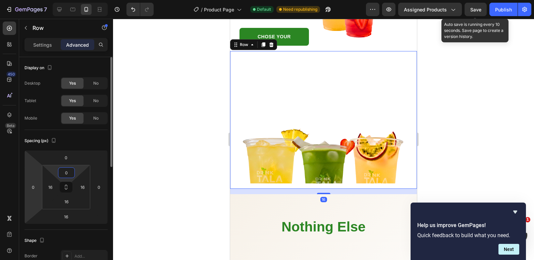
type input "0"
drag, startPoint x: 30, startPoint y: 208, endPoint x: 56, endPoint y: 218, distance: 28.1
click at [30, 0] on html "7 Version history / Product Page Default Need republishing Preview Assigned Pro…" at bounding box center [267, 0] width 534 height 0
click at [68, 219] on input "16" at bounding box center [65, 216] width 13 height 10
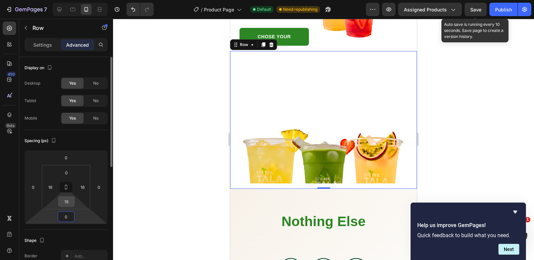
type input "0"
click at [50, 0] on html "7 Version history / Product Page Default Need republishing Preview Assigned Pro…" at bounding box center [267, 0] width 534 height 0
type input "0"
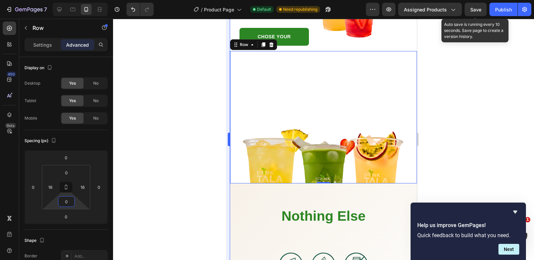
drag, startPoint x: 200, startPoint y: 113, endPoint x: 229, endPoint y: 98, distance: 32.6
click at [200, 113] on div at bounding box center [323, 139] width 421 height 241
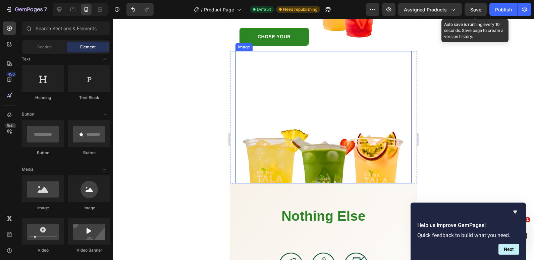
scroll to position [940, 0]
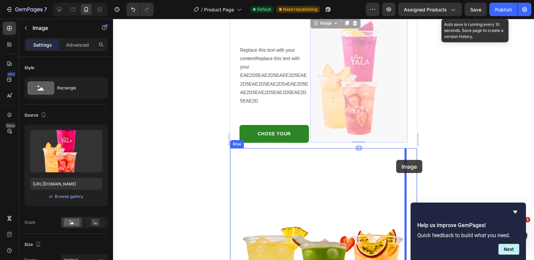
drag, startPoint x: 378, startPoint y: 70, endPoint x: 396, endPoint y: 160, distance: 91.4
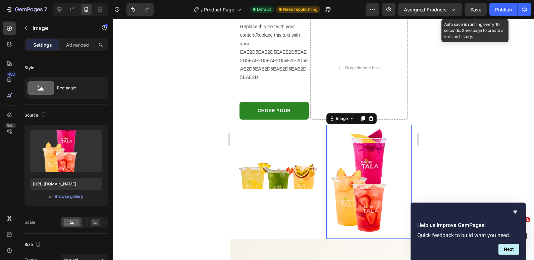
scroll to position [916, 0]
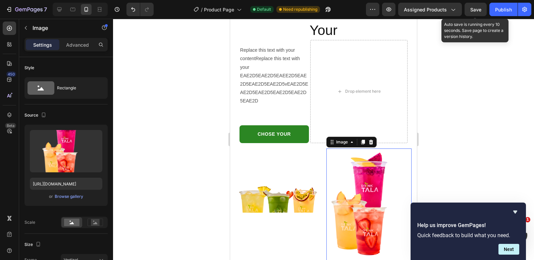
click at [161, 132] on div at bounding box center [323, 139] width 421 height 241
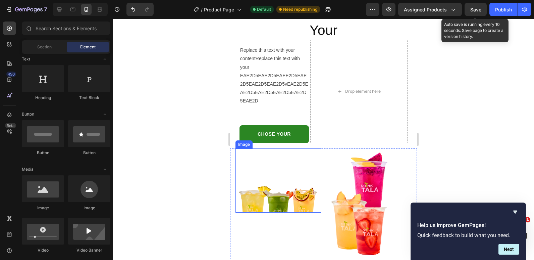
click at [304, 171] on img at bounding box center [279, 180] width 86 height 64
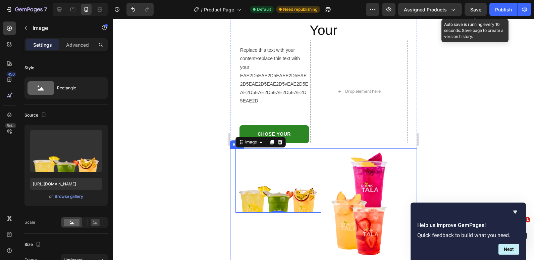
click at [322, 163] on div "Image 0 Image Row" at bounding box center [323, 205] width 187 height 114
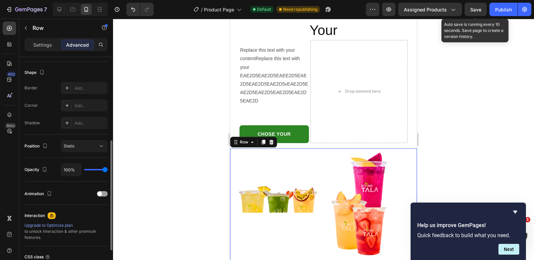
scroll to position [226, 0]
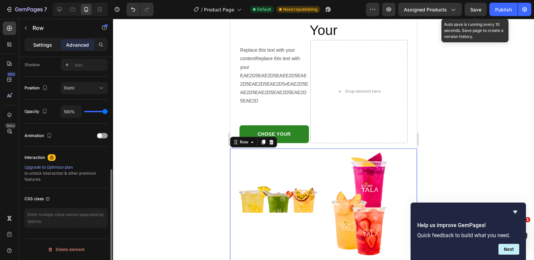
click at [45, 49] on div "Settings" at bounding box center [43, 44] width 34 height 11
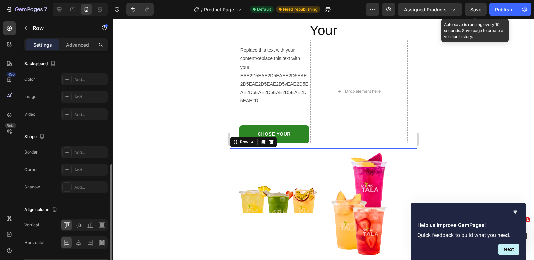
scroll to position [247, 0]
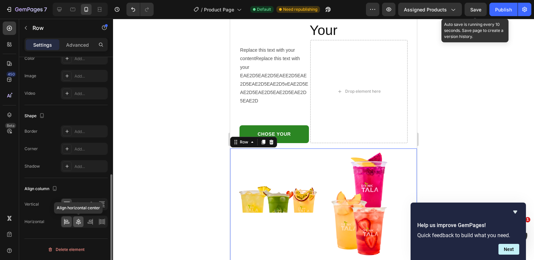
click at [80, 223] on icon at bounding box center [78, 221] width 7 height 7
click at [79, 202] on icon at bounding box center [78, 204] width 7 height 7
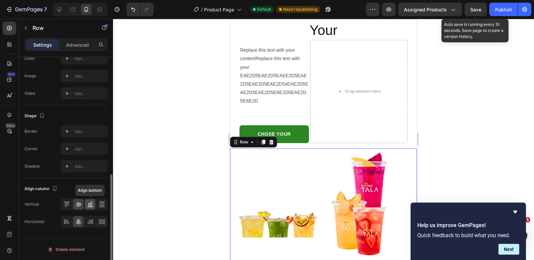
click at [90, 202] on icon at bounding box center [90, 204] width 7 height 7
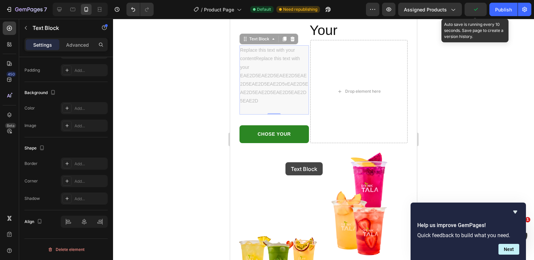
scroll to position [0, 0]
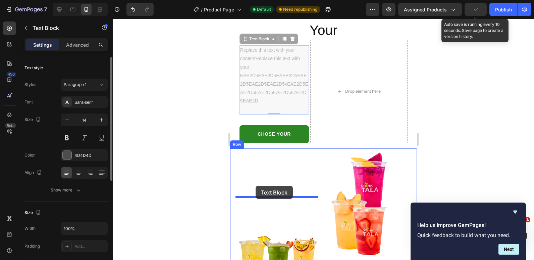
drag, startPoint x: 300, startPoint y: 47, endPoint x: 256, endPoint y: 186, distance: 146.0
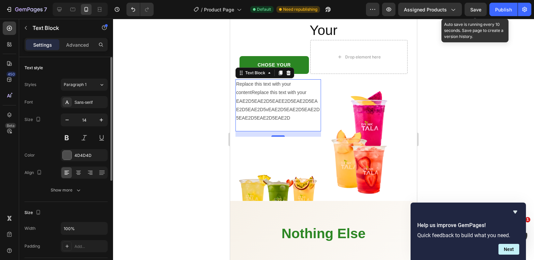
click at [171, 135] on div at bounding box center [323, 139] width 421 height 241
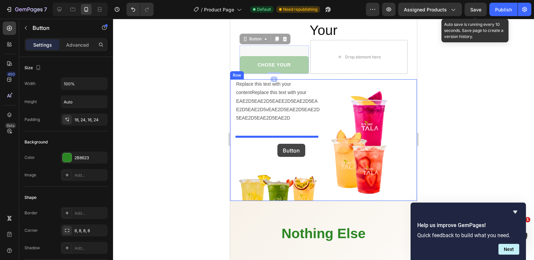
drag, startPoint x: 301, startPoint y: 57, endPoint x: 278, endPoint y: 144, distance: 89.6
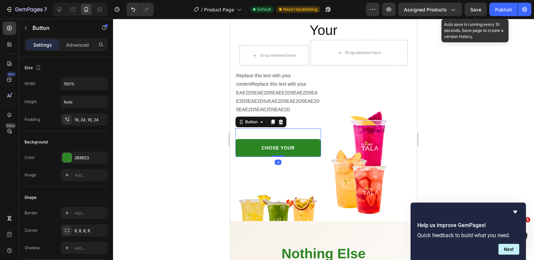
click at [215, 141] on div at bounding box center [323, 139] width 421 height 241
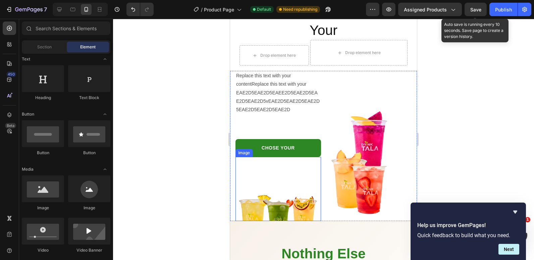
click at [296, 178] on img at bounding box center [279, 189] width 86 height 64
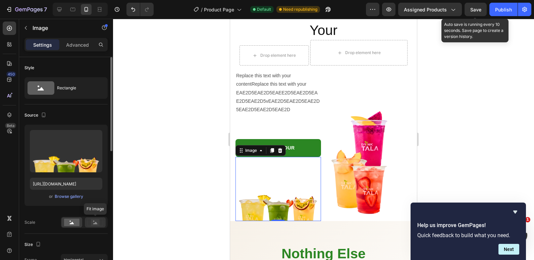
scroll to position [67, 0]
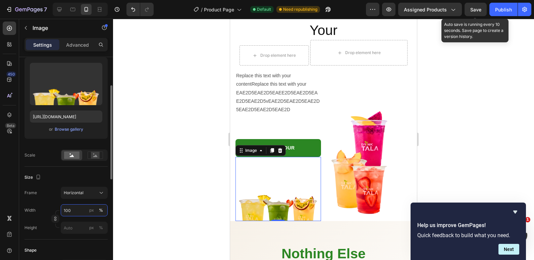
click at [71, 209] on input "100" at bounding box center [84, 210] width 47 height 12
click at [64, 199] on button "Horizontal" at bounding box center [84, 193] width 47 height 12
click at [71, 209] on input "100" at bounding box center [84, 210] width 47 height 12
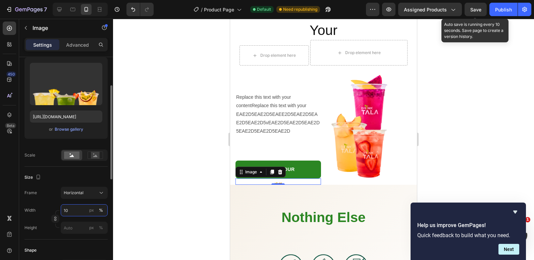
type input "1"
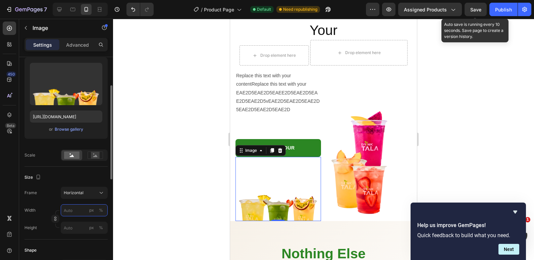
type input "1"
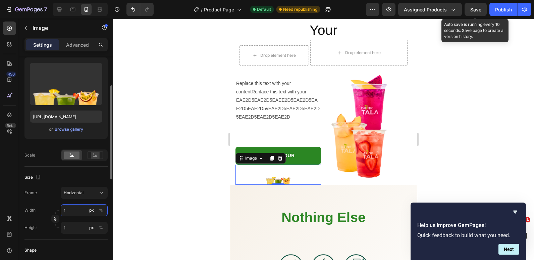
type input "81"
type input "61"
type input "81"
click at [100, 212] on div "%" at bounding box center [101, 210] width 4 height 6
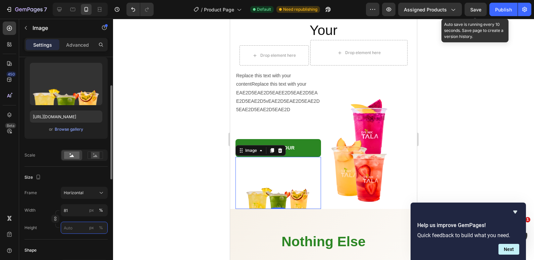
click at [77, 226] on input "px %" at bounding box center [84, 228] width 47 height 12
click at [72, 210] on input "81" at bounding box center [84, 210] width 47 height 12
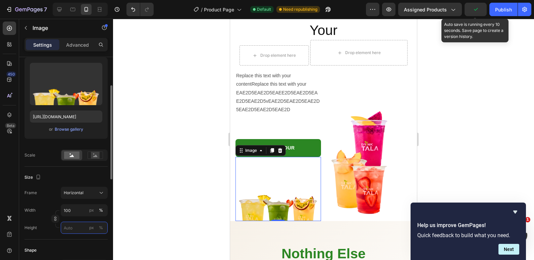
click at [72, 229] on input "px %" at bounding box center [84, 228] width 47 height 12
type input "11"
type input "8"
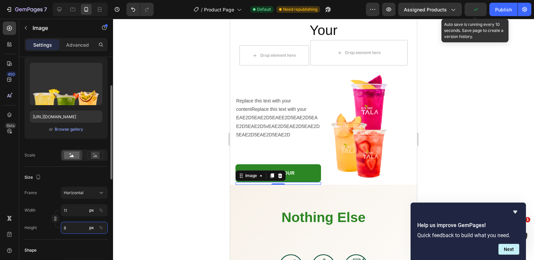
type input "107"
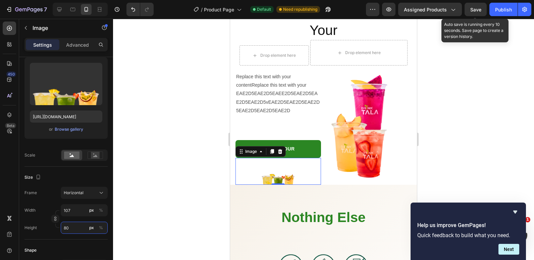
type input "80"
click at [274, 178] on img at bounding box center [278, 171] width 36 height 27
click at [101, 210] on div "%" at bounding box center [101, 210] width 4 height 6
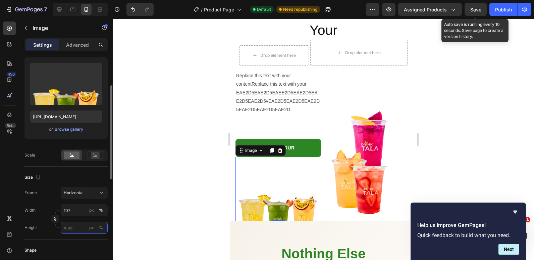
click at [75, 227] on input "px %" at bounding box center [84, 228] width 47 height 12
click at [74, 213] on input "107" at bounding box center [84, 210] width 47 height 12
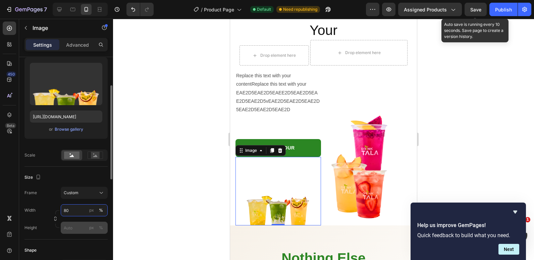
type input "80"
click at [69, 227] on input "px %" at bounding box center [84, 228] width 47 height 12
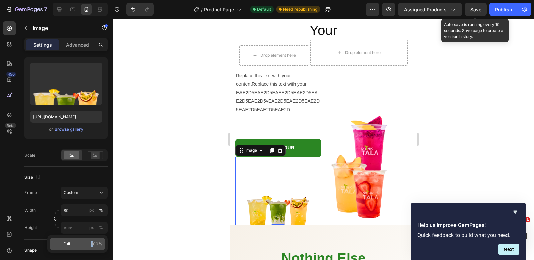
click at [93, 242] on span "100%" at bounding box center [96, 244] width 11 height 6
type input "100"
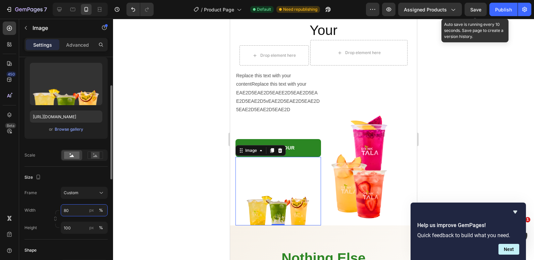
drag, startPoint x: 93, startPoint y: 242, endPoint x: 68, endPoint y: 213, distance: 38.8
click at [68, 213] on input "80" at bounding box center [84, 210] width 47 height 12
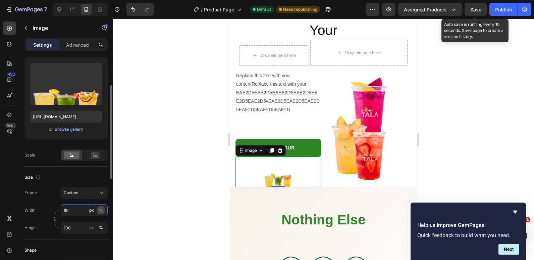
type input "90"
click at [101, 209] on div "%" at bounding box center [101, 210] width 4 height 6
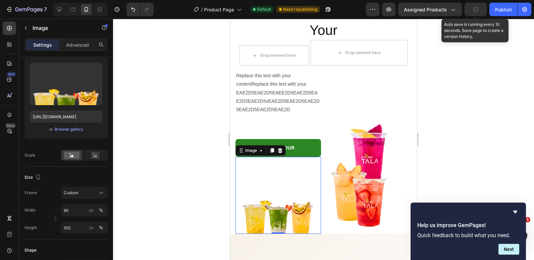
click at [191, 159] on div at bounding box center [323, 139] width 421 height 241
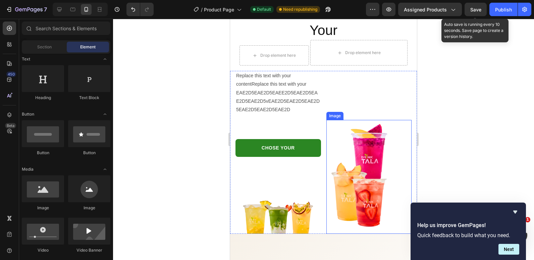
click at [380, 150] on img at bounding box center [370, 177] width 86 height 114
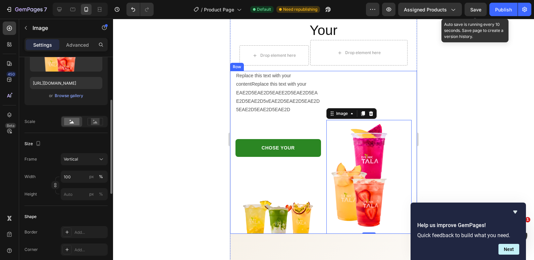
scroll to position [134, 0]
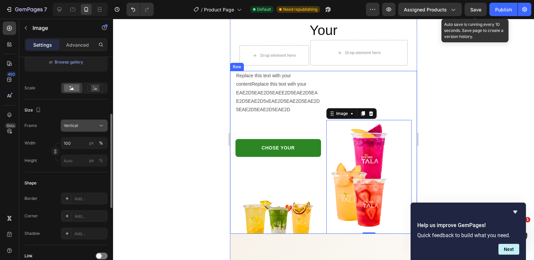
click at [99, 129] on icon at bounding box center [101, 125] width 7 height 7
click at [127, 128] on div at bounding box center [323, 139] width 421 height 241
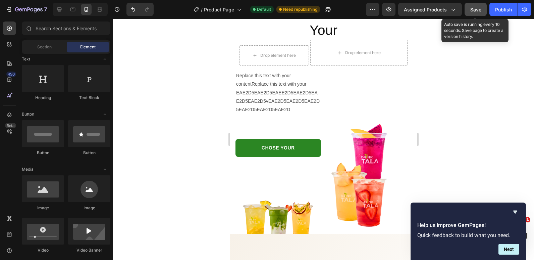
click at [472, 10] on span "Save" at bounding box center [476, 10] width 11 height 6
click at [510, 6] on div "Publish" at bounding box center [503, 9] width 17 height 7
click at [282, 177] on img at bounding box center [278, 195] width 77 height 77
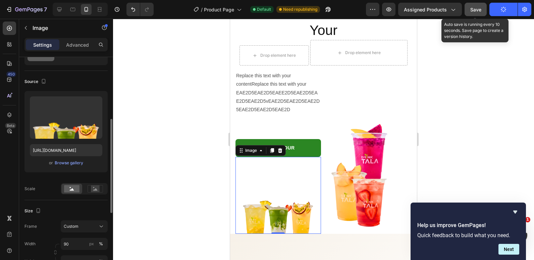
scroll to position [67, 0]
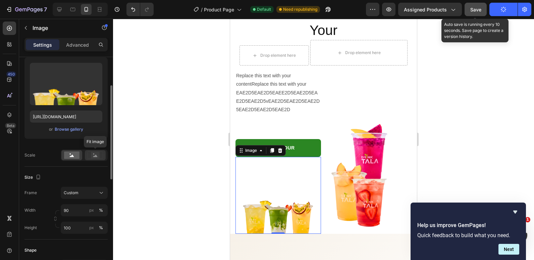
click at [93, 158] on rect at bounding box center [95, 155] width 9 height 7
click at [74, 158] on rect at bounding box center [71, 154] width 15 height 7
click at [88, 195] on div "Custom" at bounding box center [80, 193] width 33 height 6
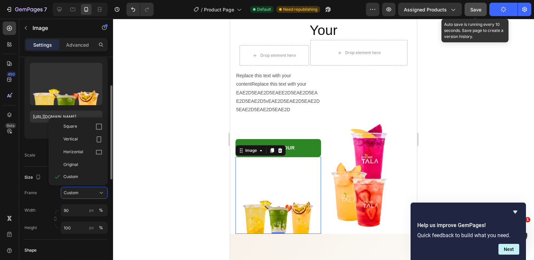
click at [81, 147] on div "Horizontal" at bounding box center [78, 152] width 54 height 13
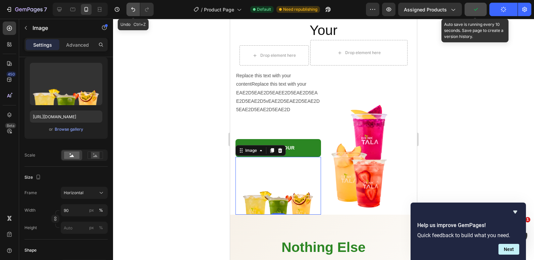
click at [132, 10] on icon "Undo/Redo" at bounding box center [133, 9] width 7 height 7
type input "100"
click at [132, 10] on icon "Undo/Redo" at bounding box center [133, 9] width 7 height 7
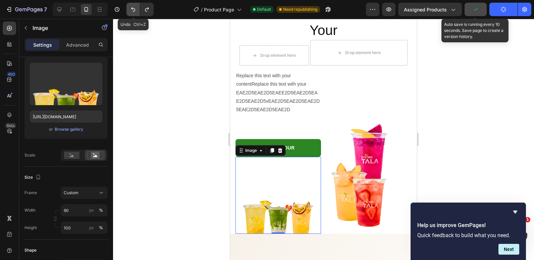
click at [132, 10] on icon "Undo/Redo" at bounding box center [133, 9] width 7 height 7
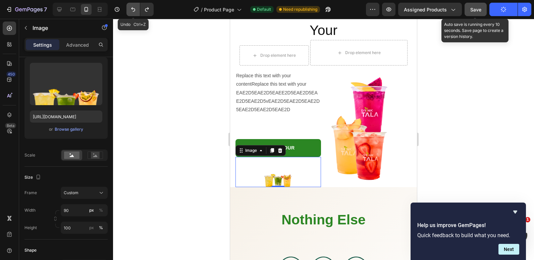
click at [132, 10] on icon "Undo/Redo" at bounding box center [133, 9] width 7 height 7
type input "80"
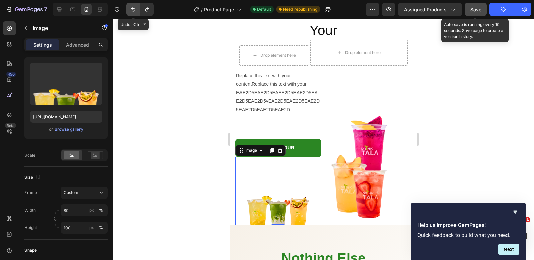
click at [132, 10] on icon "Undo/Redo" at bounding box center [133, 9] width 7 height 7
type input "107"
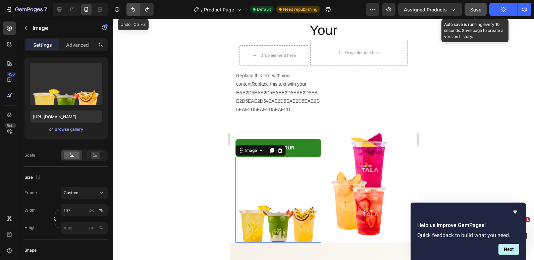
click at [132, 10] on icon "Undo/Redo" at bounding box center [133, 9] width 7 height 7
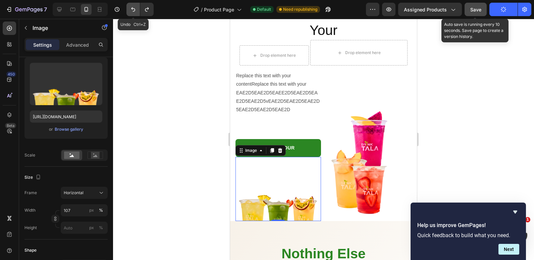
click at [132, 10] on icon "Undo/Redo" at bounding box center [133, 9] width 7 height 7
type input "80"
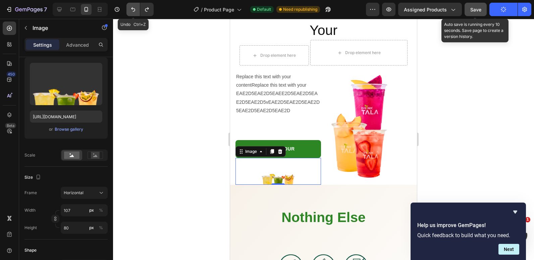
click at [132, 10] on icon "Undo/Redo" at bounding box center [133, 9] width 7 height 7
type input "100"
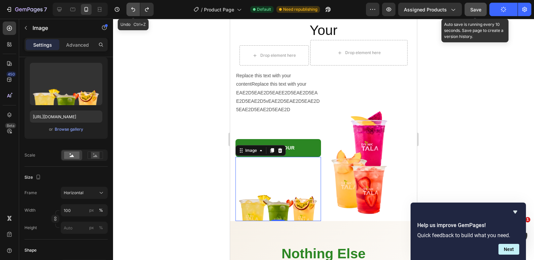
click at [132, 10] on icon "Undo/Redo" at bounding box center [133, 9] width 7 height 7
click at [133, 9] on icon "Undo/Redo" at bounding box center [133, 9] width 4 height 4
type input "81"
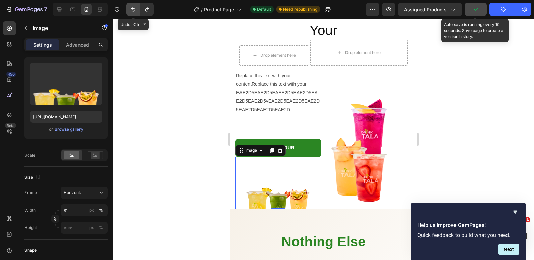
click at [133, 9] on icon "Undo/Redo" at bounding box center [133, 9] width 4 height 4
type input "61"
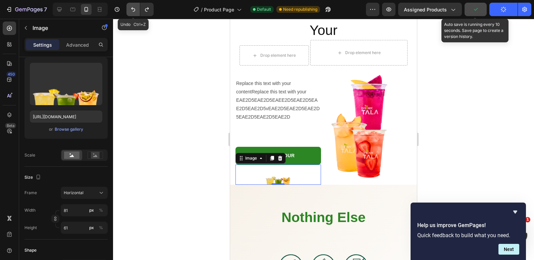
click at [133, 9] on icon "Undo/Redo" at bounding box center [133, 9] width 4 height 4
click at [134, 7] on icon "Undo/Redo" at bounding box center [133, 9] width 7 height 7
type input "1"
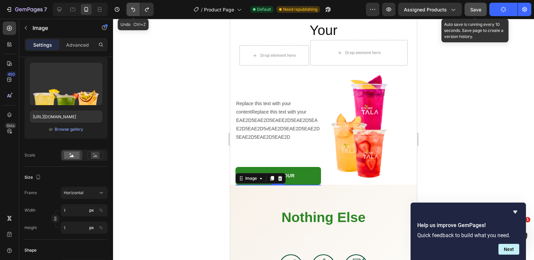
click at [134, 7] on icon "Undo/Redo" at bounding box center [133, 9] width 7 height 7
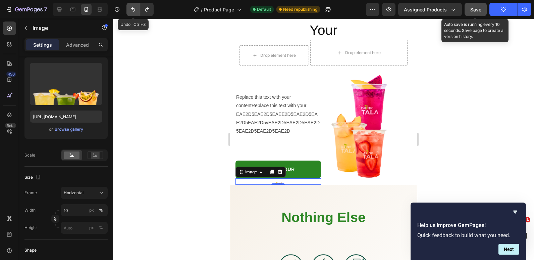
click at [134, 7] on icon "Undo/Redo" at bounding box center [133, 9] width 7 height 7
type input "100"
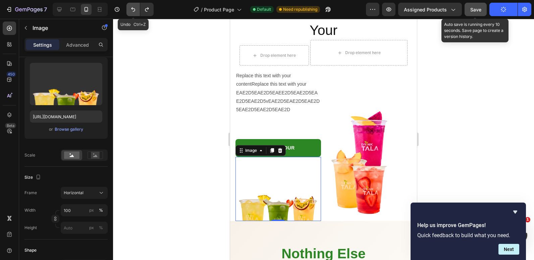
click at [134, 7] on icon "Undo/Redo" at bounding box center [133, 9] width 7 height 7
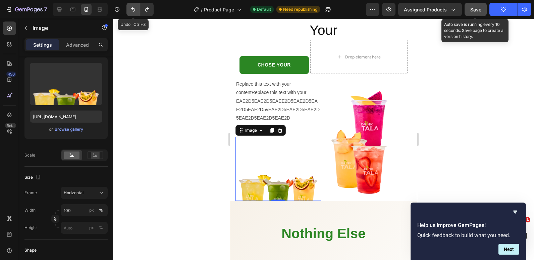
click at [134, 7] on icon "Undo/Redo" at bounding box center [133, 9] width 7 height 7
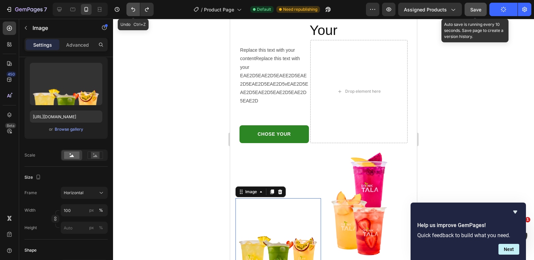
click at [134, 7] on icon "Undo/Redo" at bounding box center [133, 9] width 7 height 7
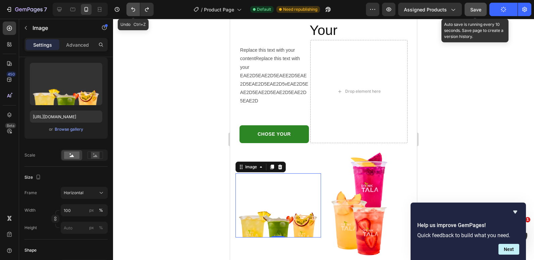
click at [134, 7] on icon "Undo/Redo" at bounding box center [133, 9] width 7 height 7
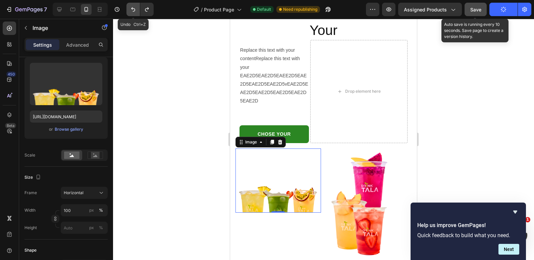
click at [134, 7] on icon "Undo/Redo" at bounding box center [133, 9] width 7 height 7
click at [146, 11] on icon "Undo/Redo" at bounding box center [147, 9] width 4 height 4
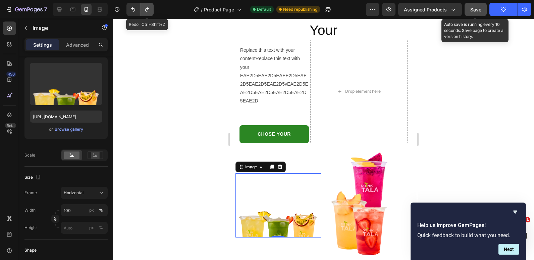
click at [146, 11] on icon "Undo/Redo" at bounding box center [147, 9] width 4 height 4
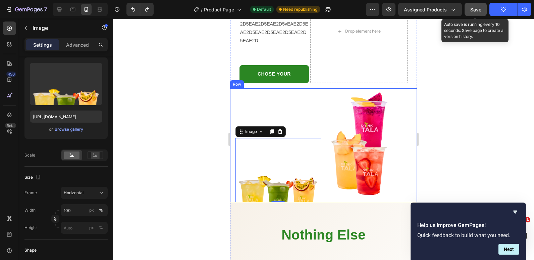
scroll to position [984, 0]
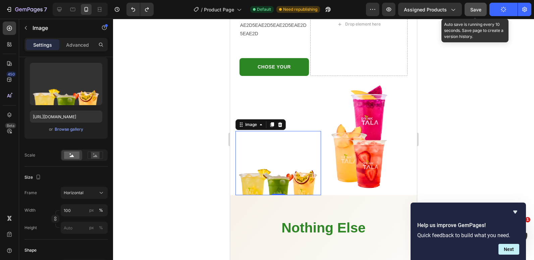
click at [278, 154] on img at bounding box center [279, 163] width 86 height 64
click at [91, 190] on div "Horizontal" at bounding box center [80, 193] width 33 height 6
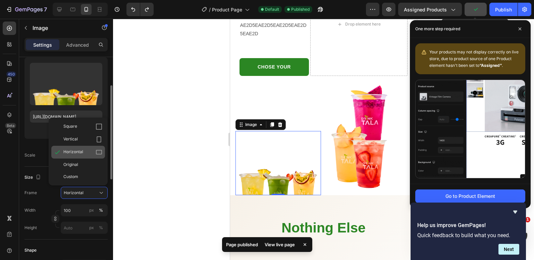
click at [84, 152] on div "Horizontal" at bounding box center [82, 152] width 39 height 7
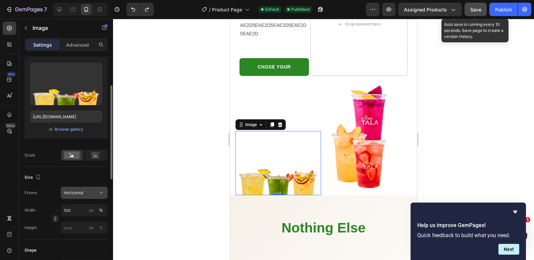
click at [99, 194] on icon at bounding box center [101, 192] width 7 height 7
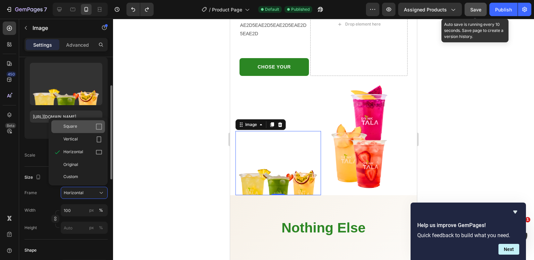
click at [80, 127] on div "Square" at bounding box center [82, 126] width 39 height 7
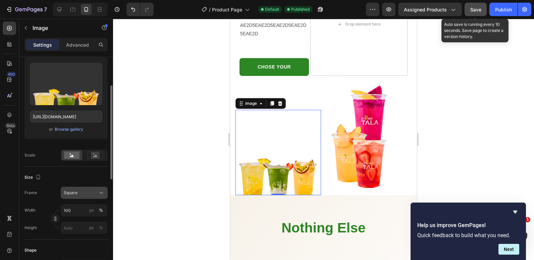
click at [90, 190] on div "Square" at bounding box center [80, 193] width 33 height 6
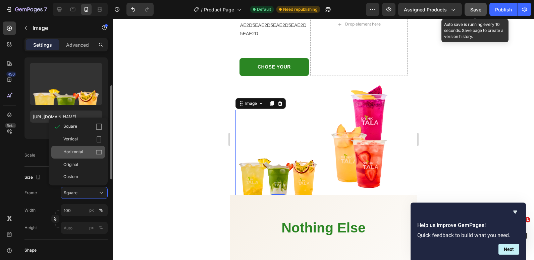
click at [80, 151] on span "Horizontal" at bounding box center [73, 152] width 20 height 7
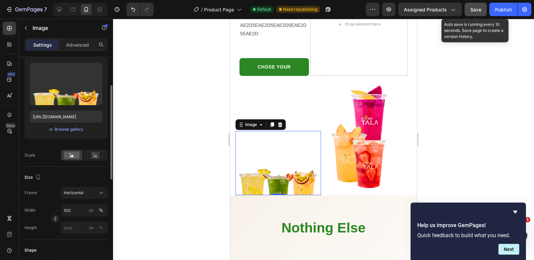
click at [193, 151] on div at bounding box center [323, 139] width 421 height 241
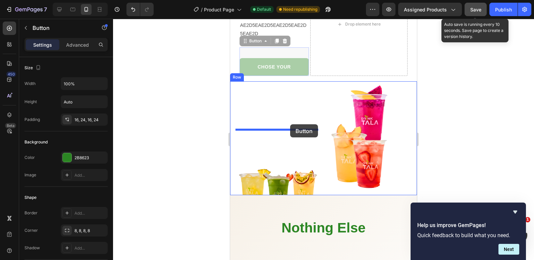
drag, startPoint x: 302, startPoint y: 64, endPoint x: 290, endPoint y: 125, distance: 61.3
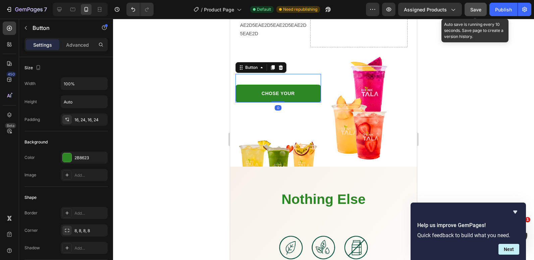
click at [153, 117] on div at bounding box center [323, 139] width 421 height 241
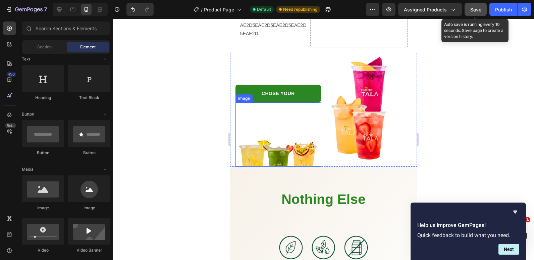
click at [195, 129] on div at bounding box center [323, 139] width 421 height 241
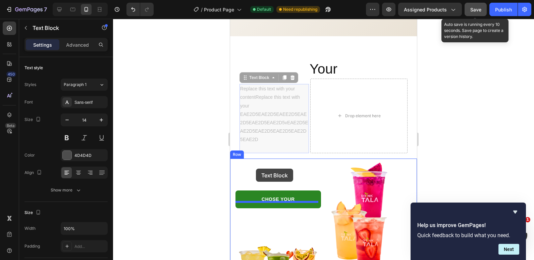
drag, startPoint x: 290, startPoint y: 115, endPoint x: 256, endPoint y: 169, distance: 63.1
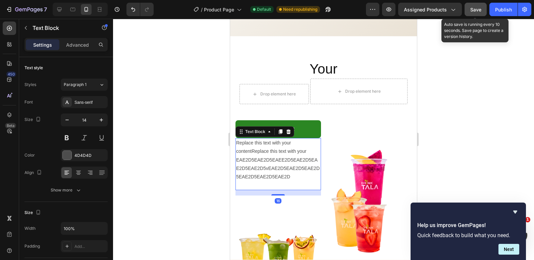
click at [152, 146] on div at bounding box center [323, 139] width 421 height 241
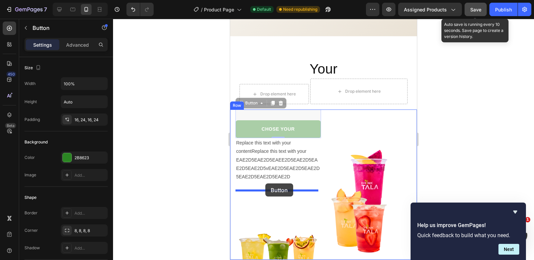
drag, startPoint x: 306, startPoint y: 145, endPoint x: 266, endPoint y: 183, distance: 55.6
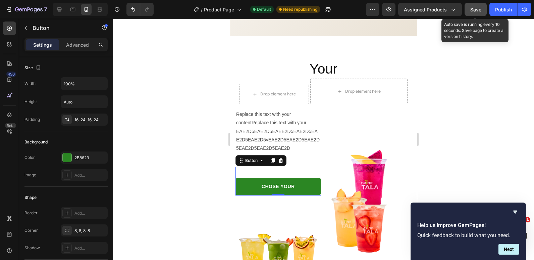
click at [171, 90] on div at bounding box center [323, 139] width 421 height 241
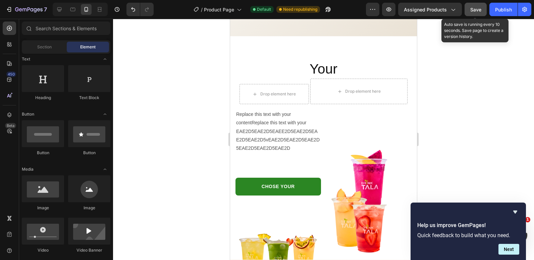
click at [475, 5] on button "Save" at bounding box center [476, 9] width 22 height 13
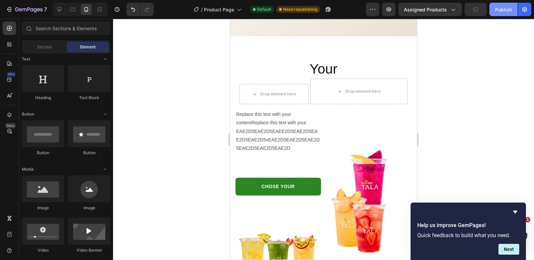
click at [501, 6] on div "Publish" at bounding box center [503, 9] width 17 height 7
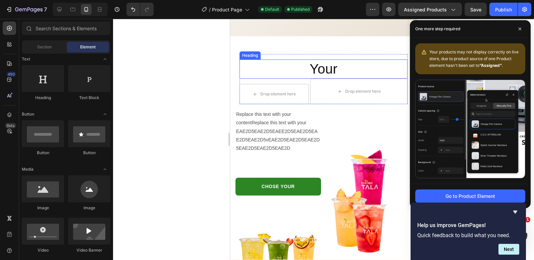
click at [310, 64] on h2 "Your" at bounding box center [324, 68] width 168 height 19
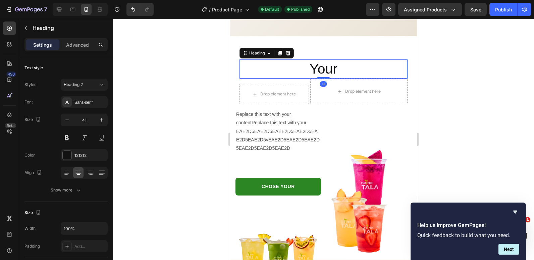
click at [305, 67] on h2 "Your" at bounding box center [324, 68] width 168 height 19
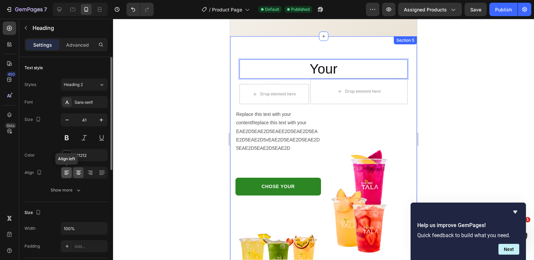
click at [70, 173] on div at bounding box center [66, 172] width 10 height 11
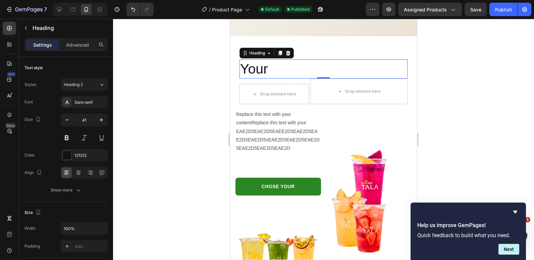
click at [261, 63] on p "Your" at bounding box center [323, 69] width 167 height 18
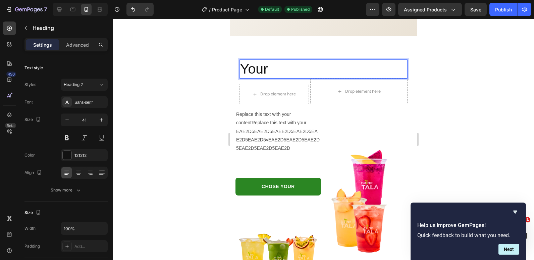
click at [261, 63] on p "Your" at bounding box center [323, 69] width 167 height 18
click at [260, 64] on p "Your" at bounding box center [323, 69] width 167 height 18
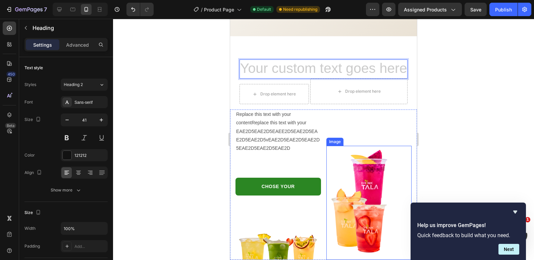
click at [379, 160] on img at bounding box center [370, 203] width 86 height 114
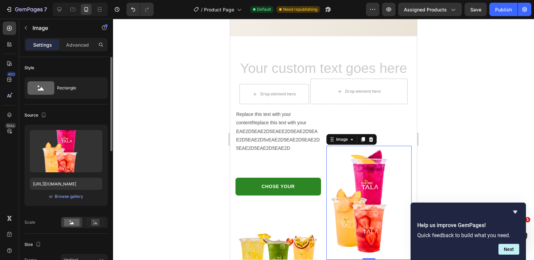
scroll to position [67, 0]
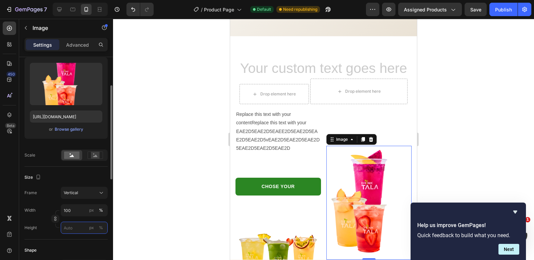
click at [75, 229] on input "px %" at bounding box center [84, 228] width 47 height 12
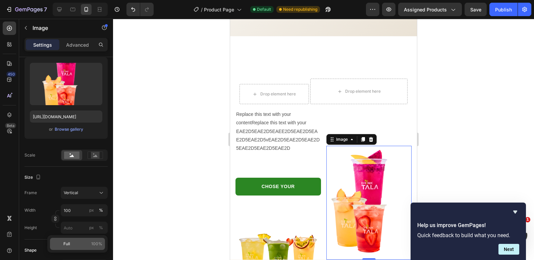
click at [93, 242] on span "100%" at bounding box center [96, 244] width 11 height 6
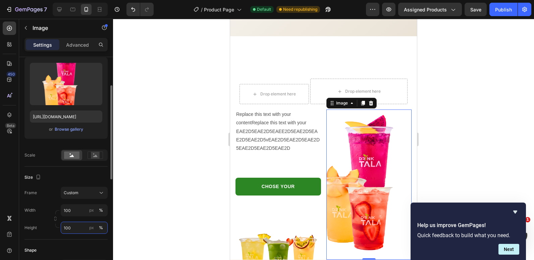
click at [71, 227] on input "100" at bounding box center [84, 228] width 47 height 12
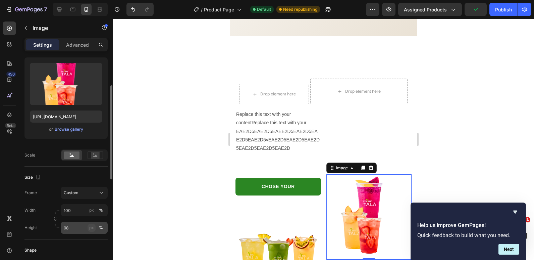
click at [91, 230] on div "px" at bounding box center [91, 228] width 5 height 6
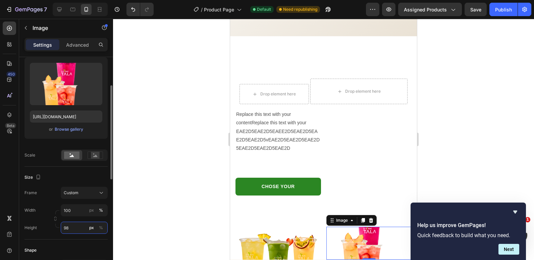
click at [70, 227] on input "98" at bounding box center [84, 228] width 47 height 12
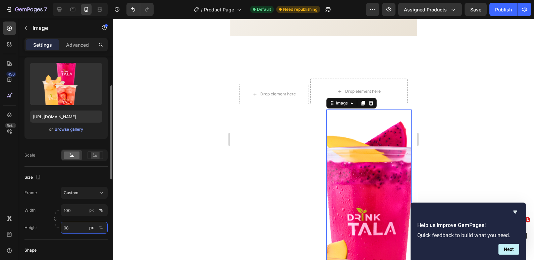
type input "9"
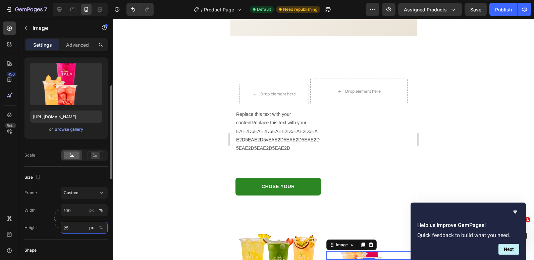
type input "2"
type input "4"
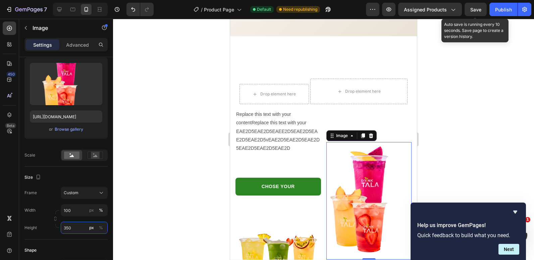
type input "350"
click at [474, 6] on div "Save" at bounding box center [476, 9] width 11 height 7
click at [509, 10] on div "Publish" at bounding box center [503, 9] width 17 height 7
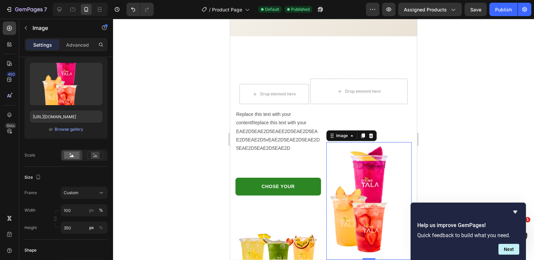
click at [334, 161] on img at bounding box center [370, 200] width 86 height 117
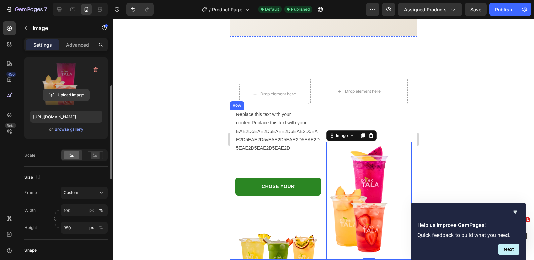
click at [70, 96] on input "file" at bounding box center [66, 94] width 46 height 11
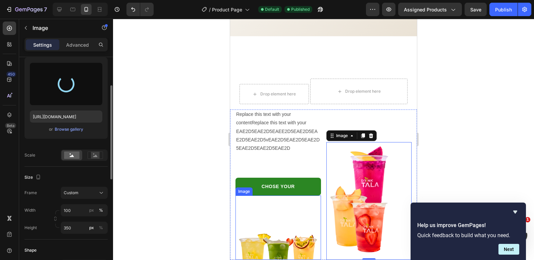
type input "[URL][DOMAIN_NAME]"
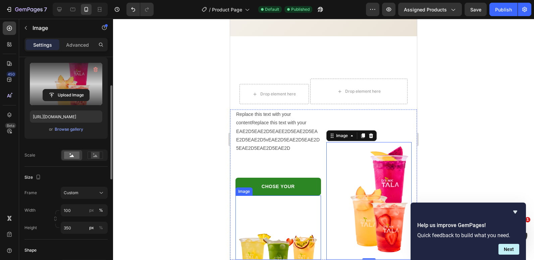
click at [284, 232] on img at bounding box center [279, 227] width 86 height 64
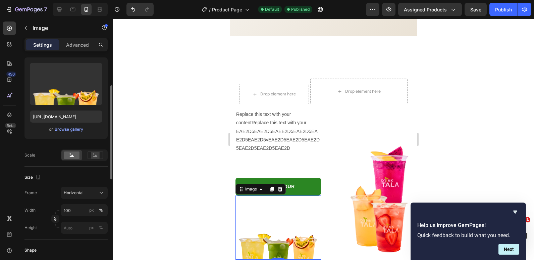
click at [284, 232] on img at bounding box center [279, 227] width 86 height 64
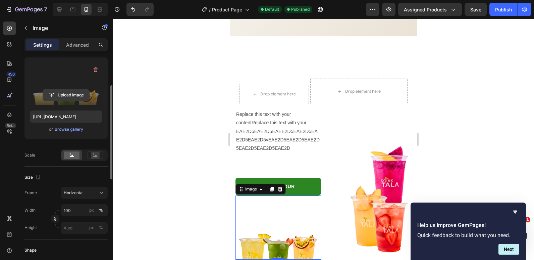
click at [63, 93] on input "file" at bounding box center [66, 94] width 46 height 11
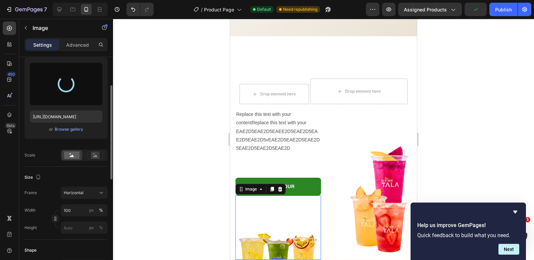
type input "[URL][DOMAIN_NAME]"
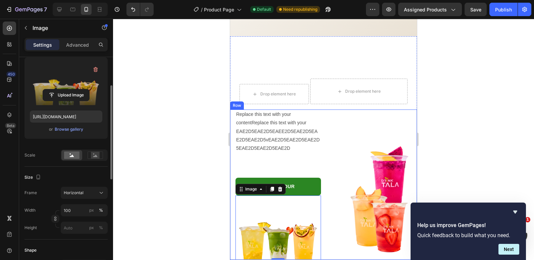
click at [204, 134] on div at bounding box center [323, 139] width 421 height 241
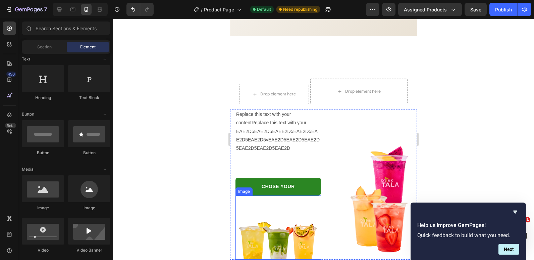
click at [315, 221] on img at bounding box center [279, 227] width 86 height 64
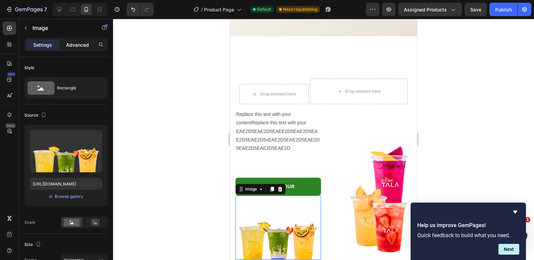
click at [82, 44] on p "Advanced" at bounding box center [77, 44] width 23 height 7
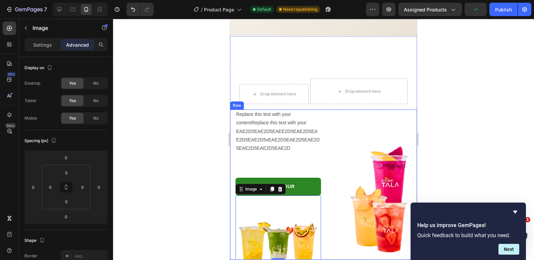
click at [234, 226] on div "Replace this text with your contentReplace this text with your EAE2D5EAE2D5EAEE…" at bounding box center [323, 184] width 187 height 150
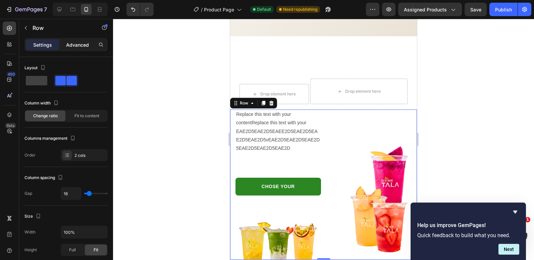
click at [71, 42] on p "Advanced" at bounding box center [77, 44] width 23 height 7
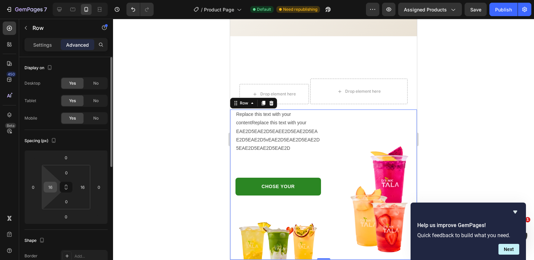
click at [52, 187] on input "16" at bounding box center [50, 187] width 10 height 10
type input "0"
click at [99, 188] on input "0" at bounding box center [99, 187] width 10 height 10
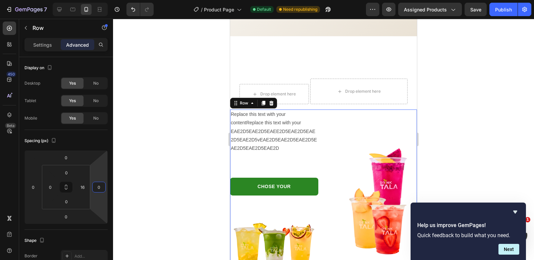
click at [409, 109] on div "Replace this text with your contentReplace this text with your EAE2D5EAE2D5EAEE…" at bounding box center [323, 185] width 187 height 152
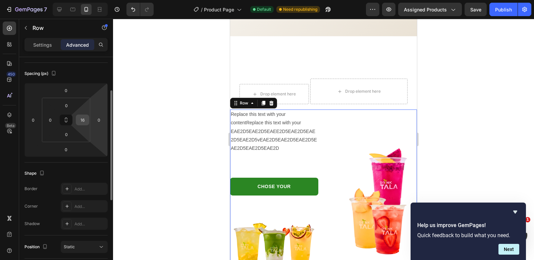
click at [84, 120] on input "16" at bounding box center [83, 120] width 10 height 10
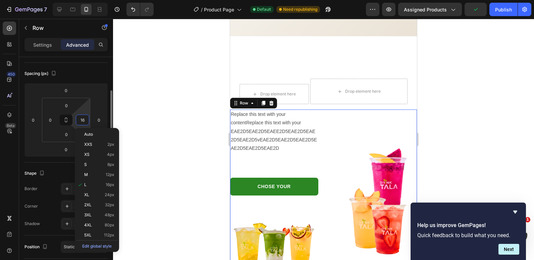
type input "0"
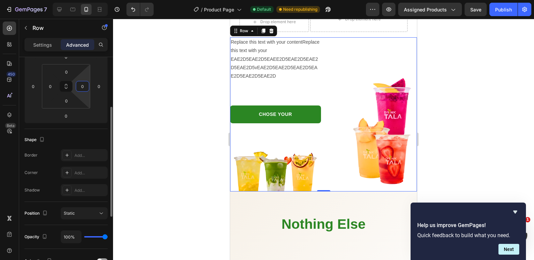
scroll to position [134, 0]
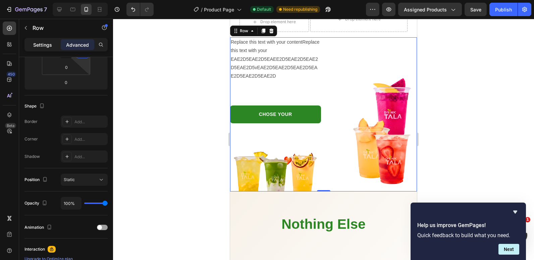
click at [41, 47] on p "Settings" at bounding box center [42, 44] width 19 height 7
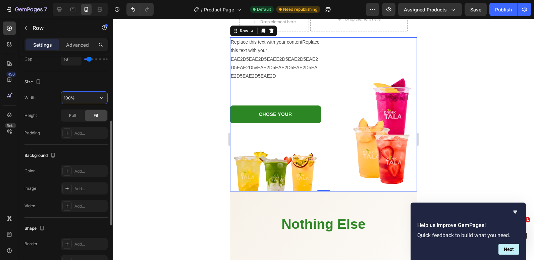
click at [65, 95] on input "100%" at bounding box center [84, 98] width 46 height 12
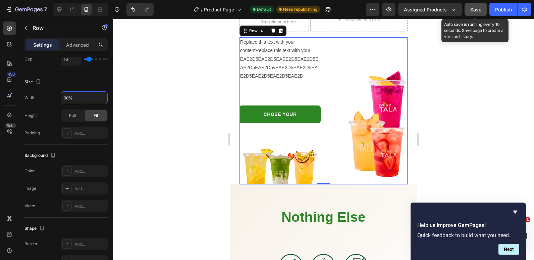
type input "90%"
click at [473, 8] on span "Save" at bounding box center [476, 10] width 11 height 6
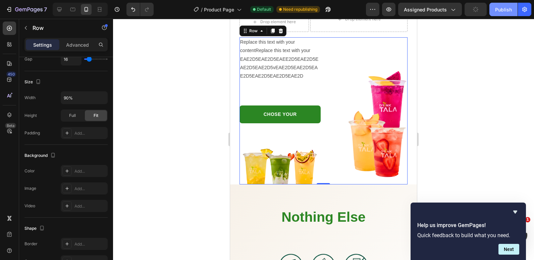
click at [494, 10] on button "Publish" at bounding box center [504, 9] width 28 height 13
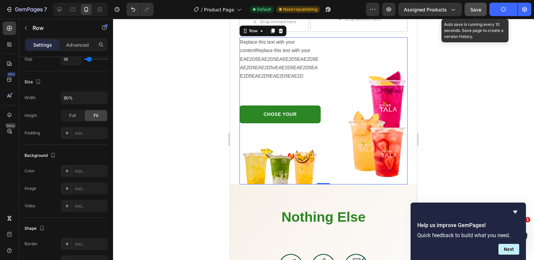
click at [480, 9] on span "Save" at bounding box center [476, 10] width 11 height 6
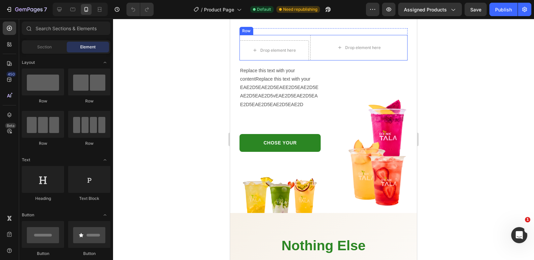
scroll to position [906, 0]
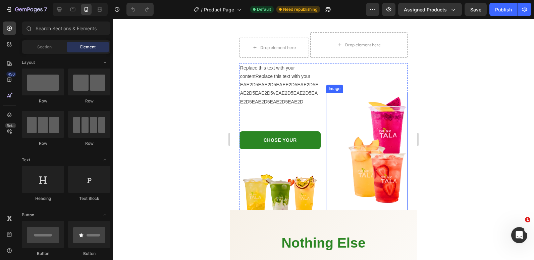
click at [323, 140] on div "Replace this text with your contentReplace this text with your EAE2D5EAE2D5EAEE…" at bounding box center [324, 136] width 168 height 147
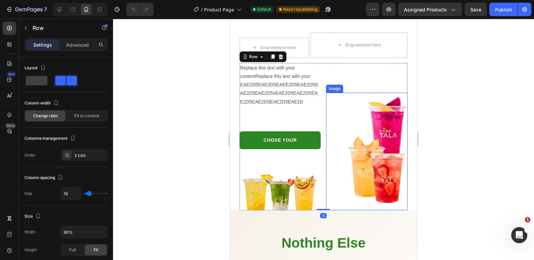
click at [329, 145] on img at bounding box center [367, 151] width 82 height 117
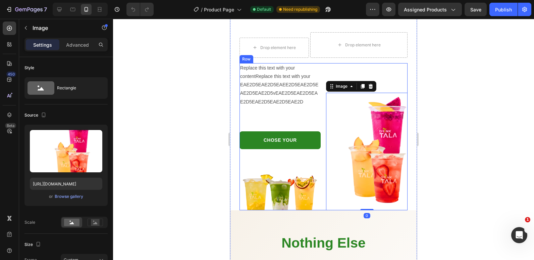
click at [322, 148] on div "Replace this text with your contentReplace this text with your EAE2D5EAE2D5EAEE…" at bounding box center [324, 136] width 168 height 147
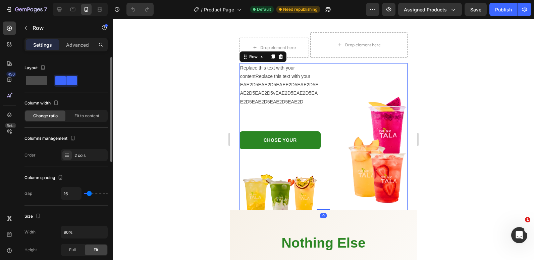
click at [30, 81] on span at bounding box center [36, 80] width 21 height 9
type input "0"
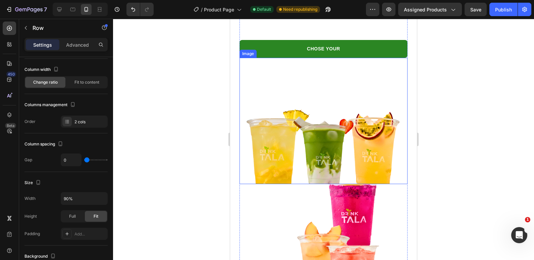
scroll to position [940, 0]
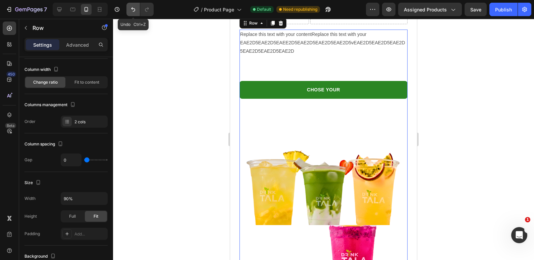
click at [131, 4] on button "Undo/Redo" at bounding box center [133, 9] width 13 height 13
type input "16"
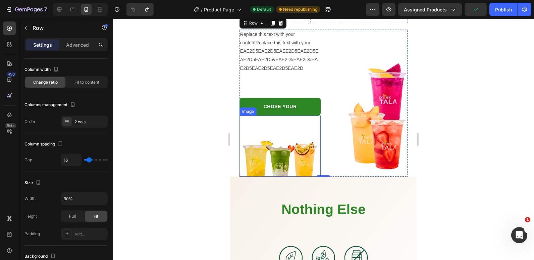
click at [318, 125] on img at bounding box center [281, 145] width 82 height 61
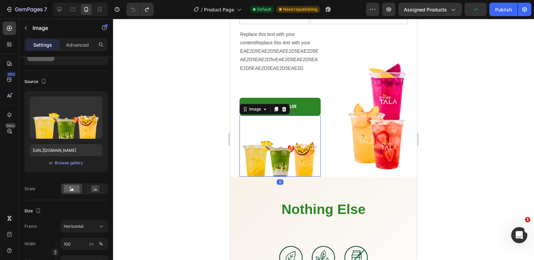
scroll to position [0, 0]
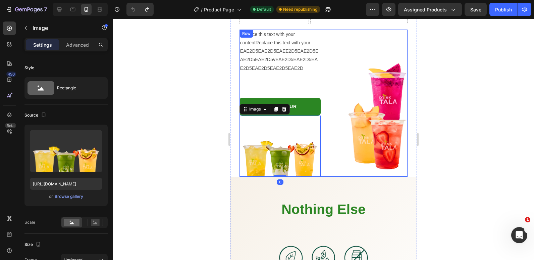
click at [322, 93] on div "Replace this text with your contentReplace this text with your EAE2D5EAE2D5EAEE…" at bounding box center [324, 103] width 168 height 147
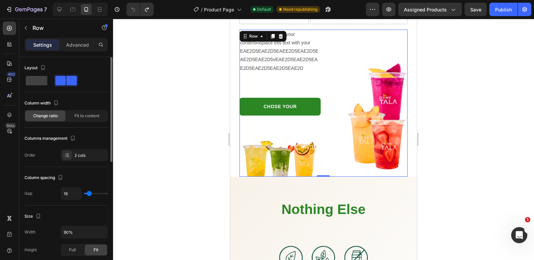
click at [56, 114] on span "Change ratio" at bounding box center [45, 116] width 25 height 6
click at [56, 118] on span "Change ratio" at bounding box center [45, 116] width 25 height 6
click at [78, 115] on span "Fit to content" at bounding box center [87, 116] width 25 height 6
click at [53, 117] on span "Change ratio" at bounding box center [45, 116] width 25 height 6
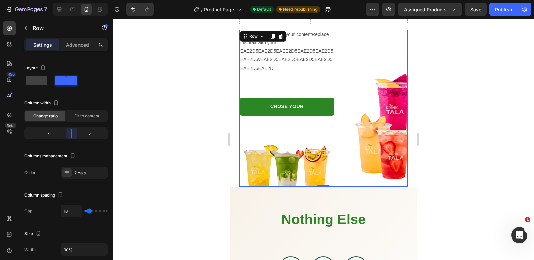
drag, startPoint x: 65, startPoint y: 136, endPoint x: 71, endPoint y: 136, distance: 5.4
click at [71, 0] on body "7 Version history / Product Page Default Need republishing Preview Assigned Pro…" at bounding box center [267, 0] width 534 height 0
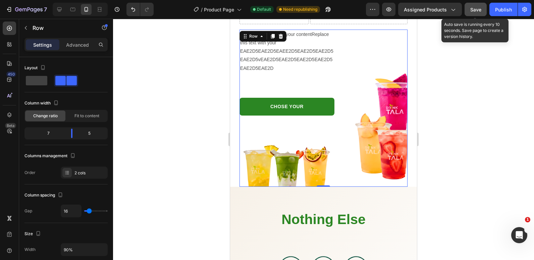
click at [481, 11] on span "Save" at bounding box center [476, 10] width 11 height 6
click at [501, 7] on div "Publish" at bounding box center [503, 9] width 17 height 7
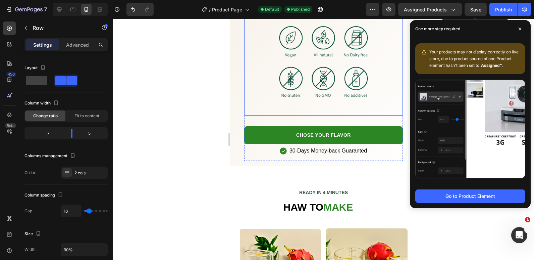
scroll to position [1208, 0]
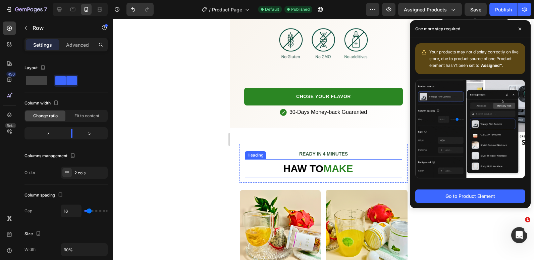
click at [309, 163] on span "HAW TO" at bounding box center [304, 168] width 40 height 11
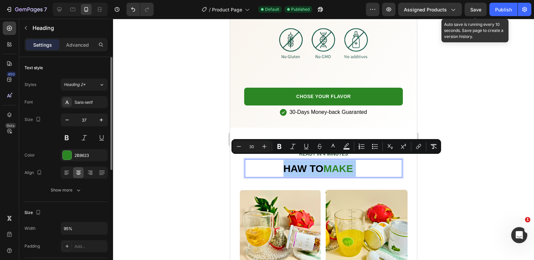
click at [75, 161] on div "Font Sans-serif Size 37 Color 2B8623 Align Show more" at bounding box center [66, 146] width 83 height 100
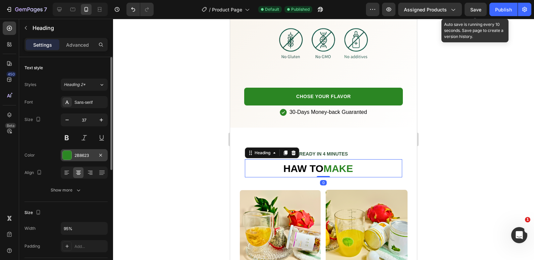
click at [74, 156] on div "2B8623" at bounding box center [84, 155] width 47 height 12
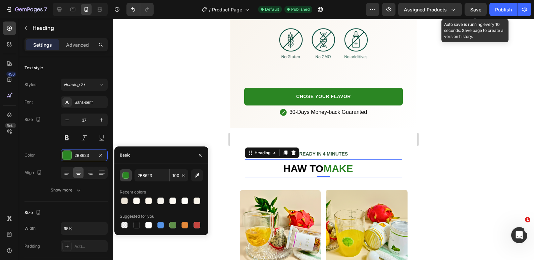
click at [124, 173] on div "button" at bounding box center [126, 175] width 7 height 7
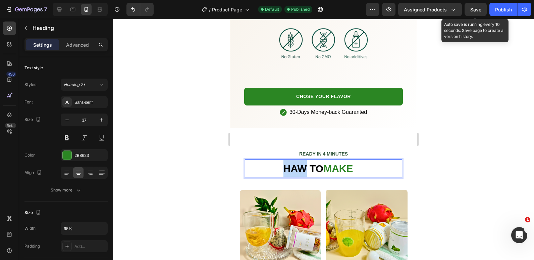
click at [290, 165] on span "HAW TO" at bounding box center [304, 168] width 40 height 11
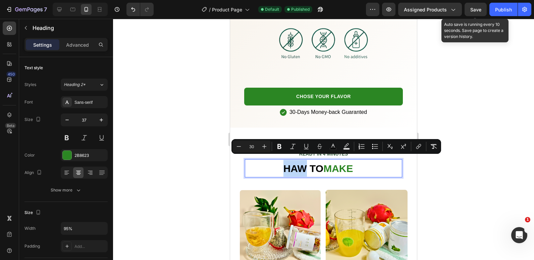
click at [326, 163] on span "MAKE" at bounding box center [339, 168] width 30 height 11
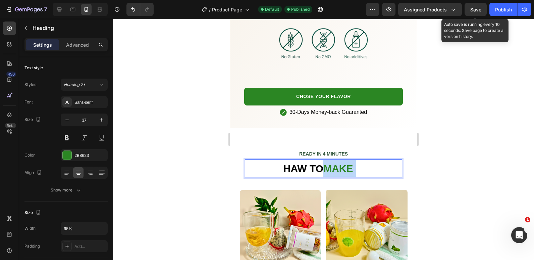
click at [326, 163] on span "MAKE" at bounding box center [339, 168] width 30 height 11
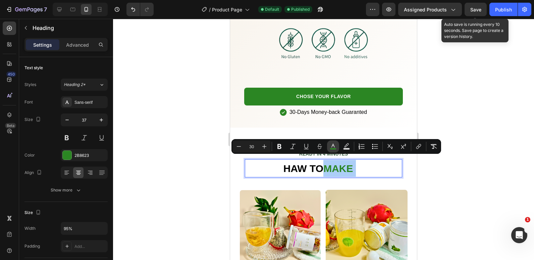
click at [334, 147] on icon "Editor contextual toolbar" at bounding box center [333, 146] width 7 height 7
type input "2B8623"
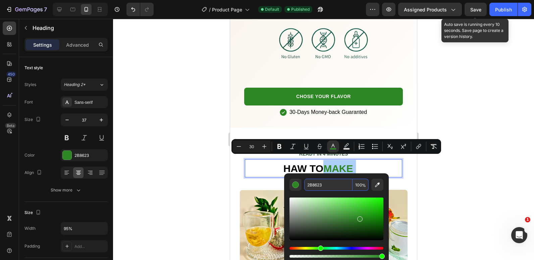
click at [317, 187] on input "2B8623" at bounding box center [328, 185] width 48 height 12
click at [299, 163] on span "HAW TO" at bounding box center [304, 168] width 40 height 11
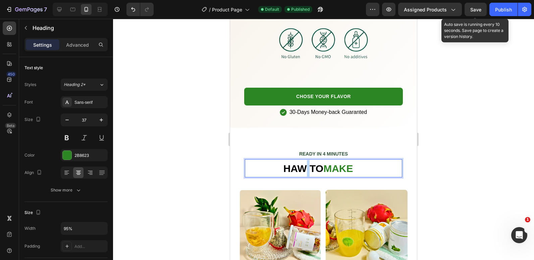
click at [299, 163] on span "HAW TO" at bounding box center [304, 168] width 40 height 11
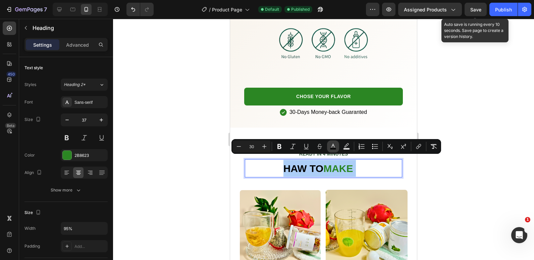
click at [331, 147] on icon "Editor contextual toolbar" at bounding box center [333, 146] width 7 height 7
type input "000000"
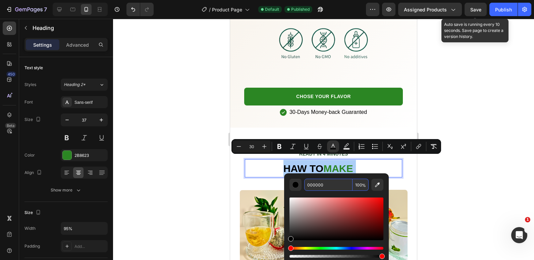
click at [315, 183] on input "000000" at bounding box center [328, 185] width 48 height 12
paste input "2B8623"
type input "2B8623"
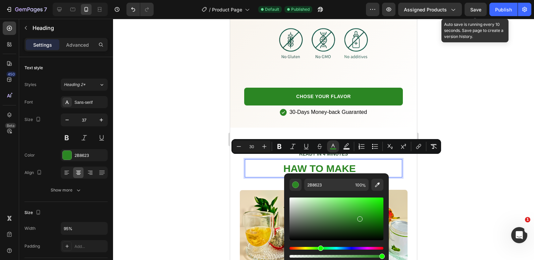
click at [178, 170] on div at bounding box center [323, 139] width 421 height 241
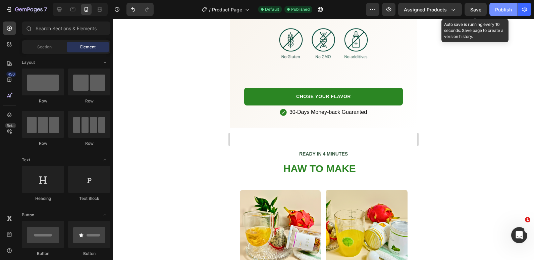
drag, startPoint x: 474, startPoint y: 8, endPoint x: 504, endPoint y: 5, distance: 29.7
click at [476, 8] on span "Save" at bounding box center [476, 10] width 11 height 6
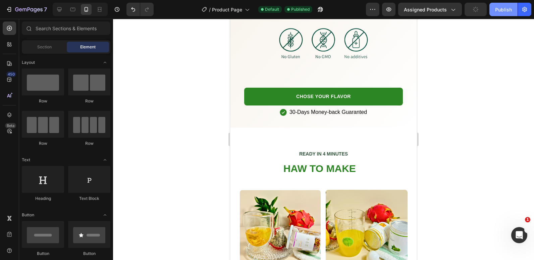
click at [503, 5] on button "Publish" at bounding box center [504, 9] width 28 height 13
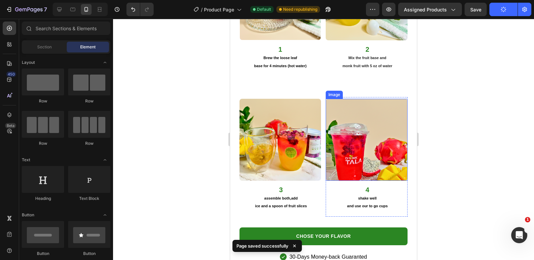
scroll to position [1443, 0]
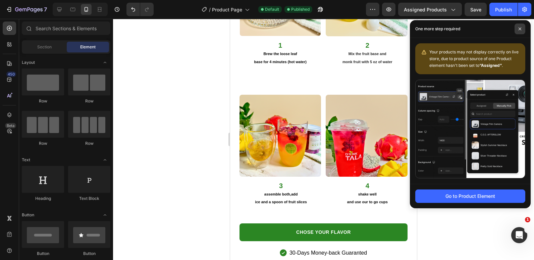
click at [521, 28] on icon at bounding box center [520, 28] width 3 height 3
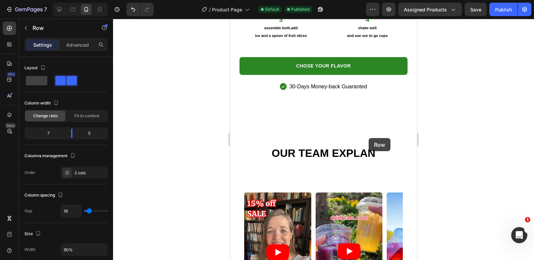
scroll to position [1611, 0]
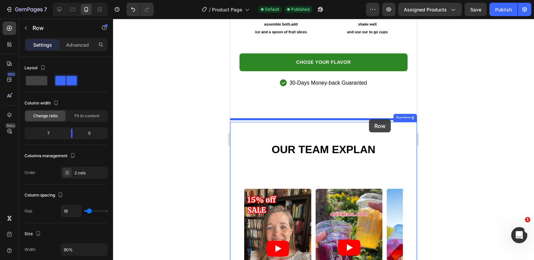
drag, startPoint x: 381, startPoint y: 100, endPoint x: 369, endPoint y: 119, distance: 22.3
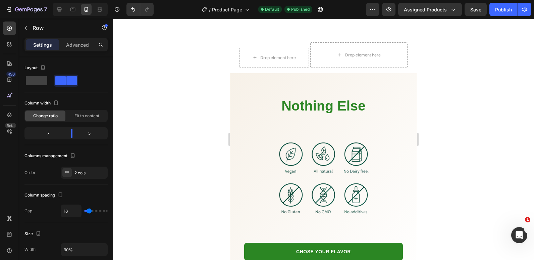
scroll to position [852, 0]
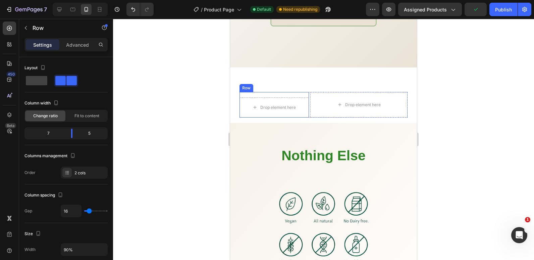
click at [299, 92] on div "Drop element here Row" at bounding box center [274, 105] width 69 height 26
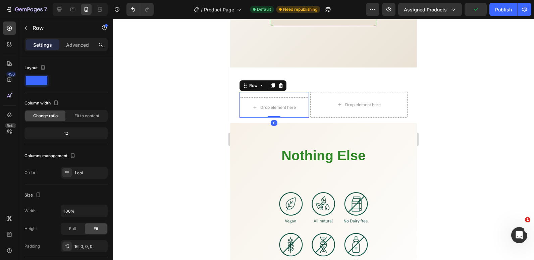
click at [280, 83] on icon at bounding box center [280, 85] width 5 height 5
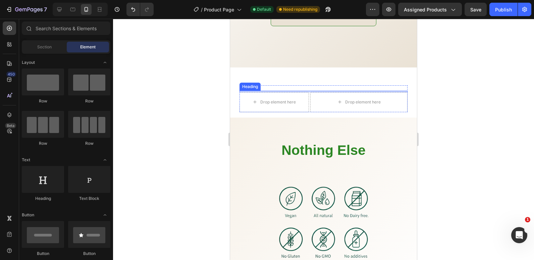
click at [311, 91] on h2 at bounding box center [324, 91] width 168 height 1
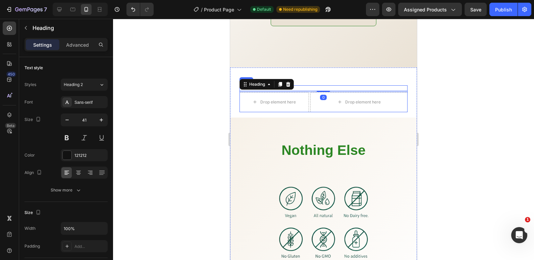
click at [312, 85] on div "Heading 0 Drop element here Drop element here Row Row" at bounding box center [324, 98] width 168 height 27
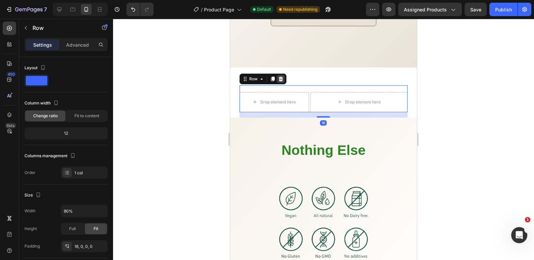
click at [283, 76] on icon at bounding box center [280, 78] width 5 height 5
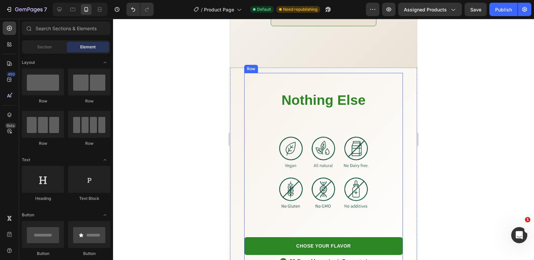
click at [301, 73] on div "Nothing Else Heading Image CHOSE YOUR FLAVOR Button 30-Days Money-back Guarante…" at bounding box center [323, 172] width 159 height 199
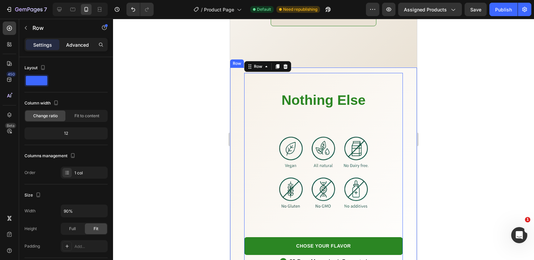
click at [78, 43] on p "Advanced" at bounding box center [77, 44] width 23 height 7
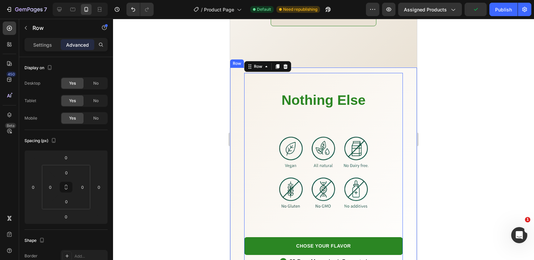
click at [237, 76] on div "Nothing Else Heading Image CHOSE YOUR FLAVOR Button 30-Days Money-back Guarante…" at bounding box center [324, 172] width 176 height 199
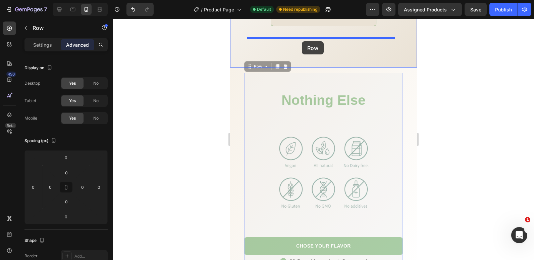
scroll to position [840, 0]
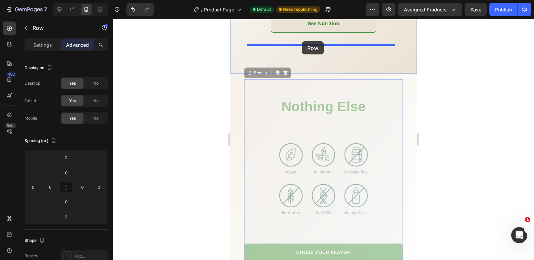
drag, startPoint x: 269, startPoint y: 75, endPoint x: 302, endPoint y: 41, distance: 47.0
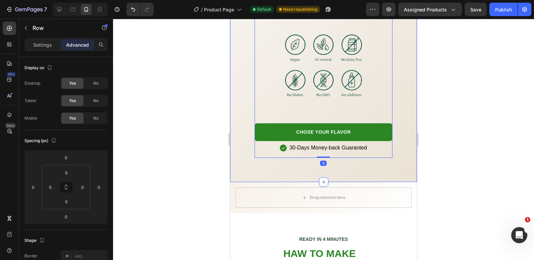
scroll to position [974, 0]
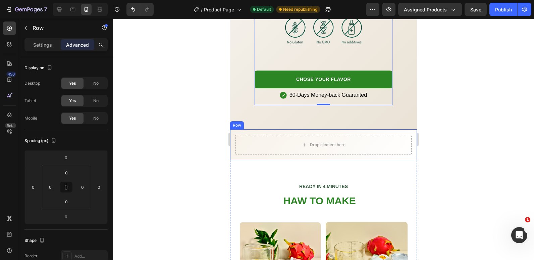
click at [232, 136] on div "Drop element here Row" at bounding box center [323, 144] width 187 height 31
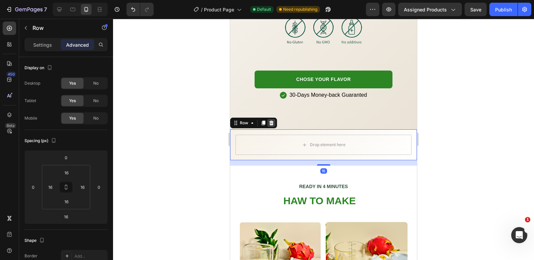
click at [271, 119] on div at bounding box center [272, 123] width 8 height 8
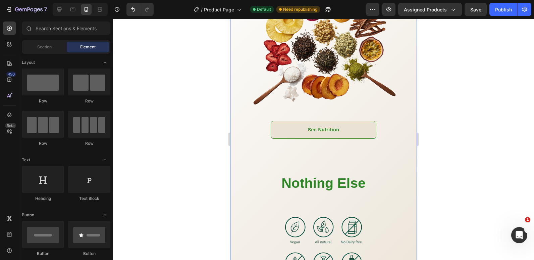
scroll to position [706, 0]
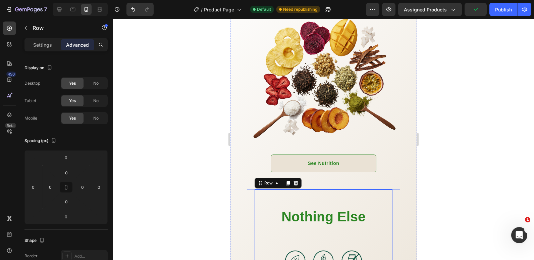
click at [324, 172] on div "See Nutrition Button" at bounding box center [323, 171] width 153 height 35
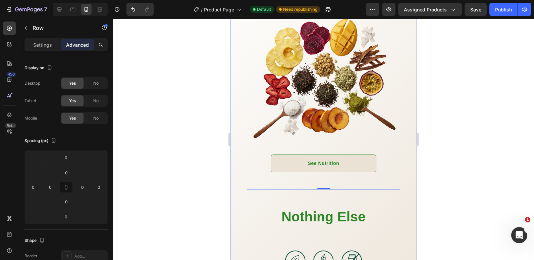
click at [240, 146] on div "Powered by Biotin, Vitamin B5, E & B12 — working together to nourish hair from …" at bounding box center [323, 170] width 187 height 456
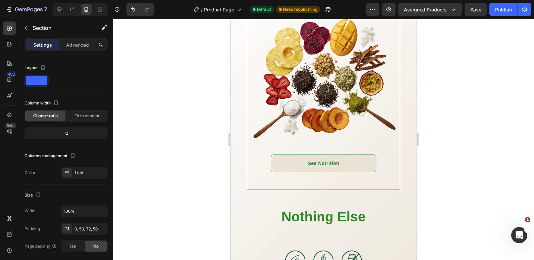
click at [309, 169] on div "See Nutrition Button" at bounding box center [323, 171] width 153 height 35
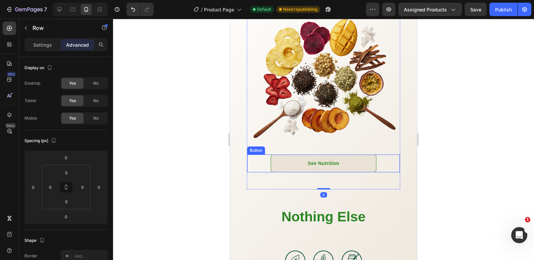
click at [263, 155] on div "See Nutrition Button" at bounding box center [323, 163] width 153 height 18
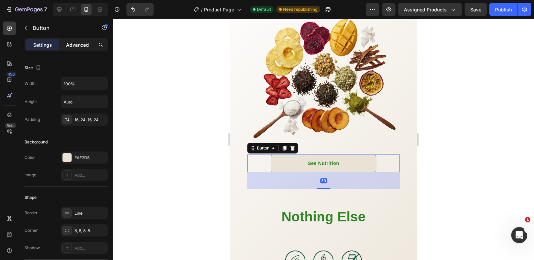
click at [82, 43] on p "Advanced" at bounding box center [77, 44] width 23 height 7
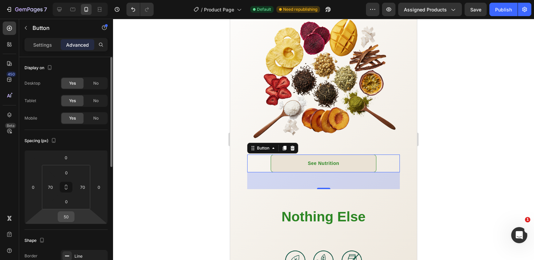
click at [66, 215] on input "50" at bounding box center [65, 216] width 13 height 10
type input "0"
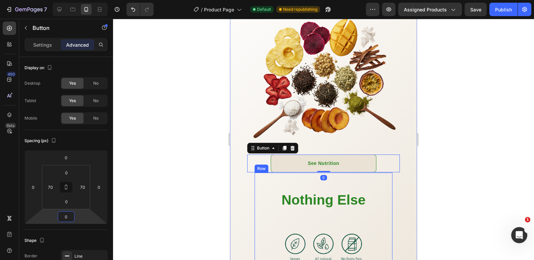
drag, startPoint x: 273, startPoint y: 182, endPoint x: 242, endPoint y: 180, distance: 30.9
click at [273, 182] on div "Nothing Else Heading Image CHOSE YOUR FLAVOR Button 30-Days Money-back Guarante…" at bounding box center [324, 265] width 138 height 184
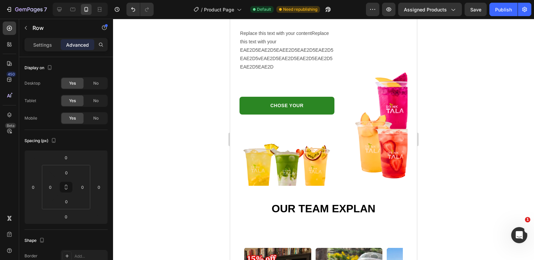
scroll to position [1545, 0]
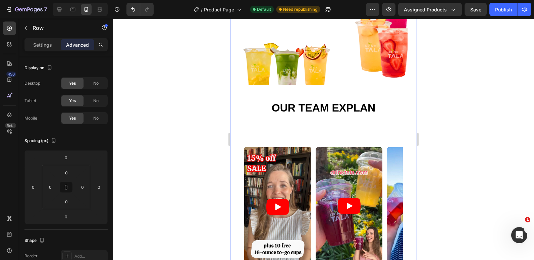
click at [238, 66] on div "Replace this text with your contentReplace this text with your EAE2D5EAE2D5EAEE…" at bounding box center [323, 125] width 187 height 394
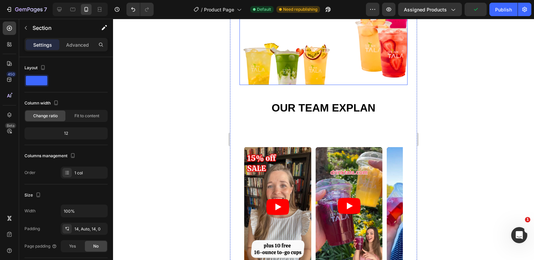
click at [336, 77] on div "Replace this text with your contentReplace this text with your EAE2D5EAE2D5EAEE…" at bounding box center [324, 6] width 168 height 157
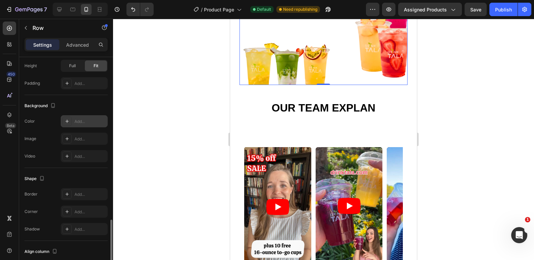
scroll to position [247, 0]
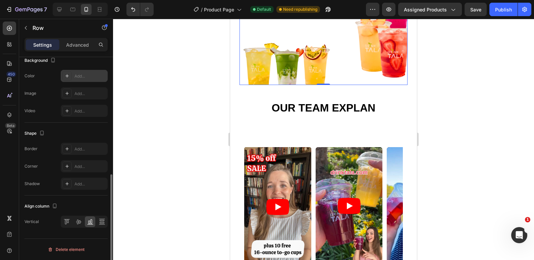
click at [81, 78] on div "Add..." at bounding box center [91, 76] width 32 height 6
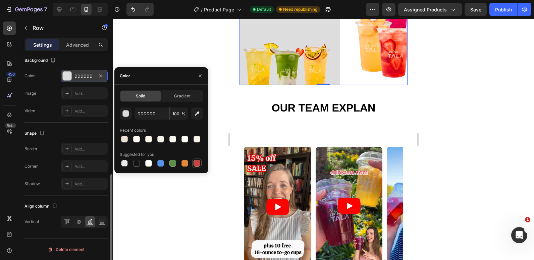
click at [193, 164] on div at bounding box center [197, 163] width 8 height 8
type input "C5453F"
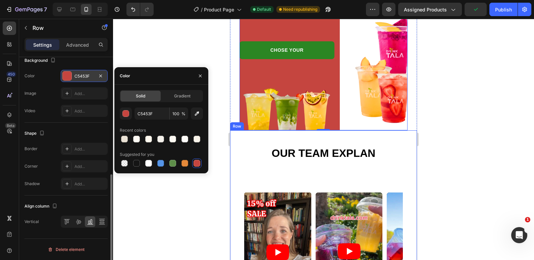
scroll to position [1444, 0]
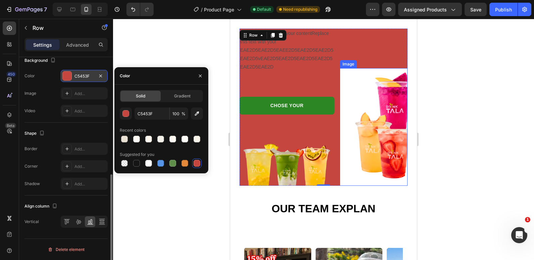
click at [342, 88] on img at bounding box center [374, 126] width 68 height 117
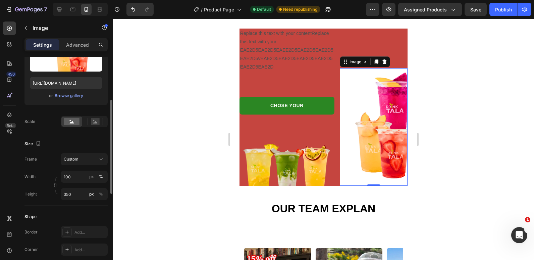
scroll to position [134, 0]
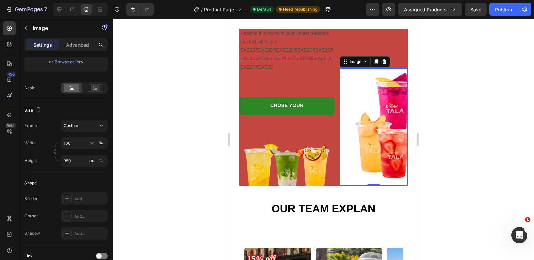
click at [353, 129] on img at bounding box center [374, 126] width 68 height 117
click at [235, 158] on div "Replace this text with your contentReplace this text with your EAE2D5EAE2D5EAEE…" at bounding box center [323, 226] width 187 height 394
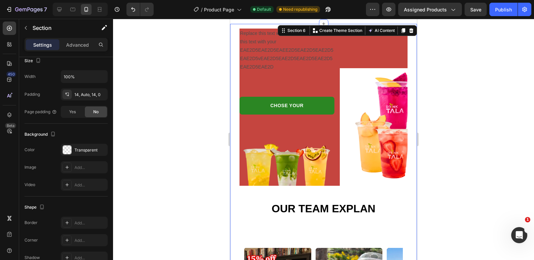
scroll to position [0, 0]
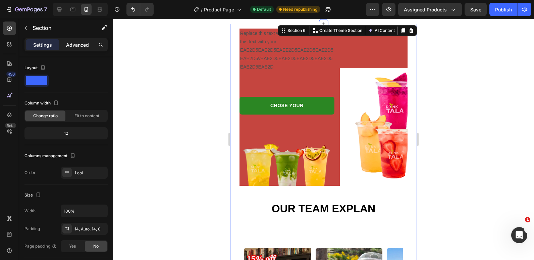
click at [78, 43] on p "Advanced" at bounding box center [77, 44] width 23 height 7
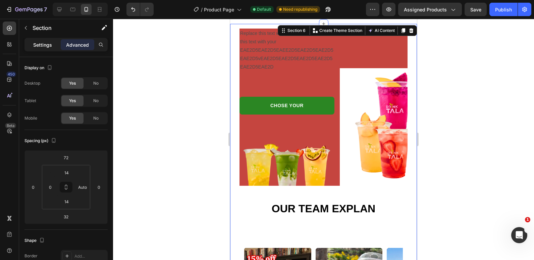
click at [49, 47] on p "Settings" at bounding box center [42, 44] width 19 height 7
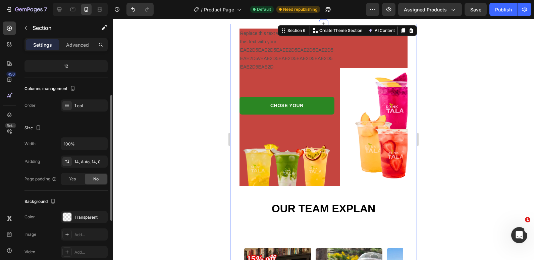
scroll to position [101, 0]
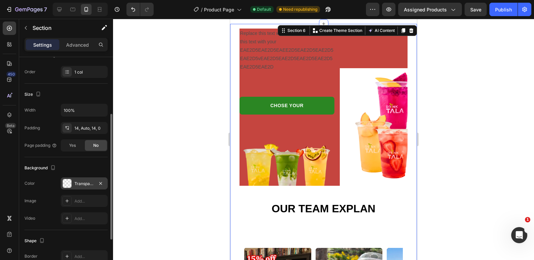
click at [82, 184] on div "Transparent" at bounding box center [84, 184] width 19 height 6
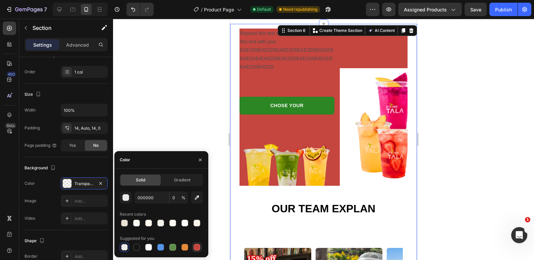
click at [196, 248] on div at bounding box center [197, 247] width 7 height 7
type input "C5453F"
type input "100"
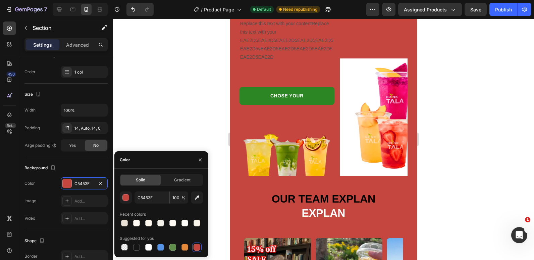
scroll to position [1410, 0]
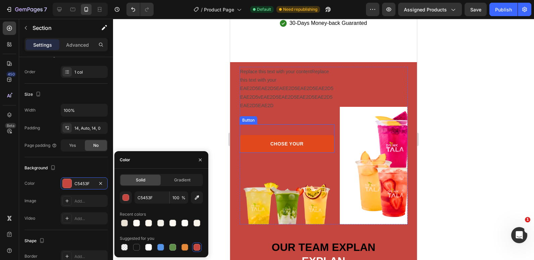
click at [322, 136] on link "CHOSE YOUR" at bounding box center [287, 144] width 95 height 18
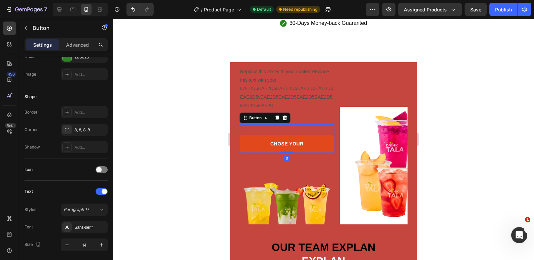
scroll to position [0, 0]
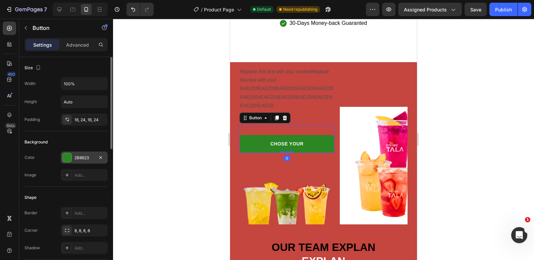
click at [87, 155] on div "2B8623" at bounding box center [84, 158] width 19 height 6
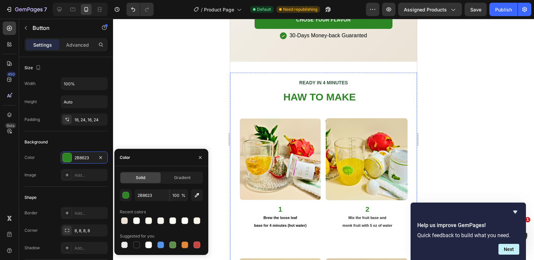
scroll to position [973, 0]
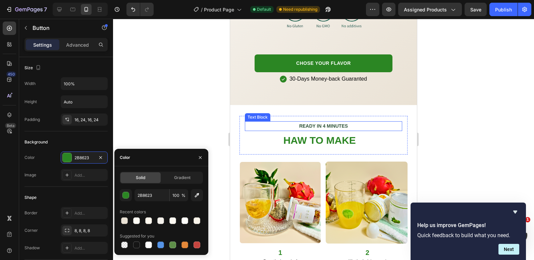
click at [310, 123] on strong "READY IN 4 MINUTES" at bounding box center [323, 125] width 49 height 5
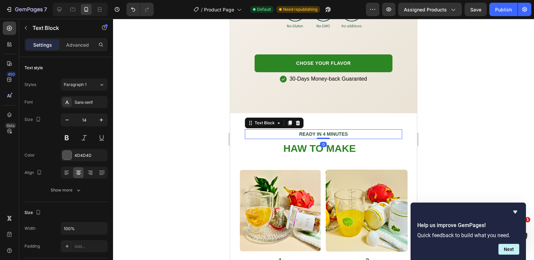
click at [317, 131] on strong "READY IN 4 MINUTES" at bounding box center [323, 133] width 49 height 5
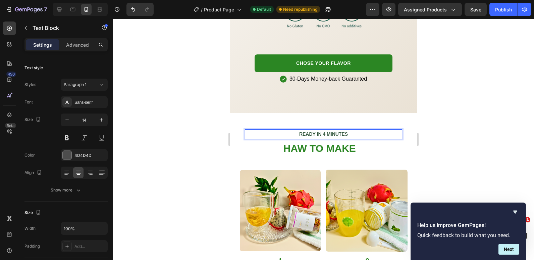
click at [317, 131] on strong "READY IN 4 MINUTES" at bounding box center [323, 133] width 49 height 5
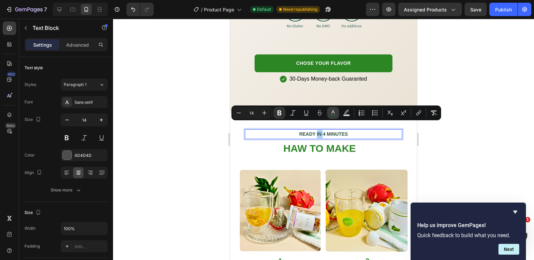
click at [333, 113] on icon "Editor contextual toolbar" at bounding box center [333, 112] width 7 height 7
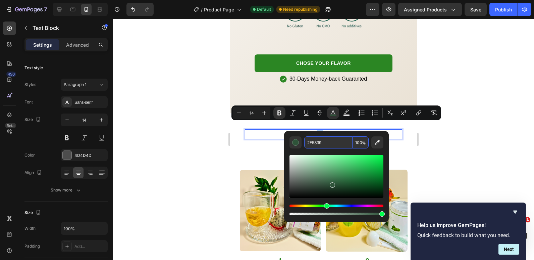
click at [325, 139] on input "2E5339" at bounding box center [328, 142] width 48 height 12
click at [215, 184] on div at bounding box center [323, 139] width 421 height 241
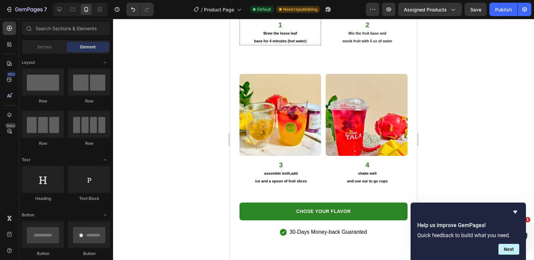
scroll to position [1309, 0]
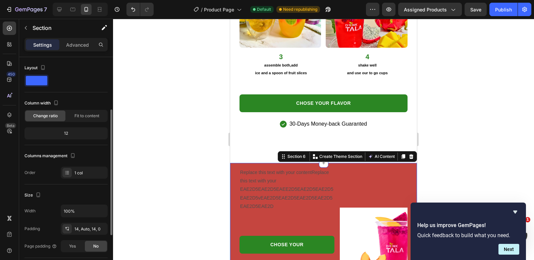
scroll to position [101, 0]
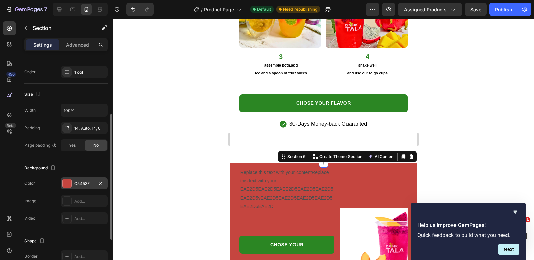
click at [68, 185] on div at bounding box center [67, 183] width 9 height 9
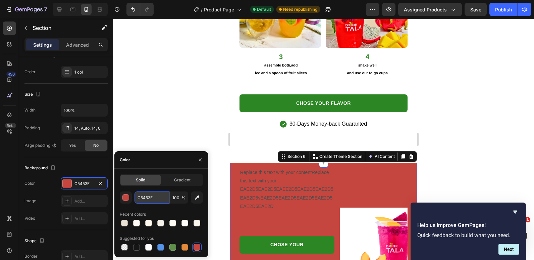
click at [147, 197] on input "C5453F" at bounding box center [152, 197] width 35 height 12
paste input "2E5339"
type input "2E5339"
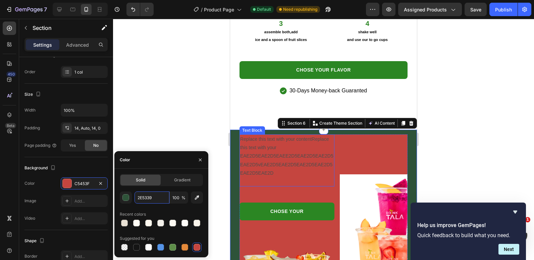
scroll to position [1343, 0]
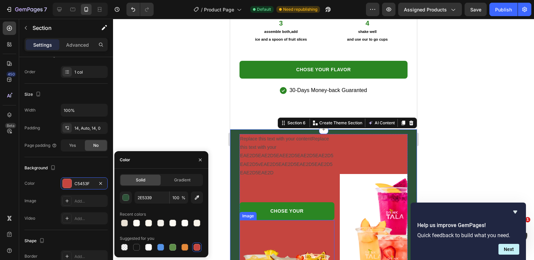
drag, startPoint x: 253, startPoint y: 229, endPoint x: 353, endPoint y: 211, distance: 101.7
click at [253, 229] on img at bounding box center [287, 255] width 95 height 71
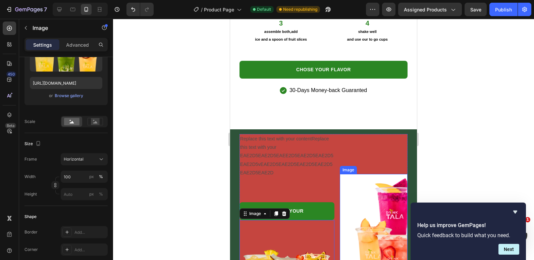
scroll to position [0, 0]
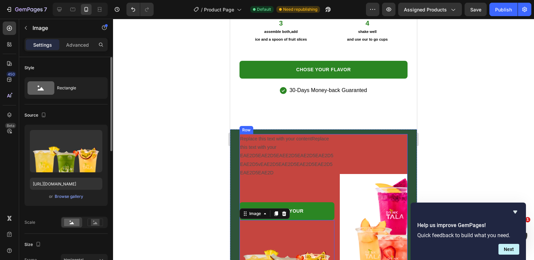
click at [336, 207] on div "Replace this text with your contentReplace this text with your EAE2D5EAE2D5EAEE…" at bounding box center [324, 212] width 168 height 157
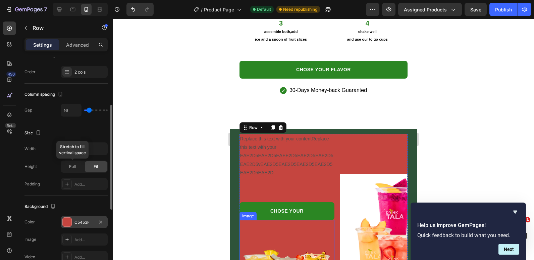
scroll to position [134, 0]
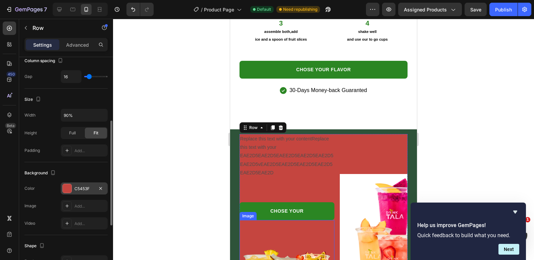
click at [84, 193] on div "C5453F" at bounding box center [84, 188] width 47 height 12
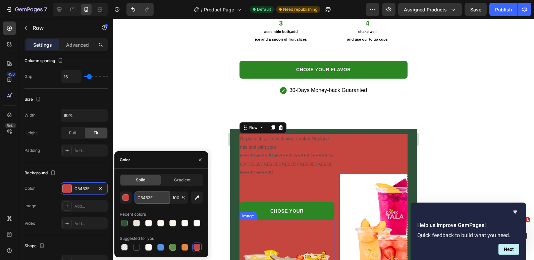
click at [153, 199] on input "C5453F" at bounding box center [152, 197] width 35 height 12
paste input "2E5339"
type input "2E5339"
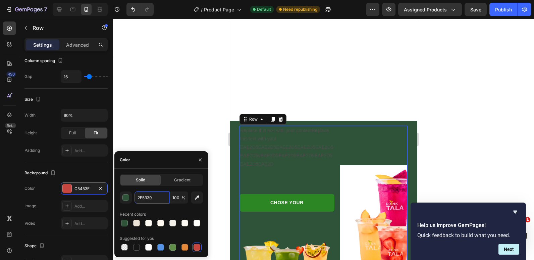
scroll to position [1443, 0]
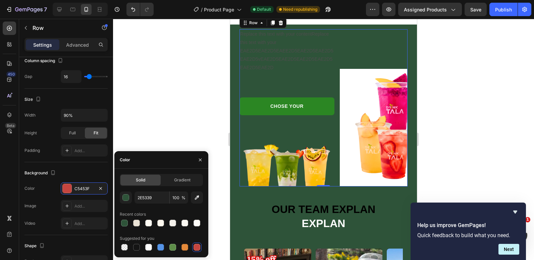
click at [488, 83] on div at bounding box center [323, 139] width 421 height 241
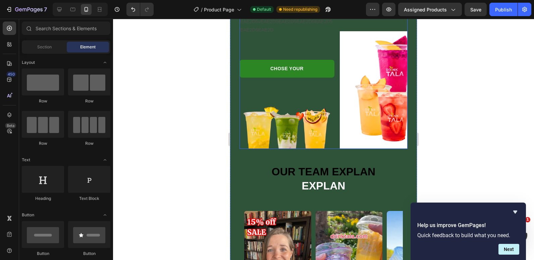
scroll to position [1477, 0]
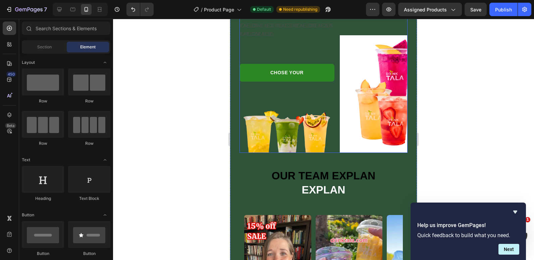
click at [336, 81] on div "Replace this text with your contentReplace this text with your EAE2D5EAE2D5EAEE…" at bounding box center [324, 74] width 168 height 157
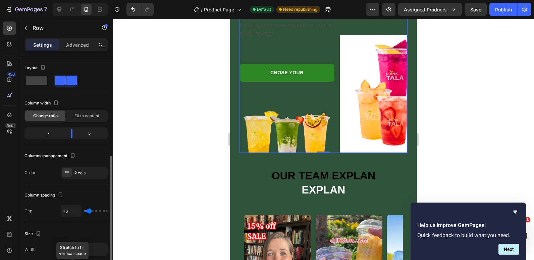
scroll to position [67, 0]
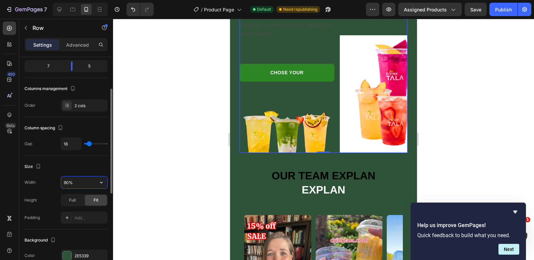
click at [68, 182] on input "90%" at bounding box center [84, 182] width 46 height 12
click at [66, 180] on input "90%" at bounding box center [84, 182] width 46 height 12
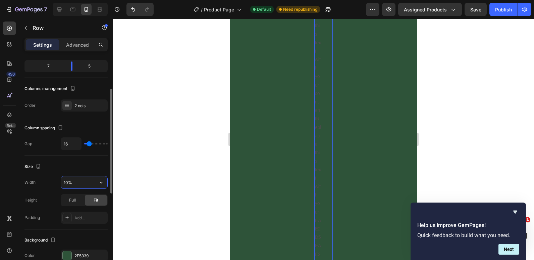
type input "100%"
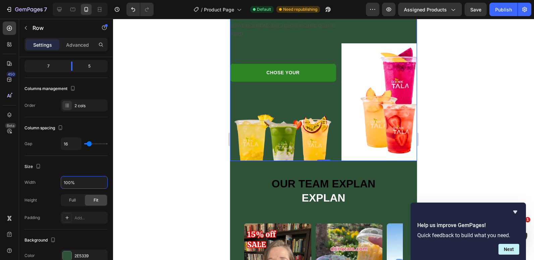
click at [208, 111] on div at bounding box center [323, 139] width 421 height 241
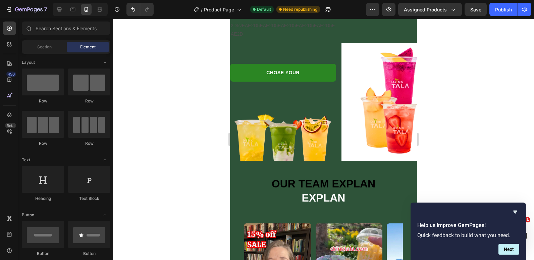
scroll to position [1376, 0]
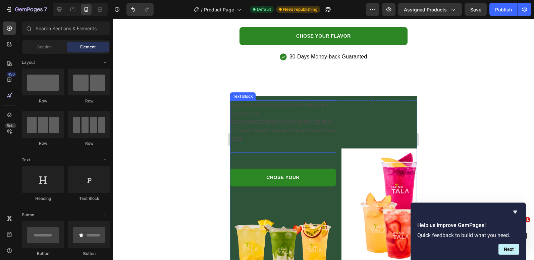
click at [304, 110] on p "Replace this text with your contentReplace this text with your EAE2D5EAE2D5EAEE…" at bounding box center [283, 122] width 105 height 42
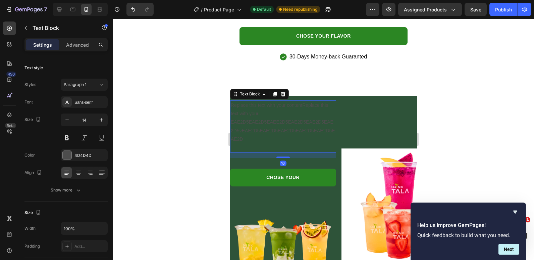
click at [301, 126] on p "Replace this text with your contentReplace this text with your EAE2D5EAE2D5EAEE…" at bounding box center [283, 122] width 105 height 42
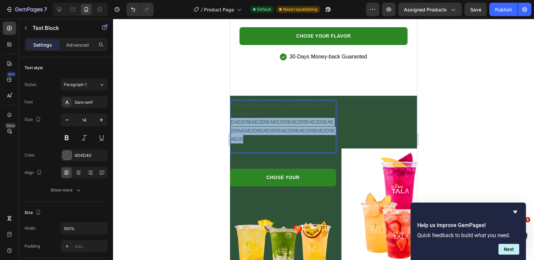
click at [301, 126] on p "Replace this text with your contentReplace this text with your EAE2D5EAE2D5EAEE…" at bounding box center [283, 122] width 105 height 42
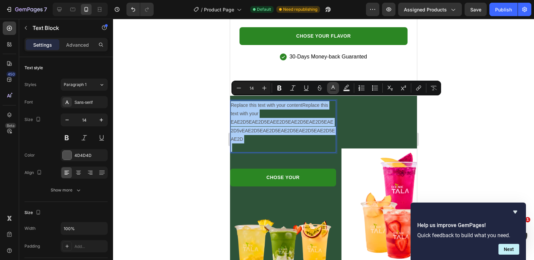
click at [335, 91] on rect "Editor contextual toolbar" at bounding box center [333, 91] width 6 height 2
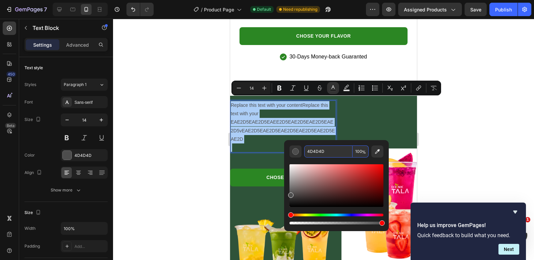
click at [328, 149] on input "4D4D4D" at bounding box center [328, 151] width 48 height 12
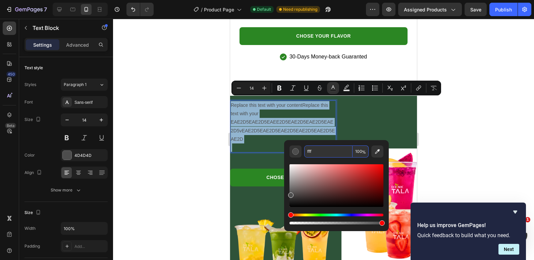
type input "FFFFFF"
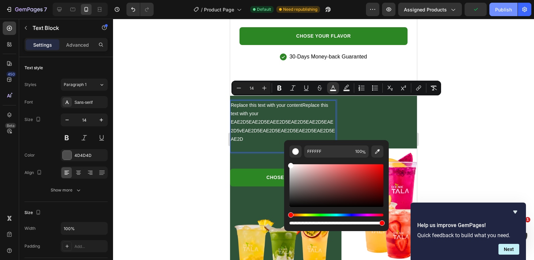
click at [494, 8] on button "Publish" at bounding box center [504, 9] width 28 height 13
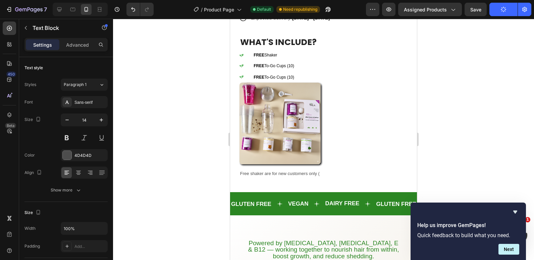
scroll to position [369, 0]
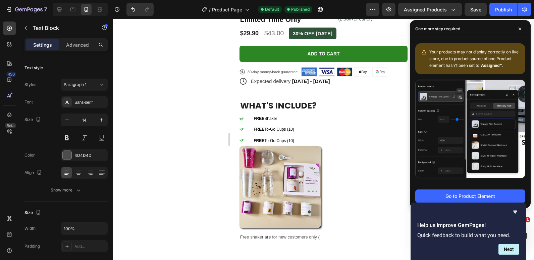
drag, startPoint x: 760, startPoint y: 27, endPoint x: 341, endPoint y: 141, distance: 434.3
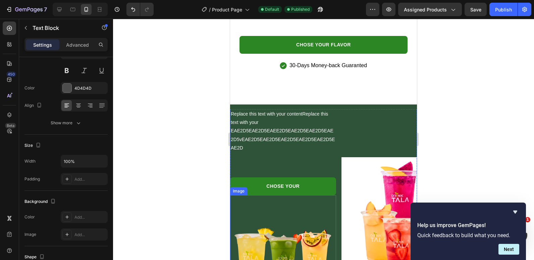
scroll to position [1415, 0]
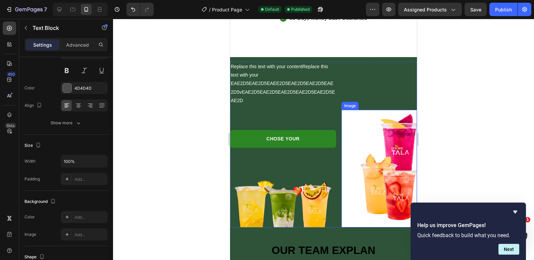
click at [378, 151] on img at bounding box center [380, 168] width 76 height 117
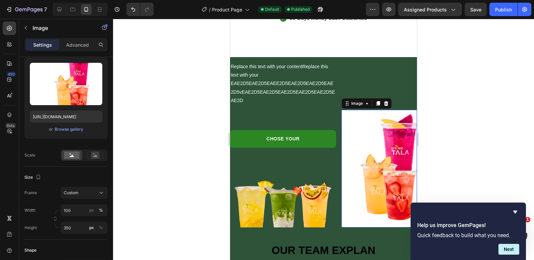
scroll to position [0, 0]
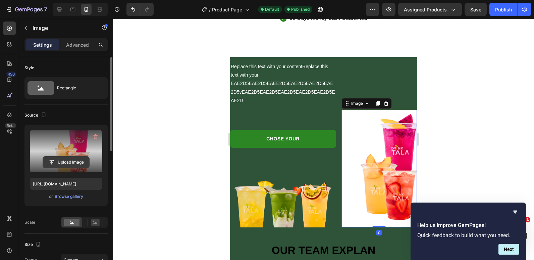
click at [58, 165] on input "file" at bounding box center [66, 161] width 46 height 11
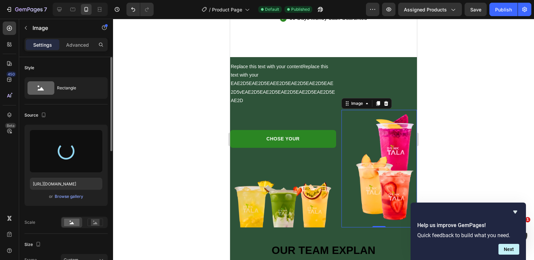
type input "[URL][DOMAIN_NAME]"
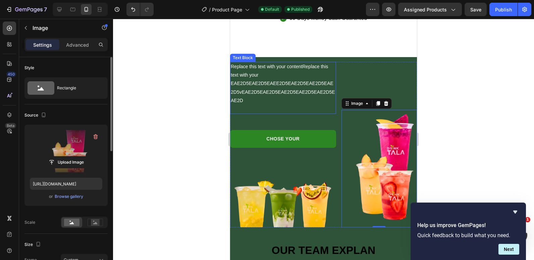
click at [175, 101] on div at bounding box center [323, 139] width 421 height 241
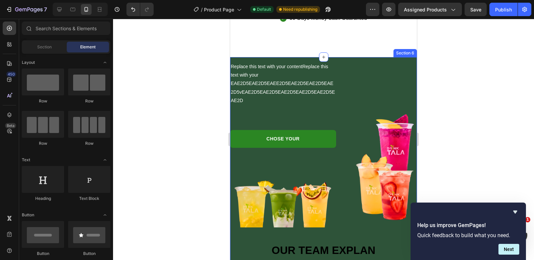
click at [402, 57] on div "Replace this text with your contentReplace this text with your EAE2D5EAE2D5EAEE…" at bounding box center [323, 263] width 187 height 412
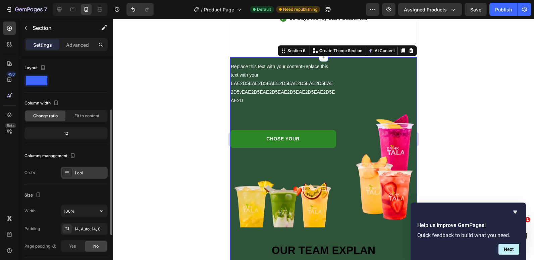
scroll to position [67, 0]
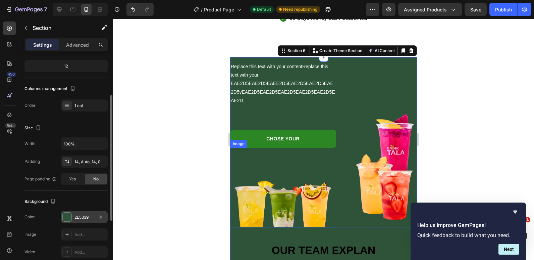
click at [79, 219] on div "2E5339" at bounding box center [84, 217] width 19 height 6
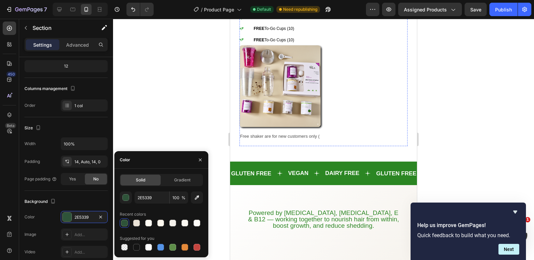
scroll to position [537, 0]
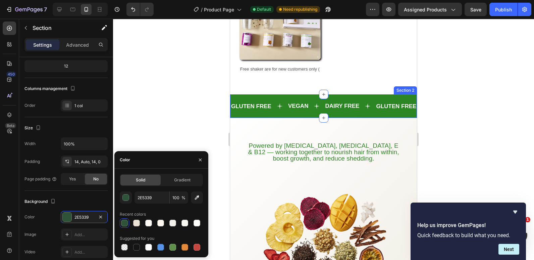
click at [287, 94] on div "GLUTEN FREE Text VEGAN Text DAIRY FREE Text GLUTEN FREE Text VEGAN Text DAIRY F…" at bounding box center [323, 105] width 187 height 23
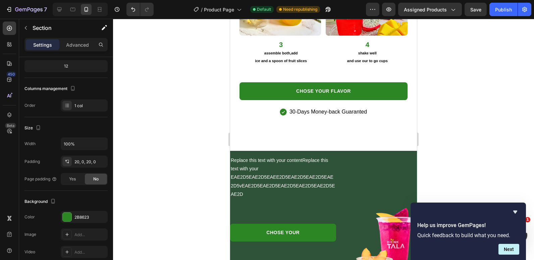
scroll to position [1410, 0]
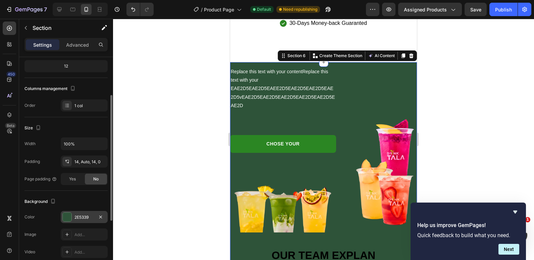
click at [76, 213] on div "2E5339" at bounding box center [84, 217] width 47 height 12
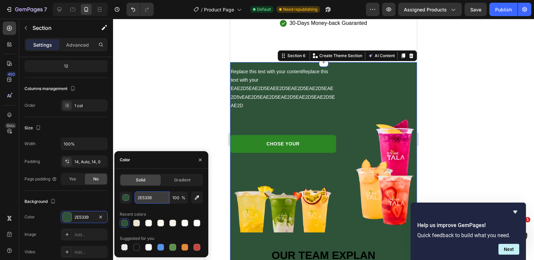
click at [140, 197] on input "2E5339" at bounding box center [152, 197] width 35 height 12
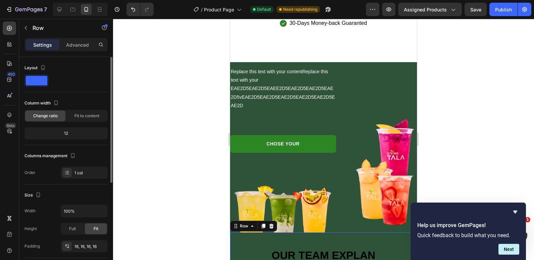
scroll to position [101, 0]
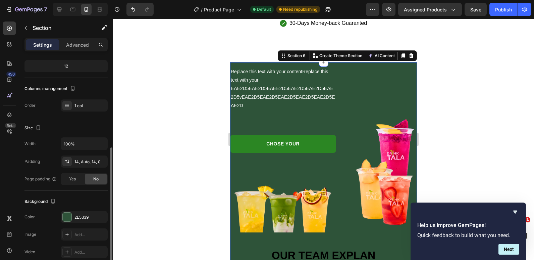
scroll to position [168, 0]
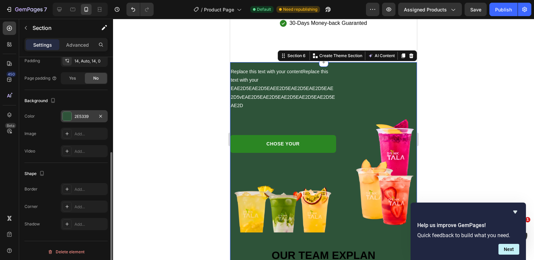
click at [71, 119] on div at bounding box center [67, 116] width 9 height 9
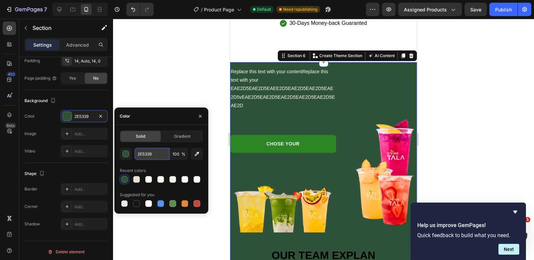
click at [150, 153] on input "2E5339" at bounding box center [152, 154] width 35 height 12
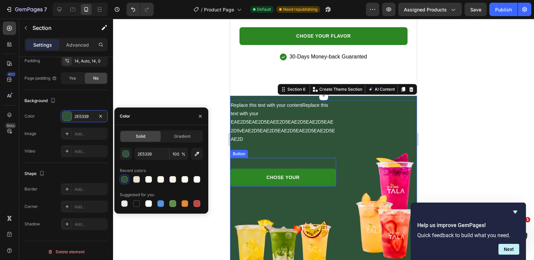
click at [312, 173] on link "CHOSE YOUR" at bounding box center [283, 178] width 106 height 18
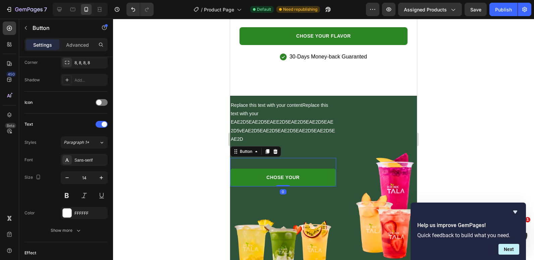
scroll to position [0, 0]
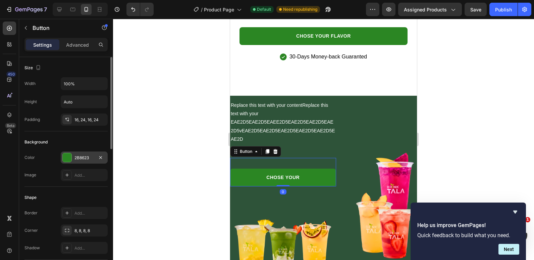
click at [66, 155] on div at bounding box center [67, 157] width 9 height 9
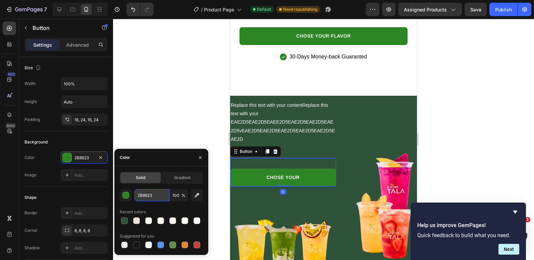
click at [149, 196] on input "2B8623" at bounding box center [152, 195] width 35 height 12
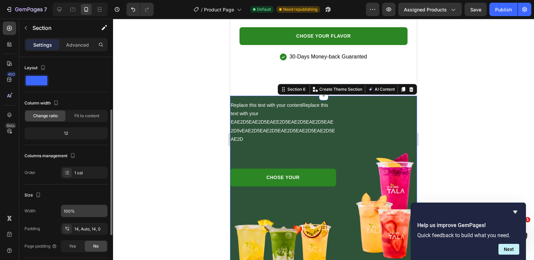
scroll to position [34, 0]
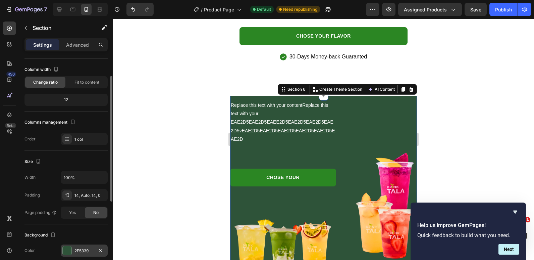
click at [80, 248] on div "2E5339" at bounding box center [84, 251] width 19 height 6
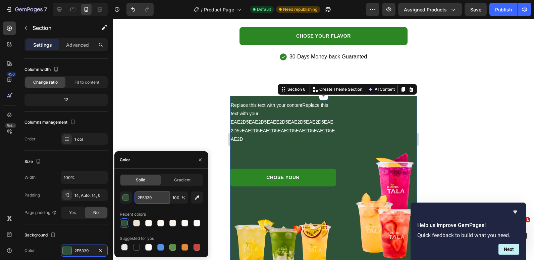
click at [150, 197] on input "2E5339" at bounding box center [152, 197] width 35 height 12
paste input "B8623"
type input "2B8623"
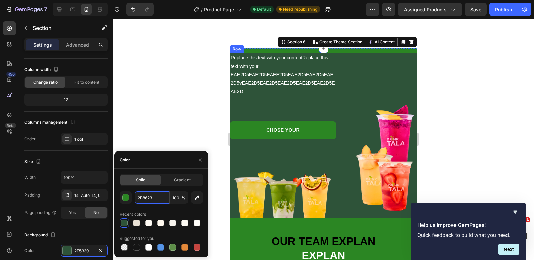
scroll to position [1544, 0]
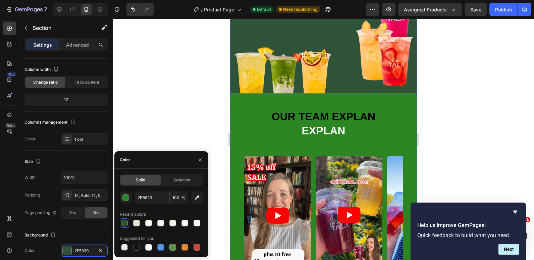
click at [337, 89] on div "Replace this text with your contentReplace this text with your EAE2D5EAE2D5EAEE…" at bounding box center [323, 11] width 187 height 165
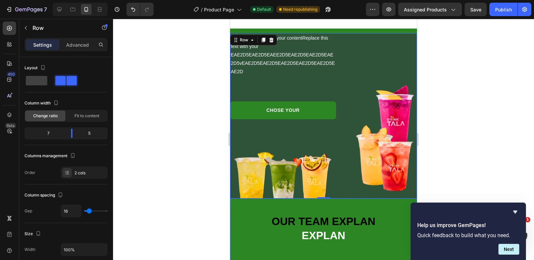
scroll to position [1410, 0]
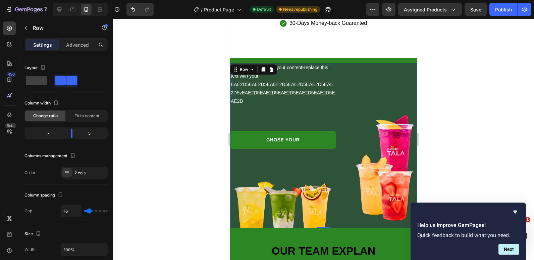
click at [194, 146] on div at bounding box center [323, 139] width 421 height 241
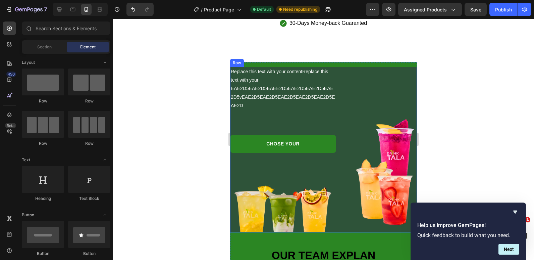
click at [408, 67] on div "Image" at bounding box center [380, 149] width 76 height 165
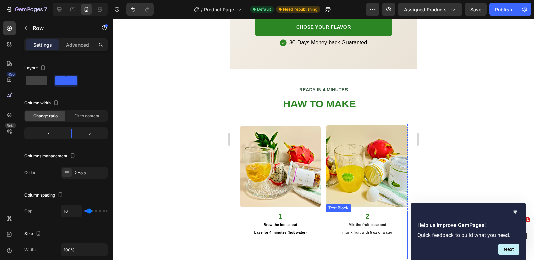
scroll to position [1007, 0]
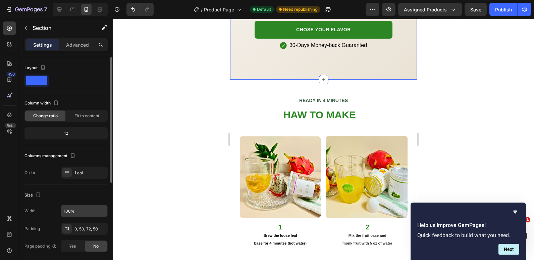
scroll to position [101, 0]
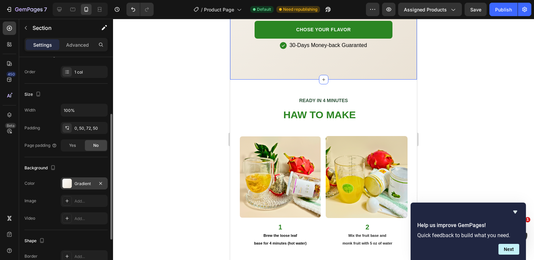
click at [81, 182] on div "Gradient" at bounding box center [84, 184] width 19 height 6
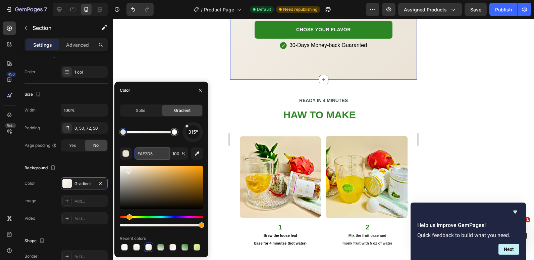
click at [154, 151] on input "EAE2D5" at bounding box center [152, 153] width 35 height 12
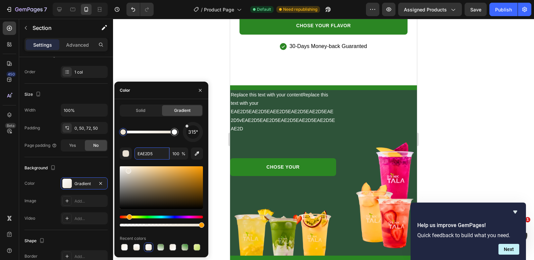
scroll to position [1410, 0]
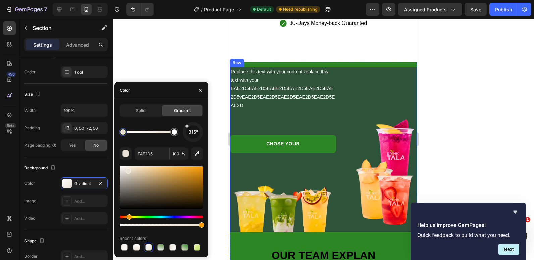
click at [398, 67] on div "Image" at bounding box center [380, 149] width 76 height 165
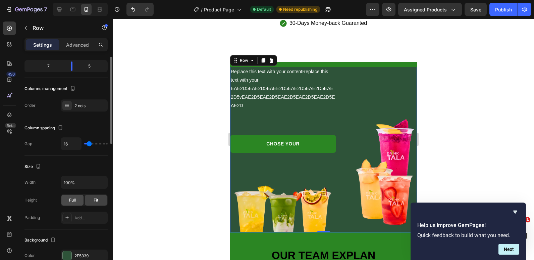
scroll to position [101, 0]
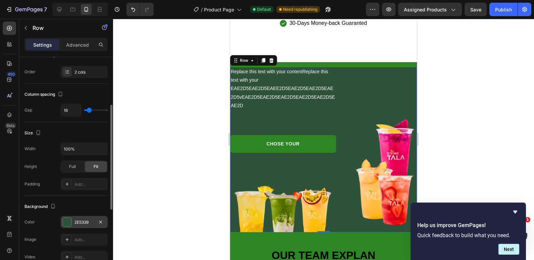
click at [78, 222] on div "2E5339" at bounding box center [84, 222] width 19 height 6
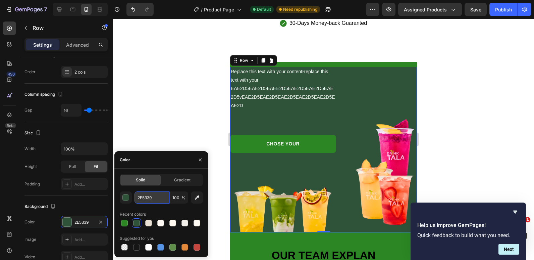
click at [148, 198] on input "2E5339" at bounding box center [152, 197] width 35 height 12
paste input "EAE2D5"
type input "EAE2D5"
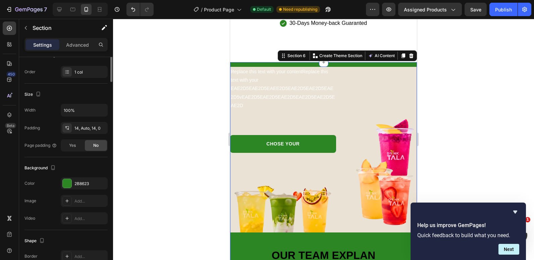
scroll to position [0, 0]
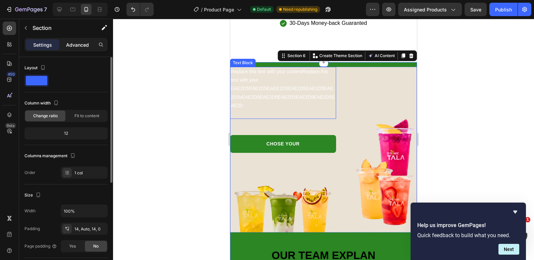
click at [79, 46] on p "Advanced" at bounding box center [77, 44] width 23 height 7
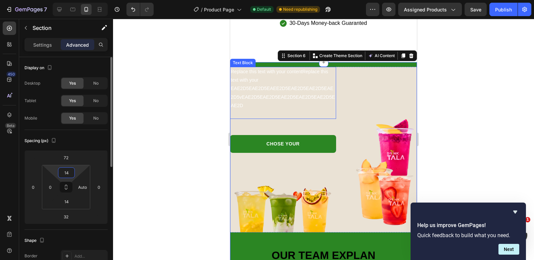
click at [65, 174] on input "14" at bounding box center [66, 173] width 13 height 10
type input "0"
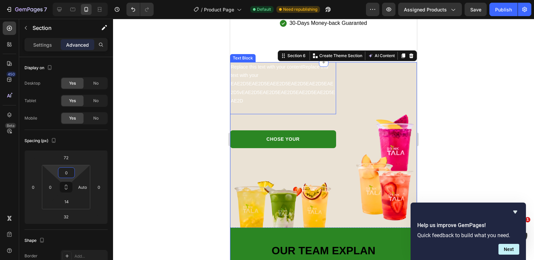
click at [167, 127] on div at bounding box center [323, 139] width 421 height 241
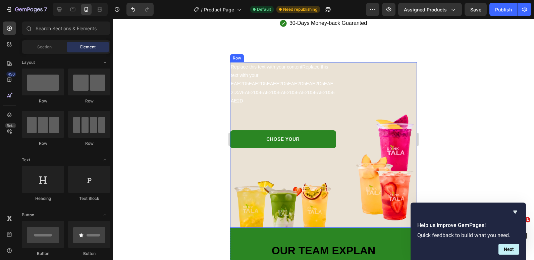
drag, startPoint x: 406, startPoint y: 62, endPoint x: 400, endPoint y: 63, distance: 6.5
click at [406, 62] on div "Image" at bounding box center [380, 144] width 76 height 165
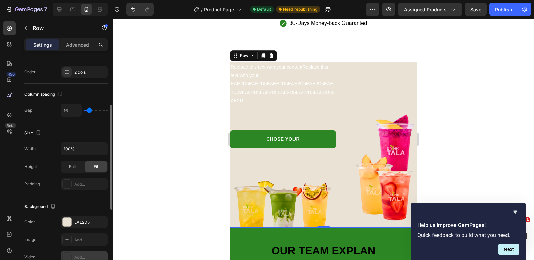
scroll to position [168, 0]
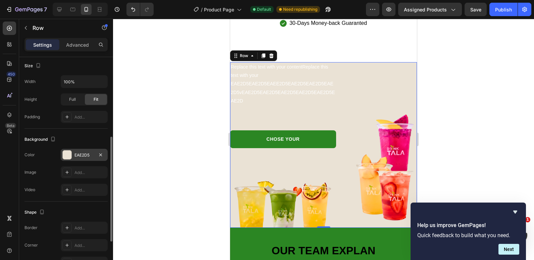
click at [72, 154] on div "EAE2D5" at bounding box center [84, 155] width 47 height 12
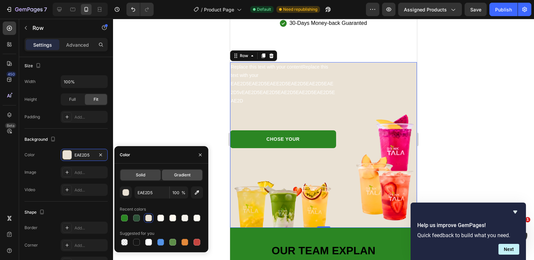
click at [183, 174] on span "Gradient" at bounding box center [182, 175] width 16 height 6
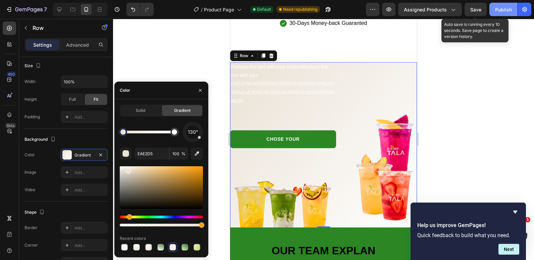
drag, startPoint x: 475, startPoint y: 15, endPoint x: 497, endPoint y: 10, distance: 23.4
click at [475, 15] on button "Save" at bounding box center [476, 9] width 22 height 13
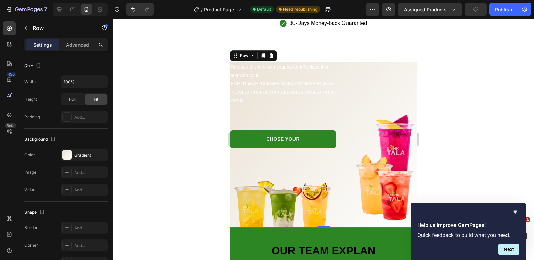
click at [498, 9] on div "Publish" at bounding box center [503, 9] width 17 height 7
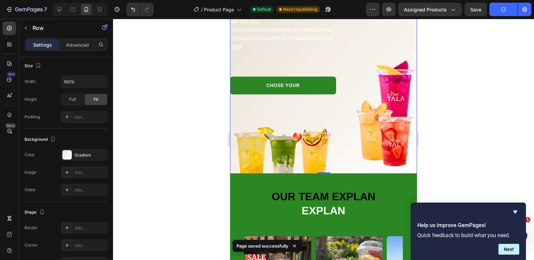
scroll to position [1443, 0]
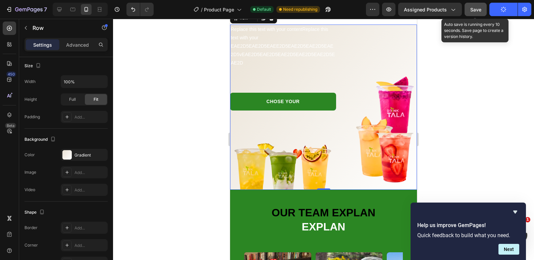
click at [475, 10] on span "Save" at bounding box center [476, 10] width 11 height 6
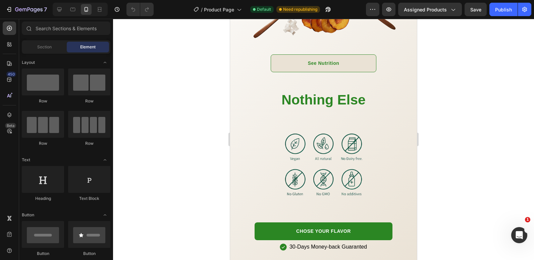
scroll to position [1007, 0]
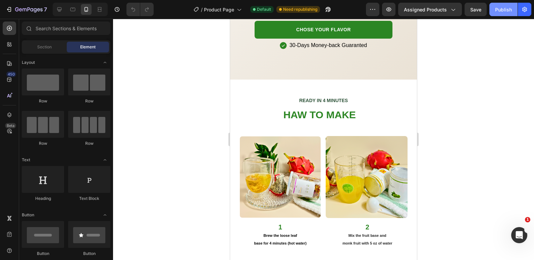
click at [503, 15] on button "Publish" at bounding box center [504, 9] width 28 height 13
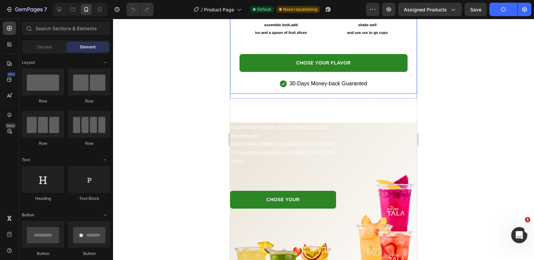
scroll to position [1410, 0]
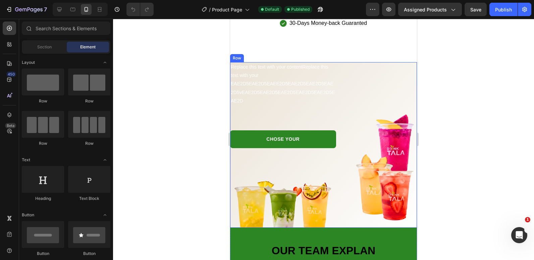
click at [400, 64] on div "Image" at bounding box center [380, 144] width 76 height 165
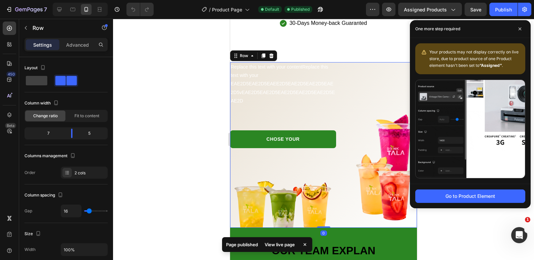
drag, startPoint x: 68, startPoint y: 47, endPoint x: 69, endPoint y: 51, distance: 4.5
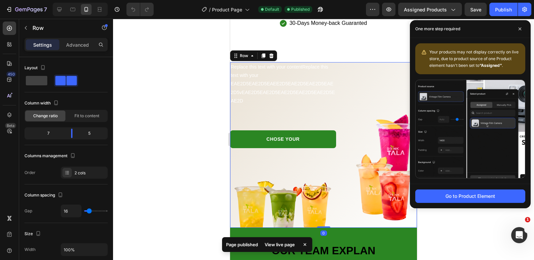
click at [69, 47] on p "Advanced" at bounding box center [77, 44] width 23 height 7
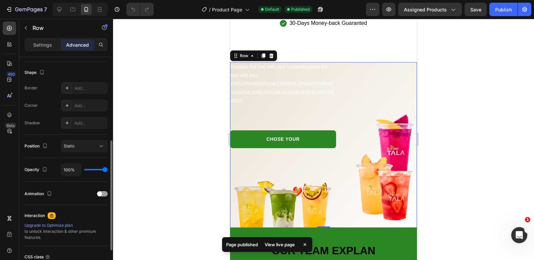
scroll to position [226, 0]
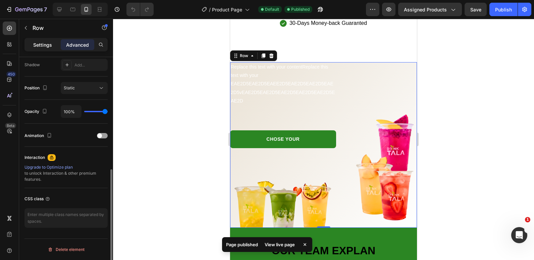
click at [36, 44] on p "Settings" at bounding box center [42, 44] width 19 height 7
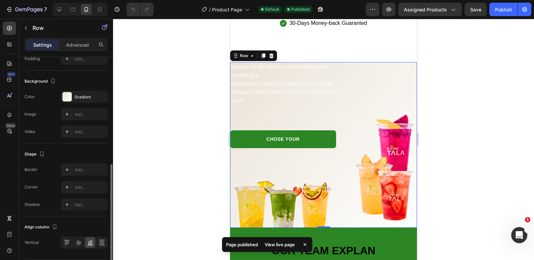
scroll to position [247, 0]
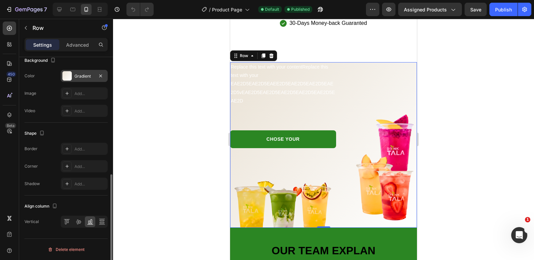
click at [67, 77] on div at bounding box center [66, 75] width 9 height 9
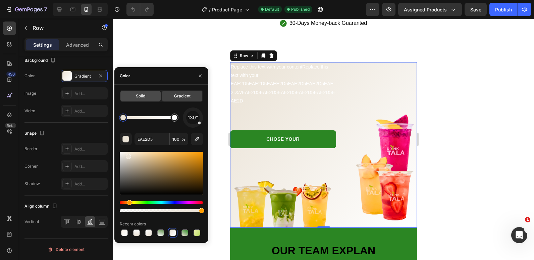
click at [138, 99] on div "Solid" at bounding box center [141, 96] width 40 height 11
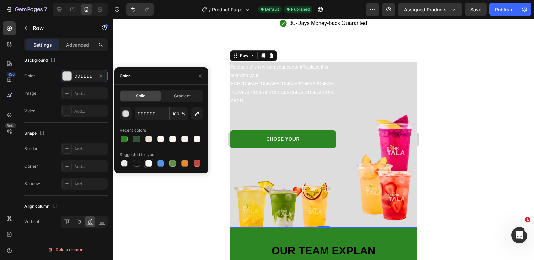
click at [150, 164] on div at bounding box center [148, 163] width 7 height 7
type input "FFFFFF"
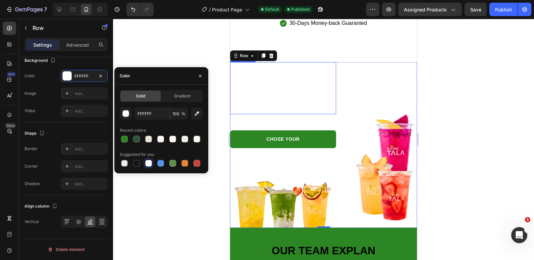
click at [278, 86] on span "Replace this text with your contentReplace this text with your EAE2D5EAE2D5EAEE…" at bounding box center [283, 83] width 104 height 39
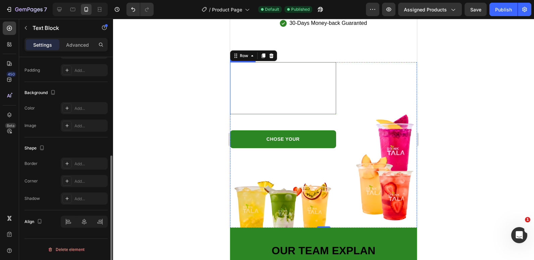
click at [278, 86] on span "Replace this text with your contentReplace this text with your EAE2D5EAE2D5EAEE…" at bounding box center [283, 83] width 104 height 39
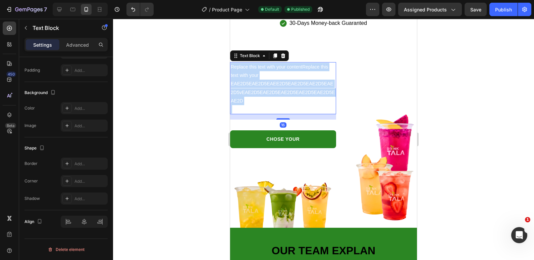
scroll to position [0, 0]
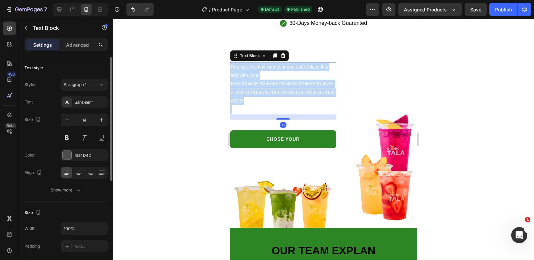
click at [278, 86] on span "Replace this text with your contentReplace this text with your EAE2D5EAE2D5EAEE…" at bounding box center [283, 83] width 104 height 39
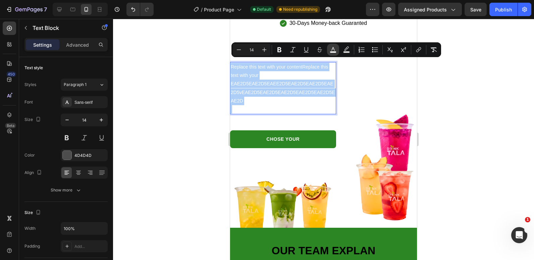
click at [336, 53] on rect "Editor contextual toolbar" at bounding box center [333, 52] width 6 height 2
type input "FFFFFF"
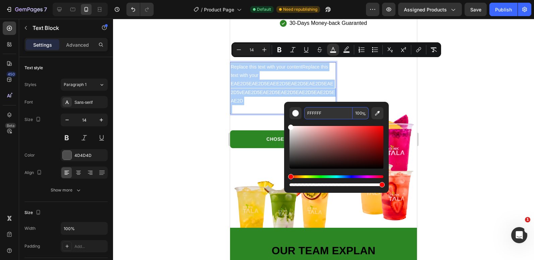
click at [324, 108] on input "FFFFFF" at bounding box center [328, 113] width 48 height 12
paste input "EAE2D5"
type input "EAE2D5"
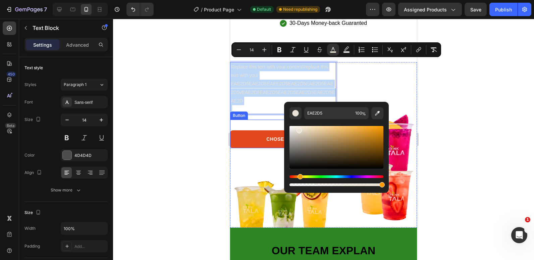
drag, startPoint x: 257, startPoint y: 132, endPoint x: 305, endPoint y: 130, distance: 48.0
click at [257, 132] on link "CHOSE YOUR" at bounding box center [283, 139] width 106 height 18
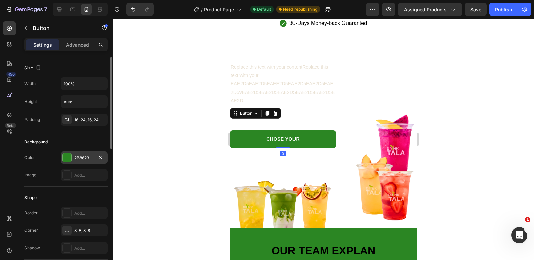
click at [90, 157] on div "2B8623" at bounding box center [84, 158] width 19 height 6
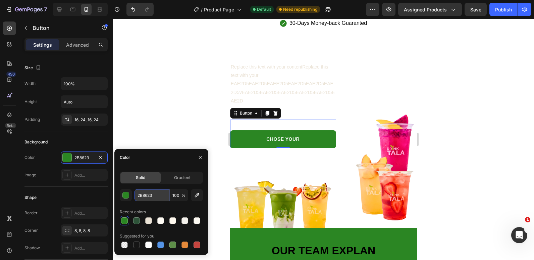
click at [161, 196] on input "2B8623" at bounding box center [152, 195] width 35 height 12
paste input "EAE2D5"
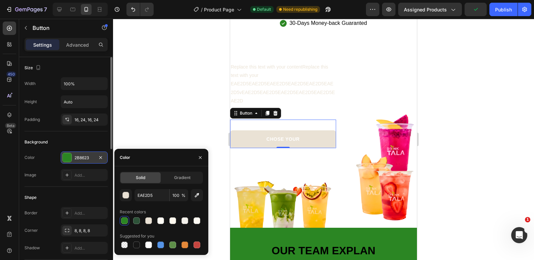
click at [81, 155] on div "2B8623" at bounding box center [84, 158] width 19 height 6
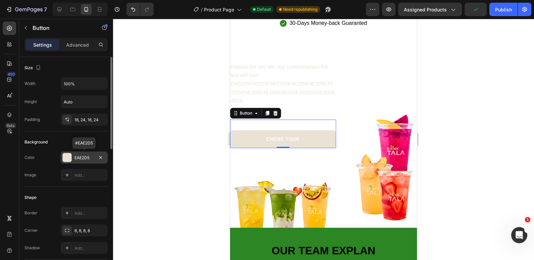
click at [81, 155] on div "EAE2D5" at bounding box center [84, 158] width 19 height 6
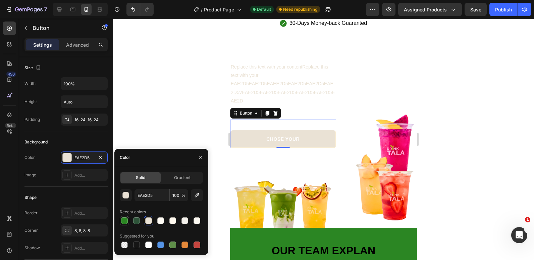
click at [121, 220] on div at bounding box center [124, 220] width 7 height 7
type input "2B8623"
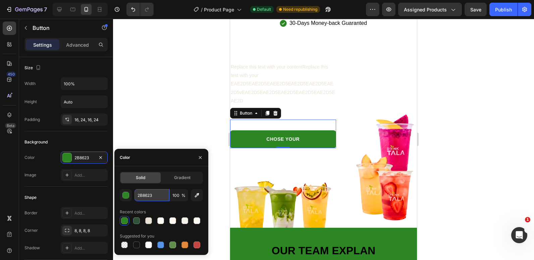
click at [145, 198] on input "2B8623" at bounding box center [152, 195] width 35 height 12
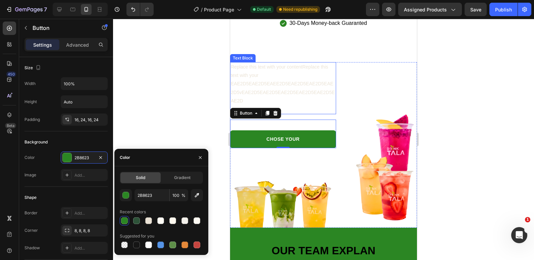
click at [268, 80] on span "Replace this text with your contentReplace this text with your EAE2D5EAE2D5EAEE…" at bounding box center [283, 83] width 104 height 39
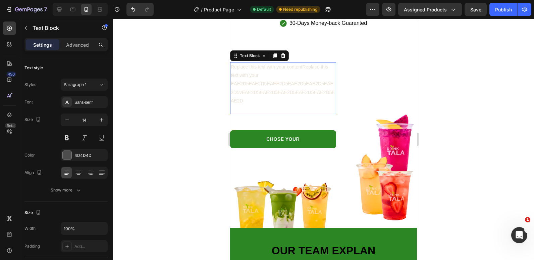
click at [268, 80] on span "Replace this text with your contentReplace this text with your EAE2D5EAE2D5EAEE…" at bounding box center [283, 83] width 104 height 39
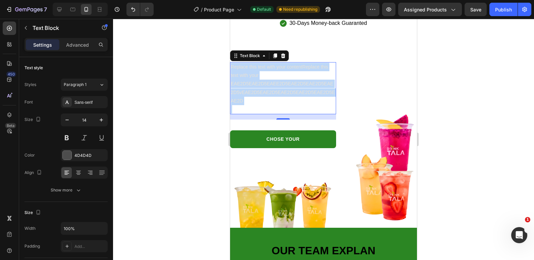
click at [268, 80] on span "Replace this text with your contentReplace this text with your EAE2D5EAE2D5EAEE…" at bounding box center [283, 83] width 104 height 39
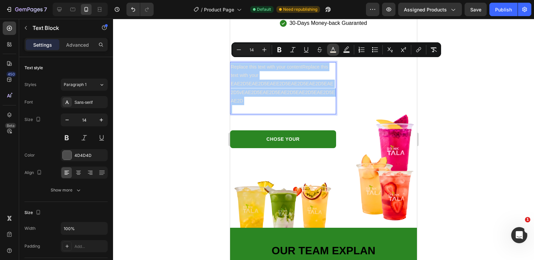
click at [335, 52] on rect "Editor contextual toolbar" at bounding box center [333, 52] width 6 height 2
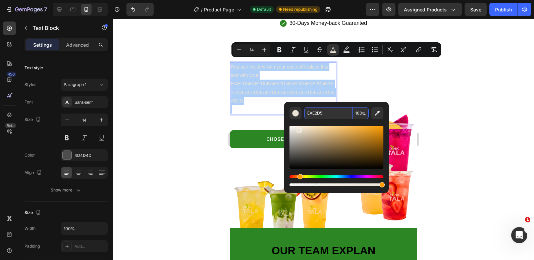
drag, startPoint x: 99, startPoint y: 80, endPoint x: 329, endPoint y: 113, distance: 232.6
click at [329, 113] on input "EAE2D5" at bounding box center [328, 113] width 48 height 12
paste input "2B8623"
type input "2B8623"
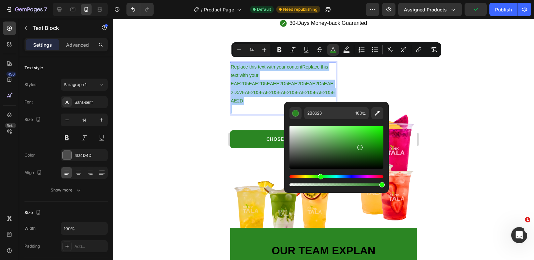
click at [466, 81] on div at bounding box center [323, 139] width 421 height 241
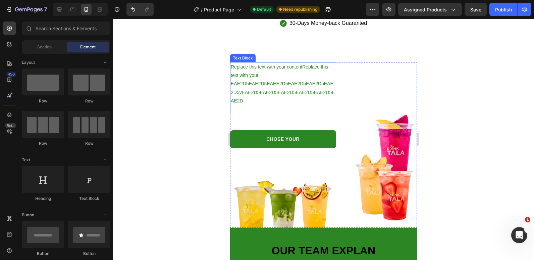
click at [268, 64] on span "Replace this text with your contentReplace this text with your EAE2D5EAE2D5EAEE…" at bounding box center [283, 83] width 104 height 39
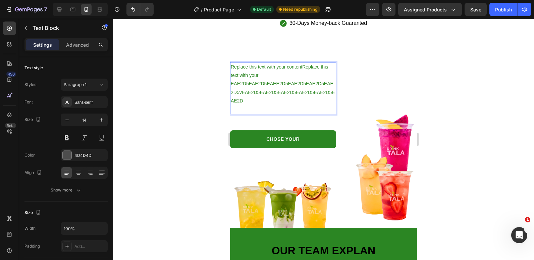
click at [270, 64] on span "Replace this text with your contentReplace this text with your EAE2D5EAE2D5EAEE…" at bounding box center [283, 83] width 104 height 39
click at [278, 64] on span "Replace this text with your contentReplace this text with your EAE2D5EAE2D5EAEE…" at bounding box center [283, 83] width 104 height 39
click at [276, 64] on span "Replace this text with your contentReplace this text with your EAE2D5EAE2D5EAEE…" at bounding box center [283, 83] width 104 height 39
click at [278, 73] on span "your contentReplace this text with your EAE2D5EAE2D5EAEE2D5EAE2D5EAE2D5EAE2D5vE…" at bounding box center [283, 88] width 104 height 31
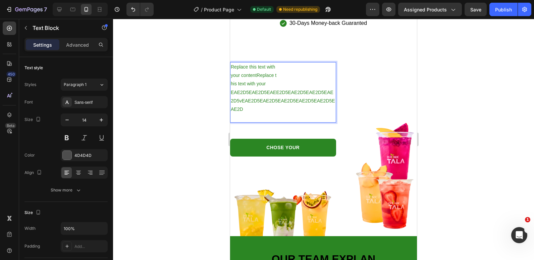
click at [269, 88] on span "his text with your EAE2D5EAE2D5EAEE2D5EAE2D5EAE2D5EAE2D5vEAE2D5EAE2D5EAE2D5EAE2…" at bounding box center [283, 96] width 104 height 31
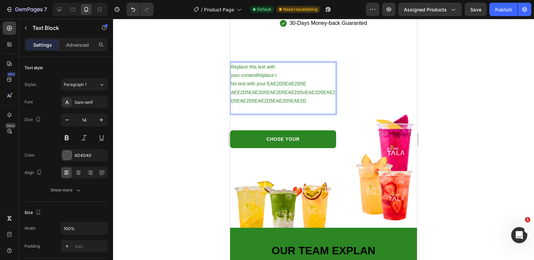
click at [260, 88] on p "AEE2D5EAE2D5EAE2D5EAE2D5vEAE2D5EAE2D5EAE2D5EAE2D5EAE2D5EAE2D" at bounding box center [283, 96] width 105 height 17
click at [266, 90] on span "AEE2D5EAE2D5EAE2D5EAE2D5vEAE2D5EAE2D5EAE2D5EAE2D5EAE2D5EAE2D" at bounding box center [283, 97] width 104 height 14
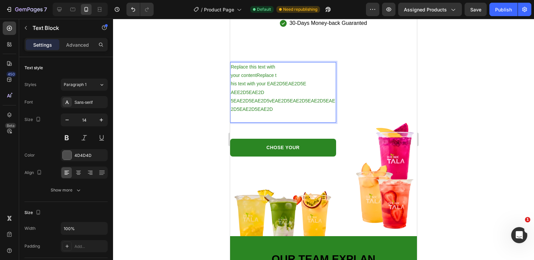
click at [280, 98] on span "5EAE2D5EAE2D5vEAE2D5EAE2D5EAE2D5EAE2D5EAE2D5EAE2D" at bounding box center [283, 105] width 104 height 14
click at [291, 108] on p "2D5EAE2D5EAE2D5EAE2D5EAE2D5EAE2D" at bounding box center [283, 109] width 105 height 8
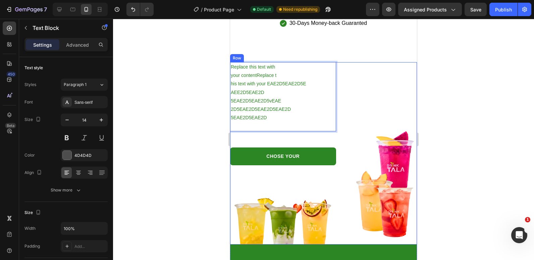
click at [451, 92] on div at bounding box center [323, 139] width 421 height 241
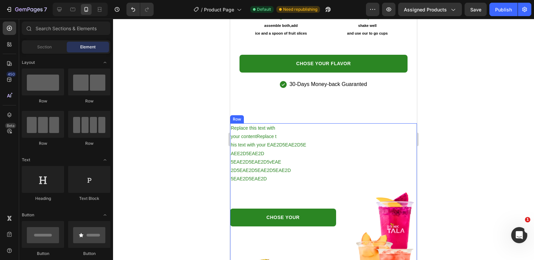
scroll to position [1343, 0]
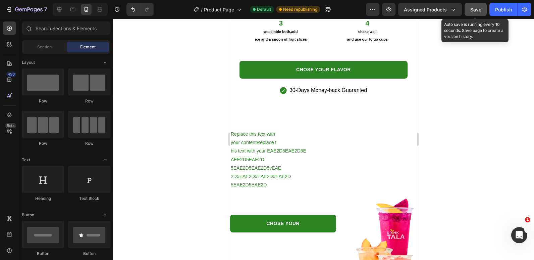
click at [480, 10] on span "Save" at bounding box center [476, 10] width 11 height 6
click at [501, 11] on div "Publish" at bounding box center [503, 9] width 17 height 7
click at [479, 10] on span "Save" at bounding box center [476, 10] width 11 height 6
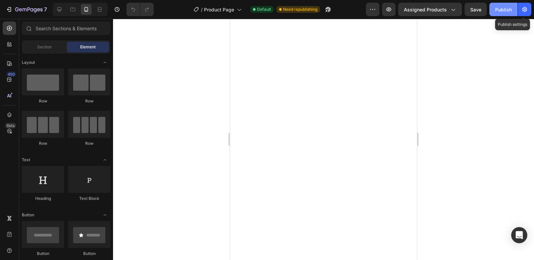
click at [508, 8] on div "Publish" at bounding box center [503, 9] width 17 height 7
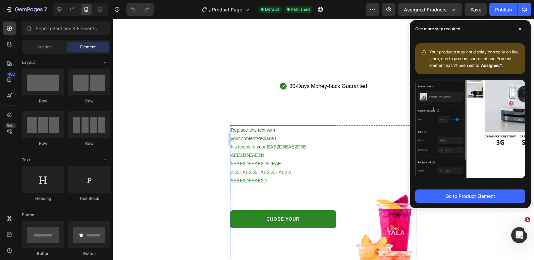
scroll to position [1477, 0]
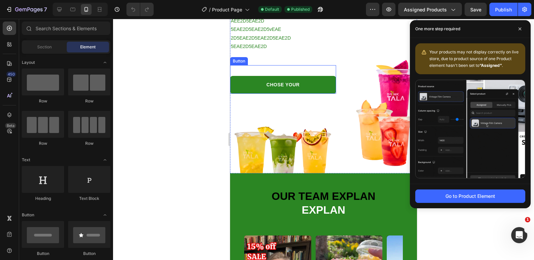
click at [282, 73] on div "CHOSE YOUR Button" at bounding box center [283, 79] width 106 height 29
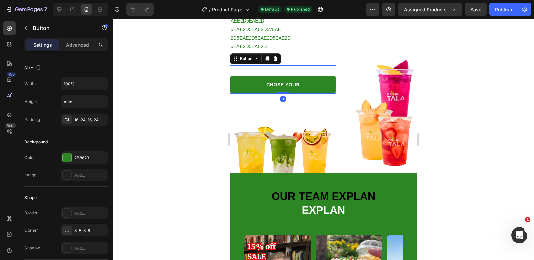
click at [75, 39] on div "Settings Advanced" at bounding box center [66, 44] width 83 height 13
click at [76, 44] on p "Advanced" at bounding box center [77, 44] width 23 height 7
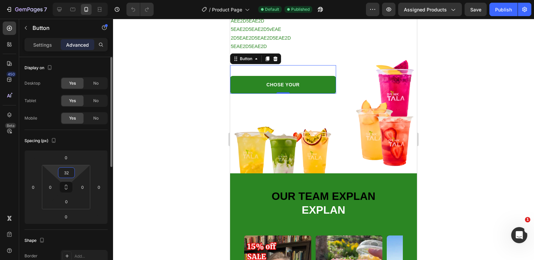
click at [68, 177] on input "32" at bounding box center [66, 173] width 13 height 10
type input "0"
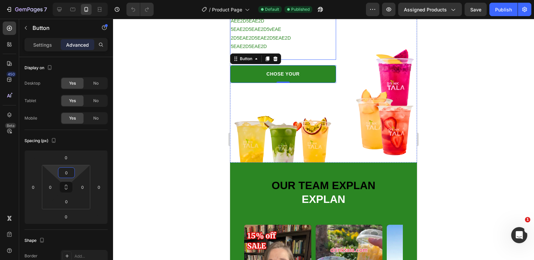
click at [285, 46] on p "5EAE2D5EAE2D" at bounding box center [283, 46] width 105 height 8
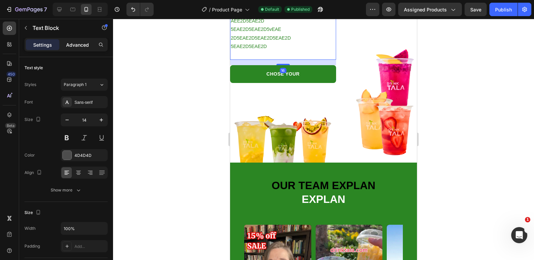
click at [68, 49] on div "Advanced" at bounding box center [78, 44] width 34 height 11
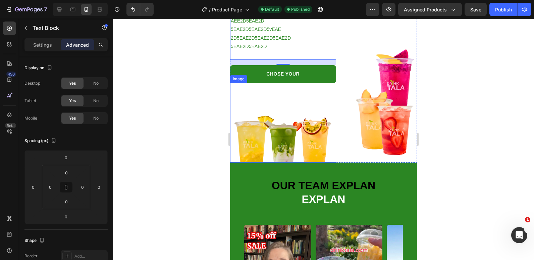
scroll to position [1443, 0]
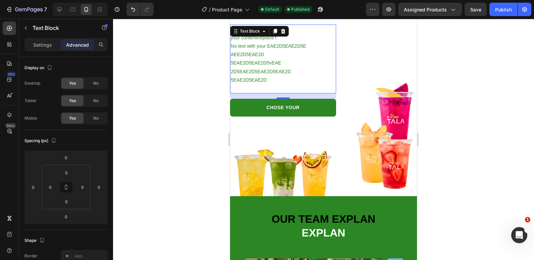
click at [292, 94] on div "16" at bounding box center [283, 95] width 106 height 5
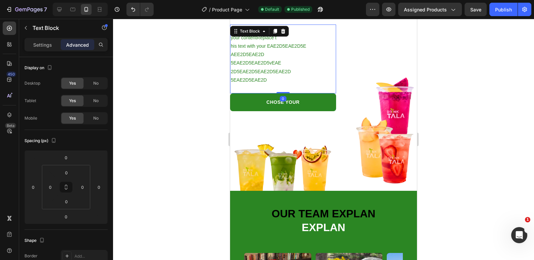
drag, startPoint x: 285, startPoint y: 98, endPoint x: 286, endPoint y: 91, distance: 7.5
click at [286, 91] on div "Replace this text with your contentReplace t his text with your EAE2D5EAE2D5E A…" at bounding box center [283, 59] width 106 height 69
click at [194, 92] on div at bounding box center [323, 139] width 421 height 241
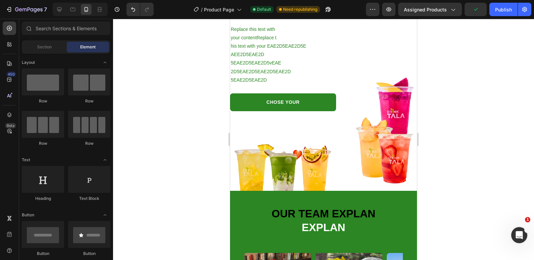
click at [195, 115] on div at bounding box center [323, 139] width 421 height 241
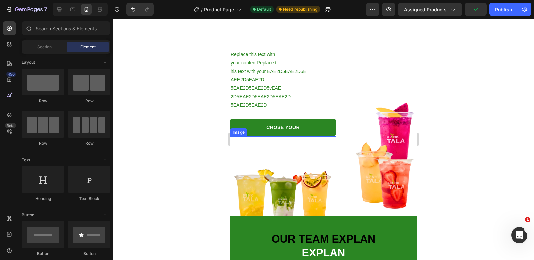
scroll to position [1376, 0]
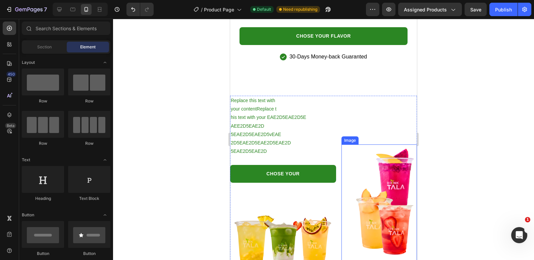
click at [375, 153] on img at bounding box center [380, 202] width 76 height 117
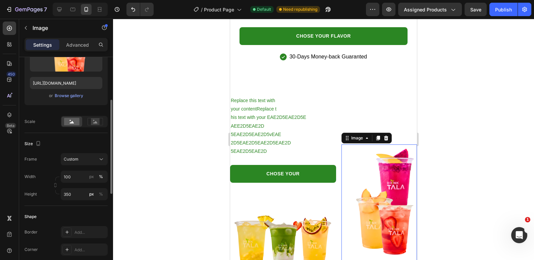
scroll to position [134, 0]
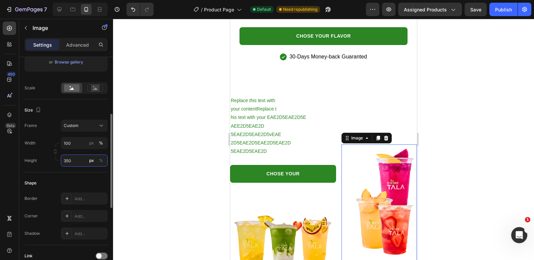
click at [69, 157] on input "350" at bounding box center [84, 160] width 47 height 12
click at [76, 161] on input "350" at bounding box center [84, 160] width 47 height 12
click at [73, 163] on input "350" at bounding box center [84, 160] width 47 height 12
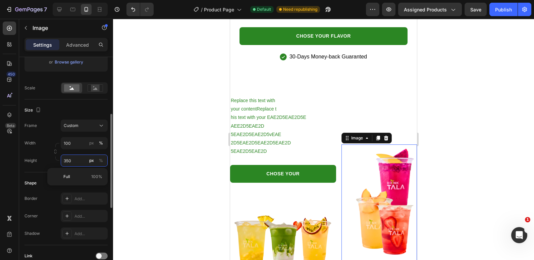
click at [73, 163] on input "350" at bounding box center [84, 160] width 47 height 12
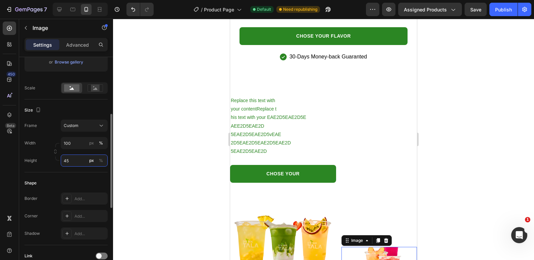
type input "450"
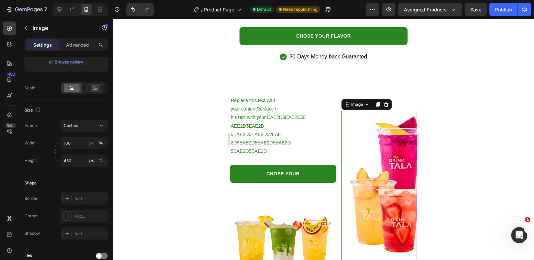
click at [153, 128] on div at bounding box center [323, 139] width 421 height 241
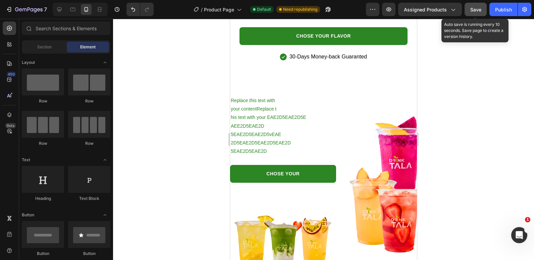
click at [481, 12] on span "Save" at bounding box center [476, 10] width 11 height 6
click at [497, 10] on div "Publish" at bounding box center [503, 9] width 17 height 7
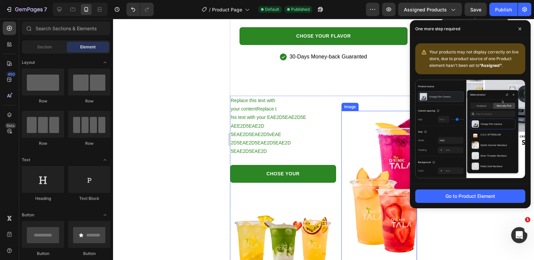
click at [375, 177] on img at bounding box center [380, 186] width 76 height 151
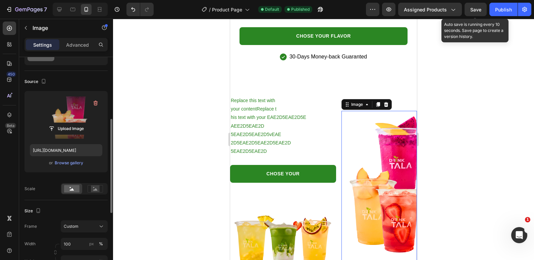
scroll to position [67, 0]
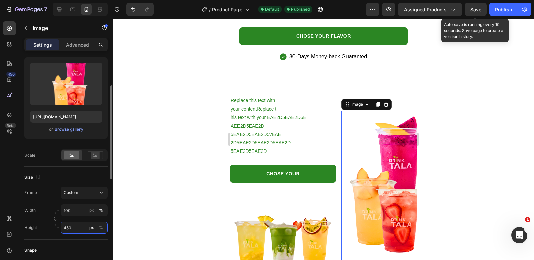
click at [72, 226] on input "450" at bounding box center [84, 228] width 47 height 12
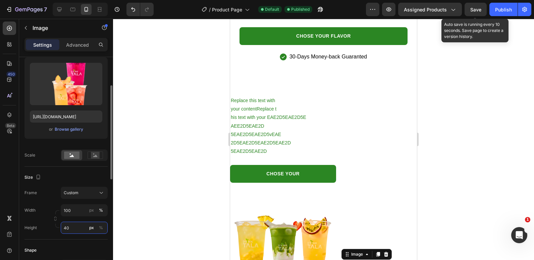
type input "400"
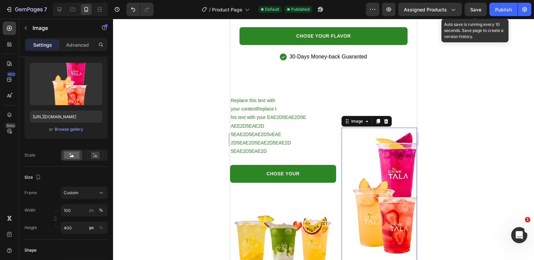
click at [175, 127] on div at bounding box center [323, 139] width 421 height 241
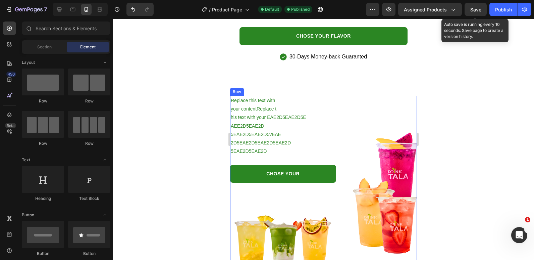
click at [405, 96] on div "Image" at bounding box center [380, 179] width 76 height 166
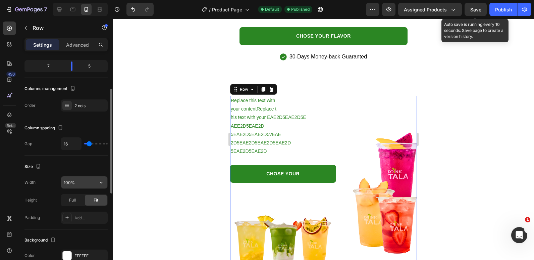
scroll to position [134, 0]
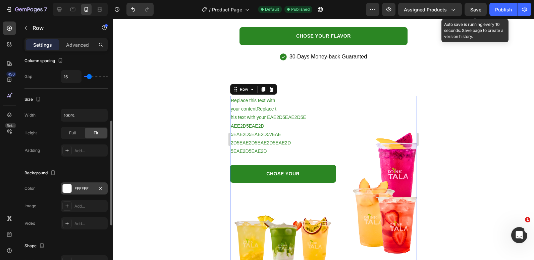
click at [75, 187] on div "FFFFFF" at bounding box center [84, 189] width 19 height 6
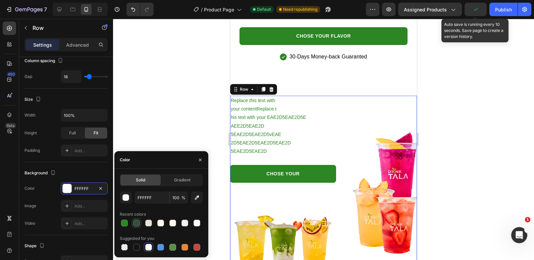
click at [134, 221] on div at bounding box center [136, 223] width 7 height 7
type input "2E5339"
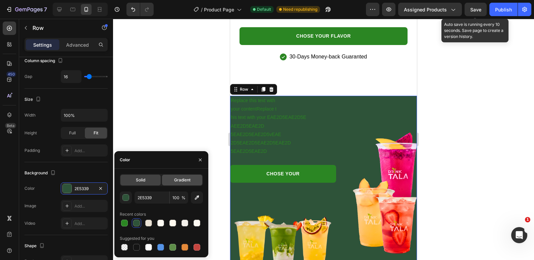
click at [186, 180] on span "Gradient" at bounding box center [182, 180] width 16 height 6
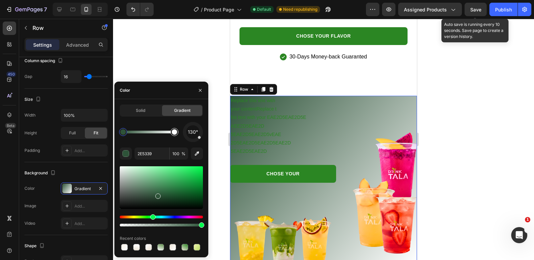
type input "FFFFFF"
click at [175, 134] on div at bounding box center [174, 131] width 5 height 5
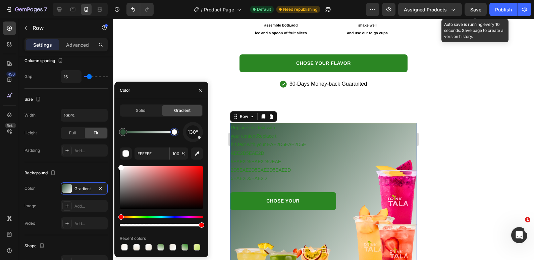
scroll to position [1343, 0]
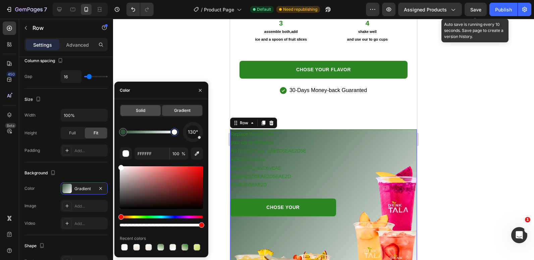
click at [130, 110] on div "Solid" at bounding box center [141, 110] width 40 height 11
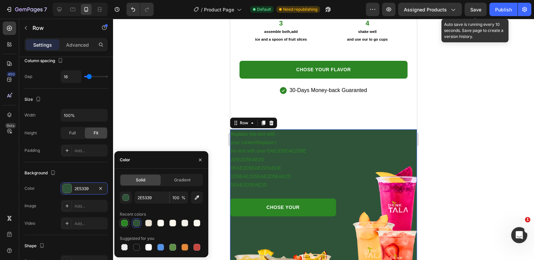
click at [122, 221] on div at bounding box center [124, 223] width 7 height 7
type input "2B8623"
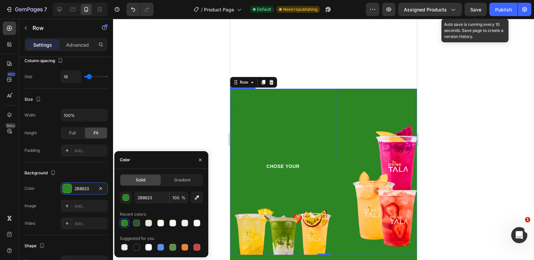
scroll to position [1443, 0]
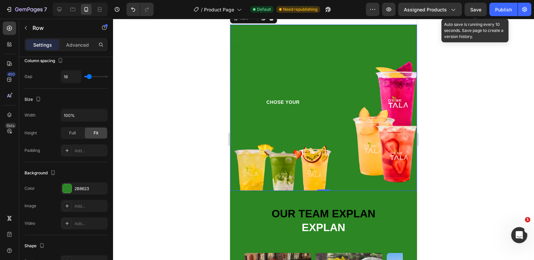
click at [168, 100] on div at bounding box center [323, 139] width 421 height 241
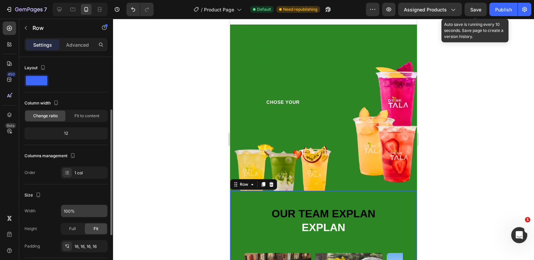
scroll to position [67, 0]
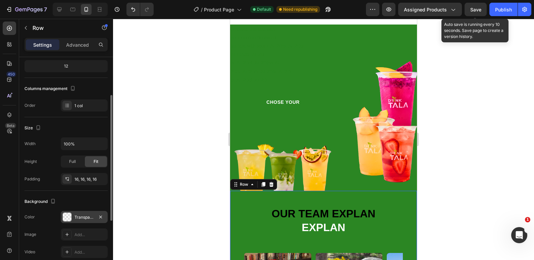
click at [73, 221] on div "Transparent" at bounding box center [84, 217] width 47 height 12
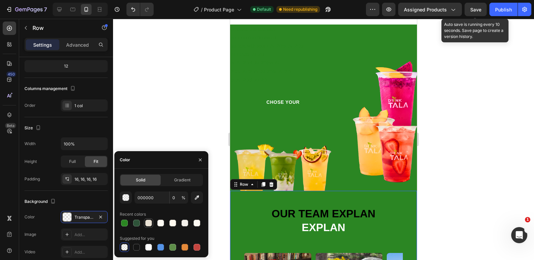
click at [147, 221] on div at bounding box center [148, 223] width 7 height 7
type input "EAE2D5"
type input "100"
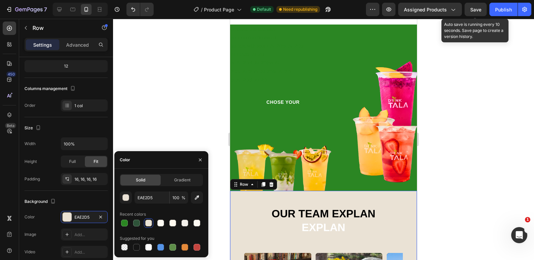
click at [169, 58] on div at bounding box center [323, 139] width 421 height 241
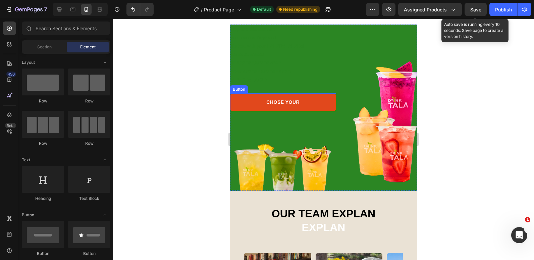
click at [262, 105] on link "CHOSE YOUR" at bounding box center [283, 102] width 106 height 18
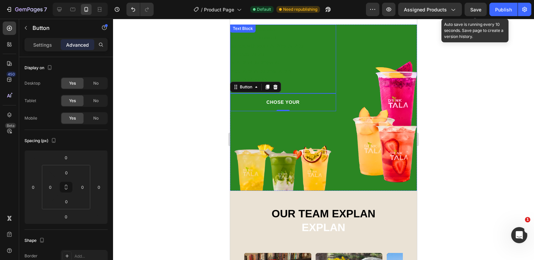
click at [274, 67] on p "5EAE2D5EAE2D5vEAE" at bounding box center [283, 63] width 105 height 8
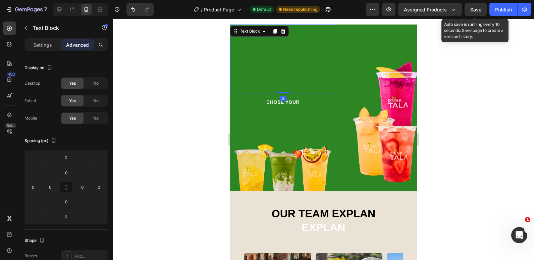
click at [275, 60] on span "5EAE2D5EAE2D5vEAE" at bounding box center [256, 62] width 50 height 5
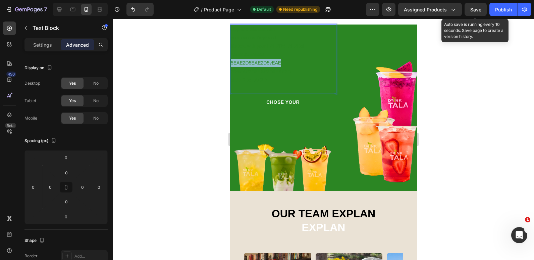
click at [275, 60] on span "5EAE2D5EAE2D5vEAE" at bounding box center [256, 62] width 50 height 5
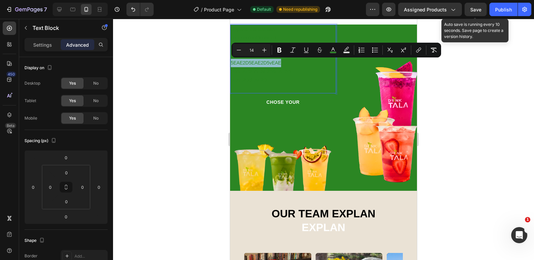
click at [282, 61] on p "5EAE2D5EAE2D5vEAE" at bounding box center [283, 63] width 105 height 8
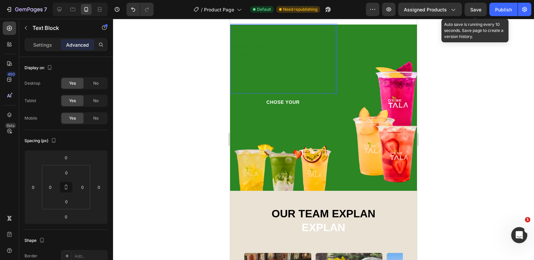
click at [285, 62] on p "5EAE2D5EAE2D5vEAE" at bounding box center [283, 63] width 105 height 8
click at [282, 63] on p "5EAE2D5EAE2D5vEAE" at bounding box center [283, 63] width 105 height 8
click at [281, 63] on span "5EAE2D5EAE2D5vEAE" at bounding box center [256, 62] width 50 height 5
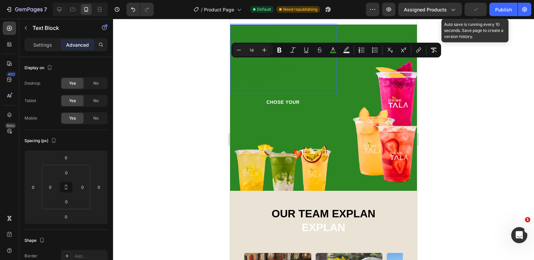
click at [271, 81] on p "5EAE2D5EAE2D" at bounding box center [283, 80] width 105 height 8
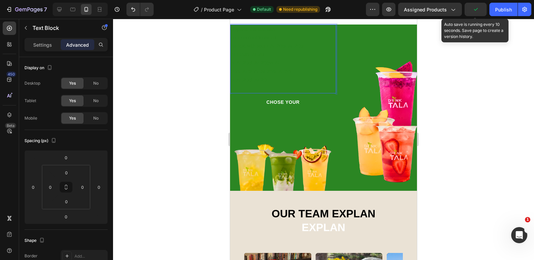
click at [272, 76] on p "5EAE2D5EAE2D" at bounding box center [283, 80] width 105 height 8
click at [273, 73] on span "2D5EAE2D5EAE2D5EAE2D" at bounding box center [261, 71] width 60 height 5
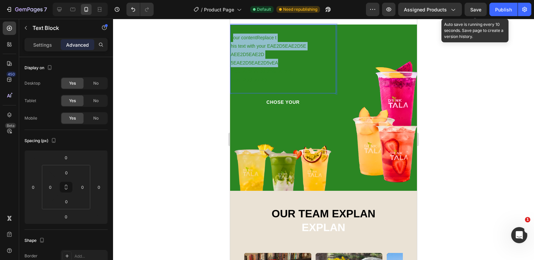
drag, startPoint x: 277, startPoint y: 66, endPoint x: 230, endPoint y: 22, distance: 63.9
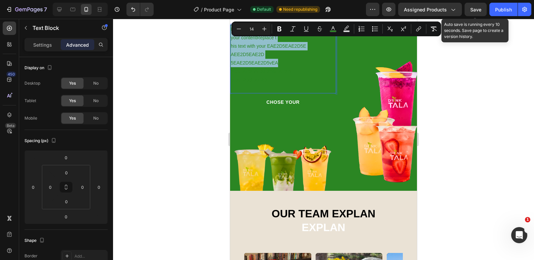
scroll to position [1431, 0]
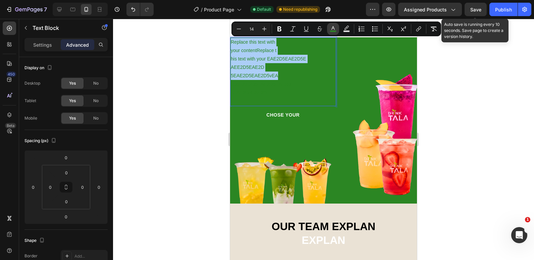
click at [331, 25] on button "color" at bounding box center [333, 29] width 12 height 12
type input "2B8623"
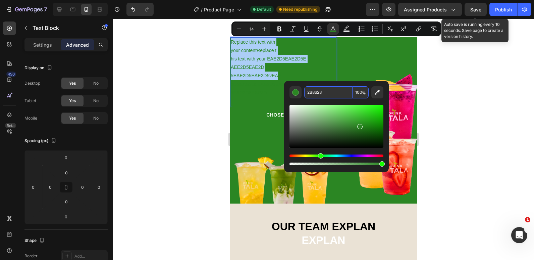
click at [321, 88] on input "2B8623" at bounding box center [328, 92] width 48 height 12
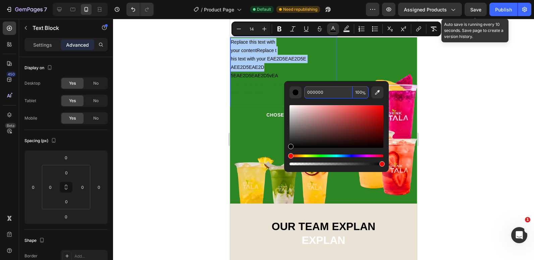
click at [322, 91] on input "000000" at bounding box center [328, 92] width 48 height 12
type input "FFFFFF"
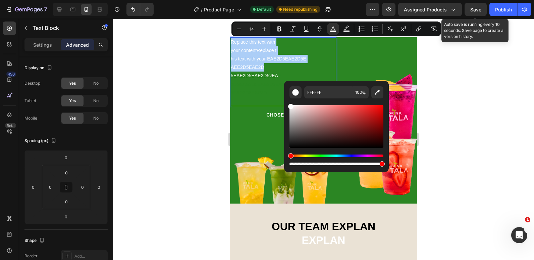
click at [204, 92] on div at bounding box center [323, 139] width 421 height 241
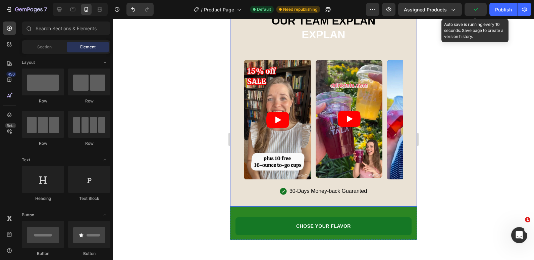
scroll to position [1666, 0]
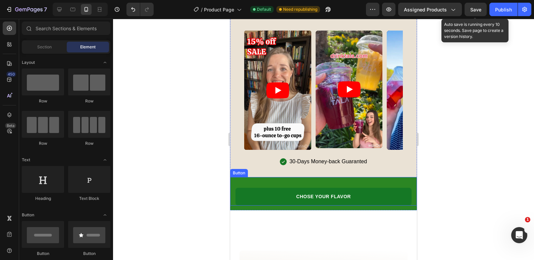
click at [257, 178] on div "CHOSE YOUR FLAVOR Button" at bounding box center [323, 191] width 187 height 29
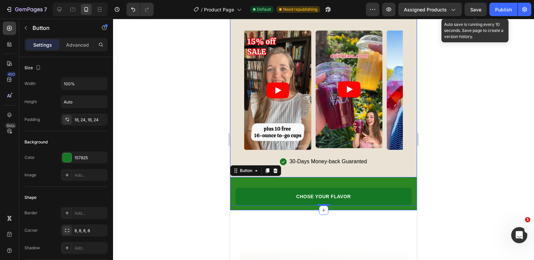
click at [232, 203] on div "Replace this text with your contentReplace t his text with your EAE2D5EAE2D5E A…" at bounding box center [323, 6] width 187 height 408
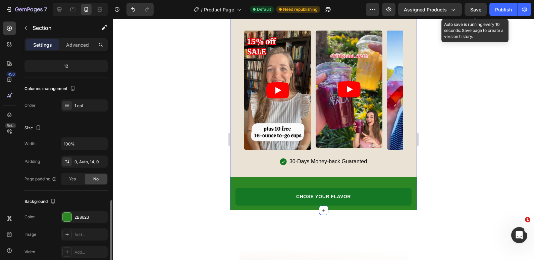
scroll to position [134, 0]
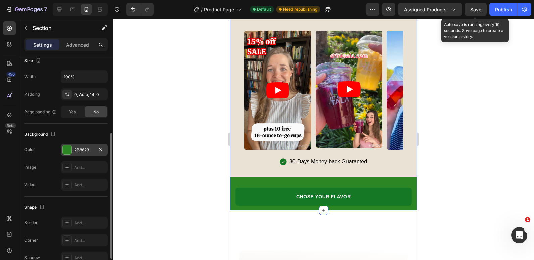
click at [69, 150] on div at bounding box center [67, 149] width 9 height 9
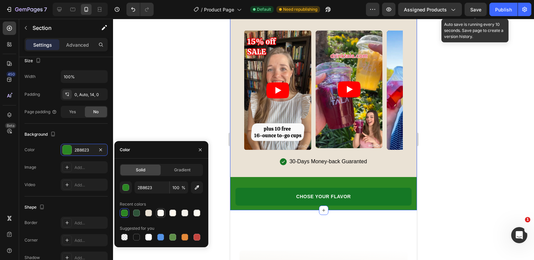
click at [162, 214] on div at bounding box center [160, 212] width 7 height 7
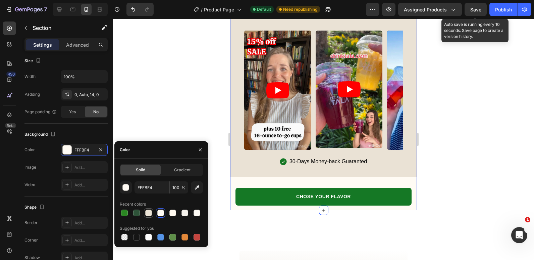
click at [150, 212] on div at bounding box center [148, 212] width 7 height 7
type input "EAE2D5"
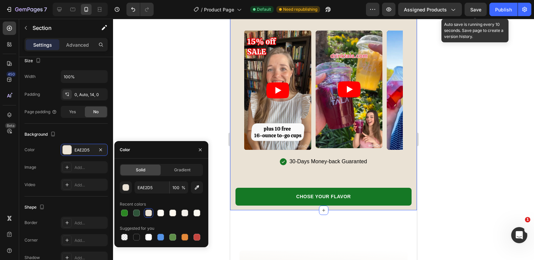
click at [175, 87] on div at bounding box center [323, 139] width 421 height 241
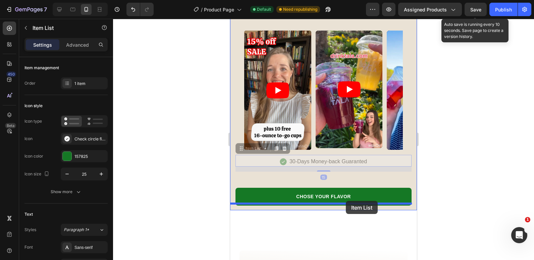
drag, startPoint x: 354, startPoint y: 172, endPoint x: 345, endPoint y: 201, distance: 30.2
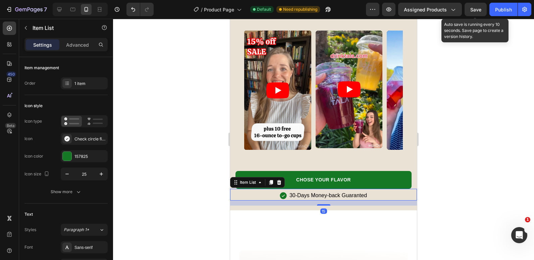
click at [148, 134] on div at bounding box center [323, 139] width 421 height 241
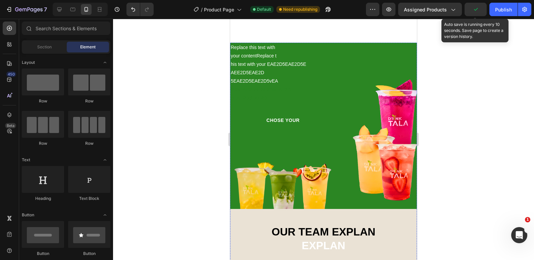
scroll to position [1431, 0]
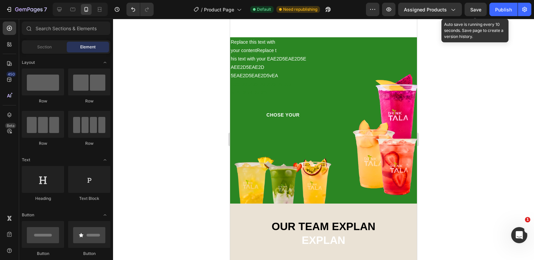
click at [206, 104] on div at bounding box center [323, 139] width 421 height 241
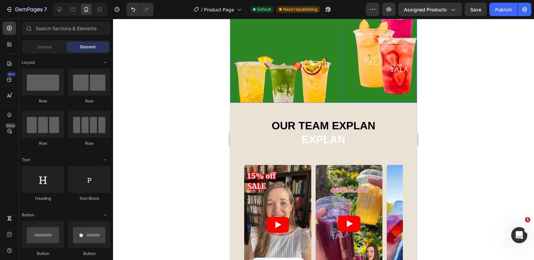
scroll to position [1565, 0]
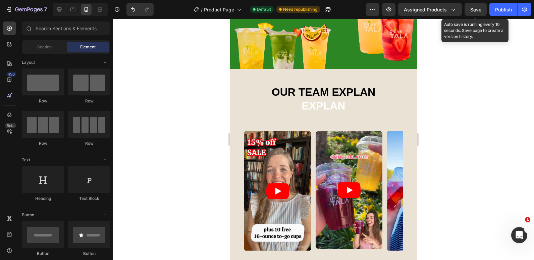
drag, startPoint x: 478, startPoint y: 8, endPoint x: 489, endPoint y: 8, distance: 11.1
click at [479, 8] on span "Save" at bounding box center [476, 10] width 11 height 6
click at [497, 7] on div "Publish" at bounding box center [503, 9] width 17 height 7
click at [471, 3] on button "Save" at bounding box center [476, 9] width 22 height 13
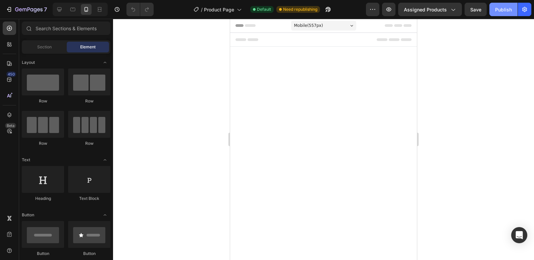
click at [505, 12] on div "Publish" at bounding box center [503, 9] width 17 height 7
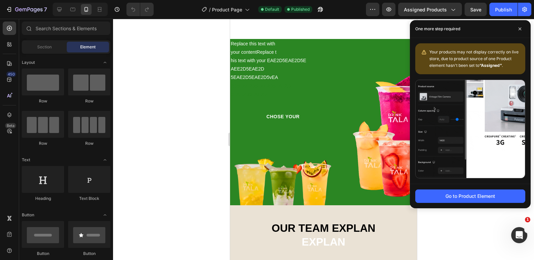
scroll to position [1443, 0]
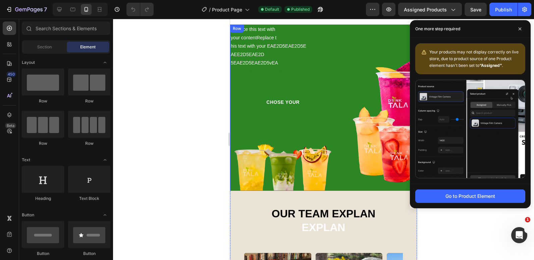
click at [369, 29] on div "Image" at bounding box center [380, 108] width 76 height 166
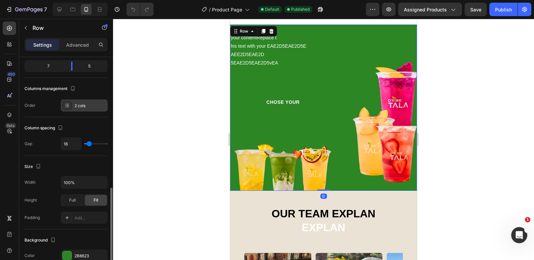
scroll to position [134, 0]
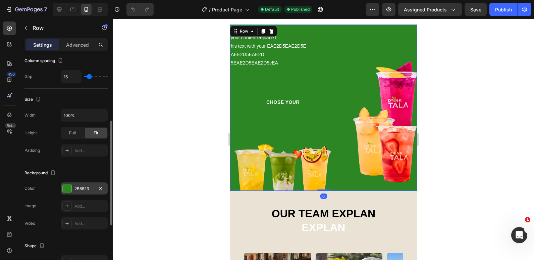
click at [73, 186] on div "2B8623" at bounding box center [84, 188] width 47 height 12
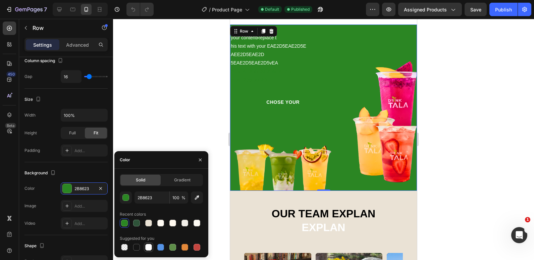
click at [148, 247] on div at bounding box center [148, 247] width 7 height 7
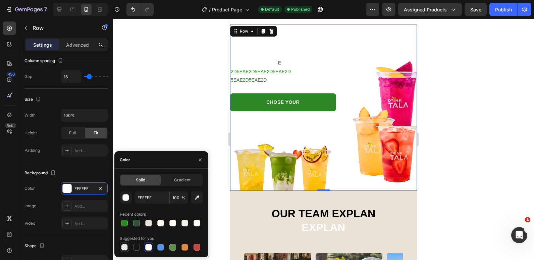
click at [127, 248] on div at bounding box center [124, 247] width 7 height 7
type input "000000"
type input "0"
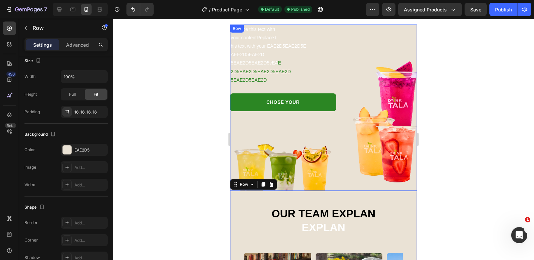
click at [351, 27] on div "Image" at bounding box center [380, 108] width 76 height 166
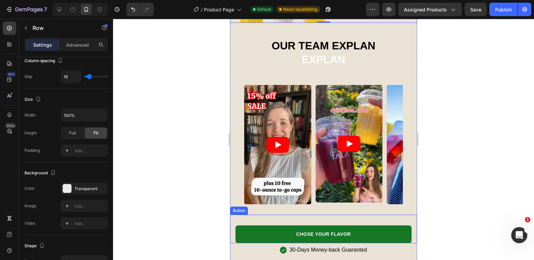
scroll to position [1678, 0]
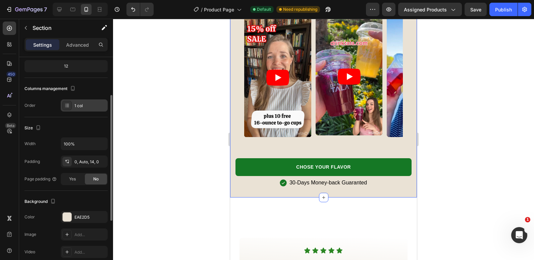
scroll to position [101, 0]
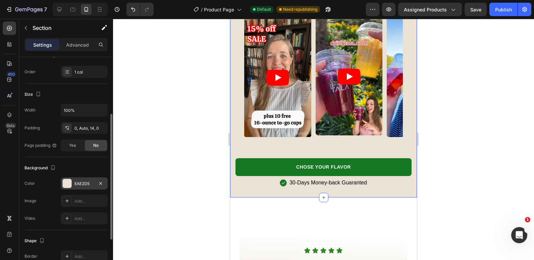
click at [78, 185] on div "EAE2D5" at bounding box center [84, 184] width 19 height 6
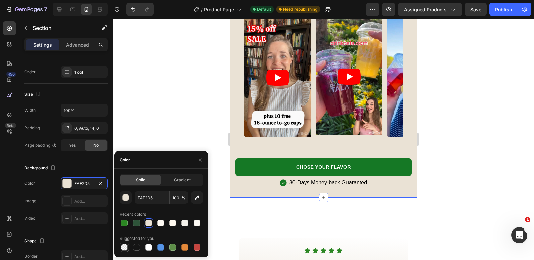
click at [124, 247] on div at bounding box center [124, 247] width 7 height 7
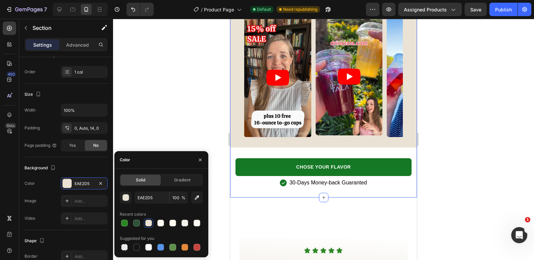
type input "000000"
type input "0"
click at [406, 141] on div "OUR TEAM EXPLAN EXPLAN Heading Video Video Video Video Carousel Row Row" at bounding box center [323, 52] width 187 height 192
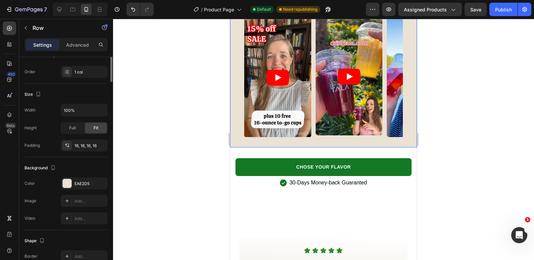
scroll to position [0, 0]
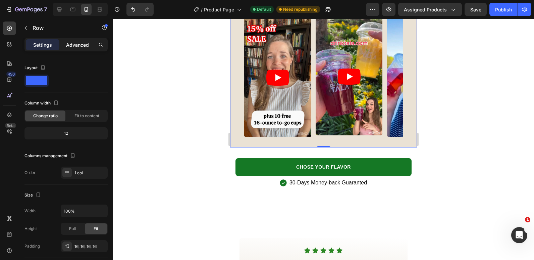
click at [81, 46] on p "Advanced" at bounding box center [77, 44] width 23 height 7
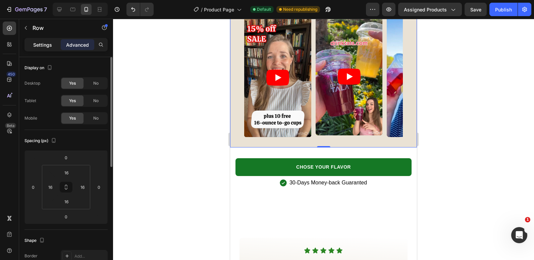
click at [51, 44] on p "Settings" at bounding box center [42, 44] width 19 height 7
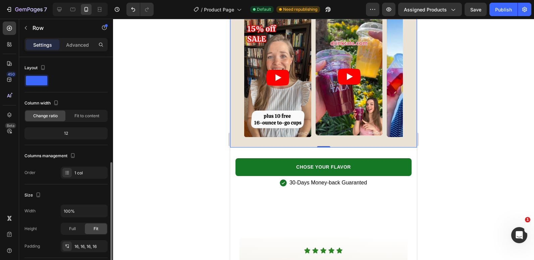
scroll to position [101, 0]
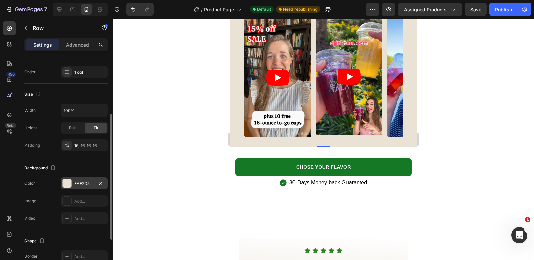
click at [66, 184] on div at bounding box center [67, 183] width 9 height 9
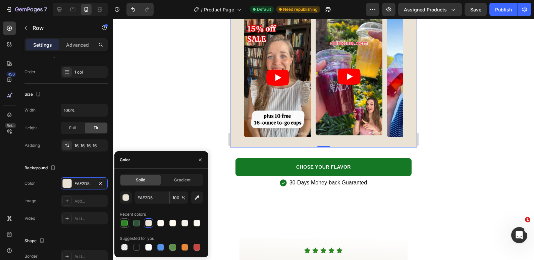
click at [122, 222] on div at bounding box center [124, 223] width 7 height 7
type input "2B8623"
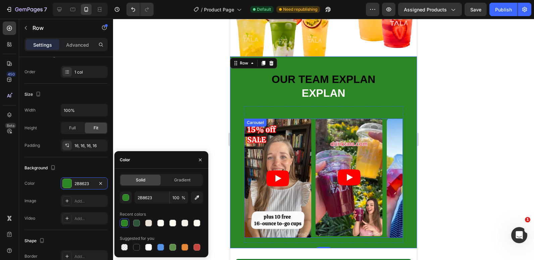
scroll to position [1511, 0]
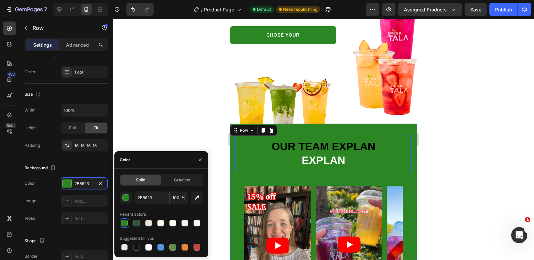
click at [303, 141] on strong "OUR TEAM EXPLAN" at bounding box center [324, 146] width 104 height 12
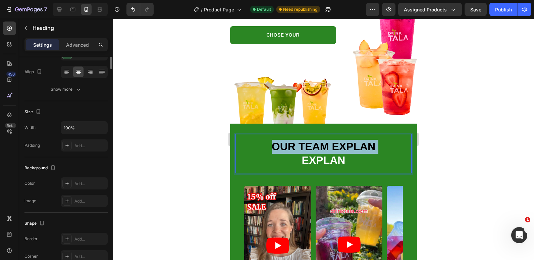
scroll to position [0, 0]
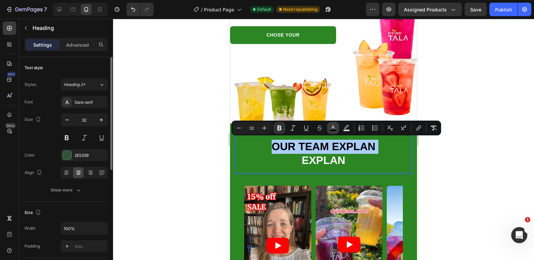
click at [330, 127] on icon "Editor contextual toolbar" at bounding box center [333, 128] width 7 height 7
type input "000000"
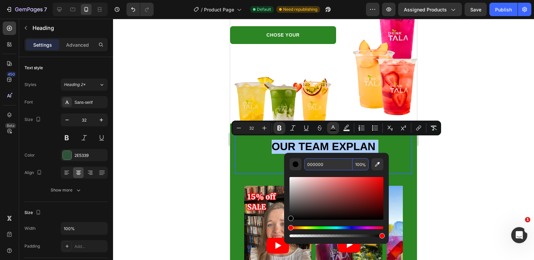
click at [319, 163] on input "000000" at bounding box center [328, 164] width 48 height 12
type input "FFFFFF"
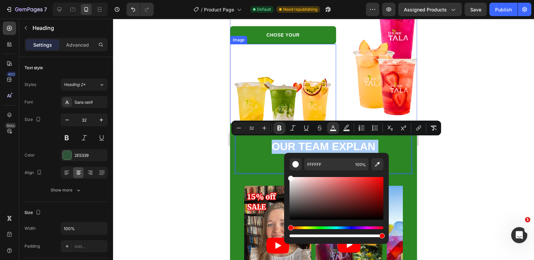
click at [199, 105] on div at bounding box center [323, 139] width 421 height 241
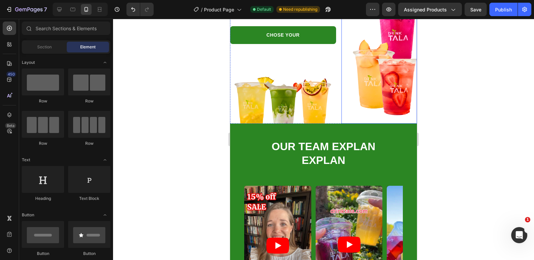
click at [362, 74] on img at bounding box center [380, 56] width 76 height 134
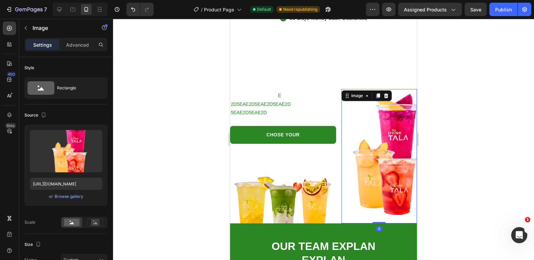
scroll to position [1410, 0]
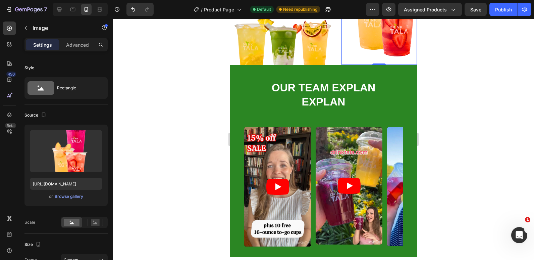
click at [481, 116] on div at bounding box center [323, 139] width 421 height 241
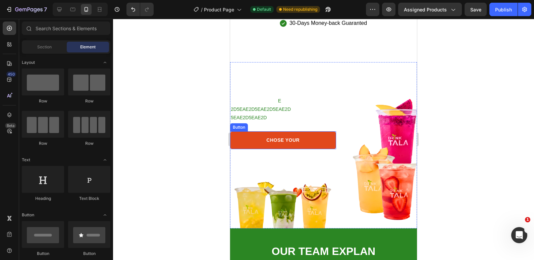
click at [323, 135] on link "CHOSE YOUR" at bounding box center [283, 140] width 106 height 18
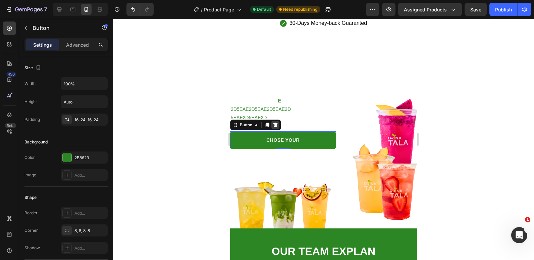
click at [277, 123] on icon at bounding box center [276, 125] width 4 height 5
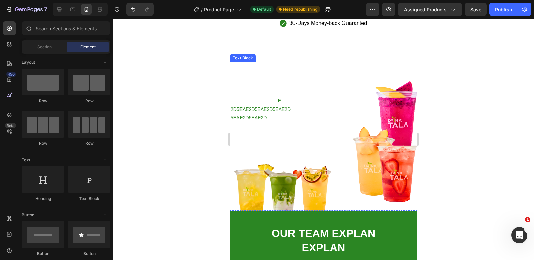
click at [295, 66] on p "Replace this text with" at bounding box center [283, 67] width 105 height 8
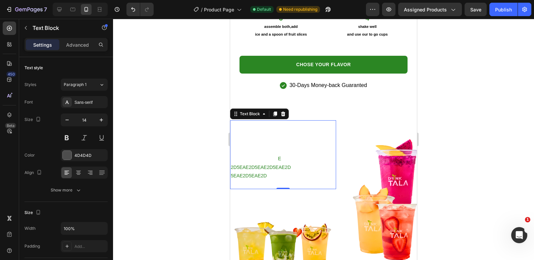
scroll to position [1343, 0]
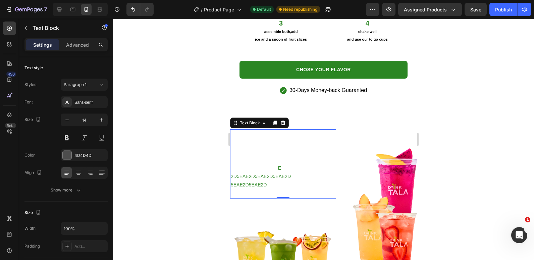
click at [254, 165] on span "5EAE2D5EAE2D5vEA" at bounding box center [254, 167] width 47 height 5
click at [257, 157] on span "AEE2D5EAE2D" at bounding box center [248, 159] width 34 height 5
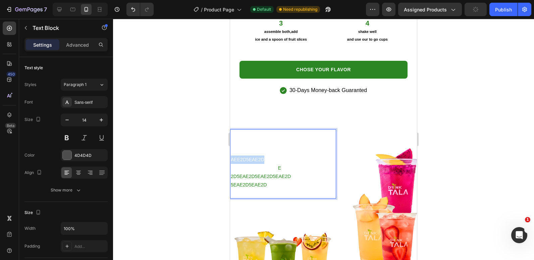
click at [257, 157] on span "AEE2D5EAE2D" at bounding box center [248, 159] width 34 height 5
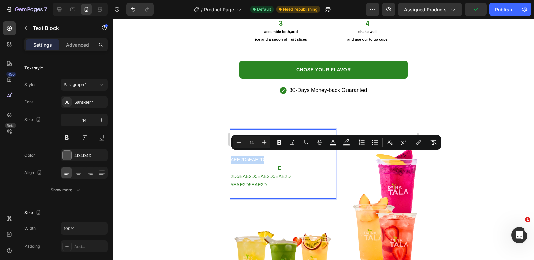
click at [268, 155] on p "AEE2D5EAE2D" at bounding box center [283, 159] width 105 height 8
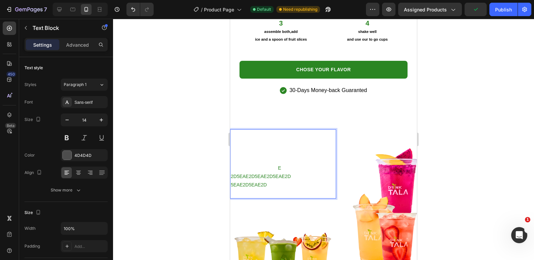
click at [269, 155] on p "AEE2D5EAE2D" at bounding box center [283, 159] width 105 height 8
click at [267, 156] on p "AEE2D5EAE2D" at bounding box center [283, 159] width 105 height 8
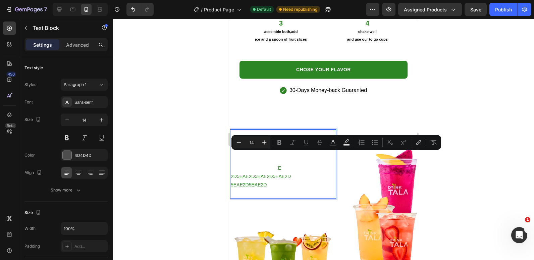
click at [269, 155] on p "AEE2D5EAE2D" at bounding box center [283, 159] width 105 height 8
click at [259, 157] on span "AEE2D5EAE2D" at bounding box center [248, 159] width 34 height 5
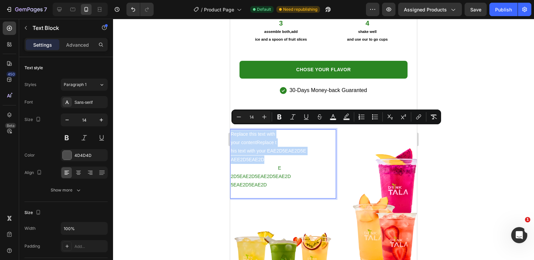
drag, startPoint x: 276, startPoint y: 158, endPoint x: 228, endPoint y: 128, distance: 56.6
click at [330, 117] on icon "Editor contextual toolbar" at bounding box center [333, 116] width 7 height 7
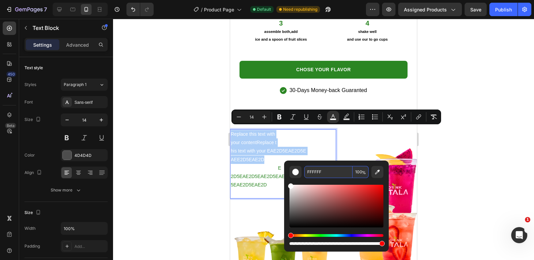
click at [326, 172] on input "FFFFFF" at bounding box center [328, 172] width 48 height 12
click at [239, 131] on span "Replace this text with" at bounding box center [253, 133] width 44 height 5
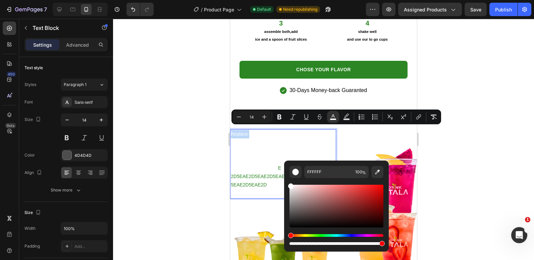
click at [239, 131] on span "Replace this text with" at bounding box center [253, 133] width 44 height 5
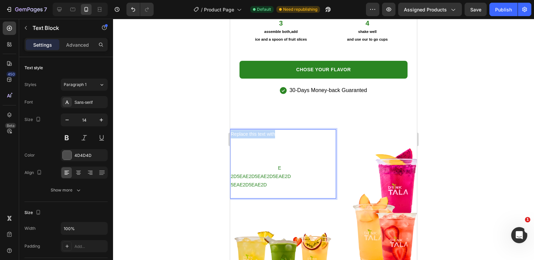
click at [239, 131] on span "Replace this text with" at bounding box center [253, 133] width 44 height 5
click at [295, 151] on p "his text with your EAE2D5EAE2D5E" at bounding box center [283, 151] width 105 height 8
click at [289, 155] on p "AEE2D5EAE2D" at bounding box center [283, 159] width 105 height 8
click at [286, 157] on p "AEE2D5EAE2D" at bounding box center [283, 159] width 105 height 8
click at [284, 158] on p "AEE2D5EAE2D" at bounding box center [283, 159] width 105 height 8
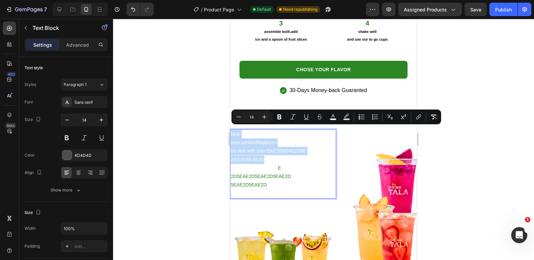
drag, startPoint x: 283, startPoint y: 158, endPoint x: 230, endPoint y: 123, distance: 63.6
click at [335, 114] on icon "Editor contextual toolbar" at bounding box center [333, 116] width 7 height 7
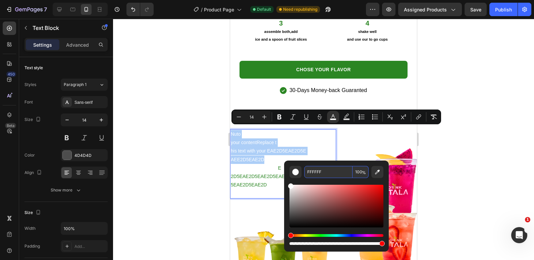
click at [325, 174] on input "FFFFFF" at bounding box center [328, 172] width 48 height 12
type input "000000"
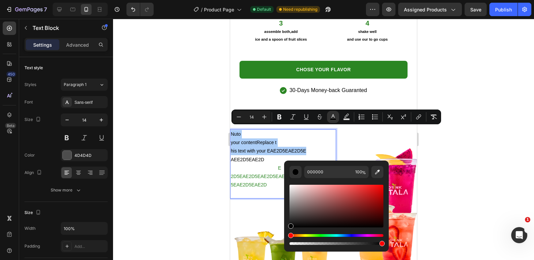
click at [187, 121] on div at bounding box center [323, 139] width 421 height 241
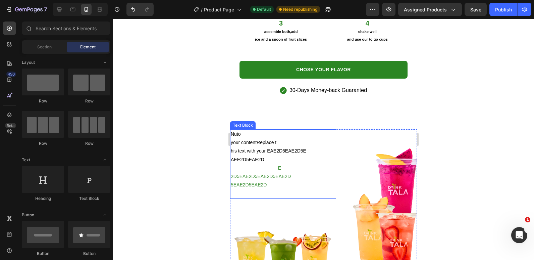
click at [267, 150] on p "his text with your EAE2D5EAE2D5E" at bounding box center [283, 151] width 105 height 8
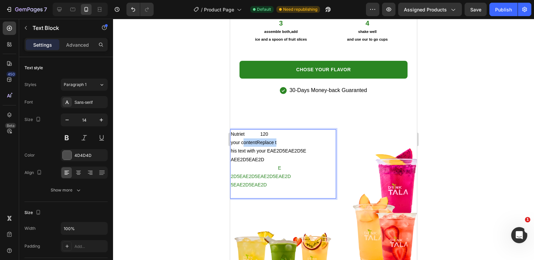
click at [256, 140] on span "your contentReplace t" at bounding box center [254, 142] width 46 height 5
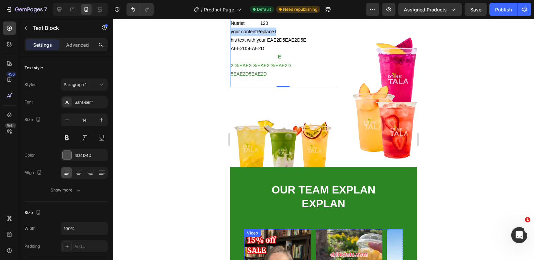
scroll to position [1328, 0]
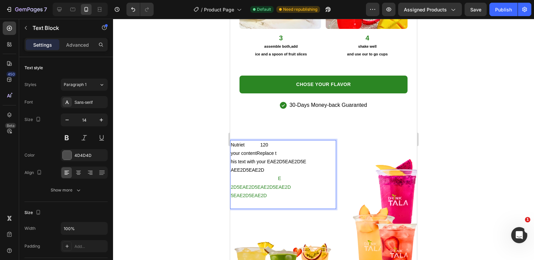
click at [262, 153] on span "your contentReplace t" at bounding box center [254, 152] width 46 height 5
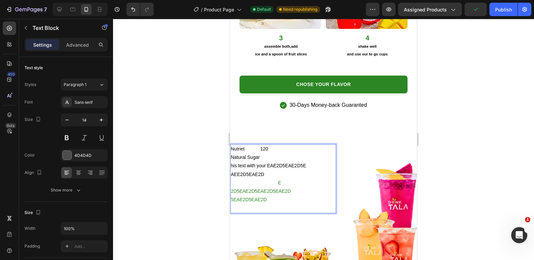
click at [258, 146] on span "Nutriet 120" at bounding box center [249, 148] width 37 height 5
click at [263, 153] on p "Natural Sugar" at bounding box center [283, 157] width 105 height 8
click at [275, 154] on span "Natural Sugar 17g" at bounding box center [253, 156] width 45 height 5
click at [273, 154] on span "Natural Sugar 17g" at bounding box center [253, 156] width 45 height 5
click at [264, 172] on span "AEE2D5EAE2D" at bounding box center [248, 174] width 34 height 5
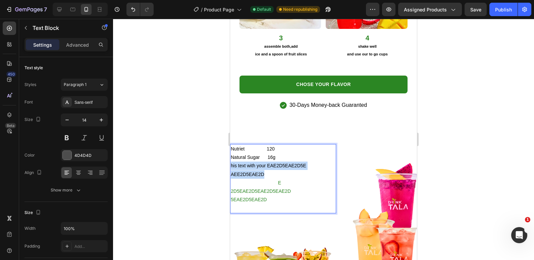
drag, startPoint x: 267, startPoint y: 170, endPoint x: 232, endPoint y: 162, distance: 35.9
click at [232, 162] on div "Nutriet 120 Natural Sugar 16g his text with your EAE2D5EAE2D5E AEE2D5EAE2D 5EAE…" at bounding box center [283, 178] width 106 height 69
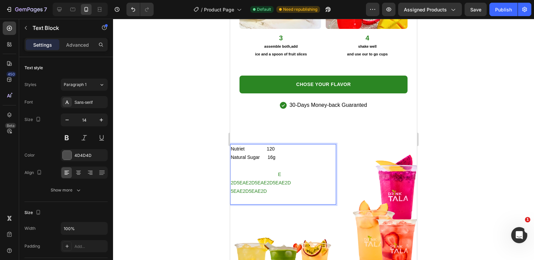
click at [281, 161] on p "Rich Text Editor. Editing area: main" at bounding box center [283, 165] width 105 height 8
click at [280, 155] on p "Natural Sugar 16g" at bounding box center [283, 157] width 105 height 8
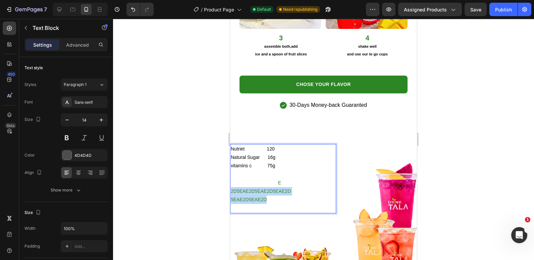
drag, startPoint x: 279, startPoint y: 199, endPoint x: 232, endPoint y: 184, distance: 49.5
click at [232, 184] on div "Nutriet 120 Natural Sugar 16g vitamins c 75g 5EAE2D5EAE2D5vEA E 2D5EAE2D5EAE2D5…" at bounding box center [283, 178] width 106 height 69
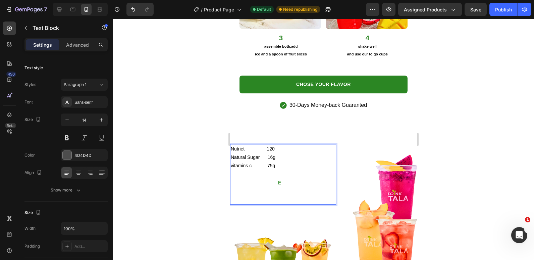
click at [291, 180] on p "5EAE2D5EAE2D5vEA E" at bounding box center [283, 183] width 105 height 8
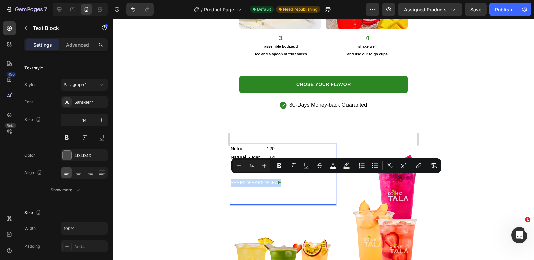
drag, startPoint x: 289, startPoint y: 178, endPoint x: 443, endPoint y: 201, distance: 155.5
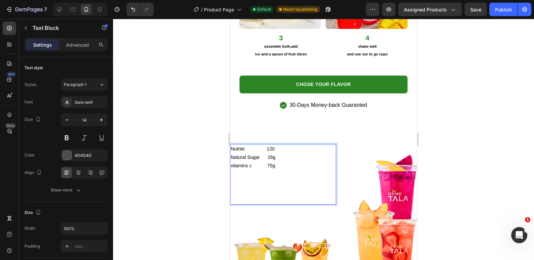
drag, startPoint x: 287, startPoint y: 195, endPoint x: 228, endPoint y: 189, distance: 59.5
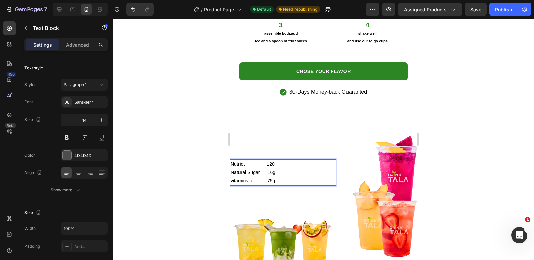
scroll to position [1358, 0]
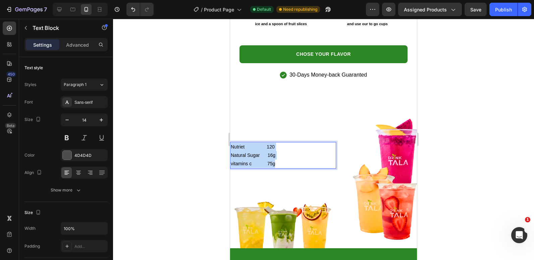
drag, startPoint x: 283, startPoint y: 159, endPoint x: 449, endPoint y: 167, distance: 166.7
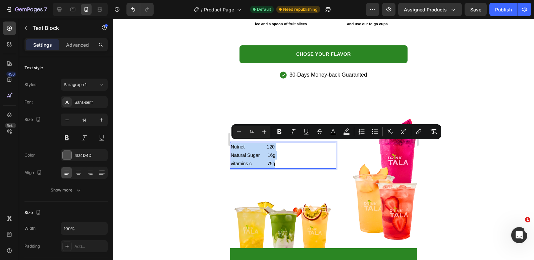
copy div "Nutriet 120 Natural Sugar 16g vitamins c 75g"
click at [289, 162] on p "vitamins c 75g" at bounding box center [283, 163] width 105 height 8
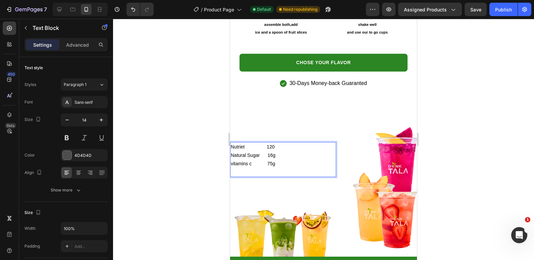
scroll to position [1333, 0]
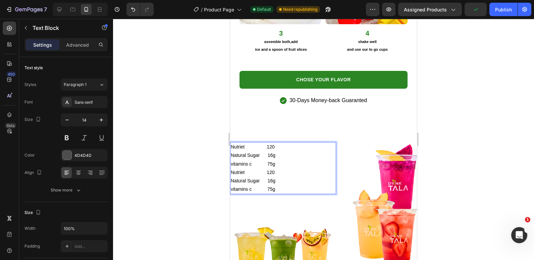
click at [183, 170] on div at bounding box center [323, 139] width 421 height 241
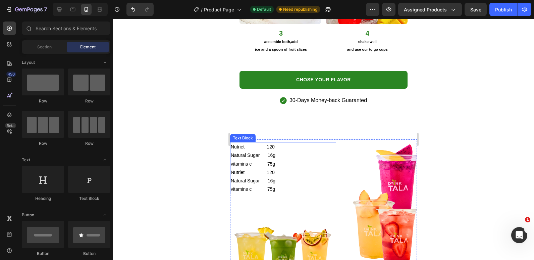
click at [280, 160] on p "vitamins c 75g" at bounding box center [283, 164] width 105 height 8
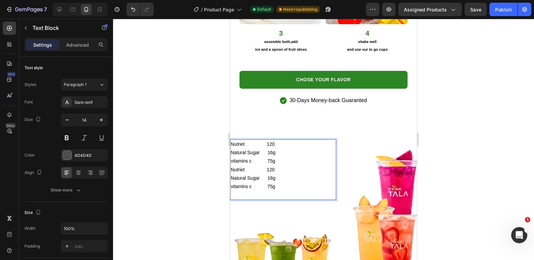
scroll to position [1328, 0]
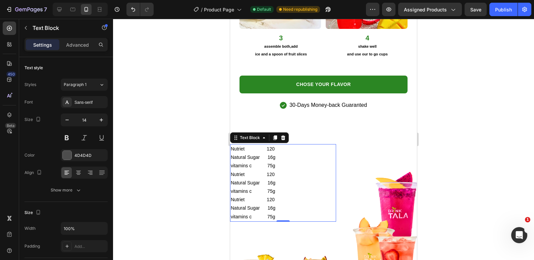
click at [181, 149] on div at bounding box center [323, 139] width 421 height 241
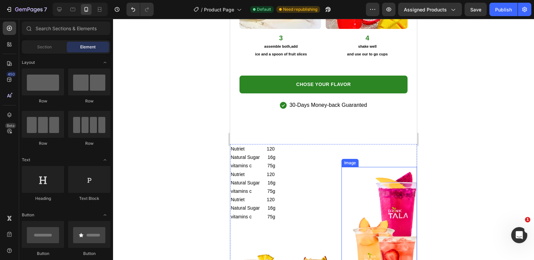
scroll to position [1395, 0]
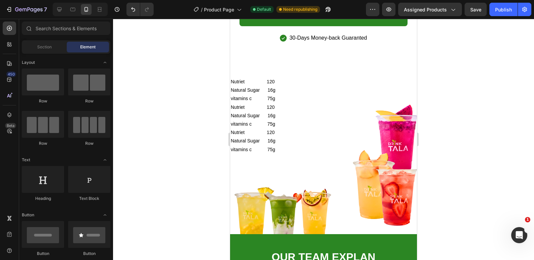
click at [138, 157] on div at bounding box center [323, 139] width 421 height 241
click at [276, 138] on p "Natural Sugar 16g" at bounding box center [283, 141] width 105 height 8
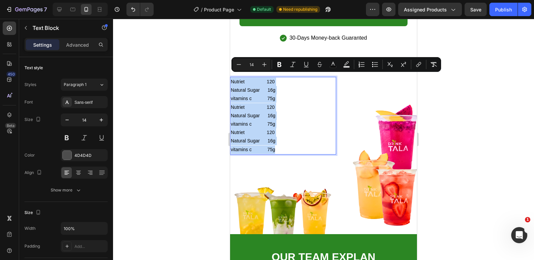
drag, startPoint x: 279, startPoint y: 142, endPoint x: 230, endPoint y: 75, distance: 83.3
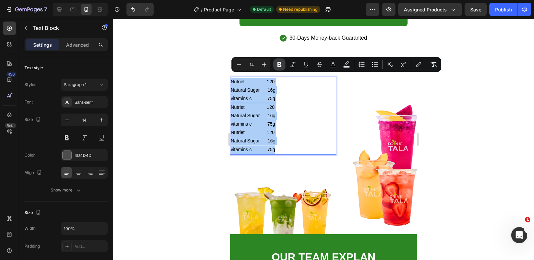
click at [280, 67] on icon "Editor contextual toolbar" at bounding box center [280, 64] width 4 height 5
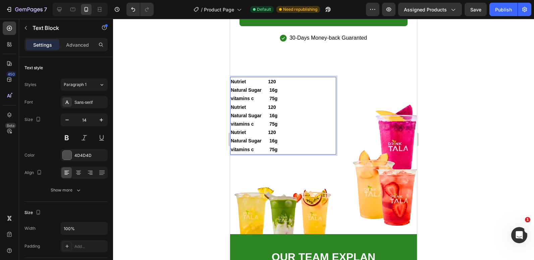
click at [268, 104] on strong "Nutriet 120" at bounding box center [253, 106] width 45 height 5
click at [278, 147] on strong "vitamins c 75g" at bounding box center [254, 149] width 47 height 5
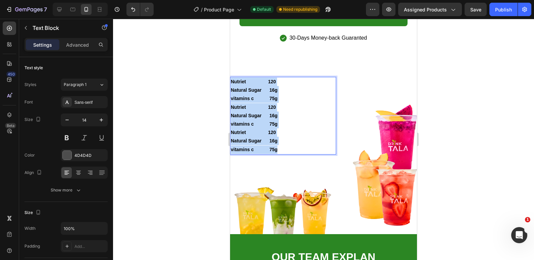
drag, startPoint x: 278, startPoint y: 146, endPoint x: 232, endPoint y: 78, distance: 81.3
click at [232, 78] on div "Nutriet 120 Natural Sugar 16g vitamins c 75g Nutriet 120 Natural Sugar 16g vita…" at bounding box center [283, 116] width 106 height 78
click at [290, 112] on p "Natural Sugar 16g" at bounding box center [283, 115] width 105 height 8
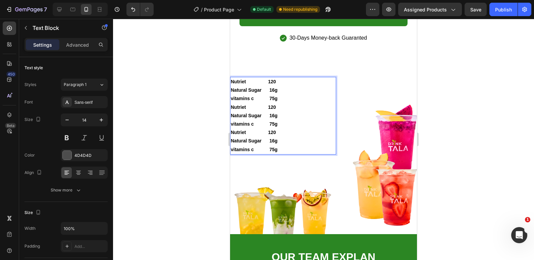
click at [285, 114] on p "Natural Sugar 16g" at bounding box center [283, 115] width 105 height 8
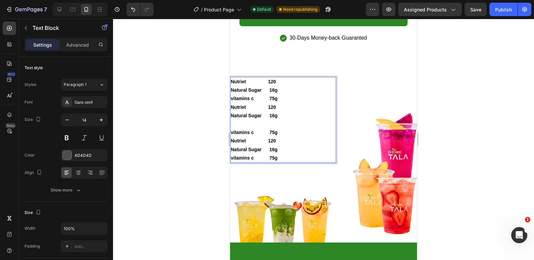
click at [191, 79] on div at bounding box center [323, 139] width 421 height 241
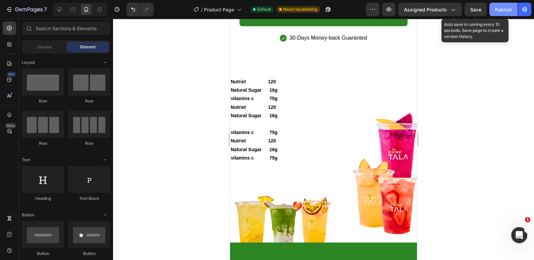
drag, startPoint x: 470, startPoint y: 5, endPoint x: 490, endPoint y: 7, distance: 21.0
click at [470, 5] on button "Save" at bounding box center [476, 9] width 22 height 13
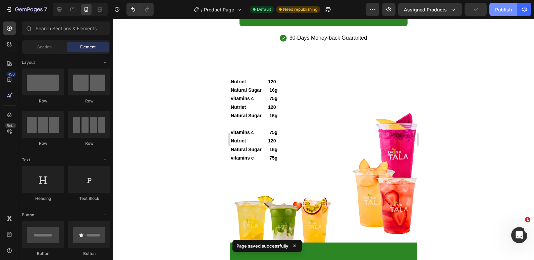
click at [492, 7] on button "Publish" at bounding box center [504, 9] width 28 height 13
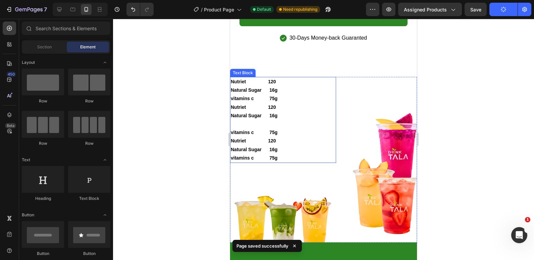
click at [279, 77] on div "Nutriet 120 Natural Sugar 16g vitamins c 75g Nutriet 120 Natural Sugar 16g vita…" at bounding box center [283, 120] width 106 height 86
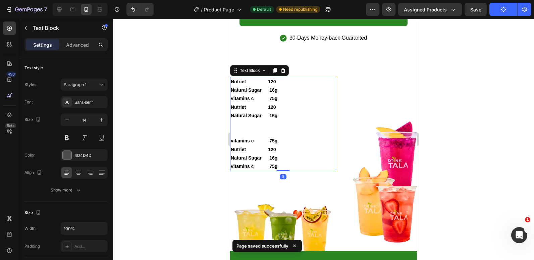
click at [279, 77] on div "Nutriet 120 Natural Sugar 16g vitamins c 75g Nutriet 120 Natural Sugar 16g vita…" at bounding box center [283, 124] width 106 height 94
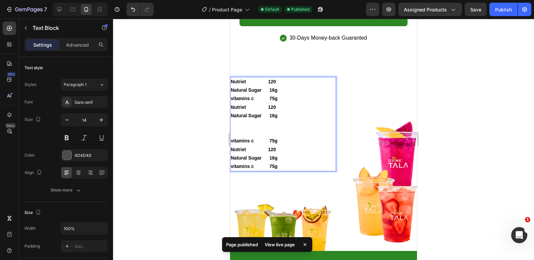
click at [287, 78] on p "Nutriet 120" at bounding box center [283, 82] width 105 height 8
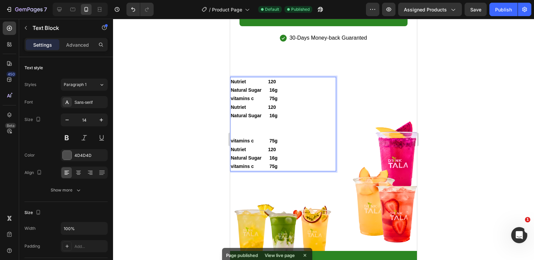
click at [231, 78] on div "Nutriet 120 Natural Sugar 16g vitamins c 75g Nutriet 120 Natural Sugar 16g vita…" at bounding box center [283, 124] width 106 height 94
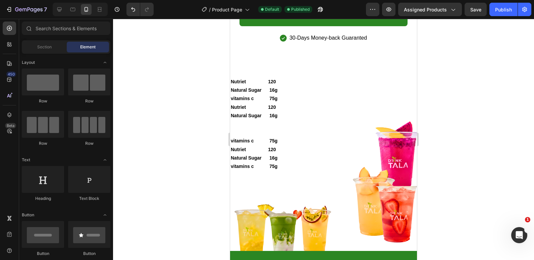
click at [268, 180] on img at bounding box center [283, 211] width 106 height 80
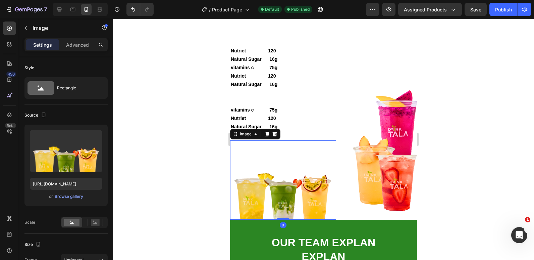
scroll to position [1462, 0]
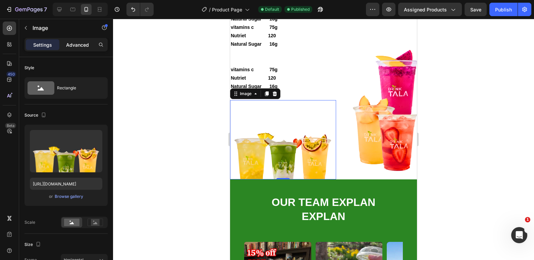
click at [82, 45] on p "Advanced" at bounding box center [77, 44] width 23 height 7
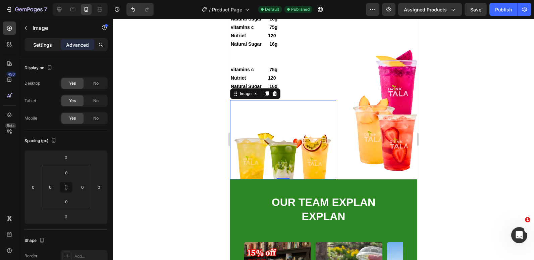
click at [48, 45] on p "Settings" at bounding box center [42, 44] width 19 height 7
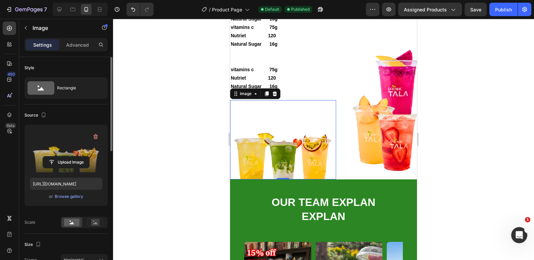
scroll to position [67, 0]
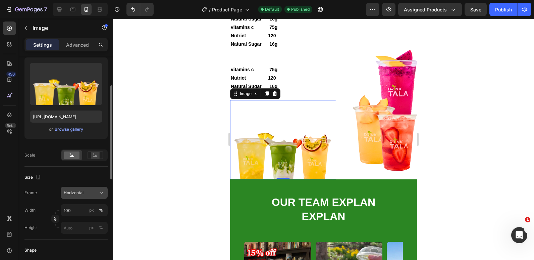
click at [89, 195] on div "Horizontal" at bounding box center [80, 193] width 33 height 6
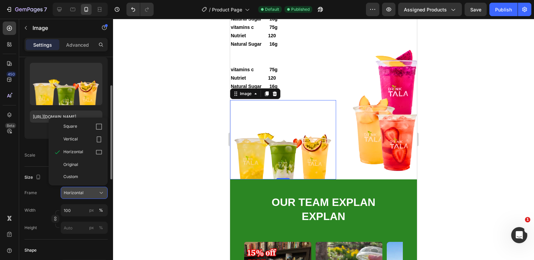
click at [89, 195] on div "Horizontal" at bounding box center [80, 193] width 33 height 6
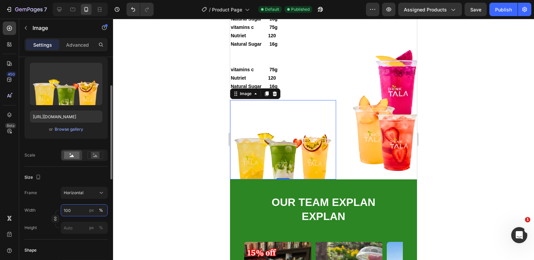
click at [71, 212] on input "100" at bounding box center [84, 210] width 47 height 12
click at [80, 210] on input "100" at bounding box center [84, 210] width 47 height 12
click at [174, 195] on div at bounding box center [323, 139] width 421 height 241
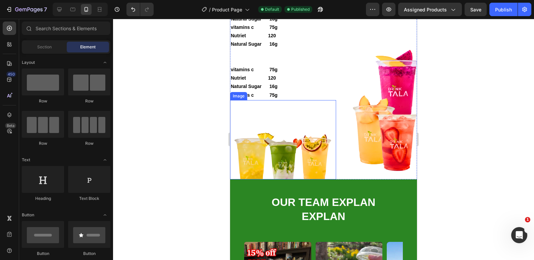
click at [280, 145] on img at bounding box center [283, 140] width 106 height 80
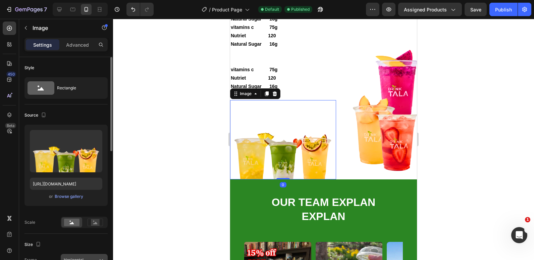
scroll to position [101, 0]
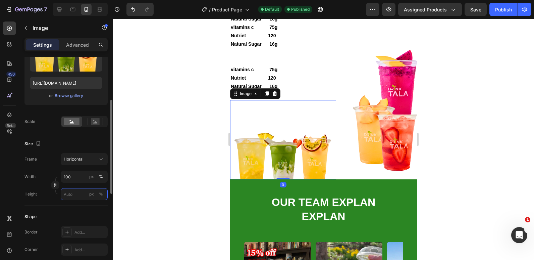
click at [73, 194] on input "px %" at bounding box center [84, 194] width 47 height 12
click at [90, 197] on button "px" at bounding box center [92, 194] width 8 height 8
click at [69, 197] on input "px %" at bounding box center [84, 194] width 47 height 12
type input "3"
type input "20"
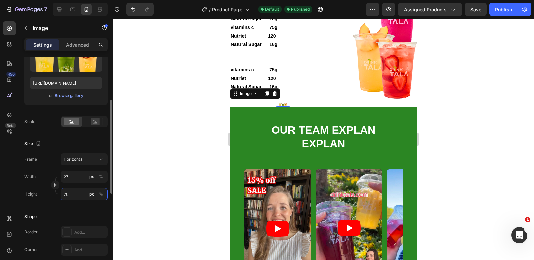
type input "267"
type input "200"
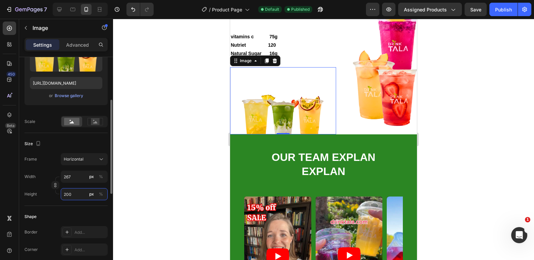
scroll to position [1462, 0]
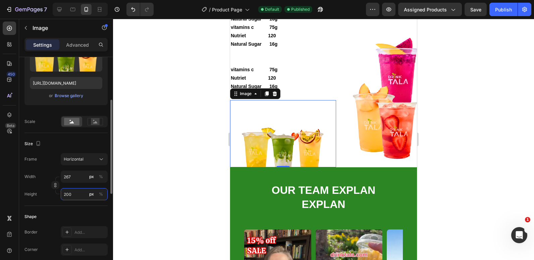
type input "27"
type input "20"
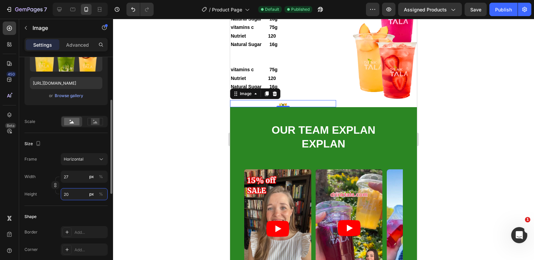
type input "3"
type input "2"
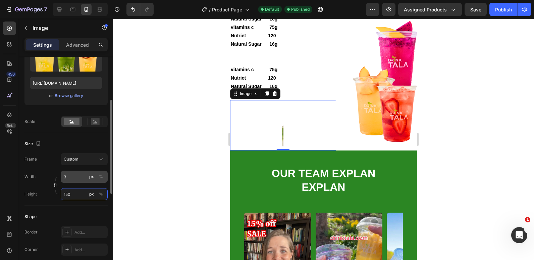
type input "150"
click at [97, 176] on div "px %" at bounding box center [96, 177] width 17 height 12
click at [97, 176] on input "3" at bounding box center [84, 177] width 47 height 12
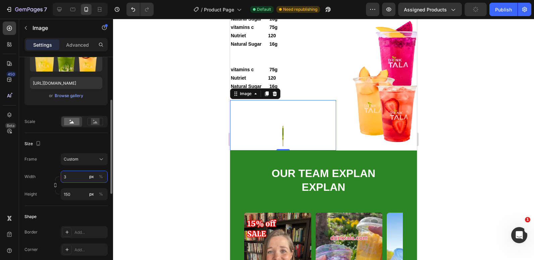
click at [105, 177] on input "3" at bounding box center [84, 177] width 47 height 12
click at [101, 175] on div "%" at bounding box center [101, 177] width 4 height 6
click at [70, 176] on input "3" at bounding box center [84, 177] width 47 height 12
drag, startPoint x: 70, startPoint y: 176, endPoint x: 55, endPoint y: 177, distance: 15.2
click at [55, 177] on div "Width 3 px % Height 150 px %" at bounding box center [66, 186] width 83 height 30
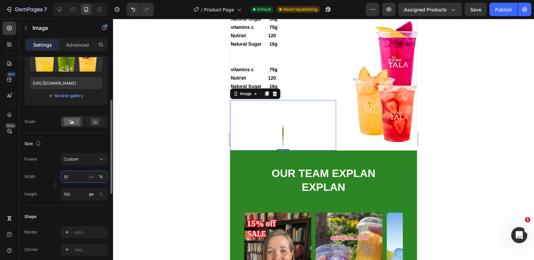
type input "100"
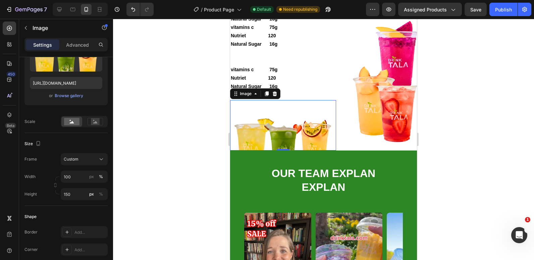
click at [175, 126] on div at bounding box center [323, 139] width 421 height 241
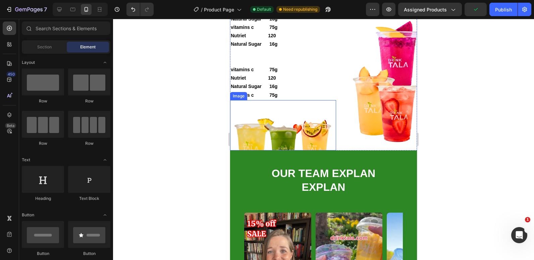
click at [326, 116] on img at bounding box center [283, 125] width 106 height 50
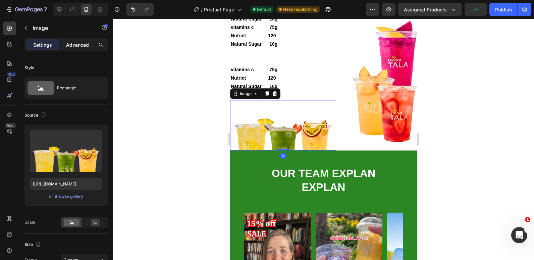
click at [71, 46] on p "Advanced" at bounding box center [77, 44] width 23 height 7
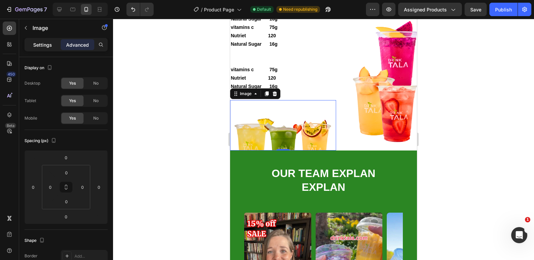
click at [43, 44] on p "Settings" at bounding box center [42, 44] width 19 height 7
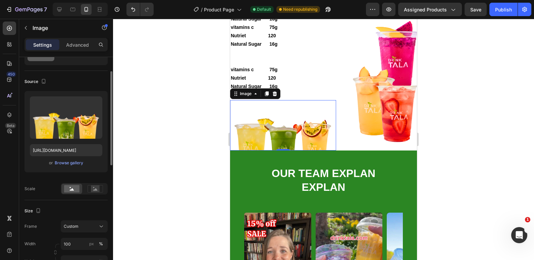
scroll to position [67, 0]
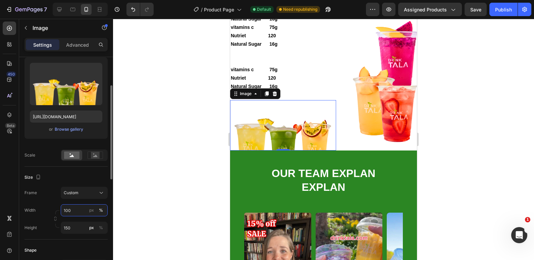
click at [73, 211] on input "100" at bounding box center [84, 210] width 47 height 12
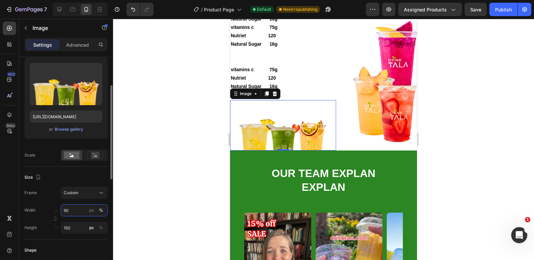
type input "9"
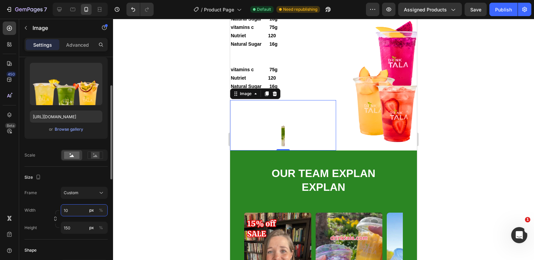
type input "100"
click at [101, 209] on div "%" at bounding box center [101, 210] width 4 height 6
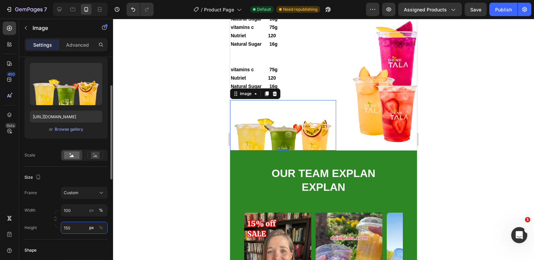
click at [68, 228] on input "150" at bounding box center [84, 228] width 47 height 12
click at [74, 228] on input "150" at bounding box center [84, 228] width 47 height 12
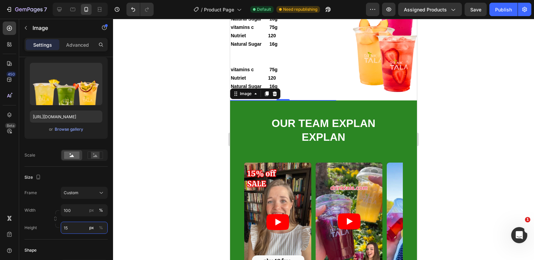
scroll to position [1497, 0]
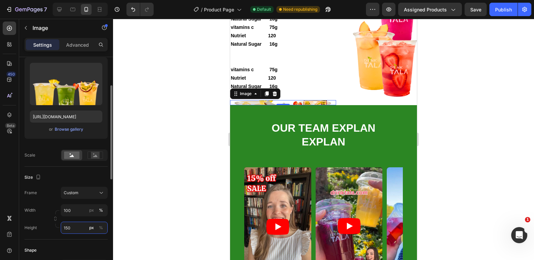
click at [76, 226] on input "150" at bounding box center [84, 228] width 47 height 12
click at [304, 102] on img at bounding box center [283, 102] width 106 height 5
click at [133, 9] on icon "Undo/Redo" at bounding box center [133, 9] width 4 height 4
type input "150"
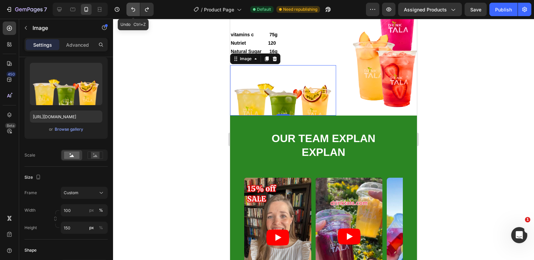
scroll to position [1462, 0]
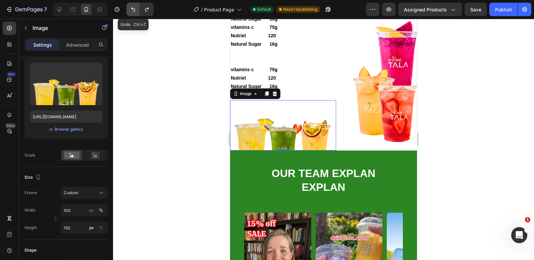
click at [133, 9] on icon "Undo/Redo" at bounding box center [133, 9] width 4 height 4
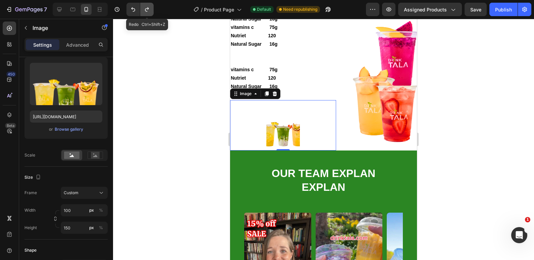
click at [143, 13] on button "Undo/Redo" at bounding box center [146, 9] width 13 height 13
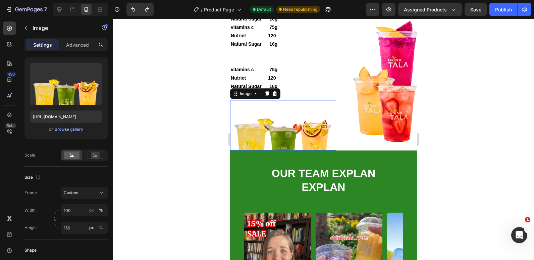
click at [162, 179] on div at bounding box center [323, 139] width 421 height 241
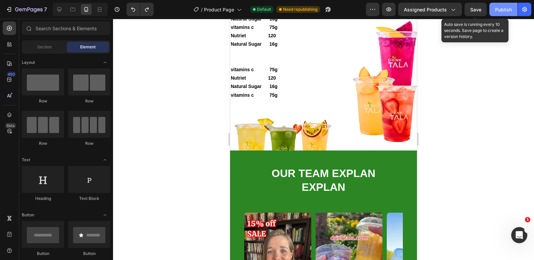
drag, startPoint x: 473, startPoint y: 7, endPoint x: 497, endPoint y: 9, distance: 24.3
click at [473, 7] on span "Save" at bounding box center [476, 10] width 11 height 6
click at [499, 10] on div "Publish" at bounding box center [503, 9] width 17 height 7
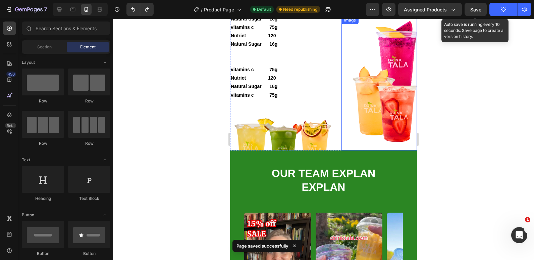
click at [343, 105] on img at bounding box center [380, 83] width 76 height 134
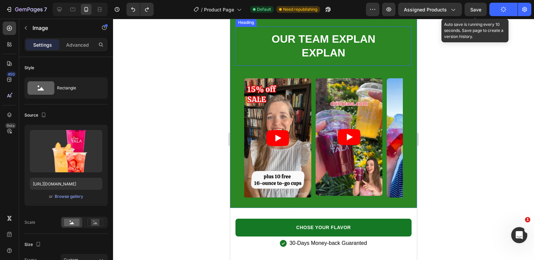
scroll to position [1529, 0]
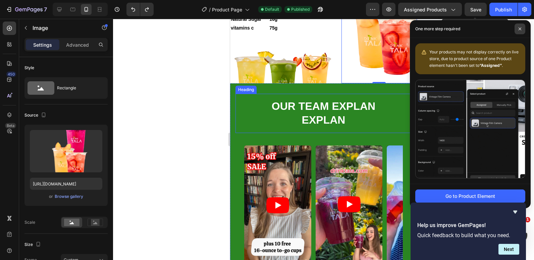
click at [152, 55] on div at bounding box center [323, 139] width 421 height 241
click at [520, 30] on icon at bounding box center [520, 28] width 3 height 3
